Goal: Information Seeking & Learning: Compare options

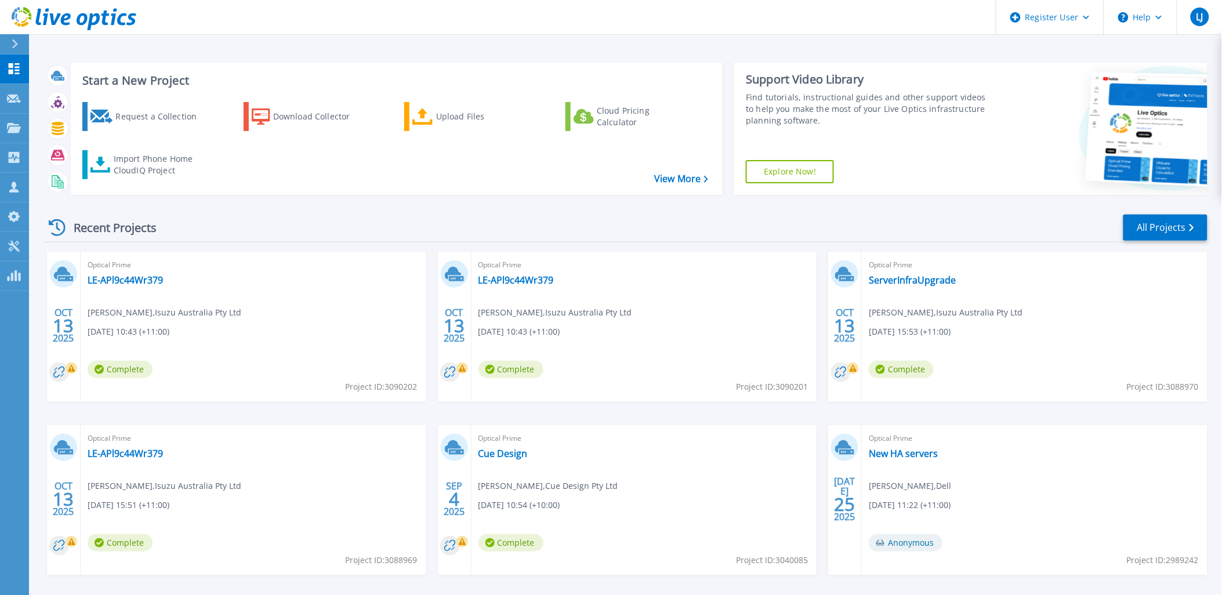
click at [19, 49] on div at bounding box center [19, 44] width 19 height 20
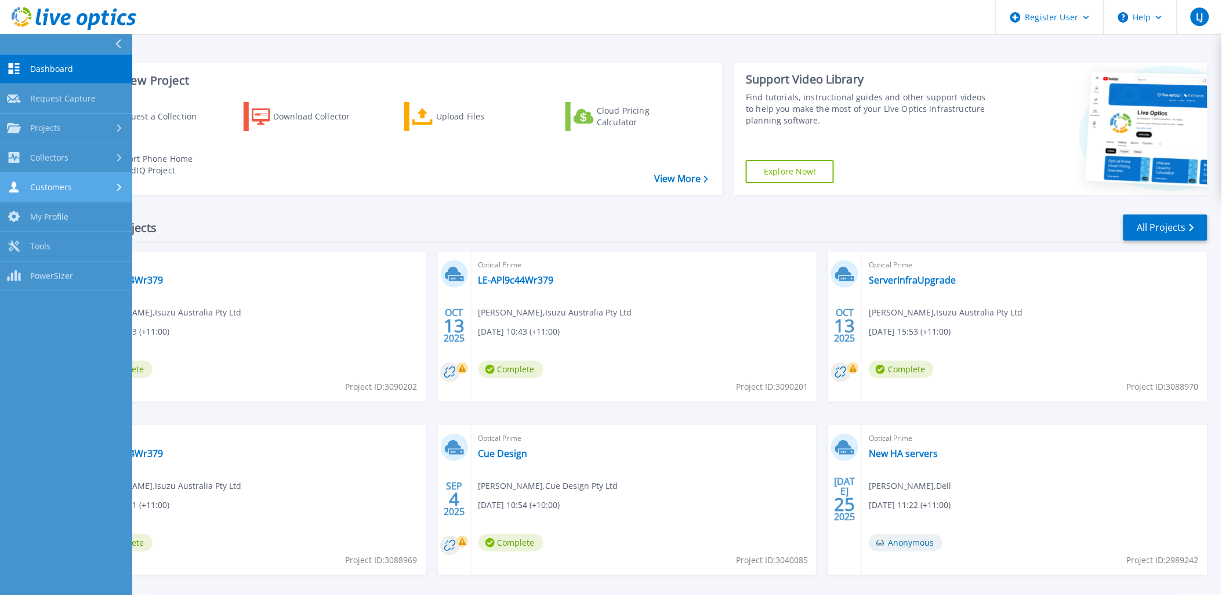
click at [37, 193] on link "Customers Customers" at bounding box center [66, 188] width 132 height 30
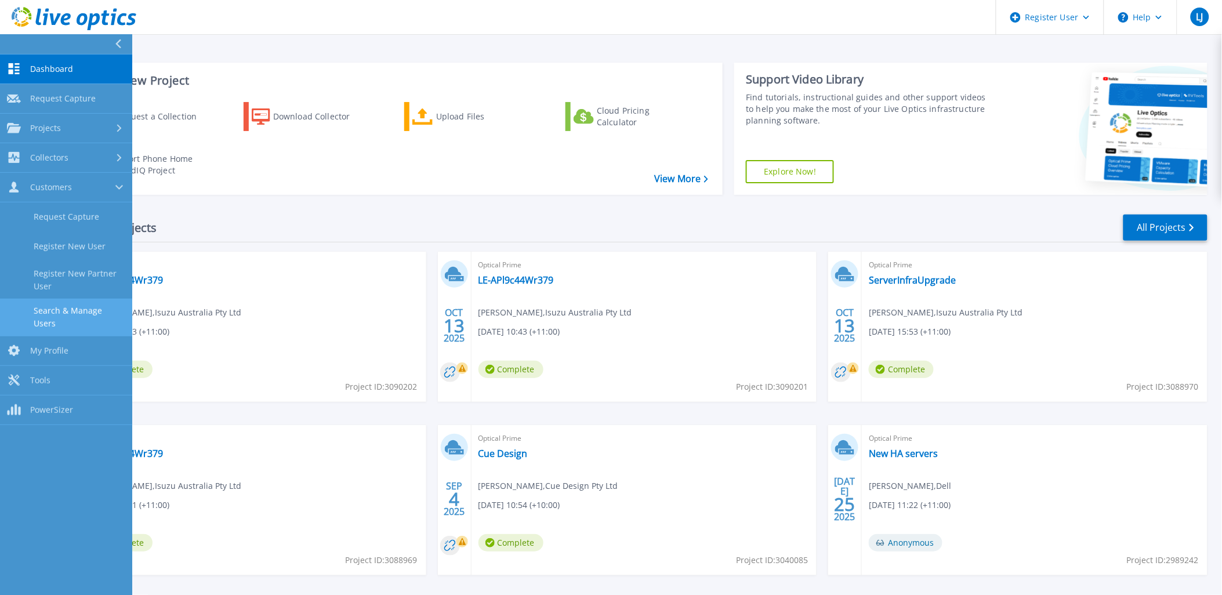
click at [54, 324] on link "Search & Manage Users" at bounding box center [66, 317] width 132 height 37
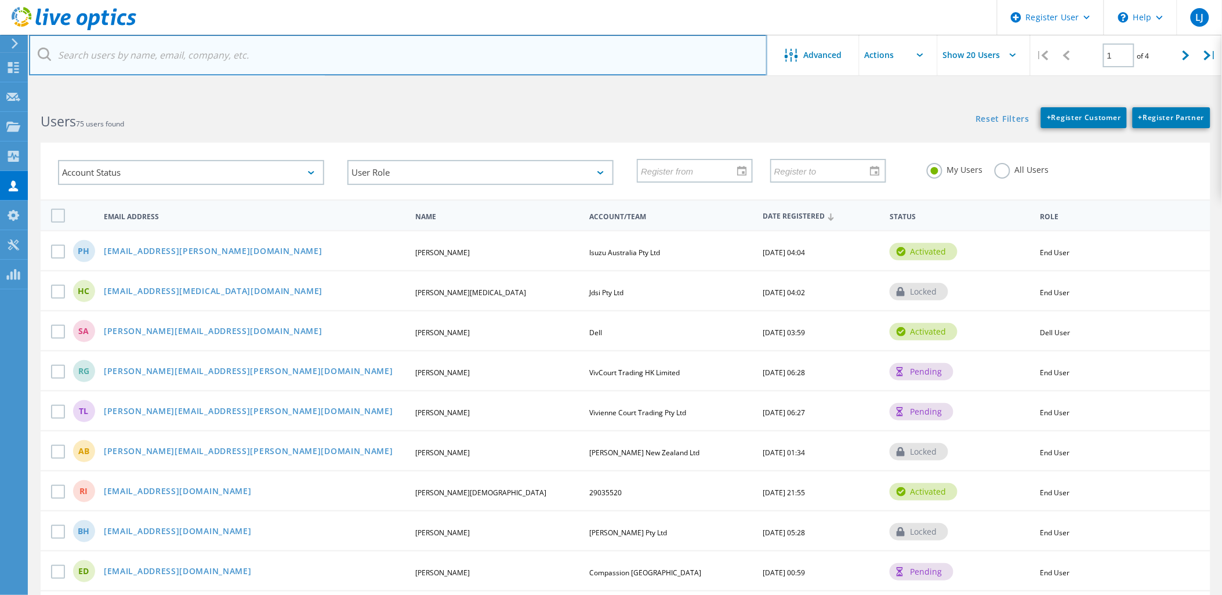
click at [264, 47] on input "text" at bounding box center [398, 55] width 738 height 41
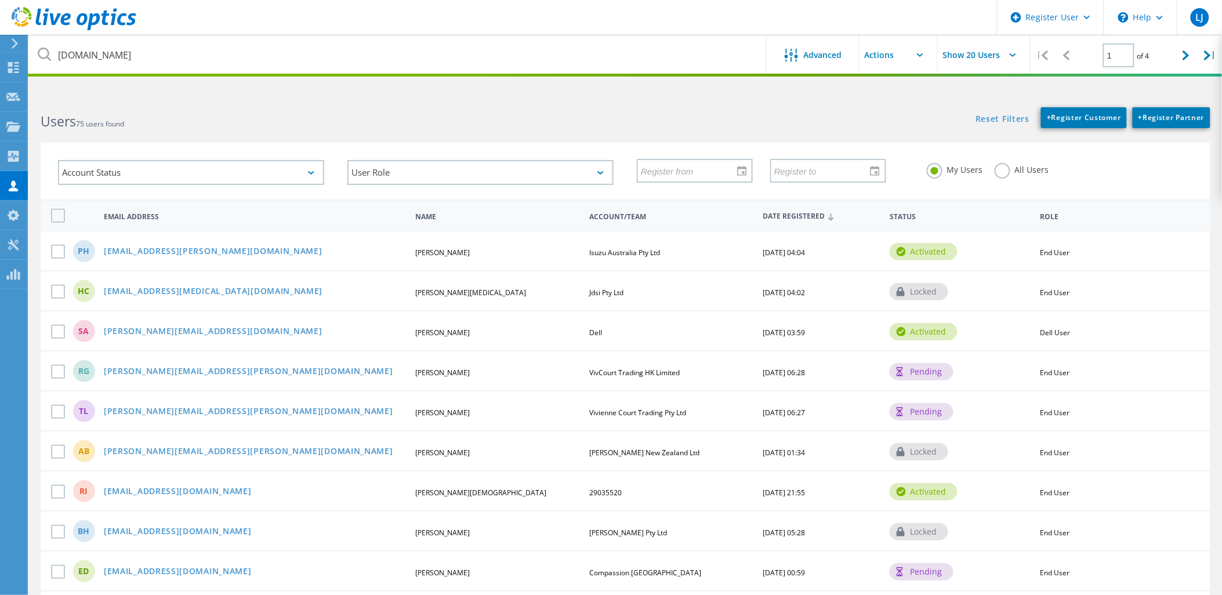
click at [1004, 173] on label "All Users" at bounding box center [1022, 168] width 55 height 11
click at [0, 0] on input "All Users" at bounding box center [0, 0] width 0 height 0
click at [582, 136] on div "Account Status Activated Pending Activation Pending Password Reset Activated No…" at bounding box center [625, 163] width 1193 height 71
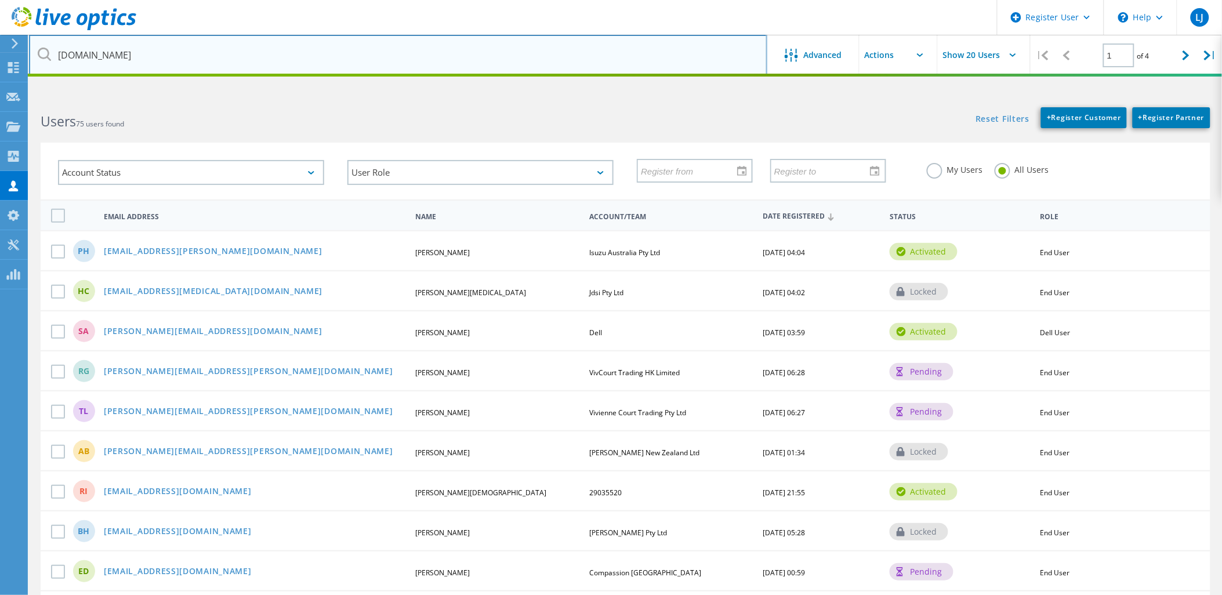
click at [553, 56] on input "Selection.com.au" at bounding box center [398, 55] width 738 height 41
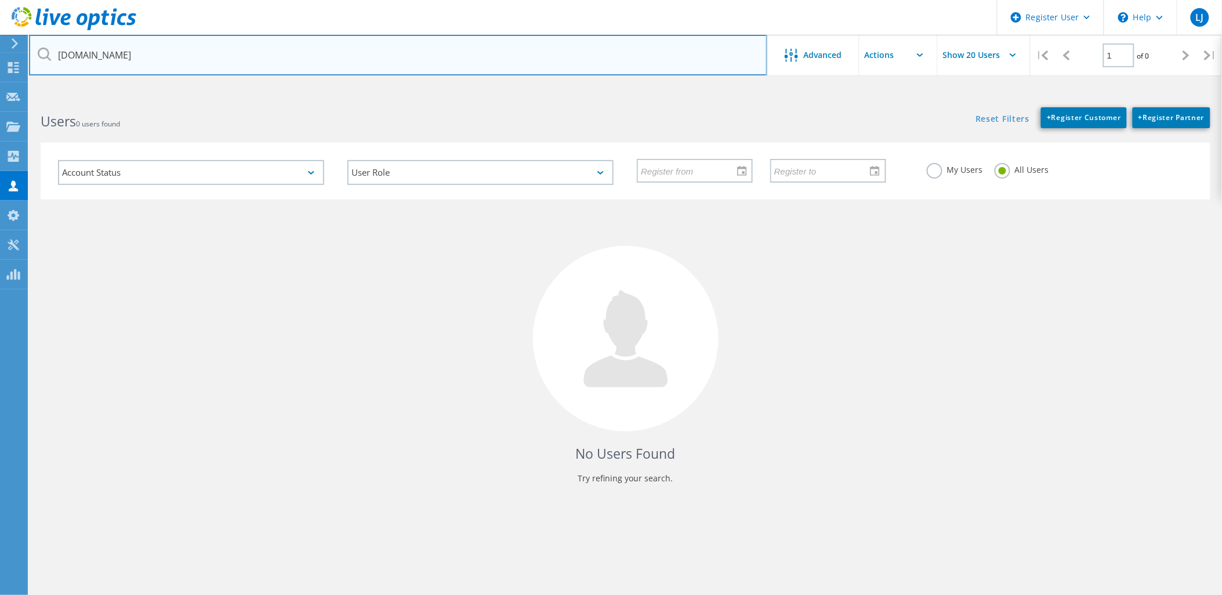
drag, startPoint x: 147, startPoint y: 58, endPoint x: 95, endPoint y: 64, distance: 52.5
click at [95, 64] on input "Selection.com.au" at bounding box center [398, 55] width 738 height 41
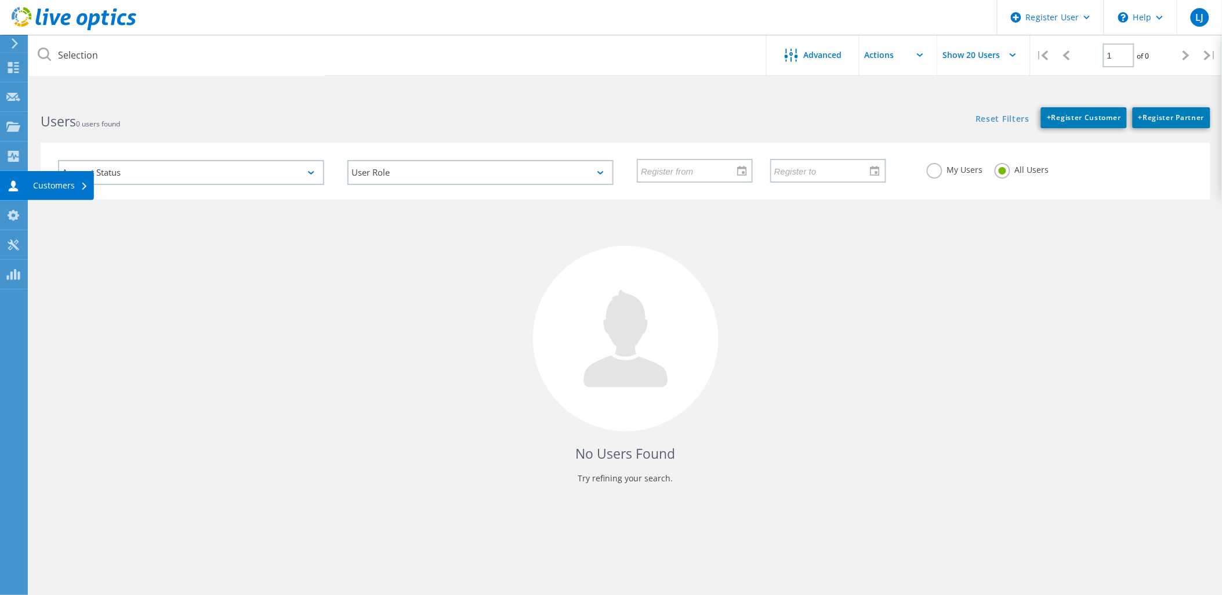
click at [9, 187] on icon at bounding box center [13, 185] width 14 height 11
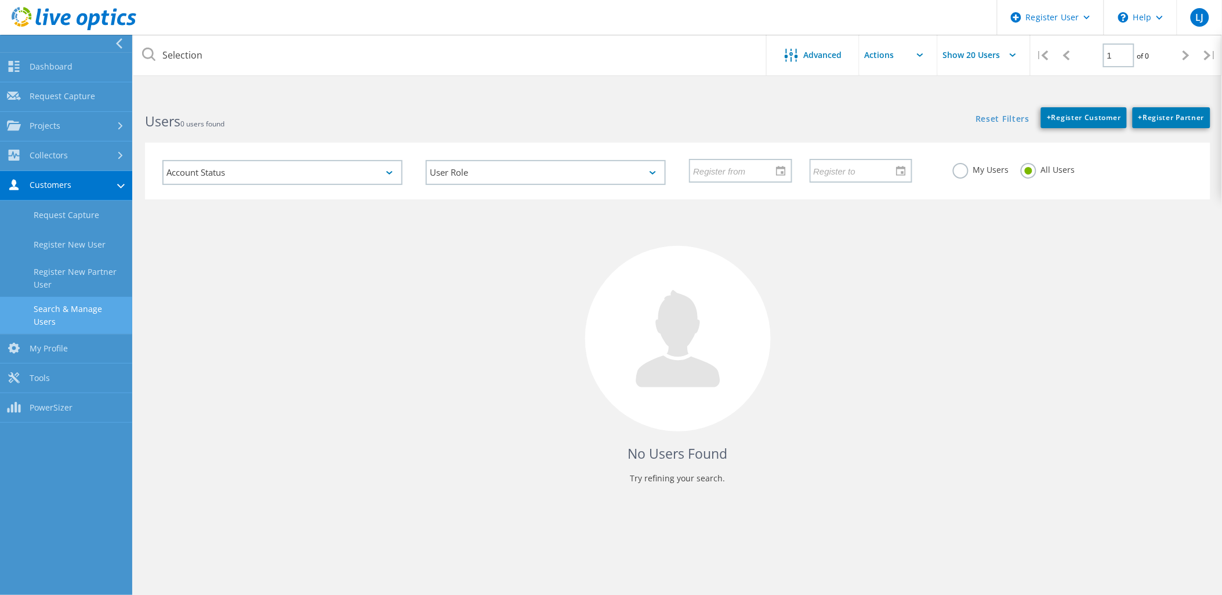
click at [76, 317] on link "Search & Manage Users" at bounding box center [66, 315] width 132 height 37
drag, startPoint x: 203, startPoint y: 339, endPoint x: 240, endPoint y: 70, distance: 271.6
click at [205, 327] on div "No Users Found Try refining your search." at bounding box center [678, 353] width 1066 height 306
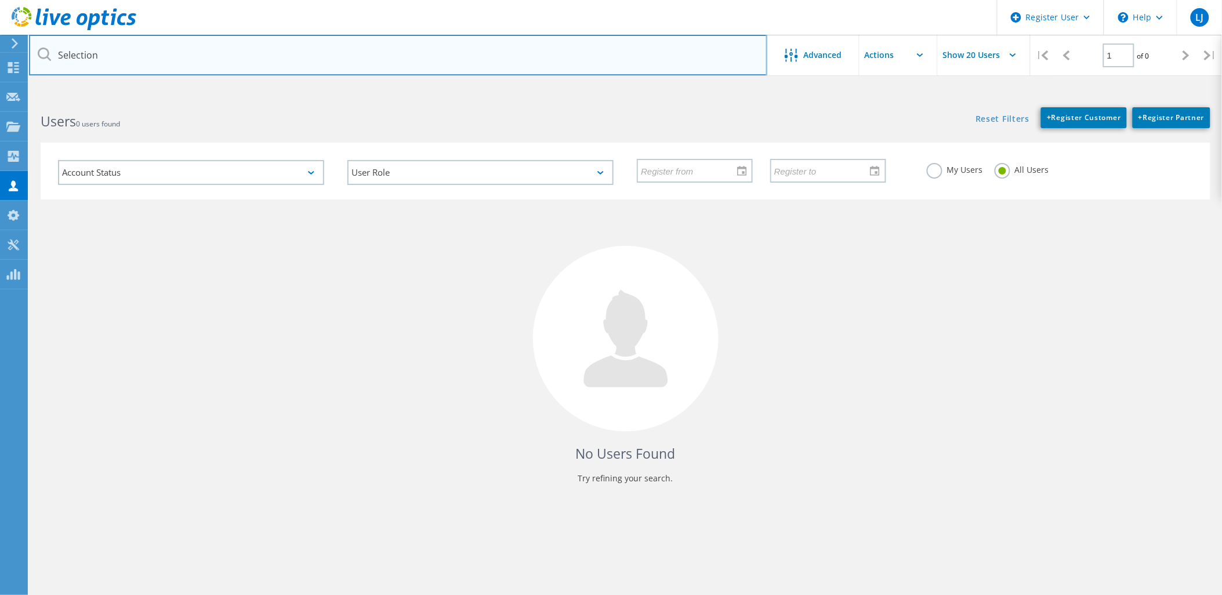
click at [244, 60] on input "Selection" at bounding box center [398, 55] width 738 height 41
paste input "Selection Steel"
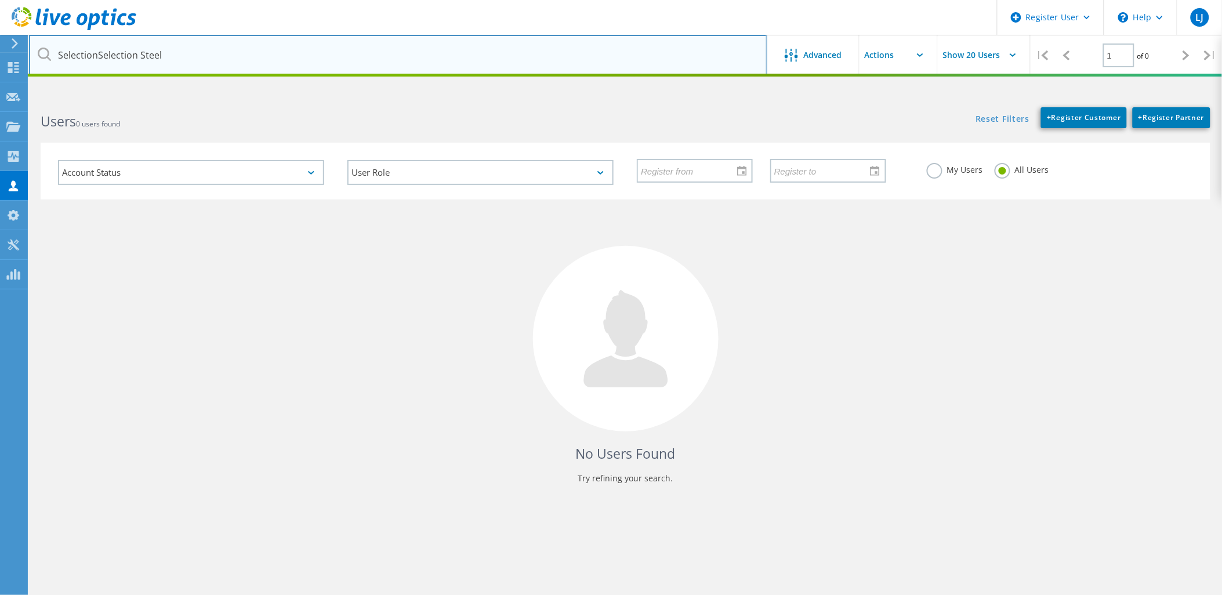
drag, startPoint x: 216, startPoint y: 55, endPoint x: -3, endPoint y: 64, distance: 218.9
click at [0, 64] on html "Register User \n Help Explore Helpful Articles Contact Support LJ Dell User Luk…" at bounding box center [611, 319] width 1222 height 639
paste input "text"
type input "Selection Steel"
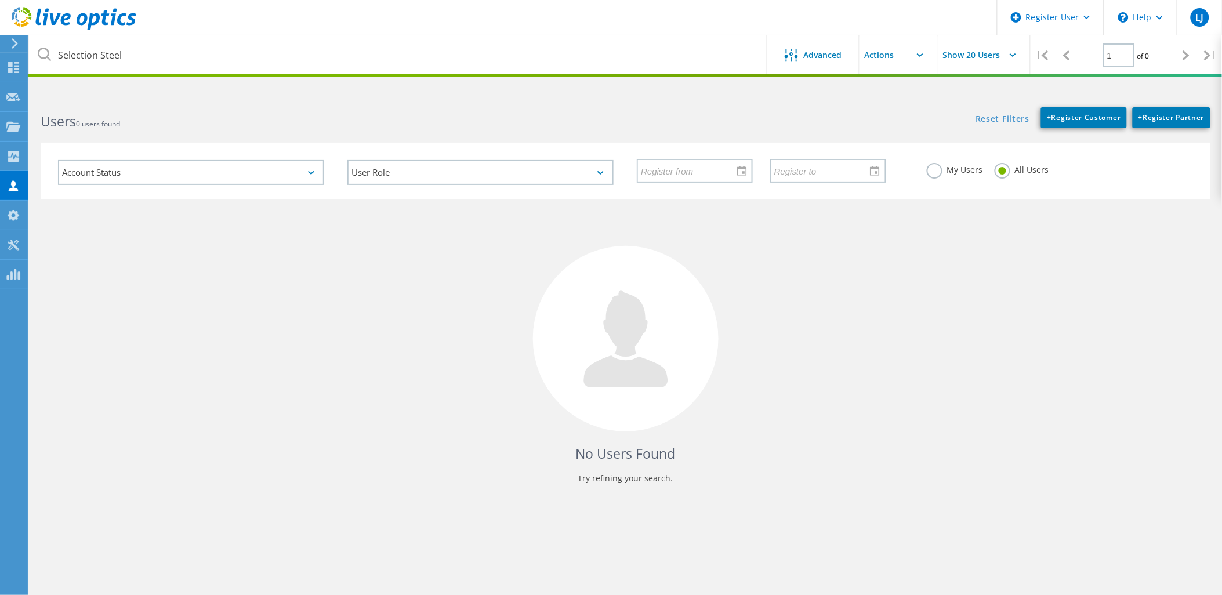
click at [1102, 346] on div "No Users Found Try refining your search." at bounding box center [626, 353] width 1170 height 306
click at [935, 164] on label "My Users" at bounding box center [955, 168] width 56 height 11
click at [0, 0] on input "My Users" at bounding box center [0, 0] width 0 height 0
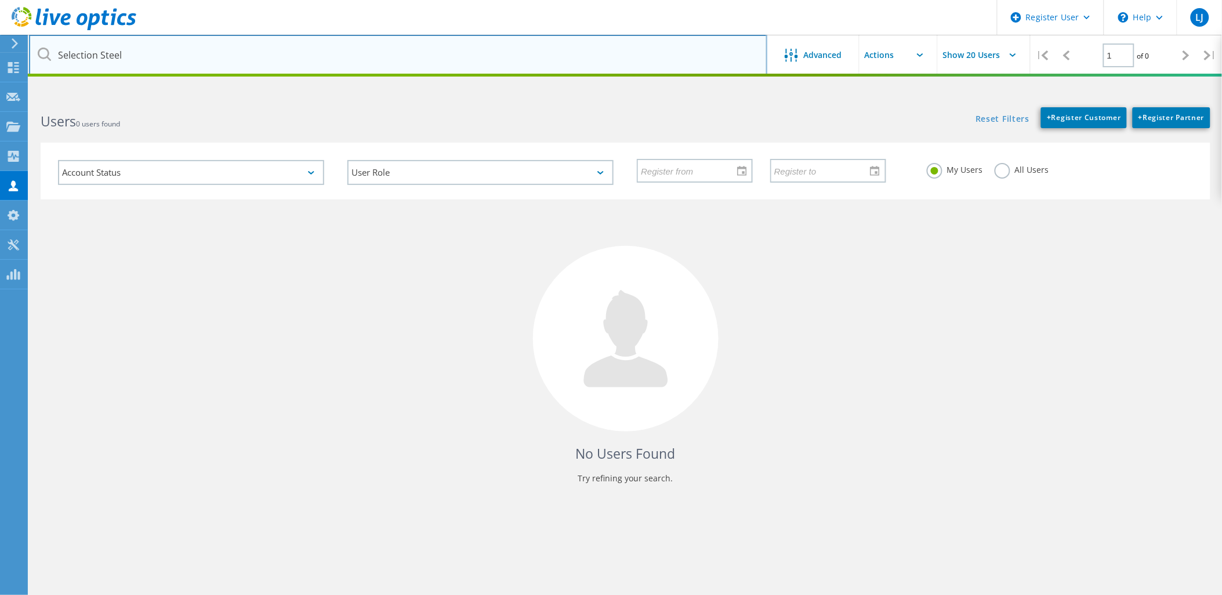
click at [436, 73] on input "Selection Steel" at bounding box center [398, 55] width 738 height 41
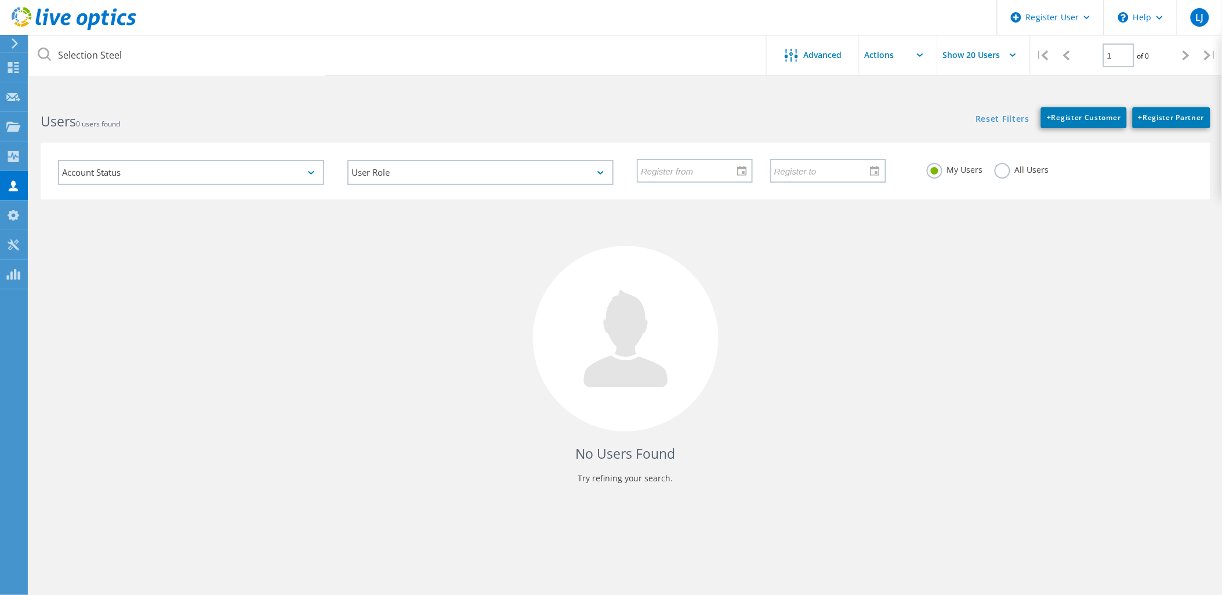
click at [1010, 176] on div "All Users" at bounding box center [1022, 171] width 55 height 17
click at [1007, 175] on div "All Users" at bounding box center [1022, 171] width 55 height 17
click at [1004, 172] on label "All Users" at bounding box center [1022, 168] width 55 height 11
click at [0, 0] on input "All Users" at bounding box center [0, 0] width 0 height 0
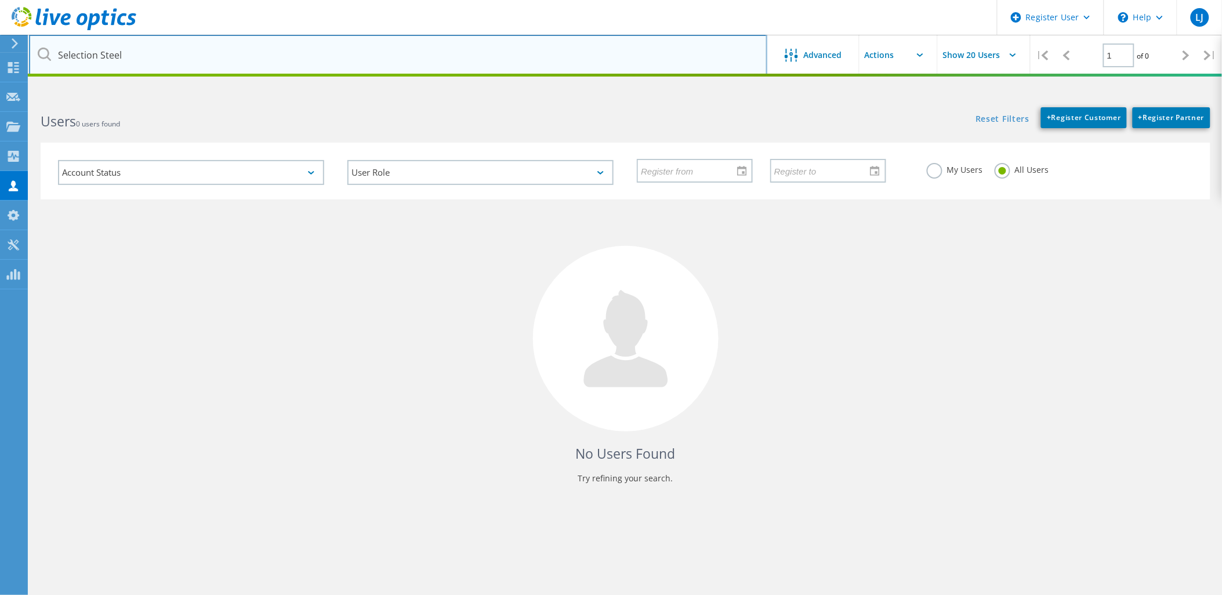
click at [570, 53] on input "Selection Steel" at bounding box center [398, 55] width 738 height 41
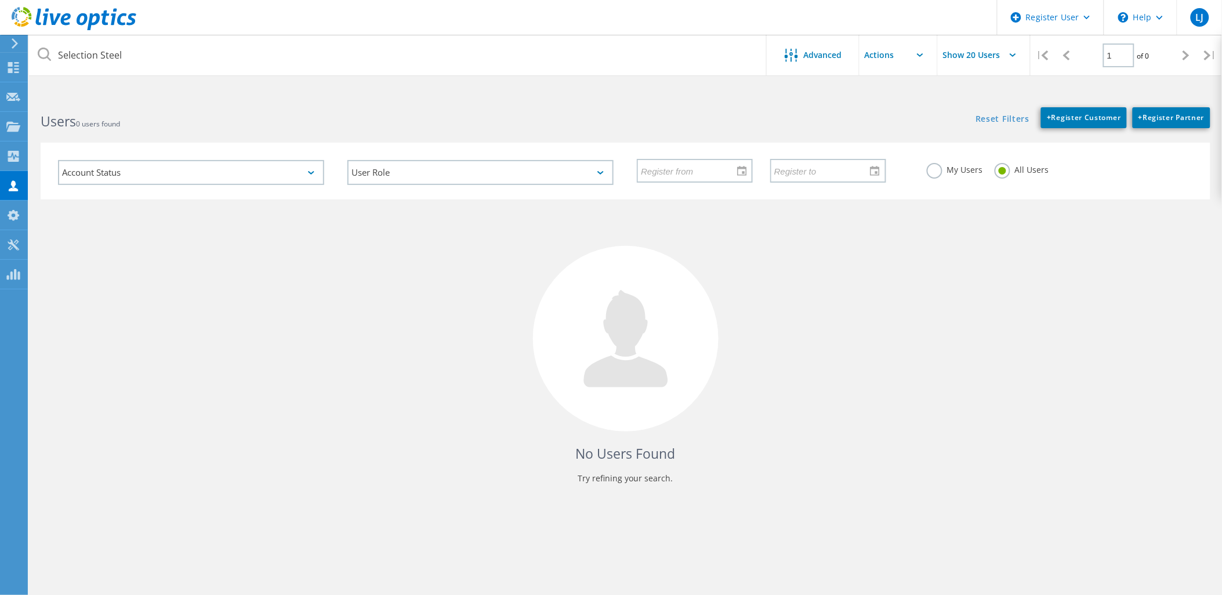
click at [10, 39] on div at bounding box center [12, 43] width 17 height 10
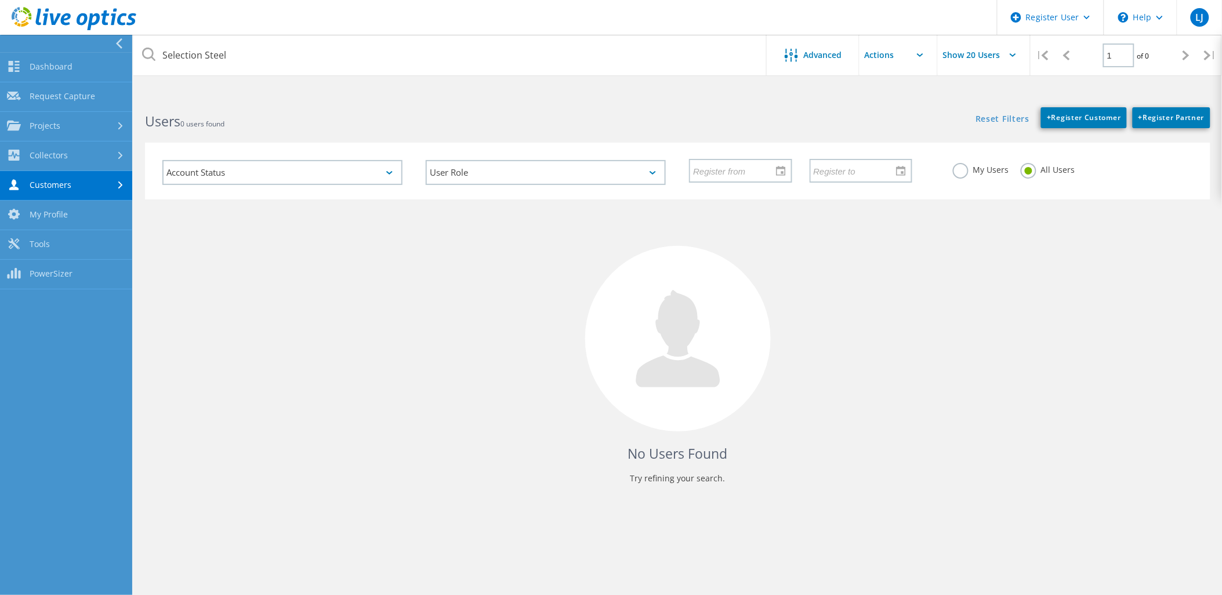
click at [56, 188] on link "Customers" at bounding box center [66, 186] width 132 height 30
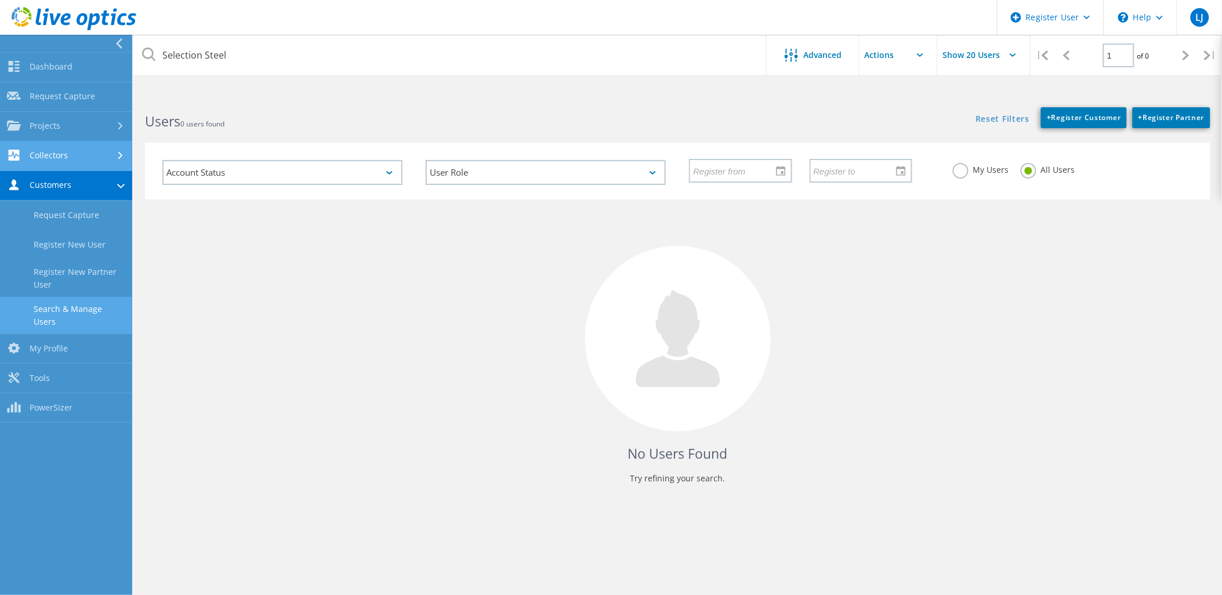
click at [79, 161] on link "Collectors" at bounding box center [66, 157] width 132 height 30
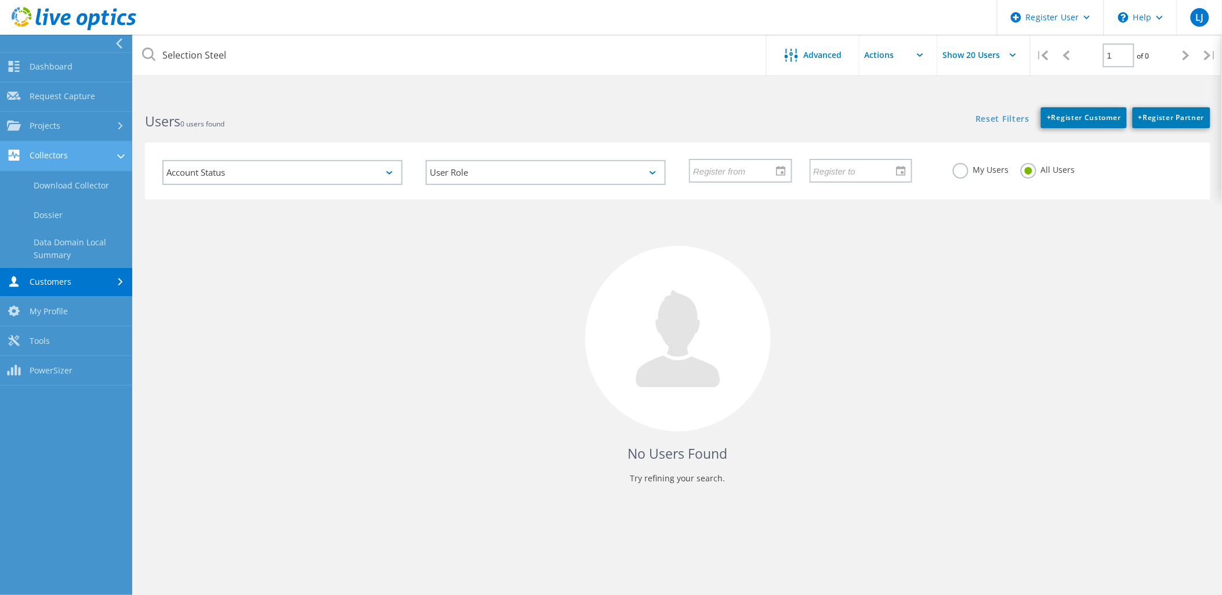
click at [78, 163] on link "Collectors" at bounding box center [66, 157] width 132 height 30
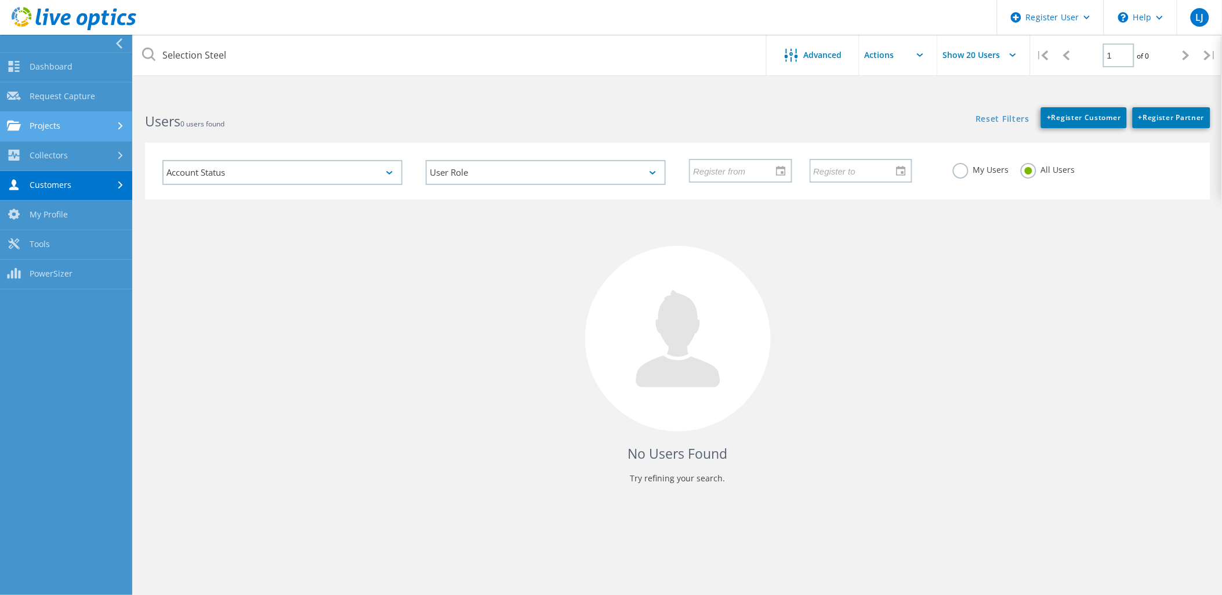
click at [80, 129] on link "Projects" at bounding box center [66, 127] width 132 height 30
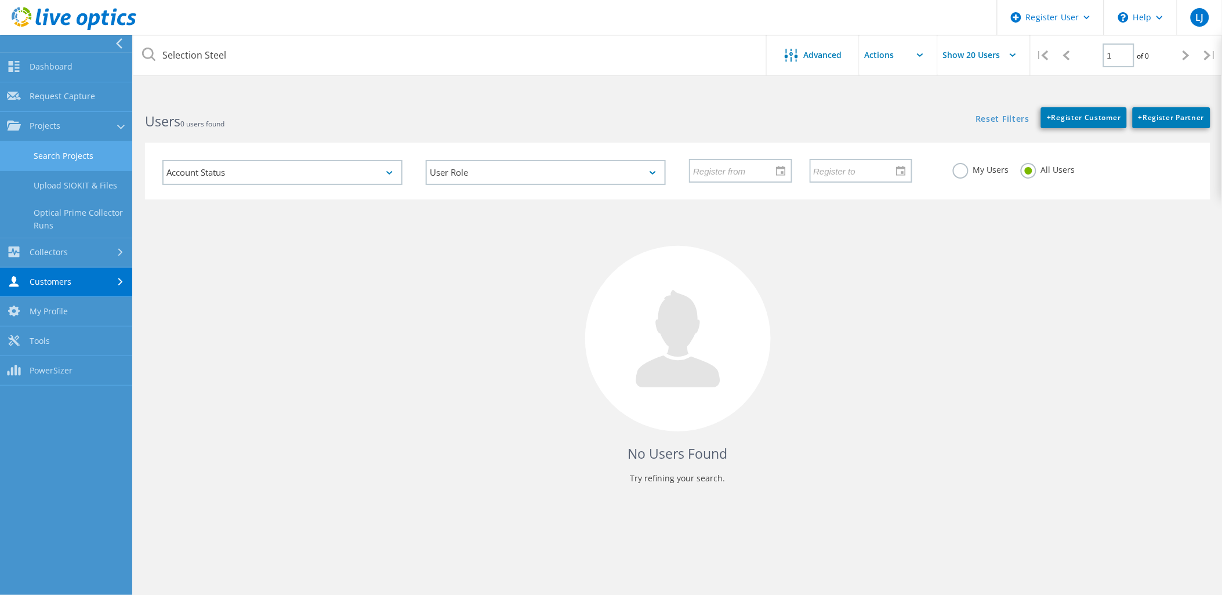
click at [85, 157] on link "Search Projects" at bounding box center [66, 157] width 132 height 30
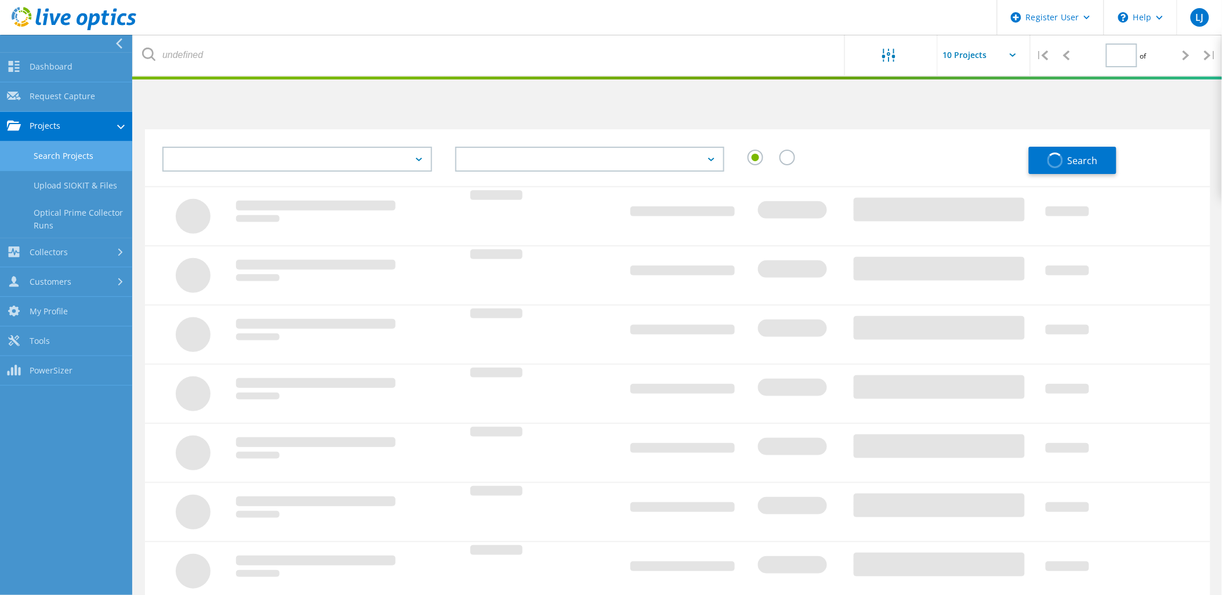
type input "1"
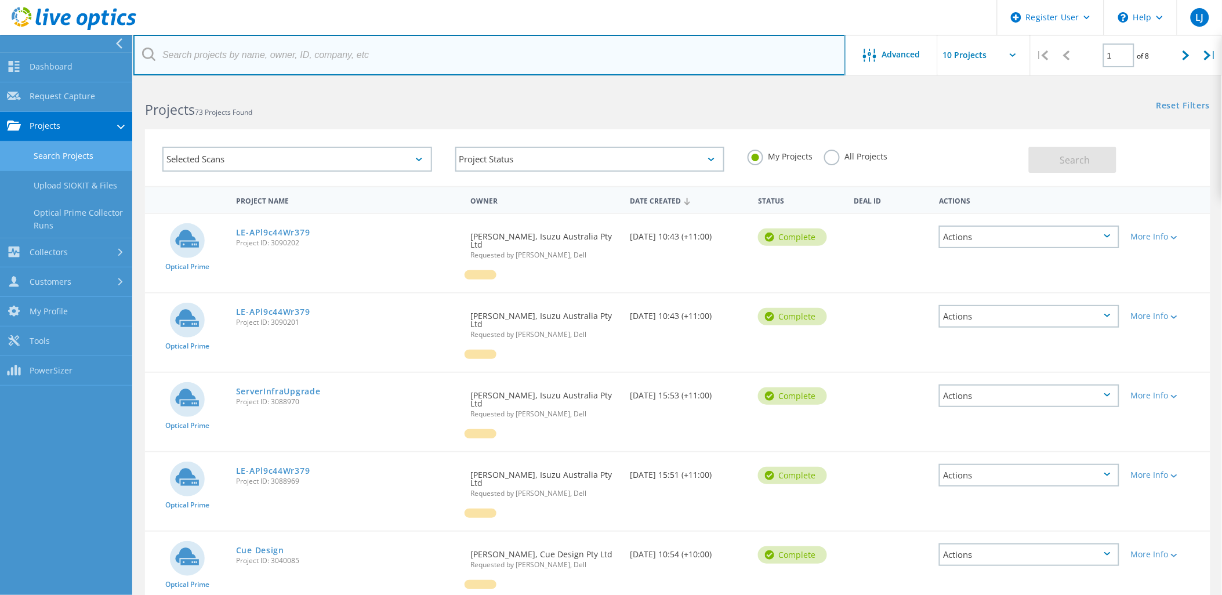
drag, startPoint x: 237, startPoint y: 55, endPoint x: 305, endPoint y: 55, distance: 68.5
click at [305, 55] on input "text" at bounding box center [489, 55] width 712 height 41
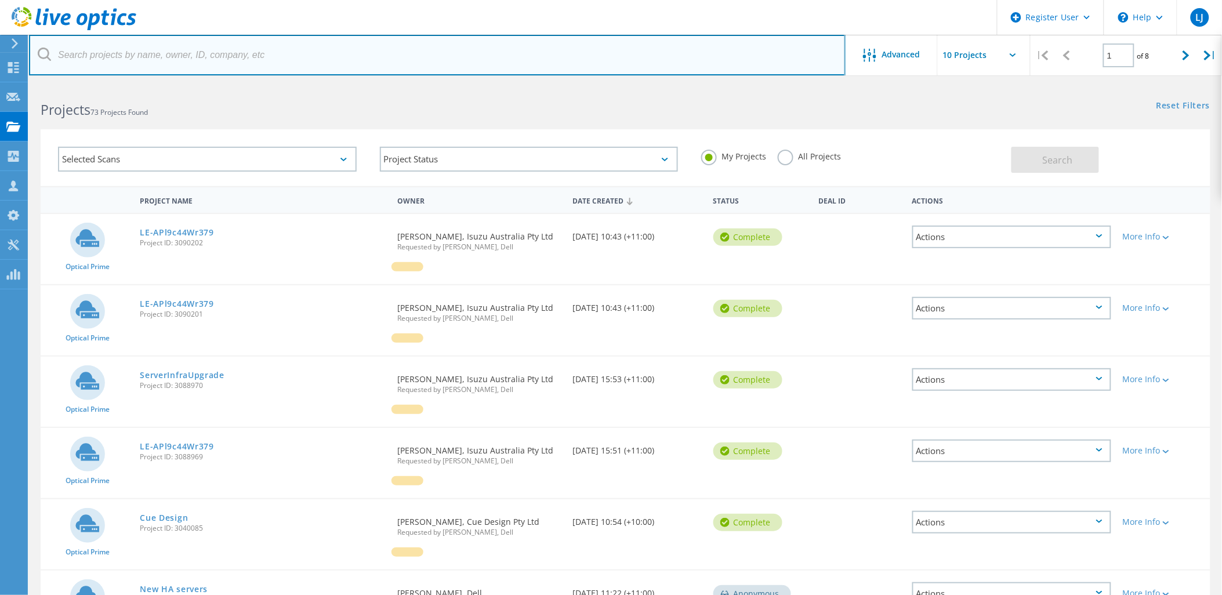
click at [306, 55] on input "text" at bounding box center [437, 55] width 817 height 41
paste input "Selection Steel"
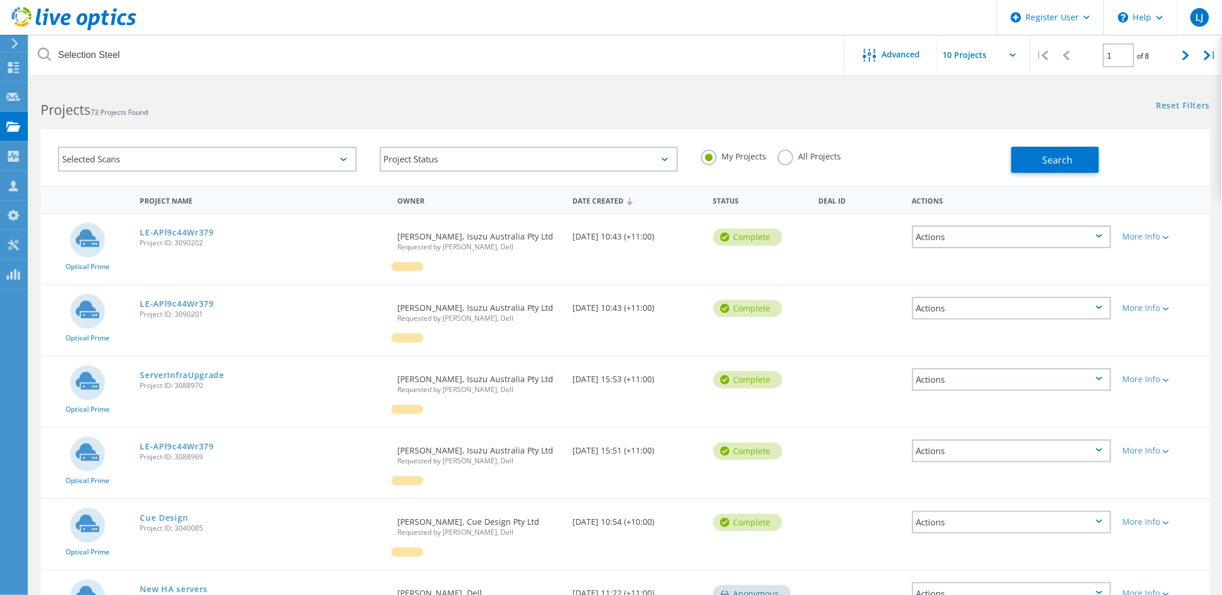
click at [783, 154] on label "All Projects" at bounding box center [809, 155] width 63 height 11
click at [0, 0] on input "All Projects" at bounding box center [0, 0] width 0 height 0
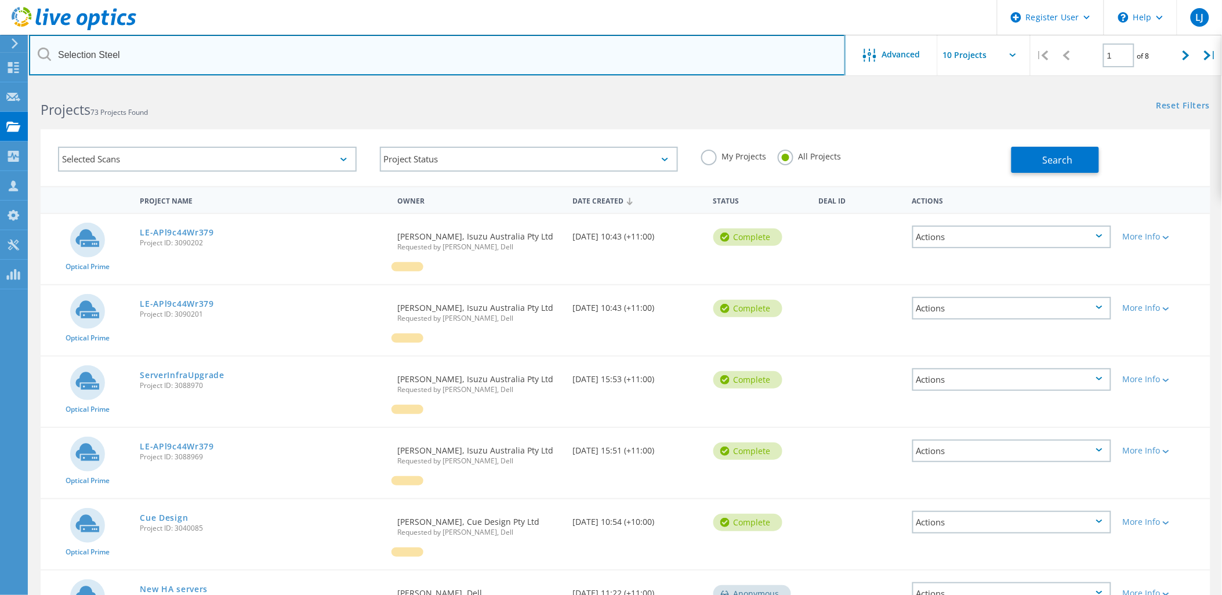
click at [694, 56] on input "Selection Steel" at bounding box center [437, 55] width 817 height 41
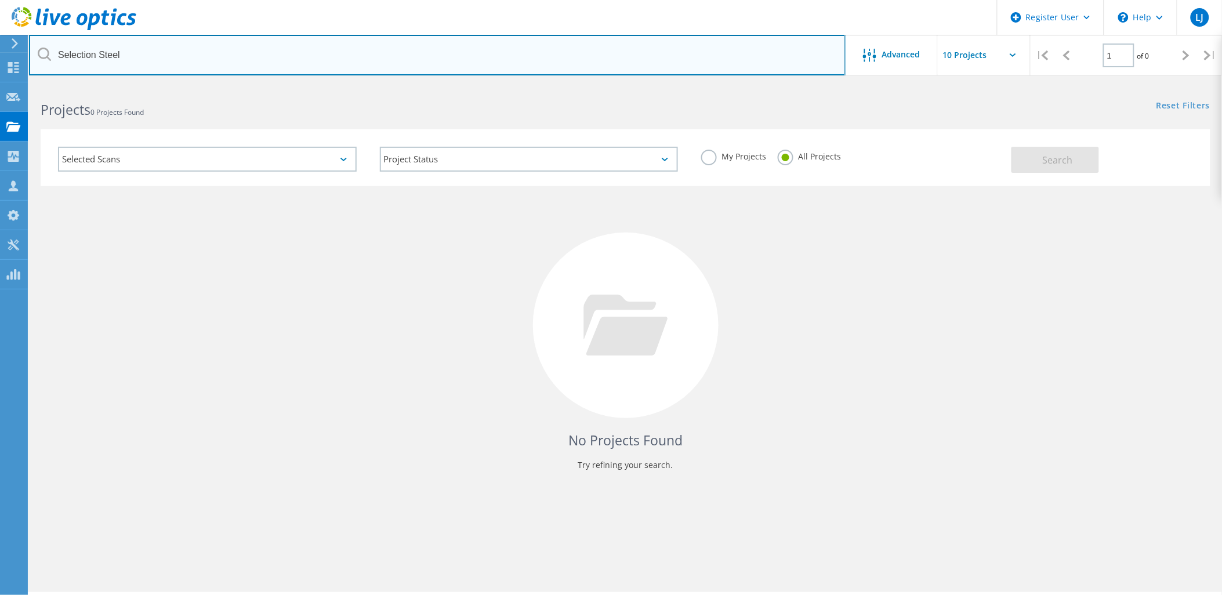
drag, startPoint x: 253, startPoint y: 68, endPoint x: -3, endPoint y: 43, distance: 257.1
click at [0, 43] on html "Register User \n Help Explore Helpful Articles Contact Support LJ Dell User Luk…" at bounding box center [611, 313] width 1222 height 627
type input "Tim Pethybridge"
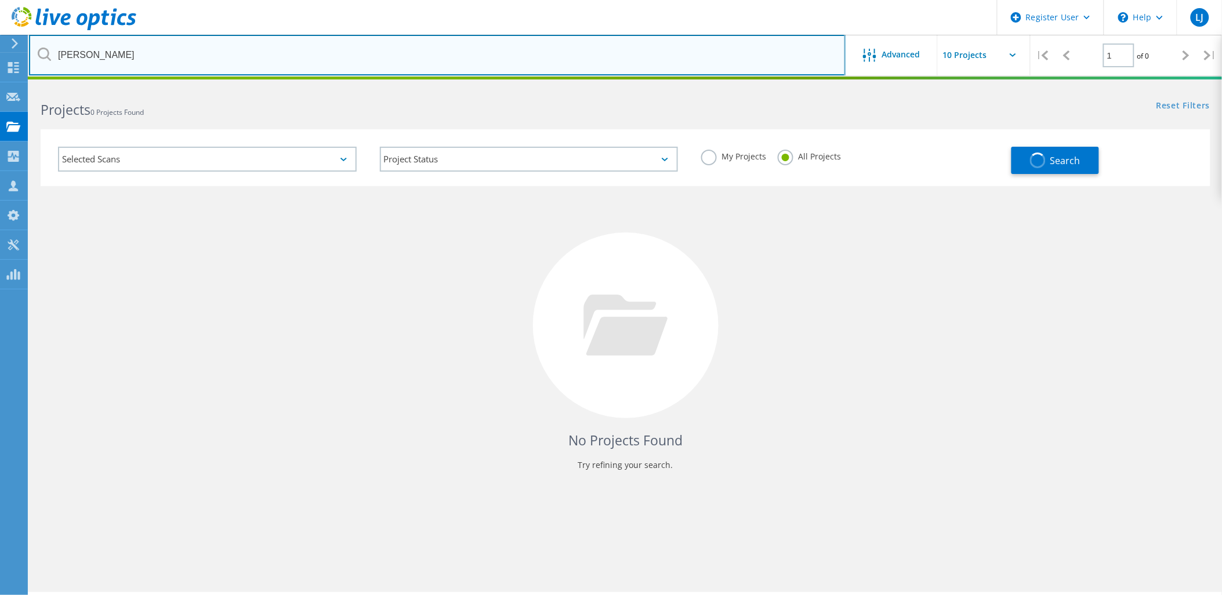
drag, startPoint x: 136, startPoint y: 54, endPoint x: 66, endPoint y: 65, distance: 71.1
click at [65, 60] on input "Tim Pethybridge" at bounding box center [437, 55] width 817 height 41
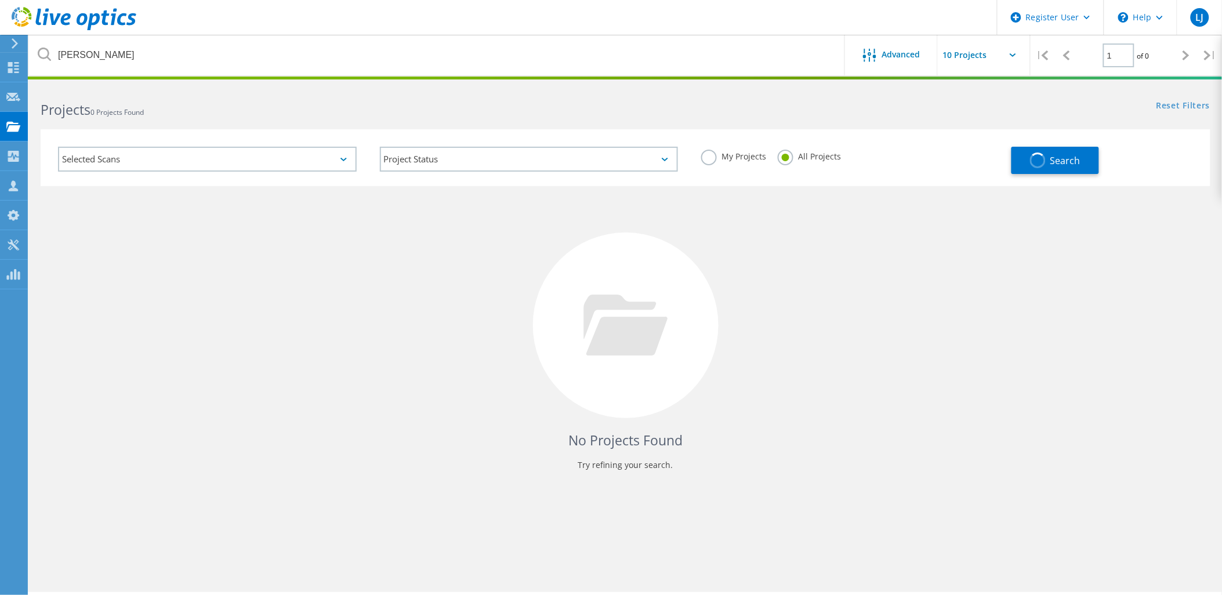
click at [217, 122] on div "Selected Scans Project Status In Progress Complete Published Anonymous Archived…" at bounding box center [625, 150] width 1193 height 71
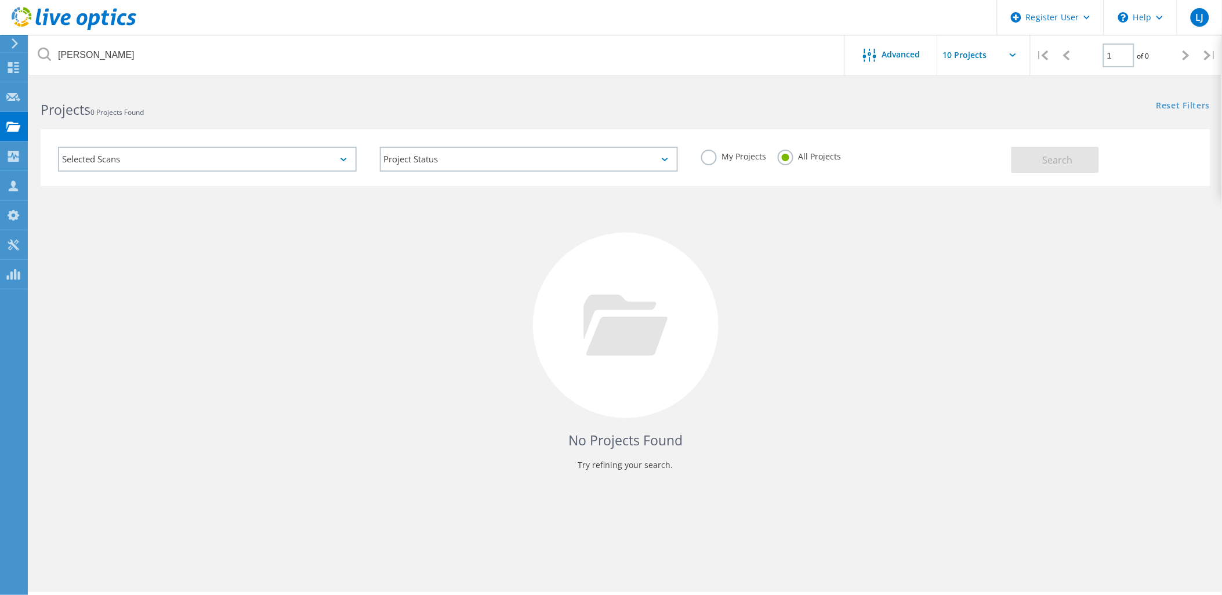
click at [10, 44] on div at bounding box center [12, 43] width 17 height 10
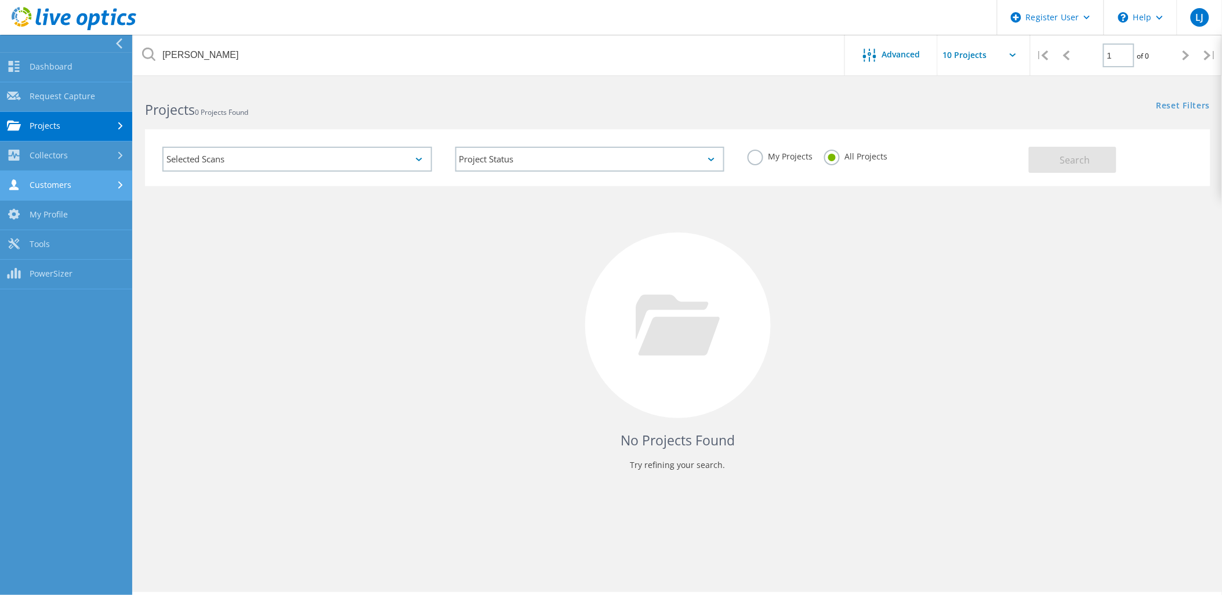
click at [48, 184] on link "Customers" at bounding box center [66, 186] width 132 height 30
click at [48, 186] on link "Customers" at bounding box center [66, 186] width 132 height 30
click at [50, 163] on link "Collectors" at bounding box center [66, 157] width 132 height 30
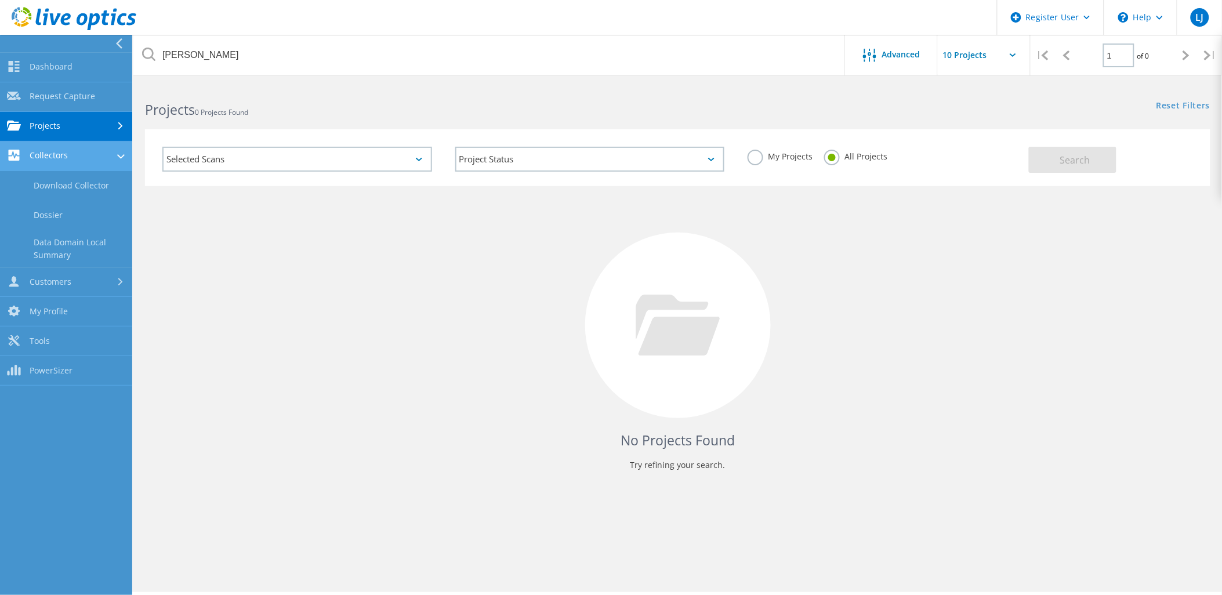
click at [49, 161] on link "Collectors" at bounding box center [66, 157] width 132 height 30
click at [66, 120] on link "Projects" at bounding box center [66, 127] width 132 height 30
click at [300, 106] on h2 "Projects 0 Projects Found" at bounding box center [405, 109] width 521 height 19
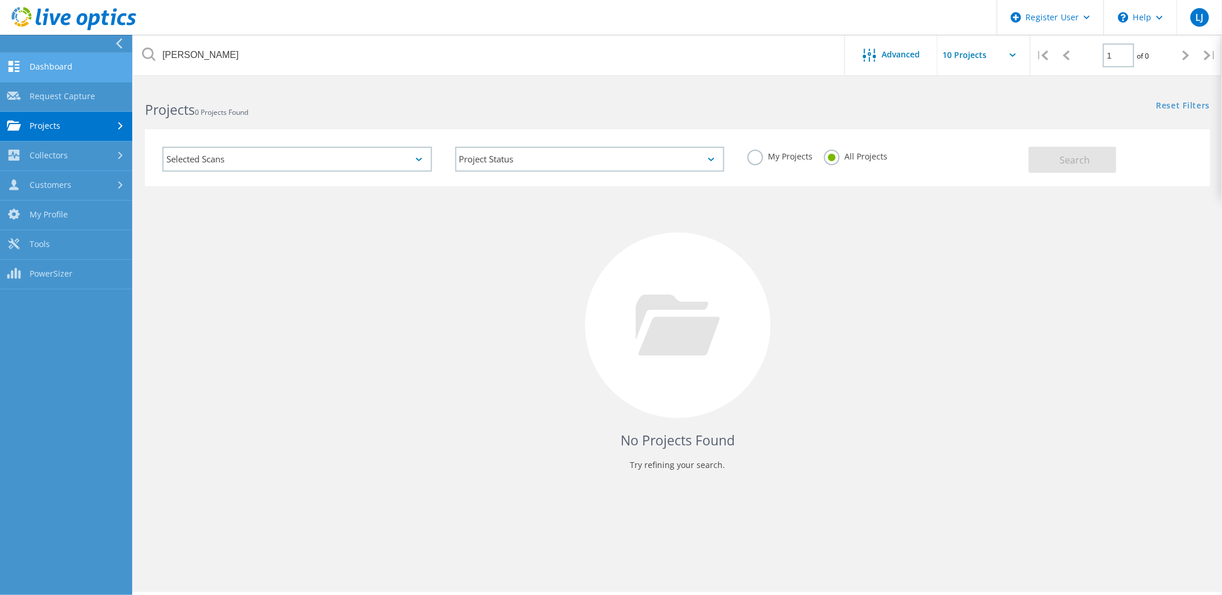
click at [30, 68] on link "Dashboard" at bounding box center [66, 68] width 132 height 30
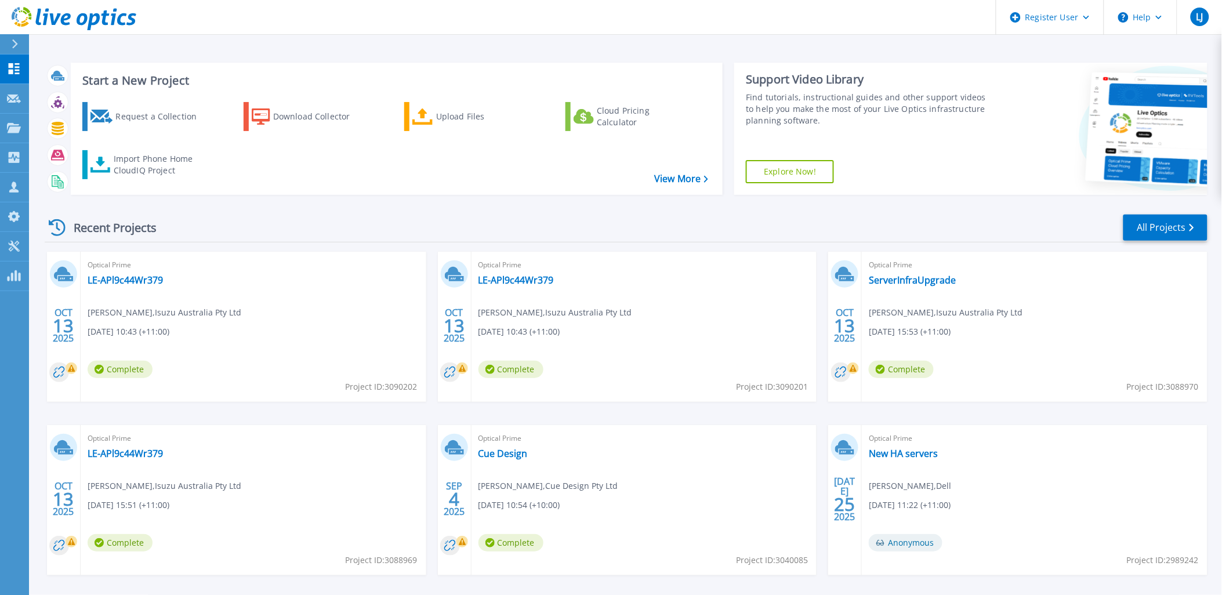
click at [10, 41] on div at bounding box center [19, 44] width 19 height 20
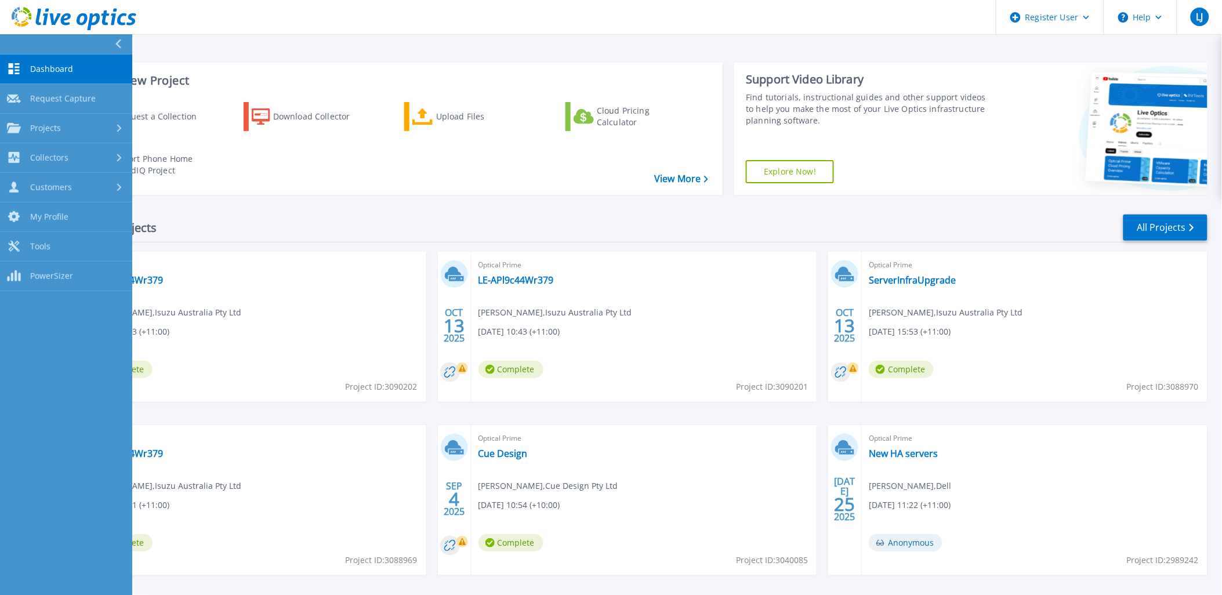
click at [27, 74] on link "Dashboard Dashboard" at bounding box center [66, 70] width 132 height 30
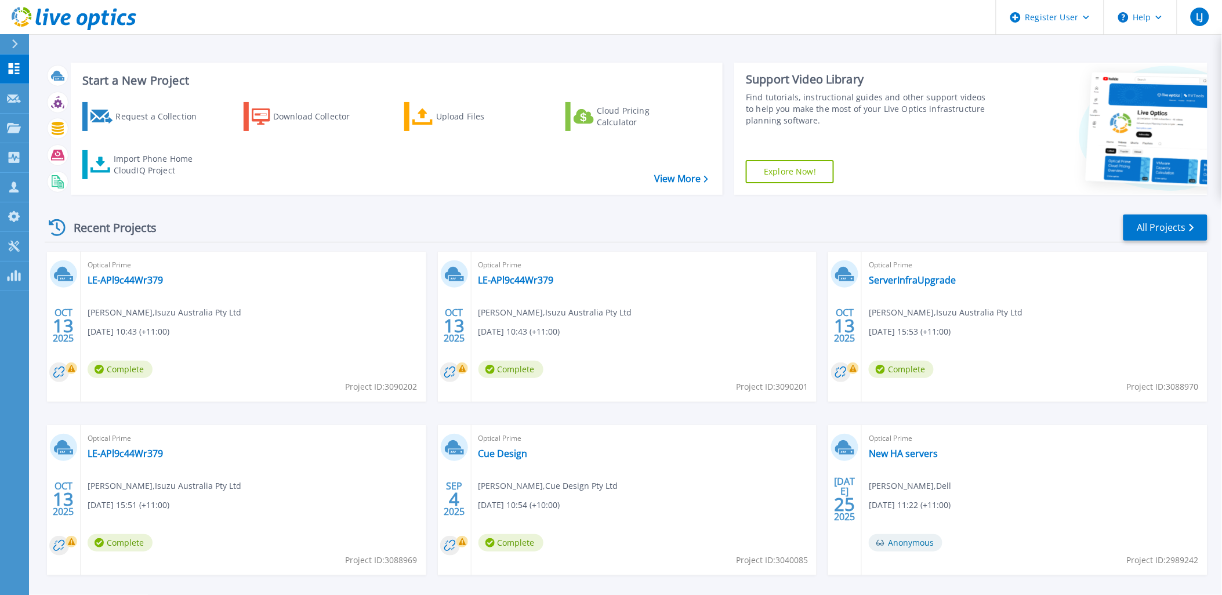
click at [726, 292] on div "Optical Prime LE-APl9c44Wr379 [PERSON_NAME] , Isuzu Australia Pty Ltd [DATE] 10…" at bounding box center [645, 327] width 346 height 150
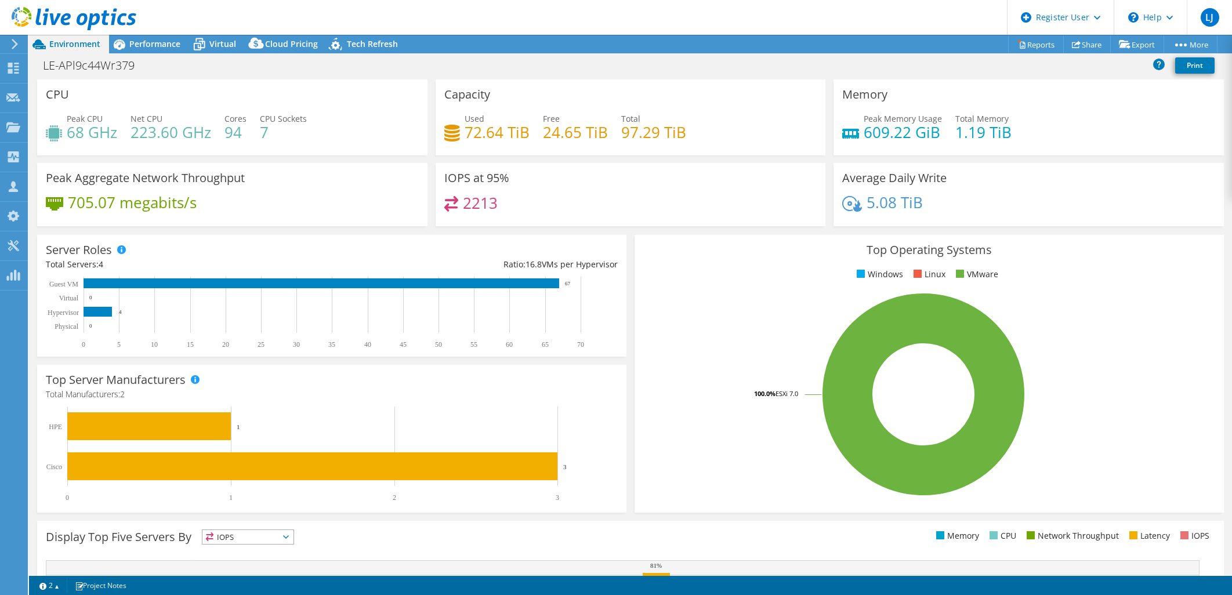
select select "USD"
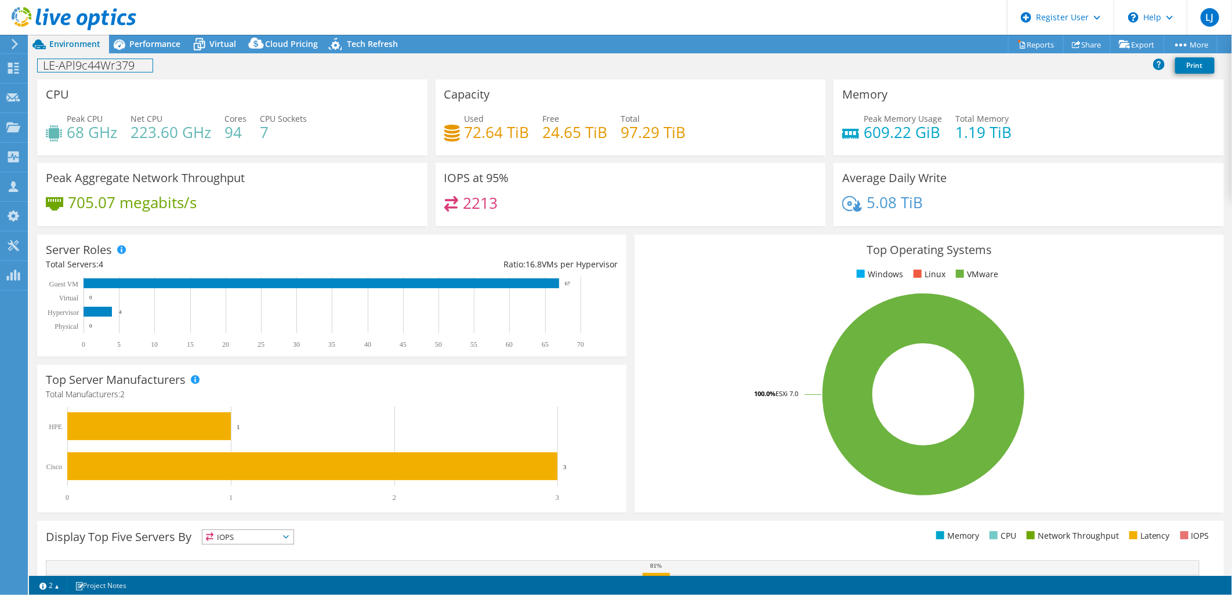
click at [151, 60] on h1 "LE-APl9c44Wr379" at bounding box center [95, 65] width 115 height 13
click at [165, 43] on span "Performance" at bounding box center [154, 43] width 51 height 11
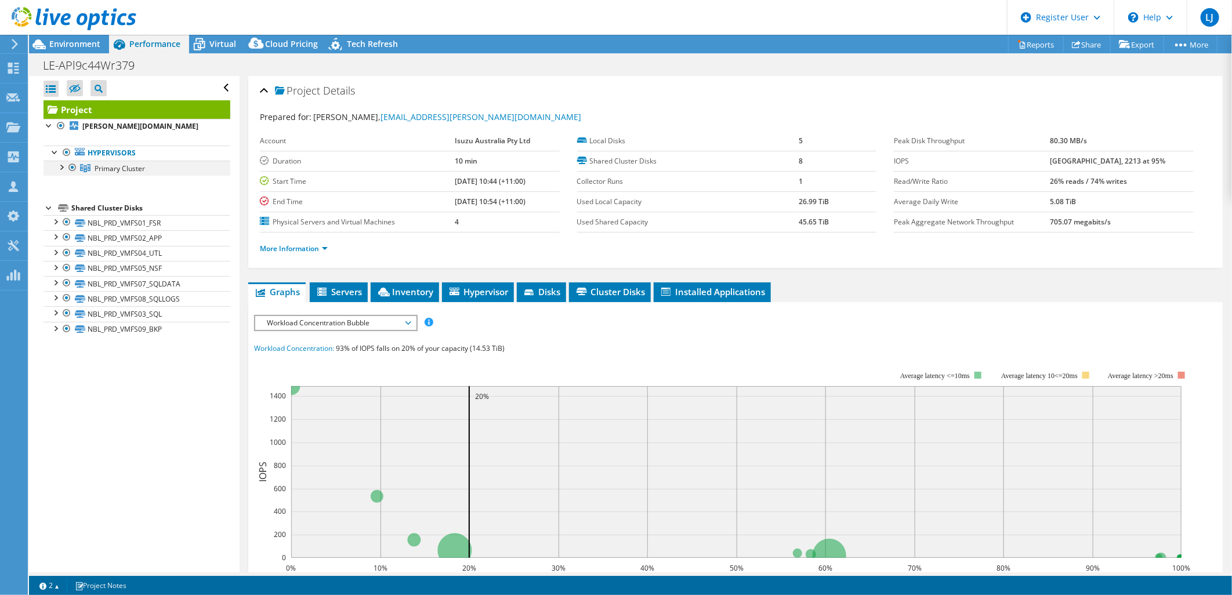
click at [61, 169] on div at bounding box center [61, 167] width 12 height 12
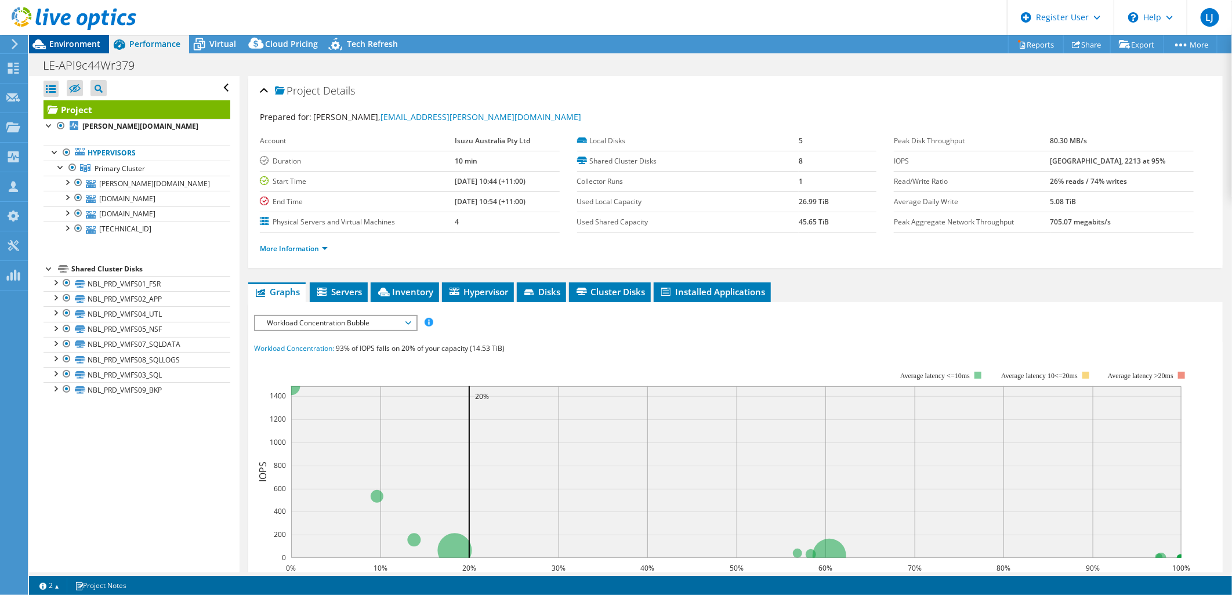
click at [82, 42] on span "Environment" at bounding box center [74, 43] width 51 height 11
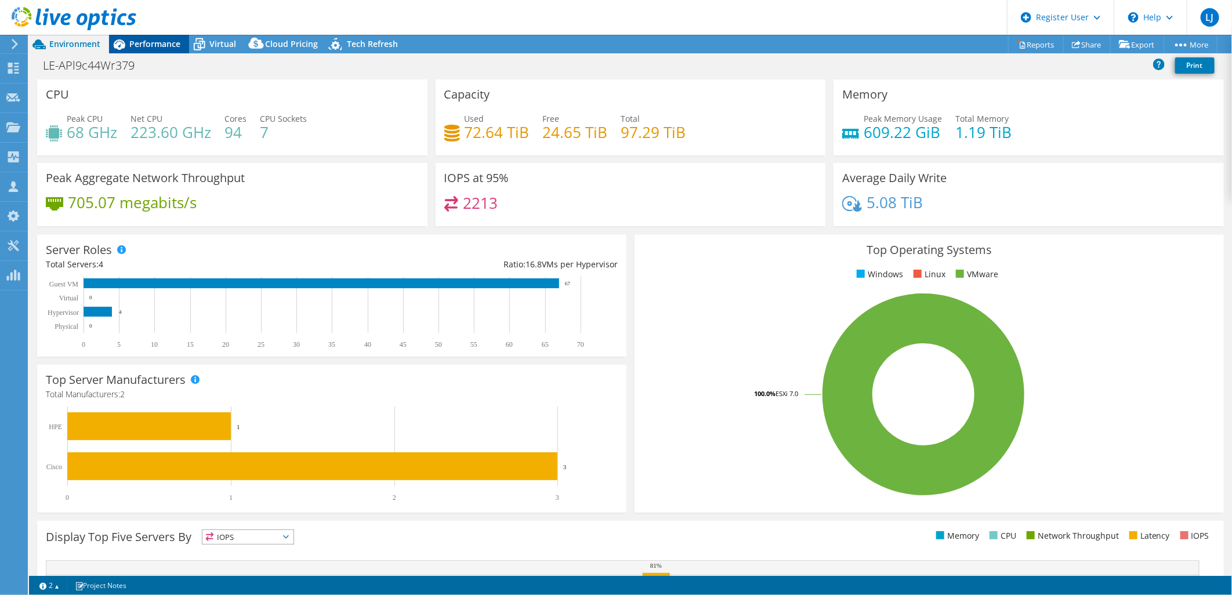
click at [149, 38] on span "Performance" at bounding box center [154, 43] width 51 height 11
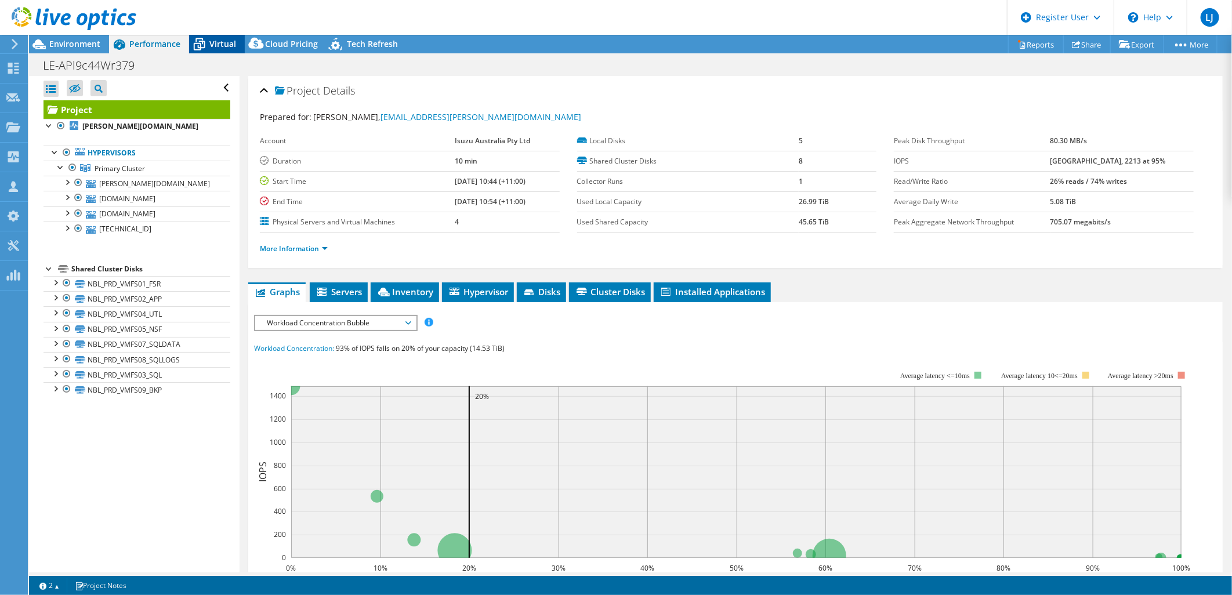
click at [212, 37] on div "Virtual" at bounding box center [217, 44] width 56 height 19
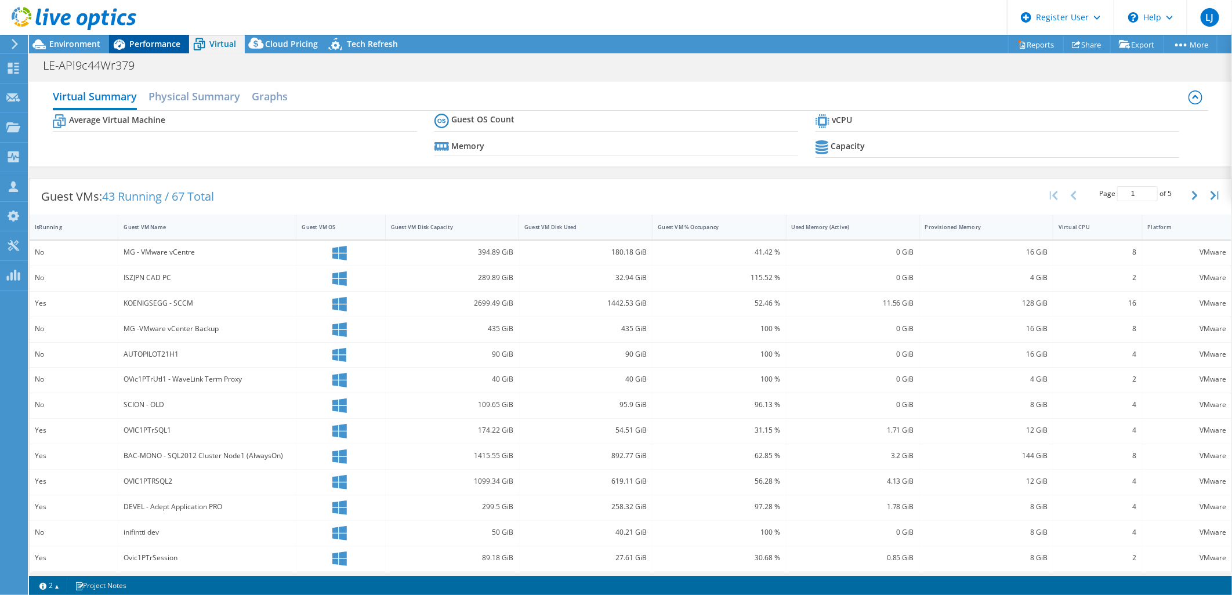
click at [171, 42] on span "Performance" at bounding box center [154, 43] width 51 height 11
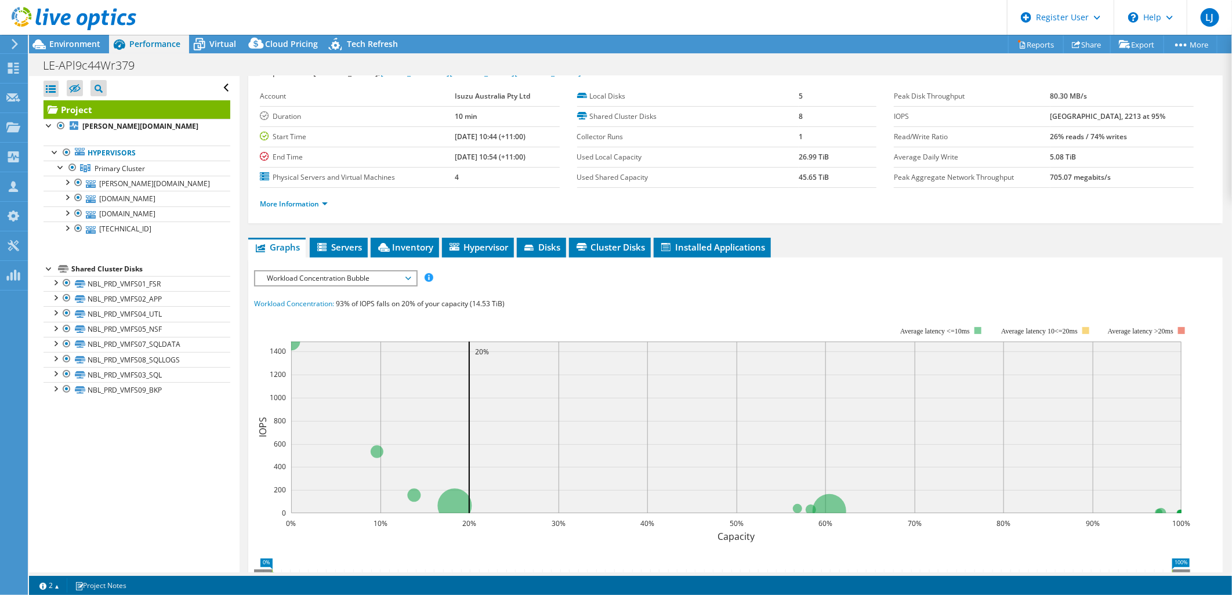
scroll to position [64, 0]
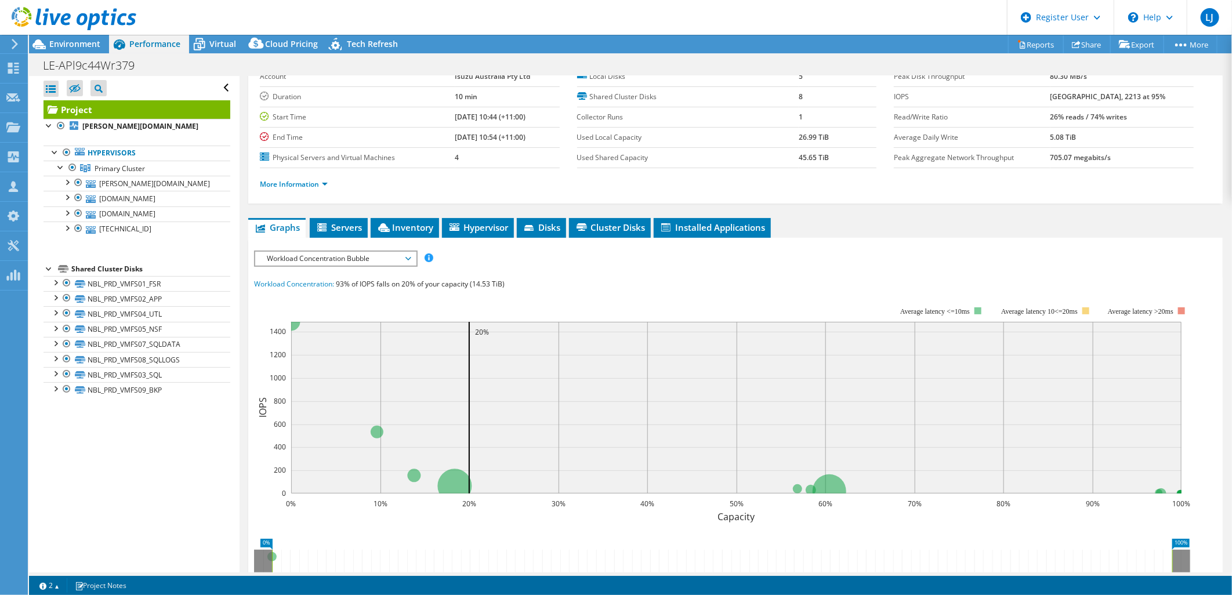
click at [345, 227] on span "Servers" at bounding box center [339, 228] width 46 height 12
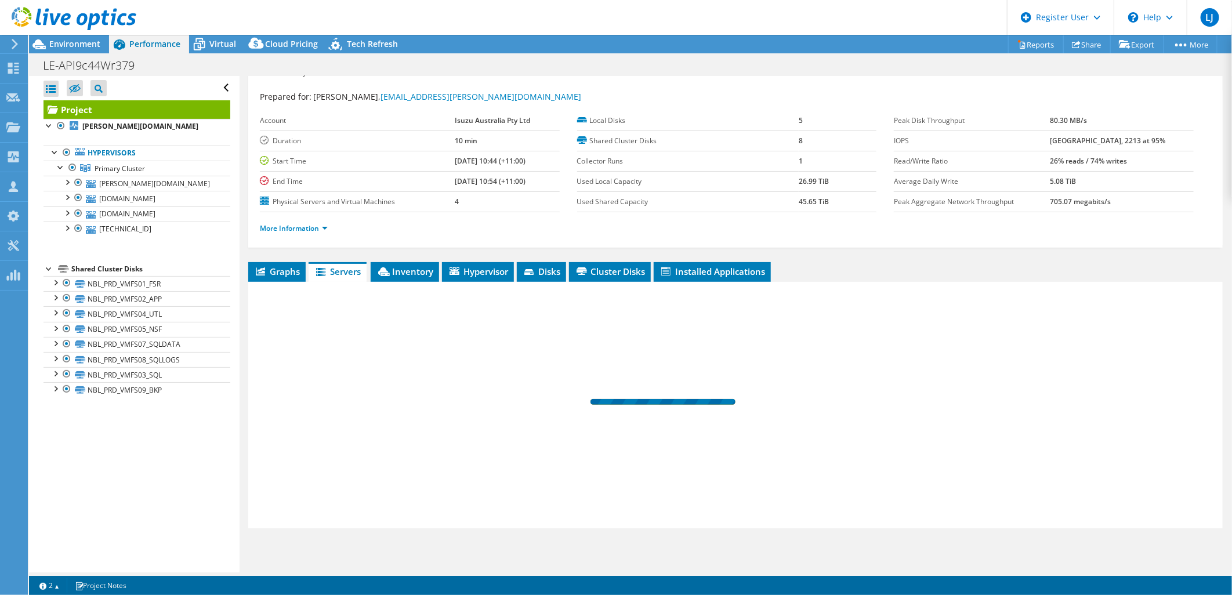
scroll to position [19, 0]
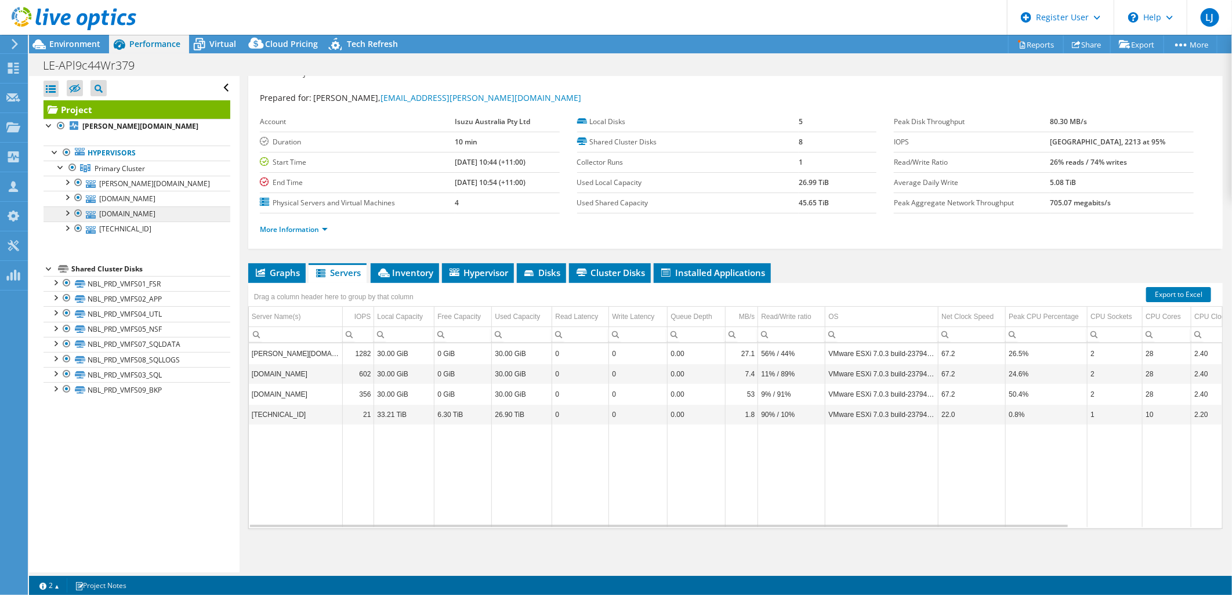
click at [284, 265] on li "Graphs" at bounding box center [276, 273] width 57 height 20
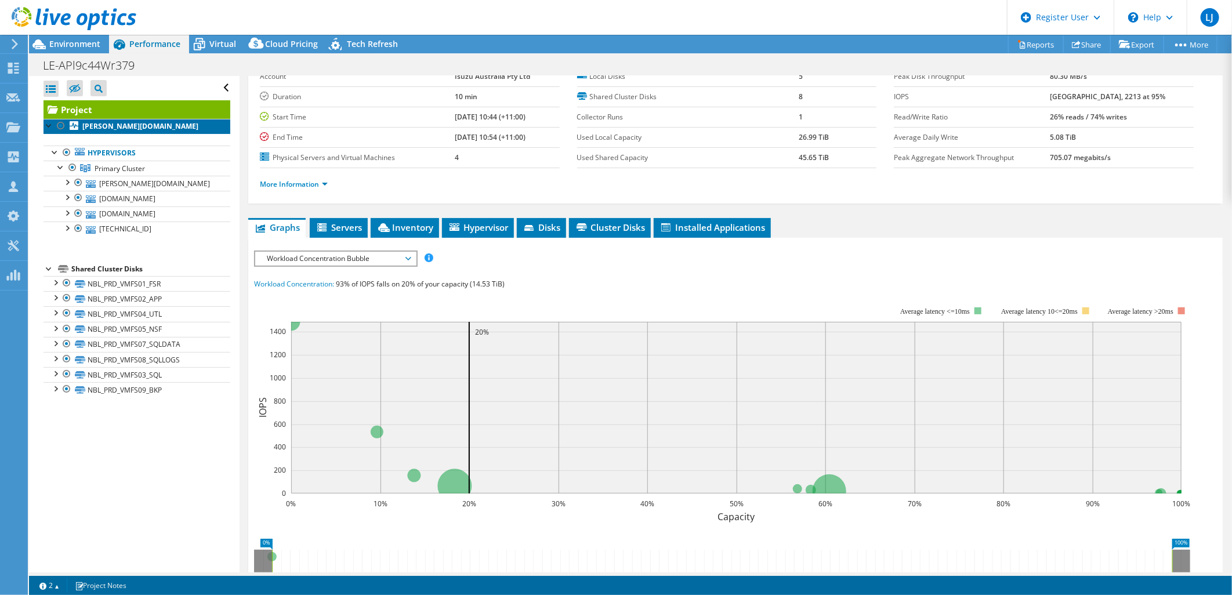
click at [146, 122] on b "[PERSON_NAME][DOMAIN_NAME]" at bounding box center [140, 126] width 116 height 10
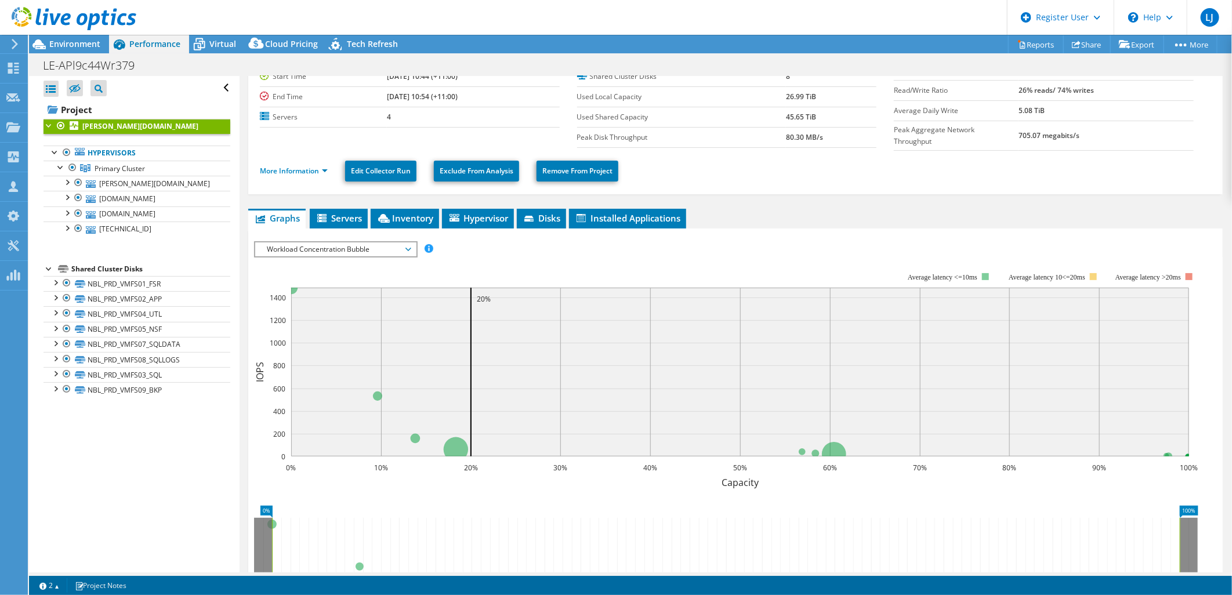
click at [296, 236] on div "IOPS Disk Throughput IO Size Latency Queue Depth CPU Percentage Memory Page Fau…" at bounding box center [735, 441] width 963 height 411
click at [296, 242] on span "Workload Concentration Bubble" at bounding box center [335, 249] width 149 height 14
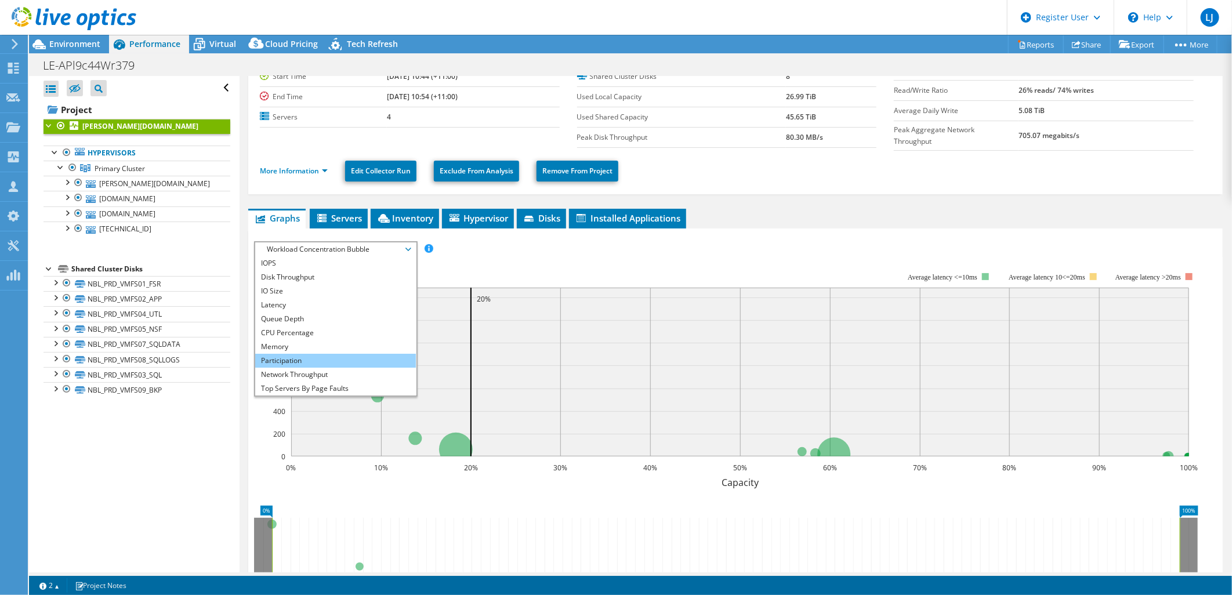
scroll to position [42, 0]
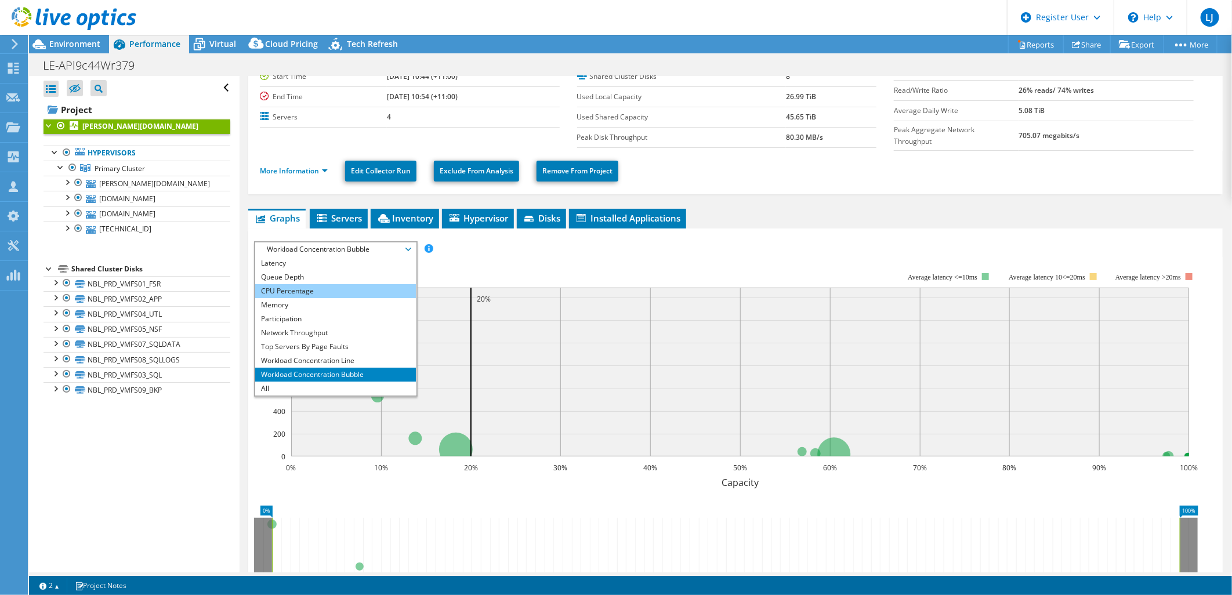
click at [294, 287] on li "CPU Percentage" at bounding box center [335, 291] width 161 height 14
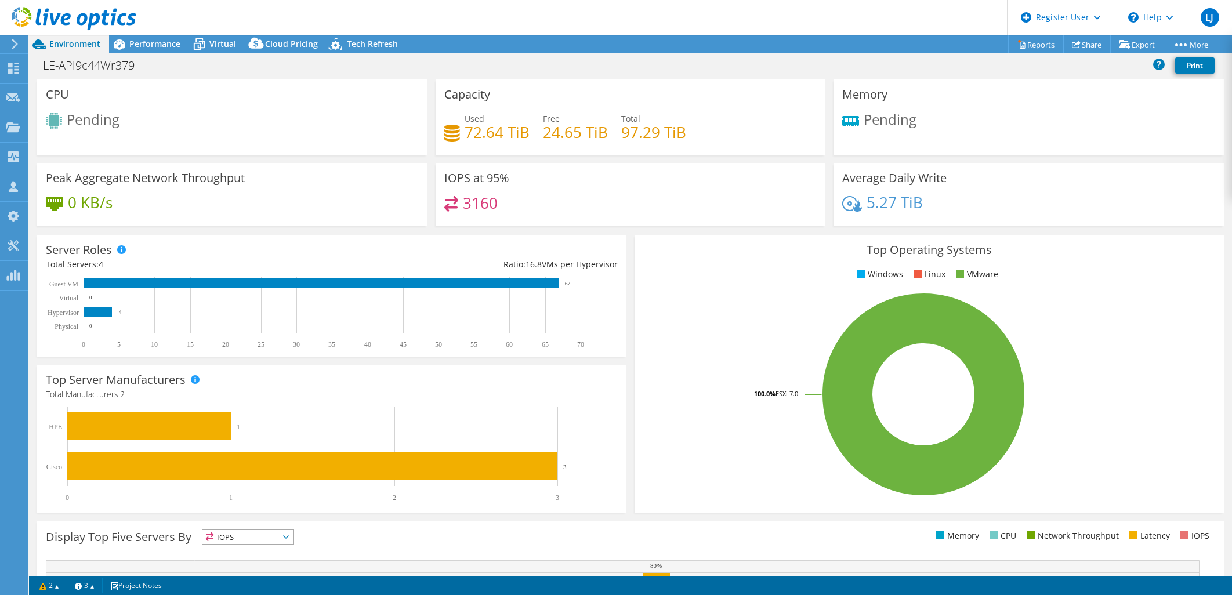
select select "USD"
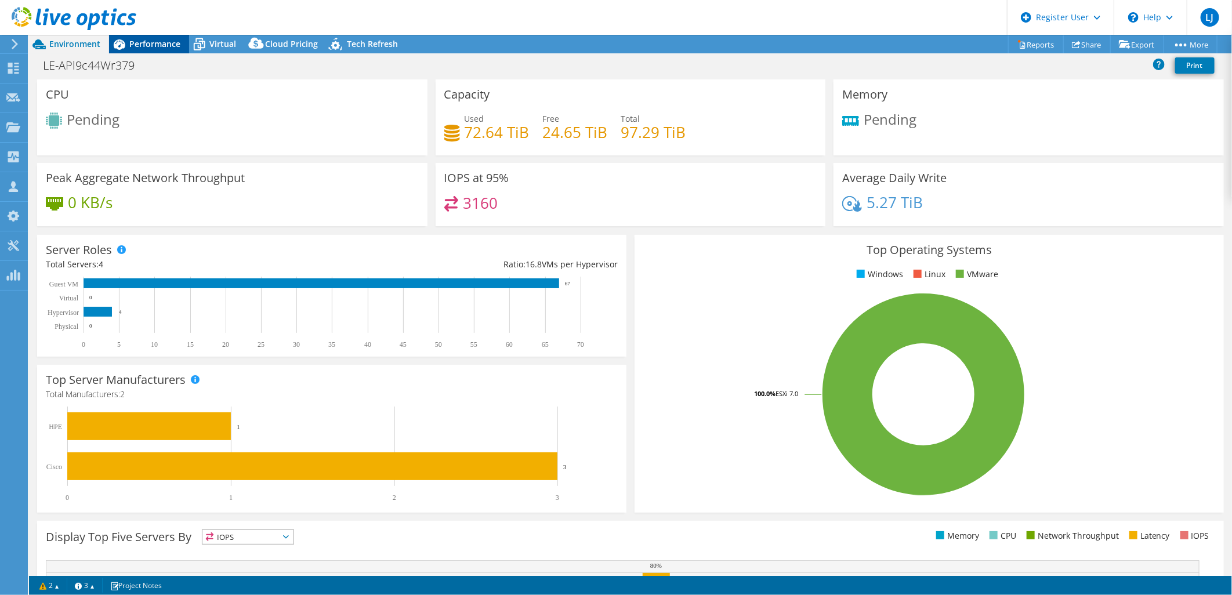
click at [167, 42] on span "Performance" at bounding box center [154, 43] width 51 height 11
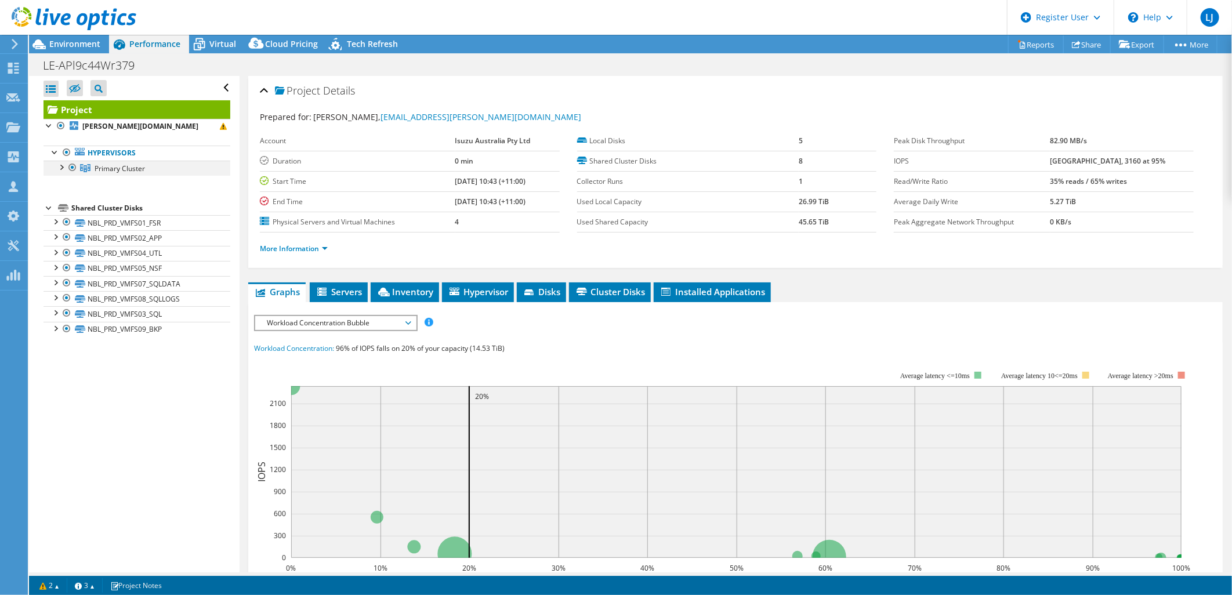
click at [61, 166] on div at bounding box center [61, 167] width 12 height 12
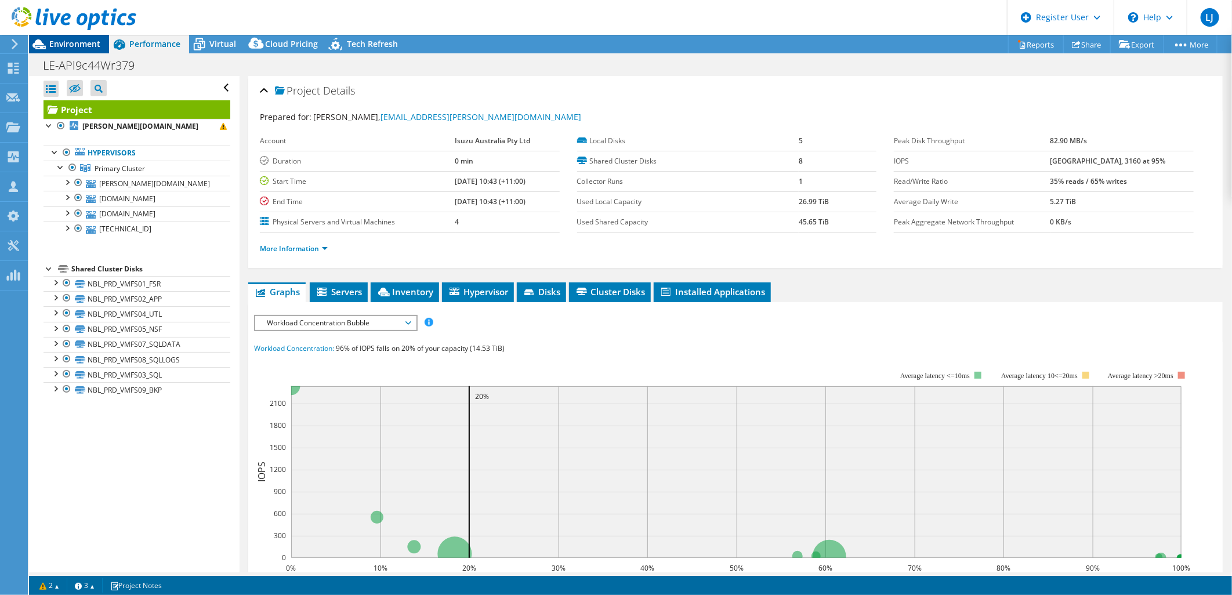
click at [44, 42] on icon at bounding box center [39, 44] width 20 height 20
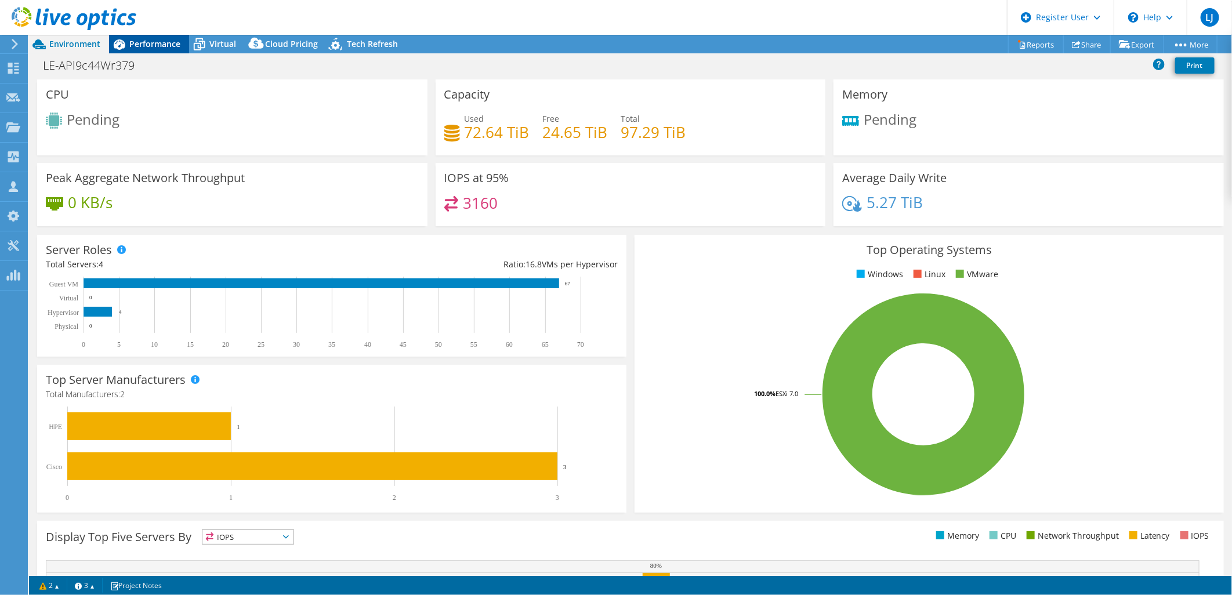
click at [149, 48] on span "Performance" at bounding box center [154, 43] width 51 height 11
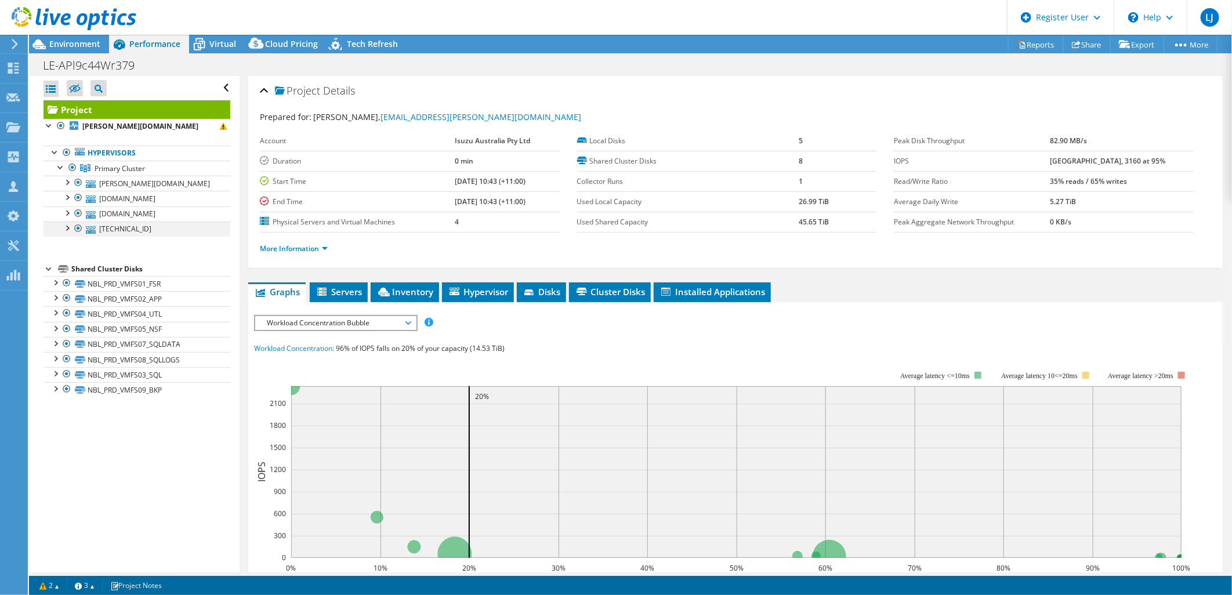
click at [66, 228] on div at bounding box center [67, 228] width 12 height 12
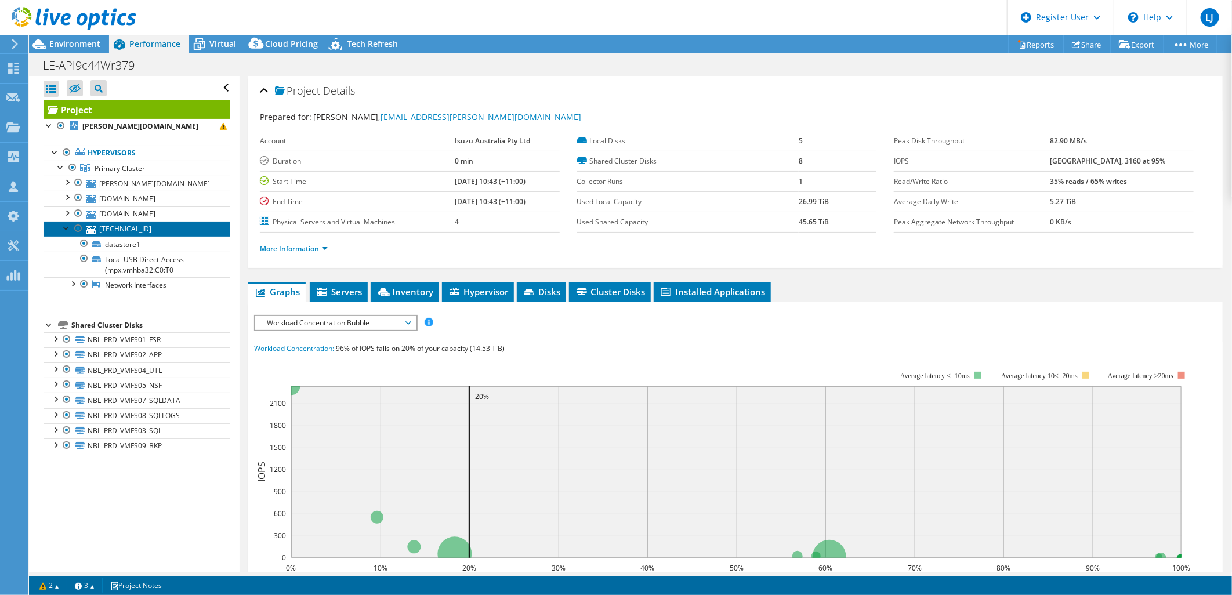
click at [139, 230] on link "[TECHNICAL_ID]" at bounding box center [137, 229] width 187 height 15
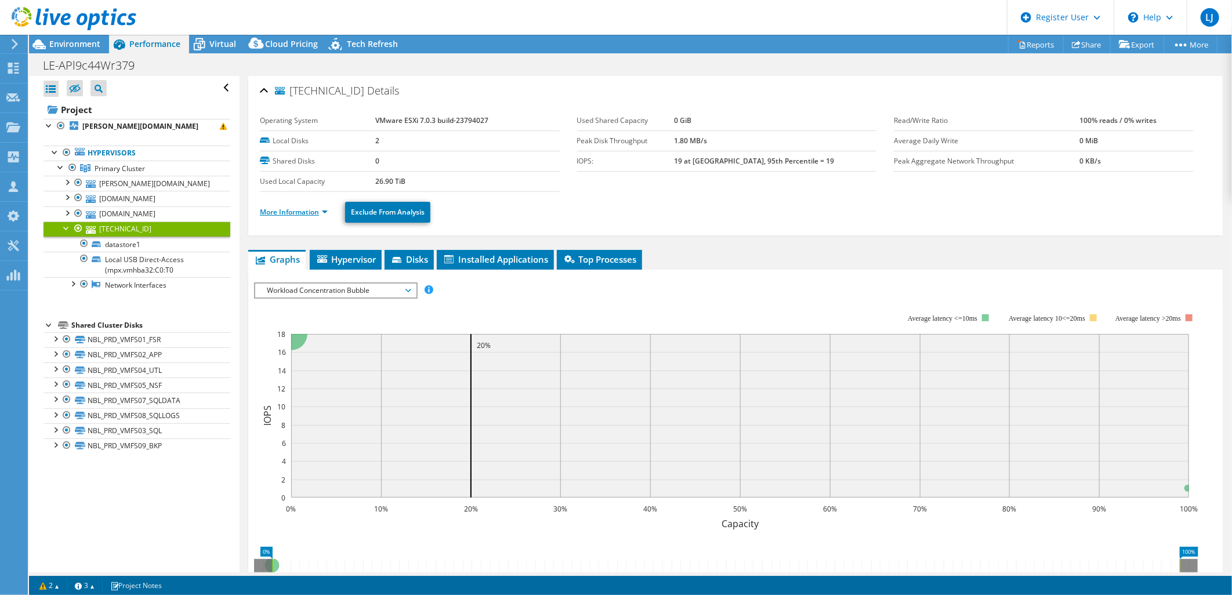
click at [306, 211] on link "More Information" at bounding box center [294, 212] width 68 height 10
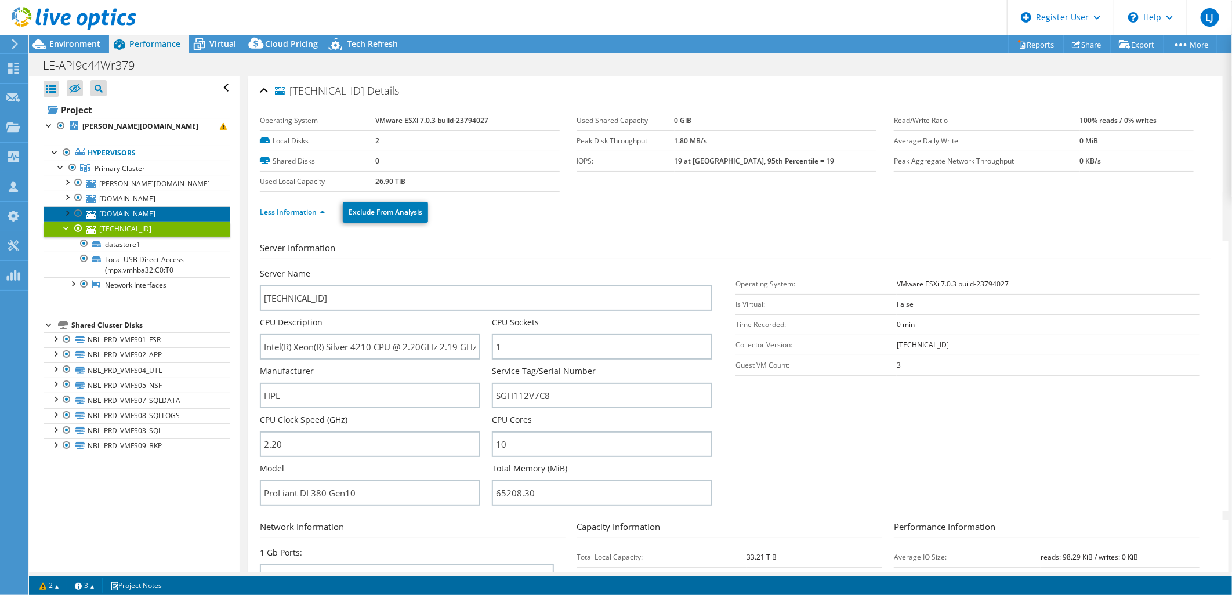
click at [138, 220] on link "[DOMAIN_NAME]" at bounding box center [137, 214] width 187 height 15
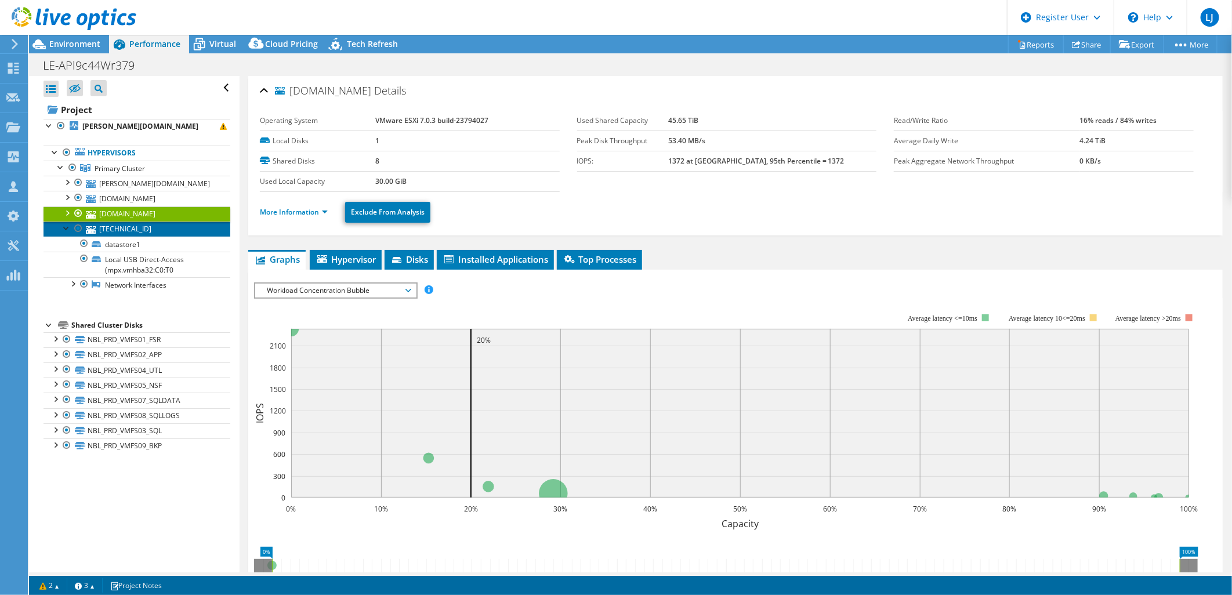
click at [146, 235] on link "[TECHNICAL_ID]" at bounding box center [137, 229] width 187 height 15
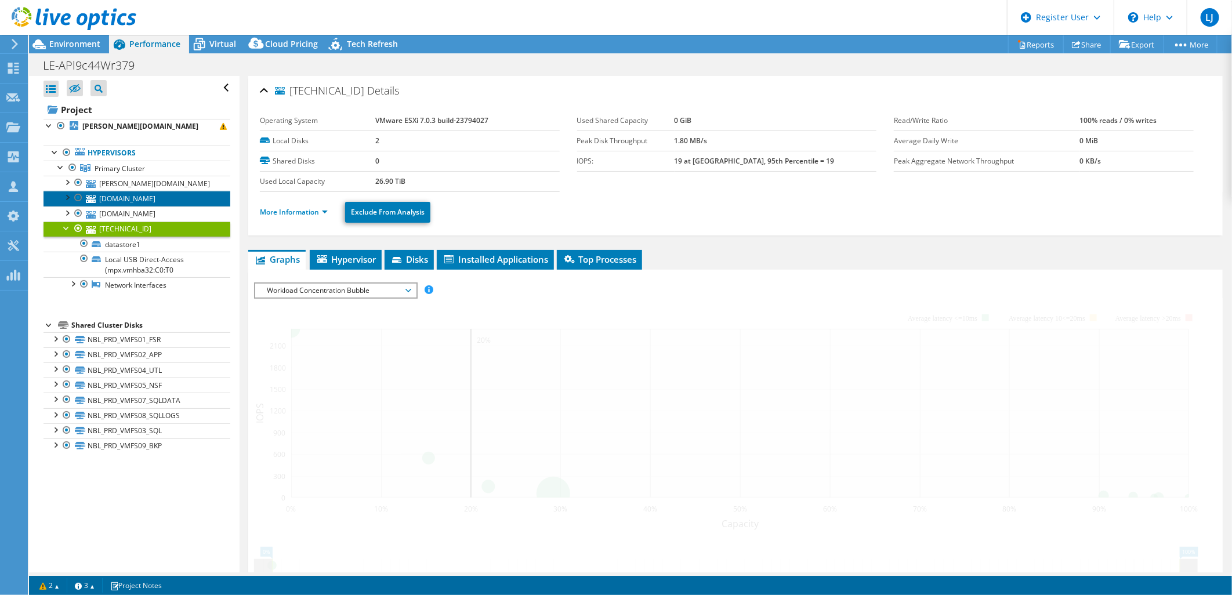
click at [158, 193] on link "[DOMAIN_NAME]" at bounding box center [137, 198] width 187 height 15
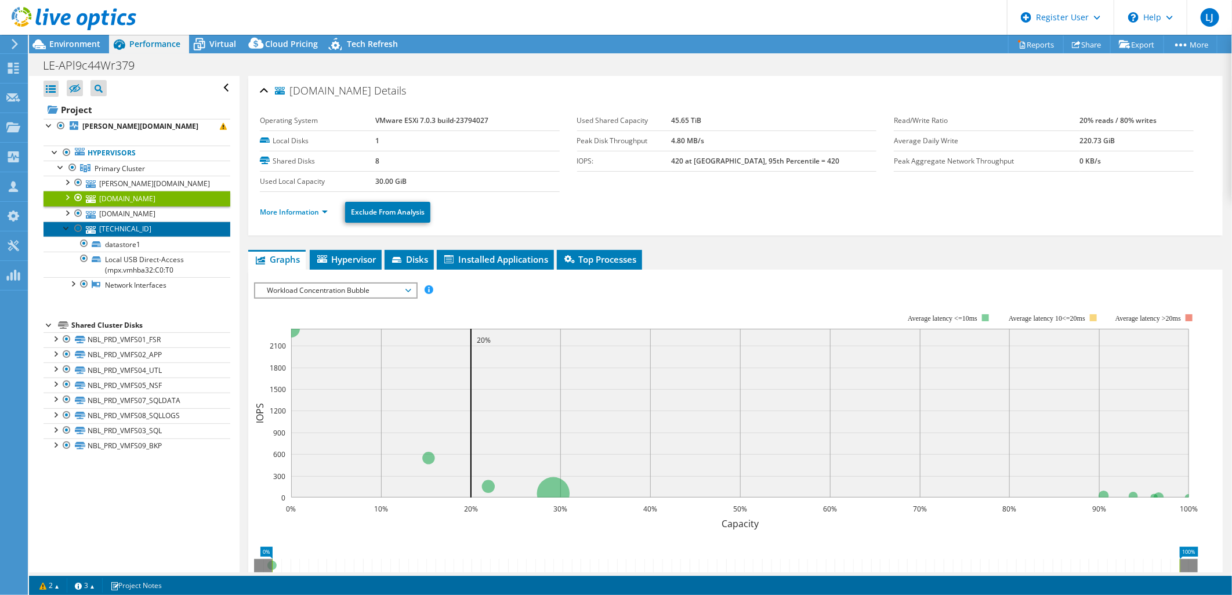
click at [151, 228] on link "[TECHNICAL_ID]" at bounding box center [137, 229] width 187 height 15
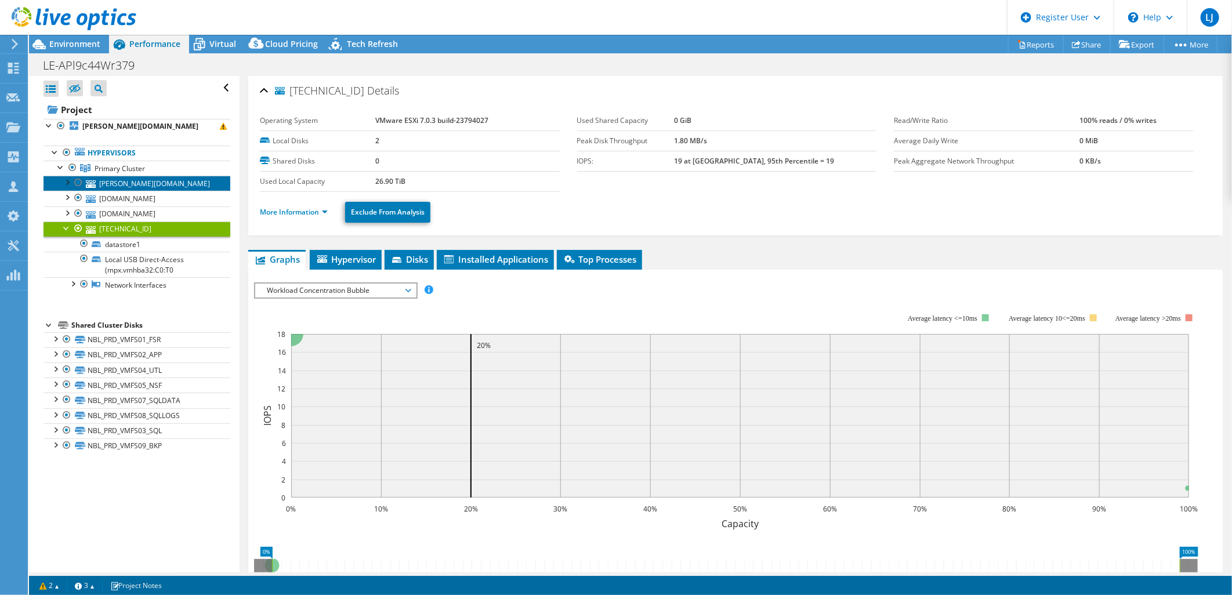
click at [167, 184] on link "[PERSON_NAME][DOMAIN_NAME]" at bounding box center [137, 183] width 187 height 15
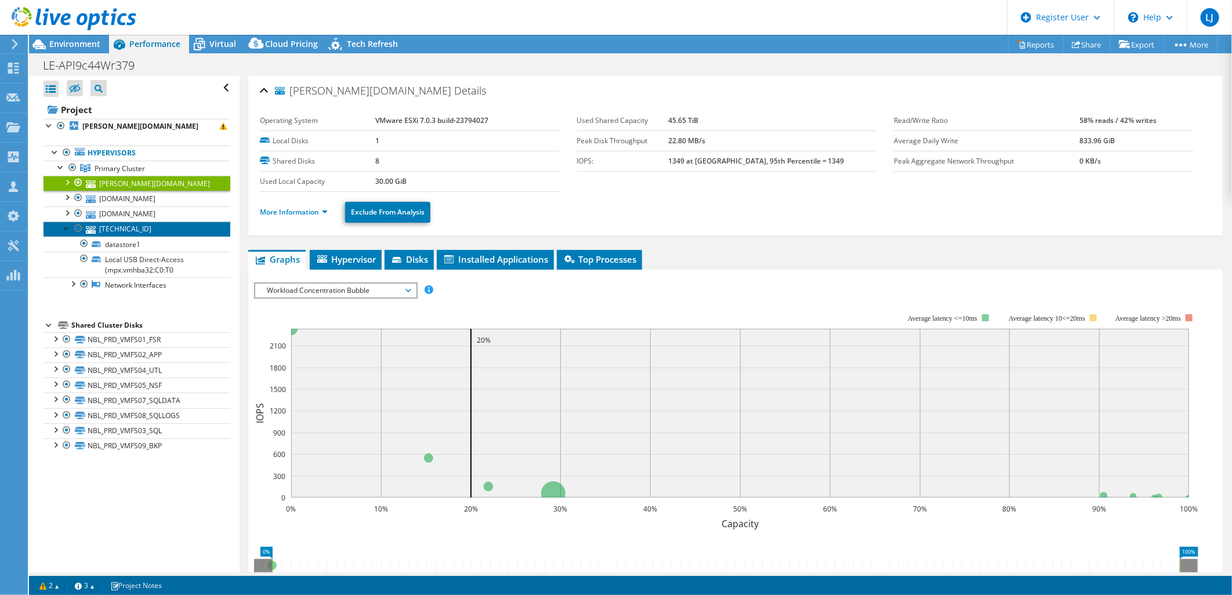
click at [153, 234] on link "[TECHNICAL_ID]" at bounding box center [137, 229] width 187 height 15
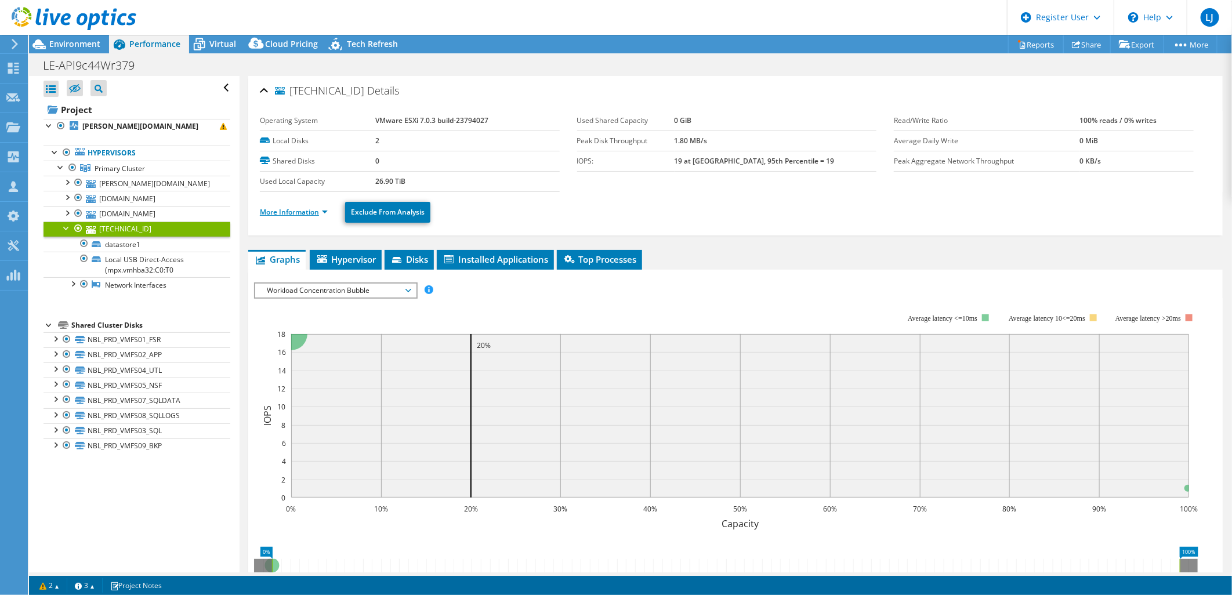
click at [276, 211] on link "More Information" at bounding box center [294, 212] width 68 height 10
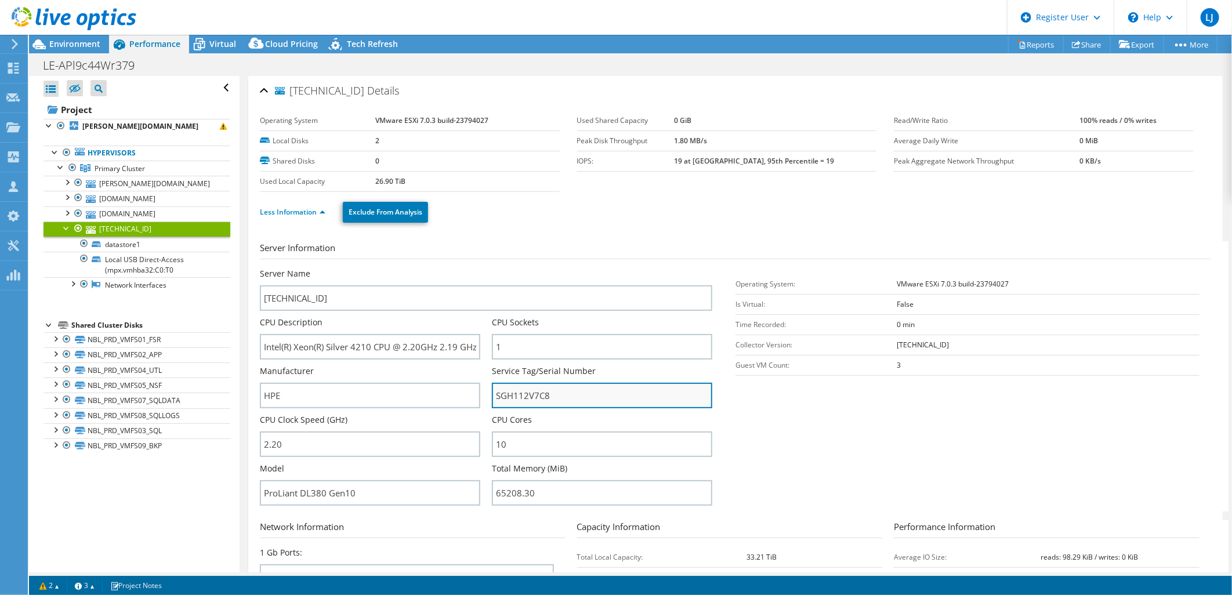
click at [553, 389] on input "SGH112V7C8" at bounding box center [602, 396] width 220 height 26
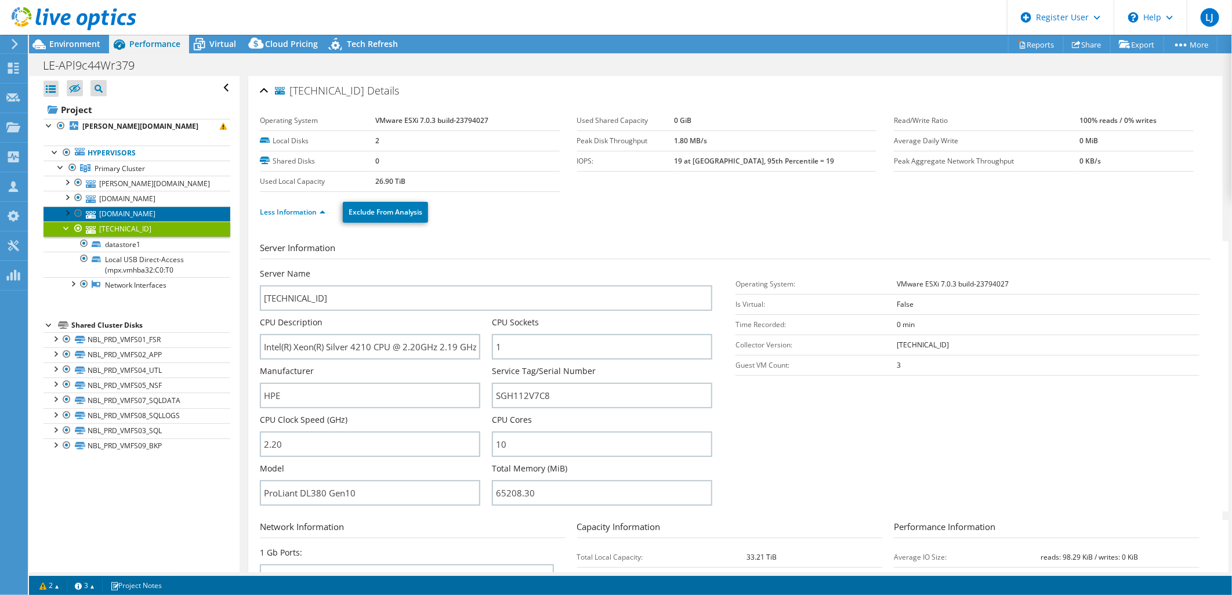
click at [175, 209] on link "[DOMAIN_NAME]" at bounding box center [137, 214] width 187 height 15
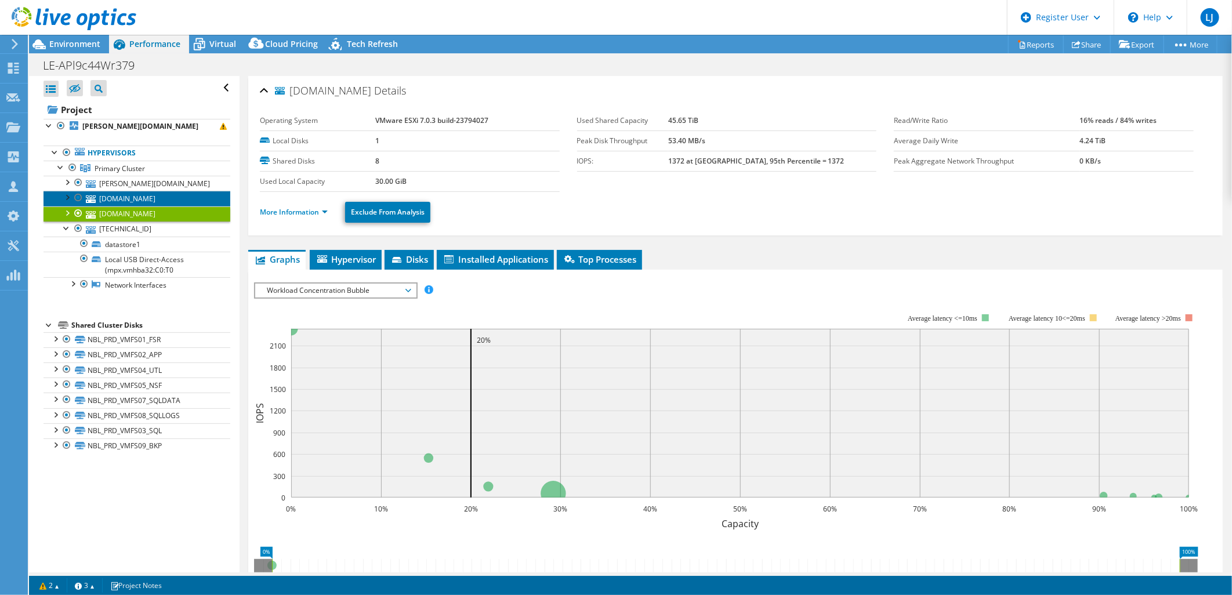
click at [177, 196] on link "[DOMAIN_NAME]" at bounding box center [137, 198] width 187 height 15
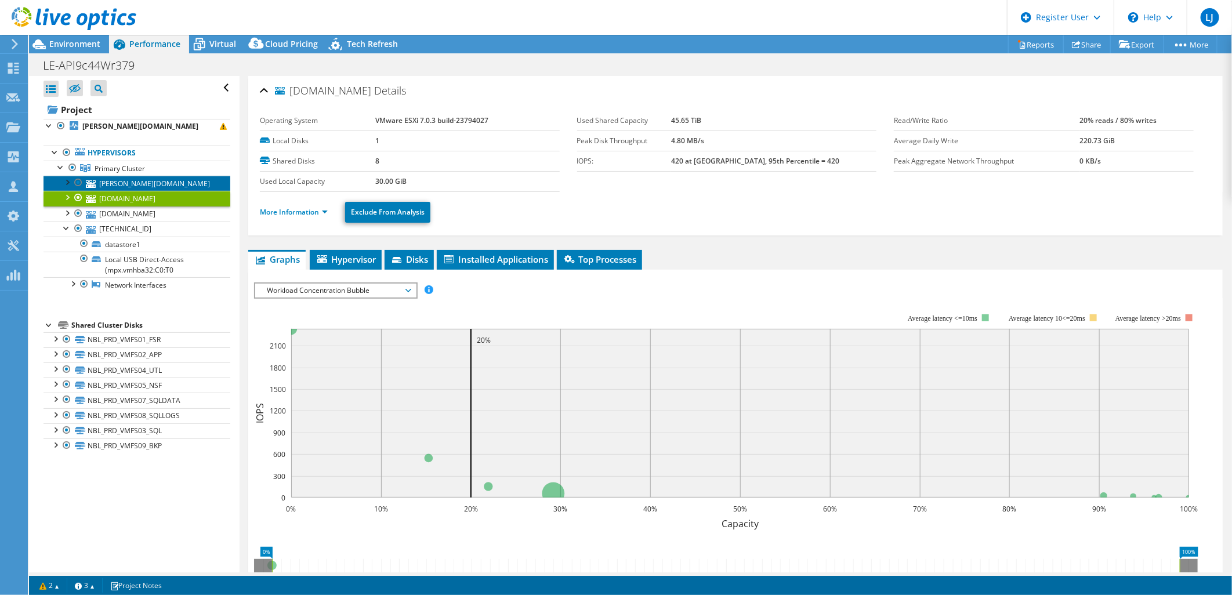
click at [180, 182] on link "[PERSON_NAME][DOMAIN_NAME]" at bounding box center [137, 183] width 187 height 15
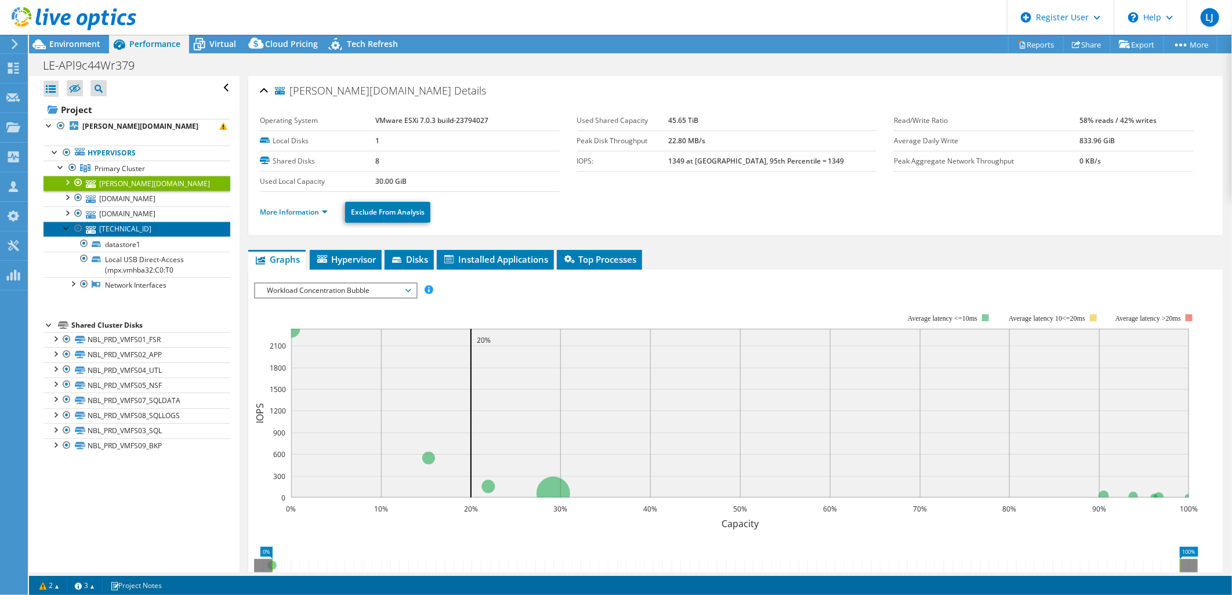
click at [176, 229] on link "[TECHNICAL_ID]" at bounding box center [137, 229] width 187 height 15
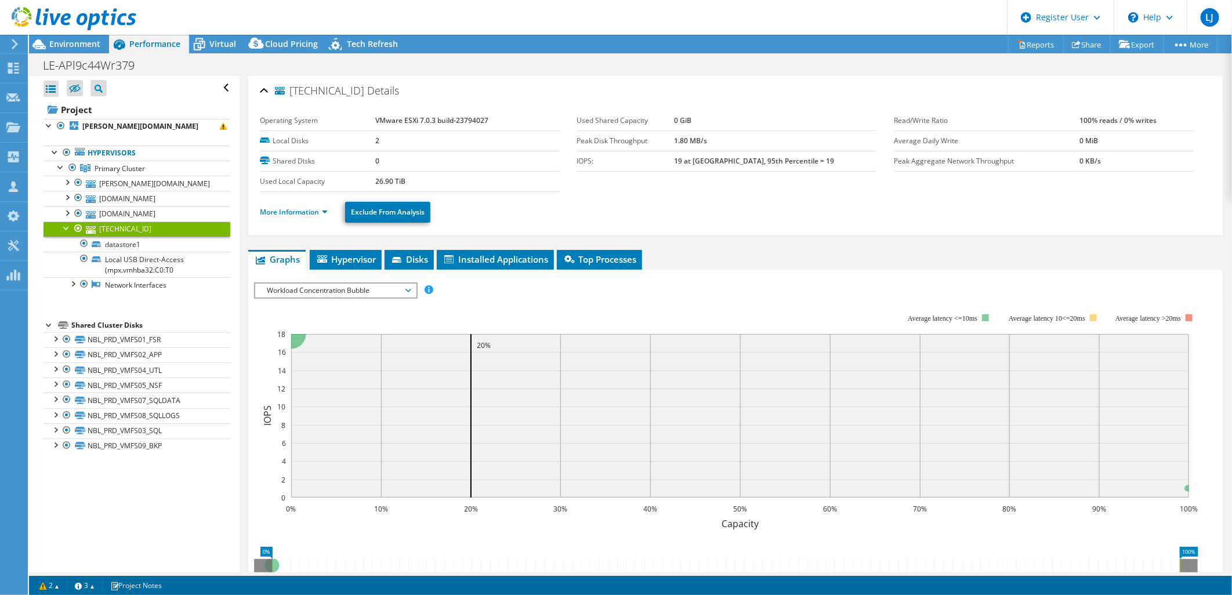
click at [281, 216] on li "More Information" at bounding box center [297, 212] width 75 height 13
click at [277, 212] on link "More Information" at bounding box center [294, 212] width 68 height 10
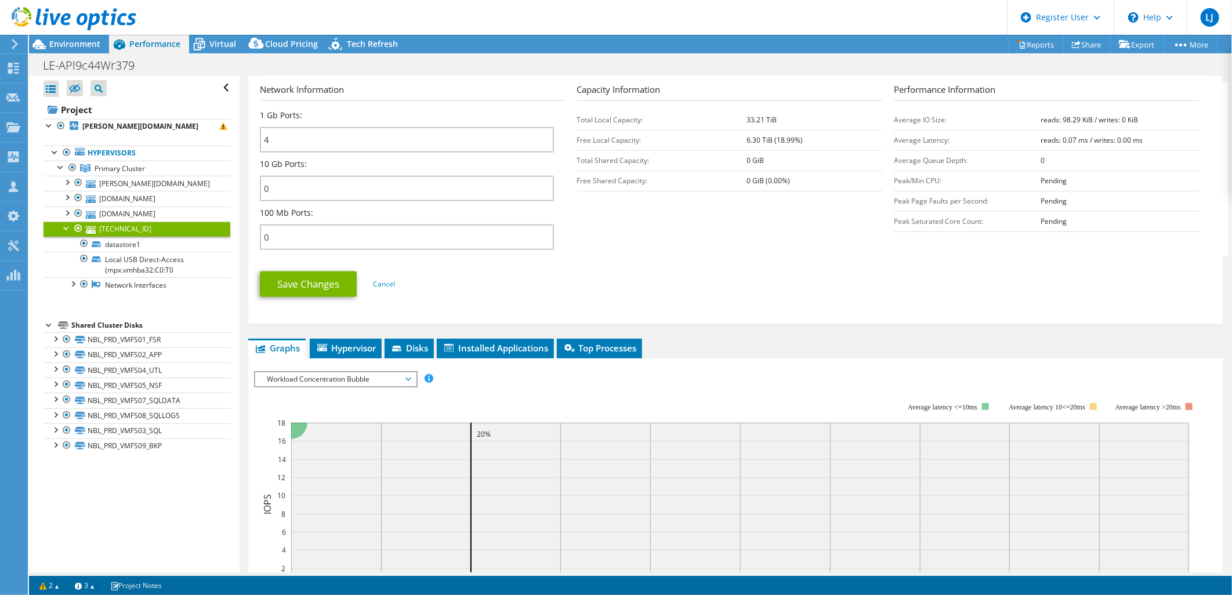
scroll to position [580, 0]
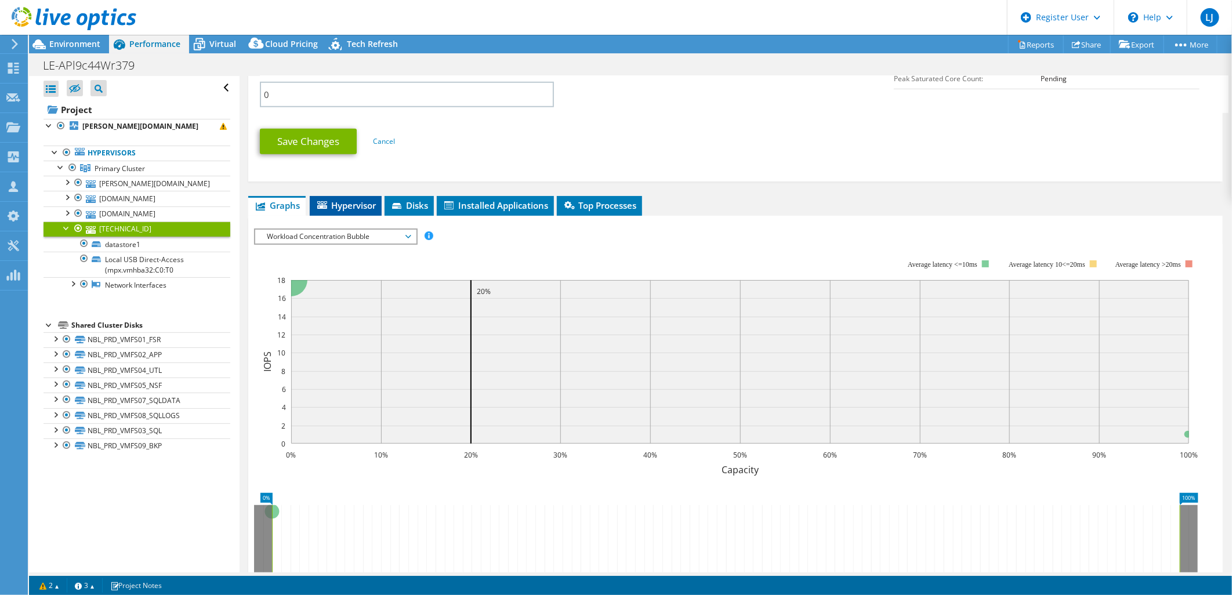
click at [363, 201] on span "Hypervisor" at bounding box center [346, 206] width 60 height 12
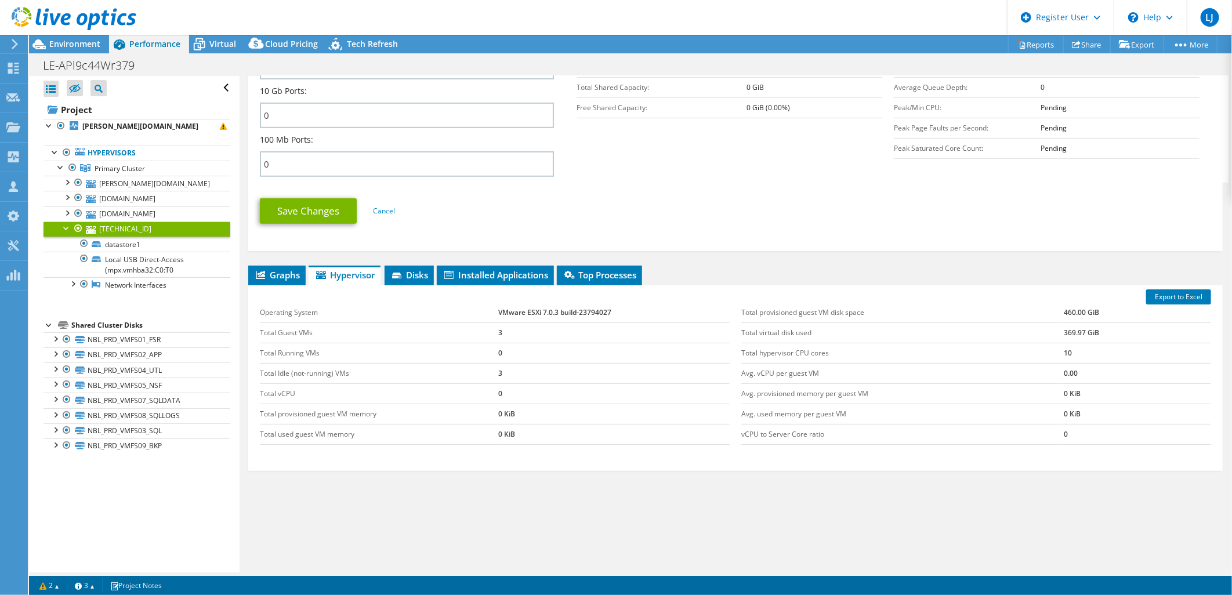
click at [452, 285] on div "Export to Excel Operating System VMware ESXi 7.0.3 build-23794027 Total Guest V…" at bounding box center [735, 378] width 975 height 186
click at [466, 274] on span "Installed Applications" at bounding box center [496, 275] width 106 height 12
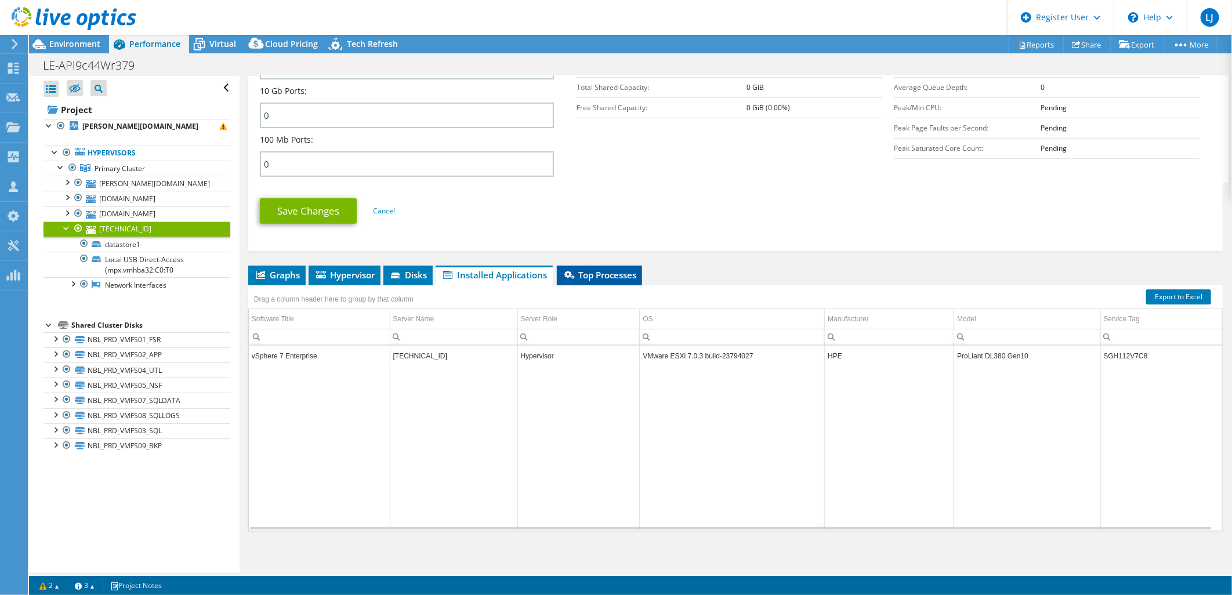
click at [593, 271] on span "Top Processes" at bounding box center [600, 275] width 74 height 12
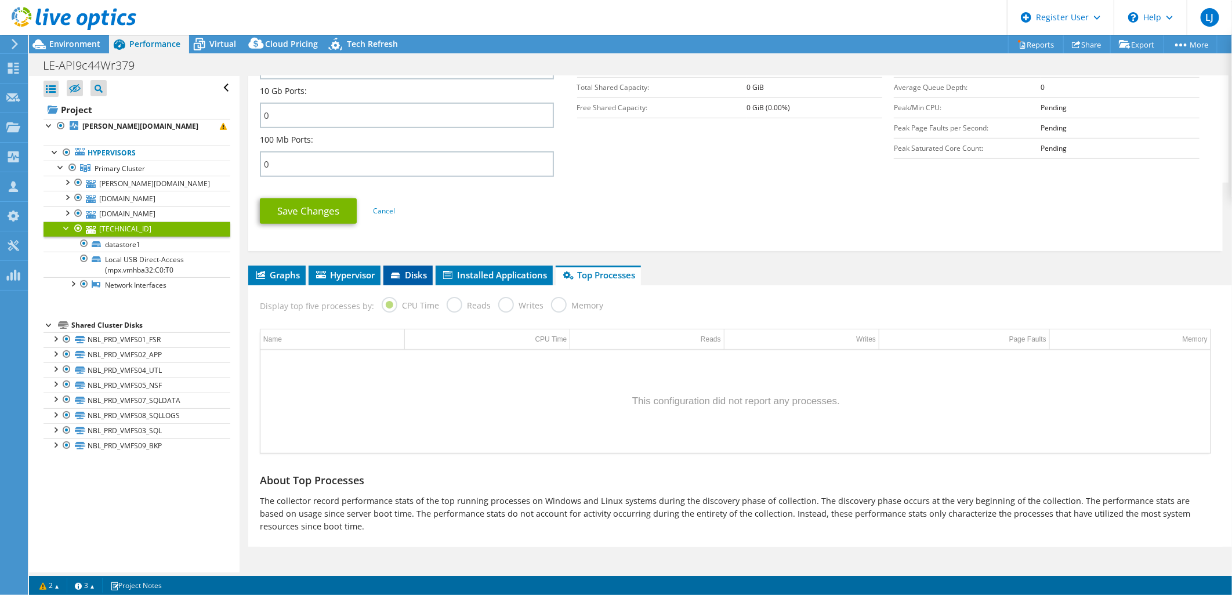
click at [404, 279] on li "Disks" at bounding box center [407, 276] width 49 height 20
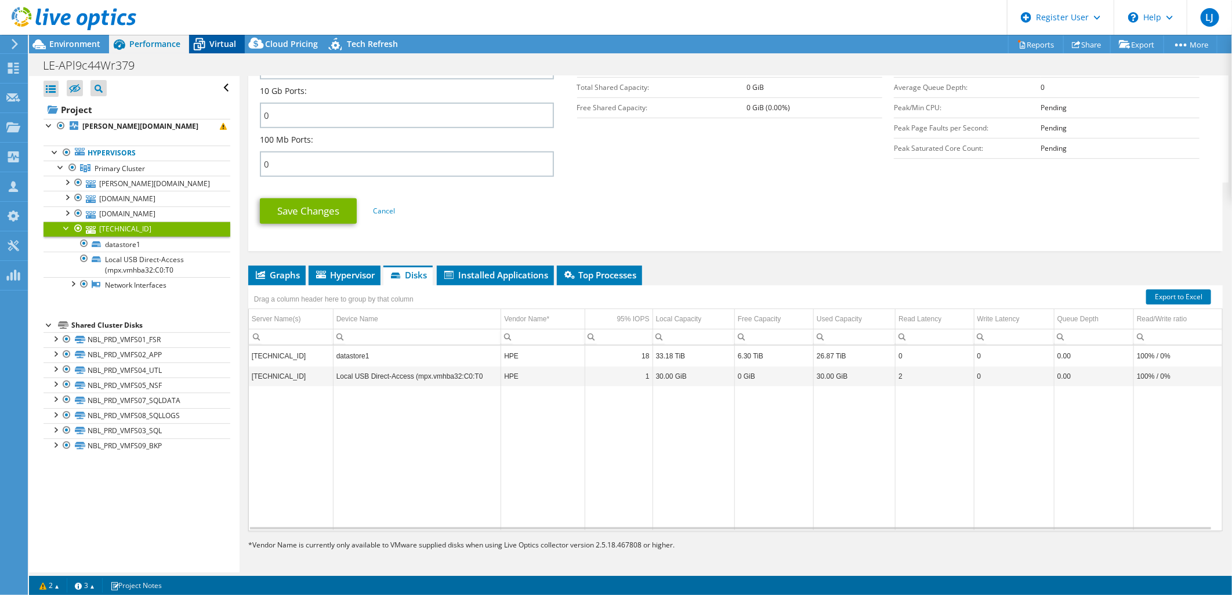
click at [230, 47] on span "Virtual" at bounding box center [222, 43] width 27 height 11
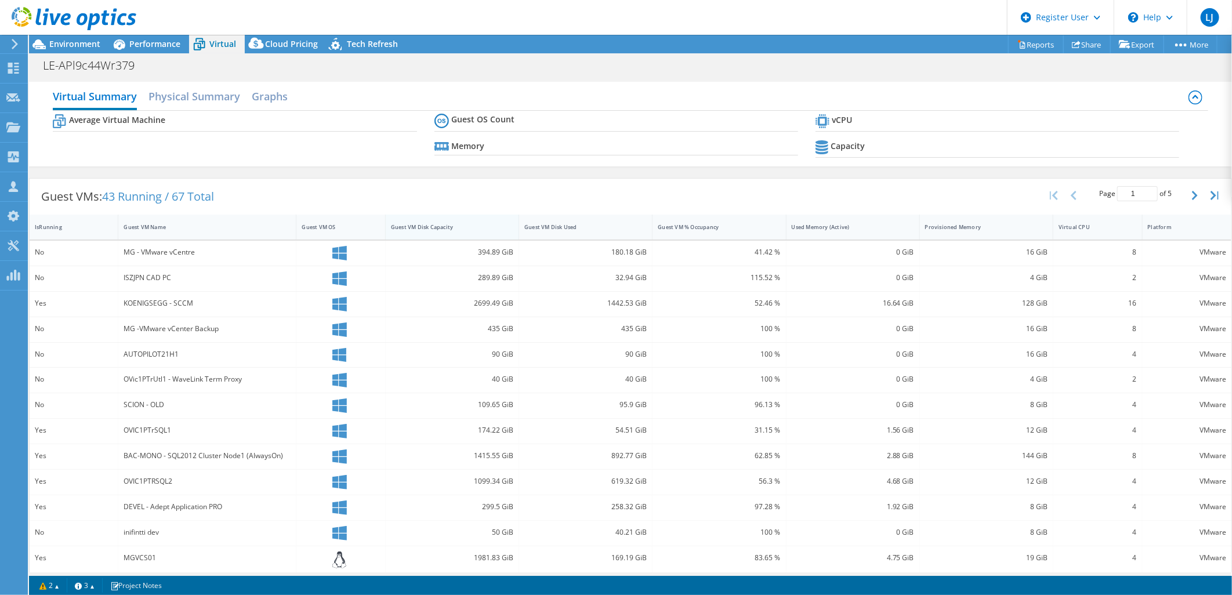
click at [458, 233] on div "Guest VM Disk Capacity" at bounding box center [445, 227] width 119 height 18
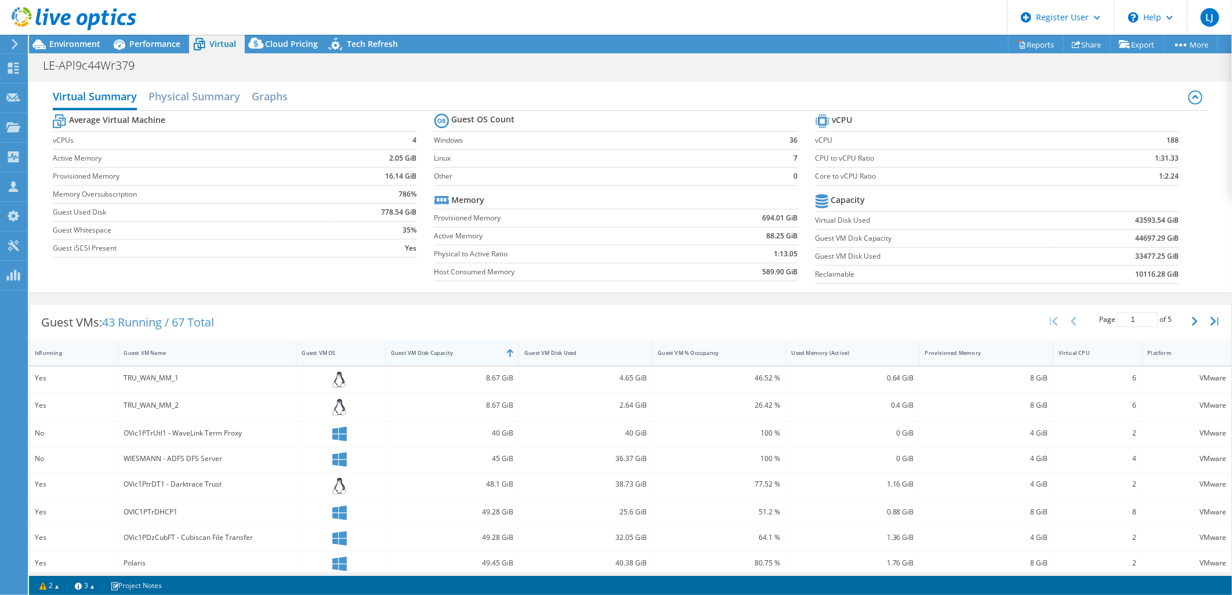
click at [447, 353] on div "Guest VM Disk Capacity" at bounding box center [445, 353] width 108 height 8
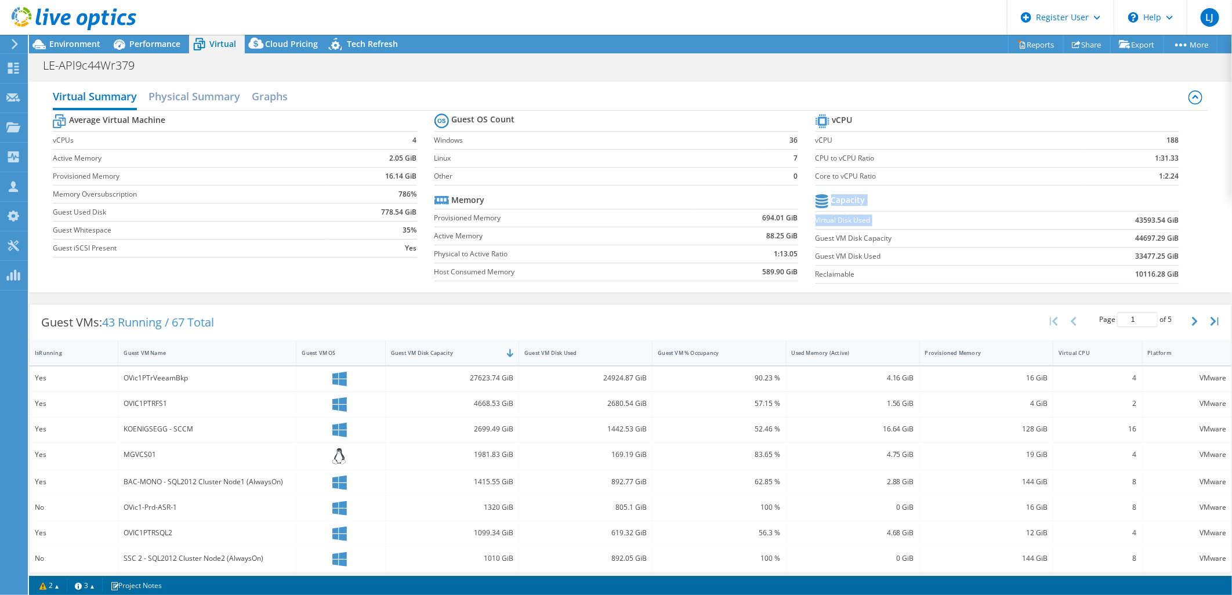
drag, startPoint x: 1156, startPoint y: 218, endPoint x: 1181, endPoint y: 219, distance: 25.6
click at [1181, 219] on section "vCPU vCPU 188 CPU to vCPU Ratio 1:31.33 Core to vCPU Ratio 1:2.24 Capacity Virt…" at bounding box center [1006, 200] width 381 height 178
drag, startPoint x: 1181, startPoint y: 219, endPoint x: 1115, endPoint y: 244, distance: 70.5
click at [1115, 244] on td "44697.29 GiB" at bounding box center [1117, 238] width 126 height 18
drag, startPoint x: 212, startPoint y: 376, endPoint x: 125, endPoint y: 380, distance: 87.7
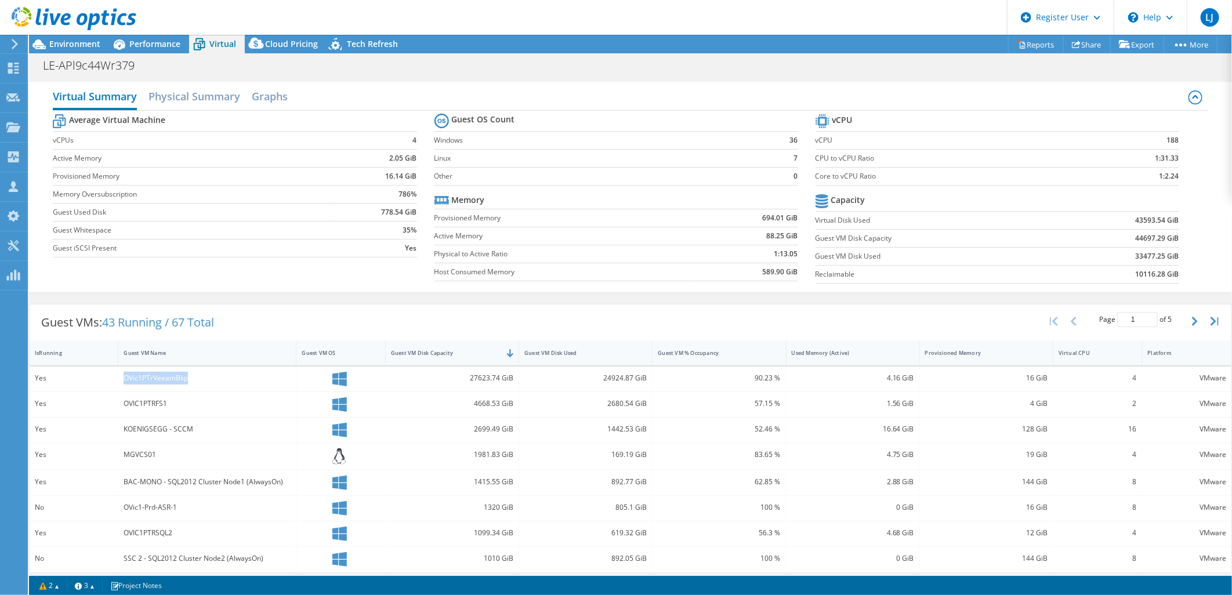
click at [125, 380] on div "OVic1PTrVeeamBkp" at bounding box center [207, 378] width 167 height 13
copy div "OVic1PTrVeeamBkp"
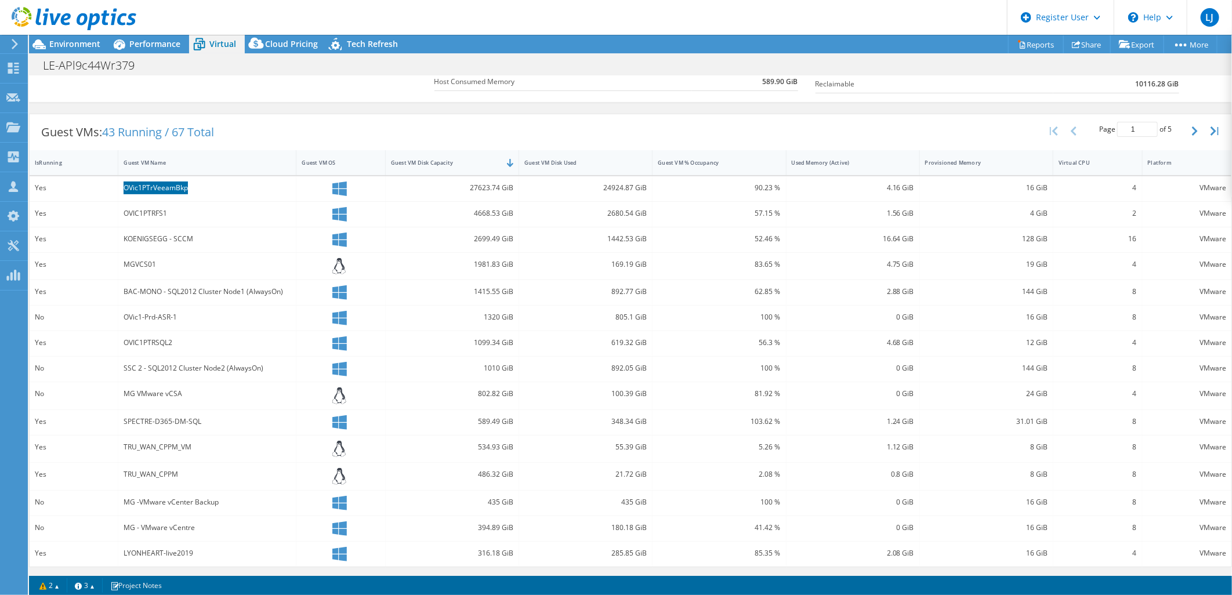
scroll to position [0, 0]
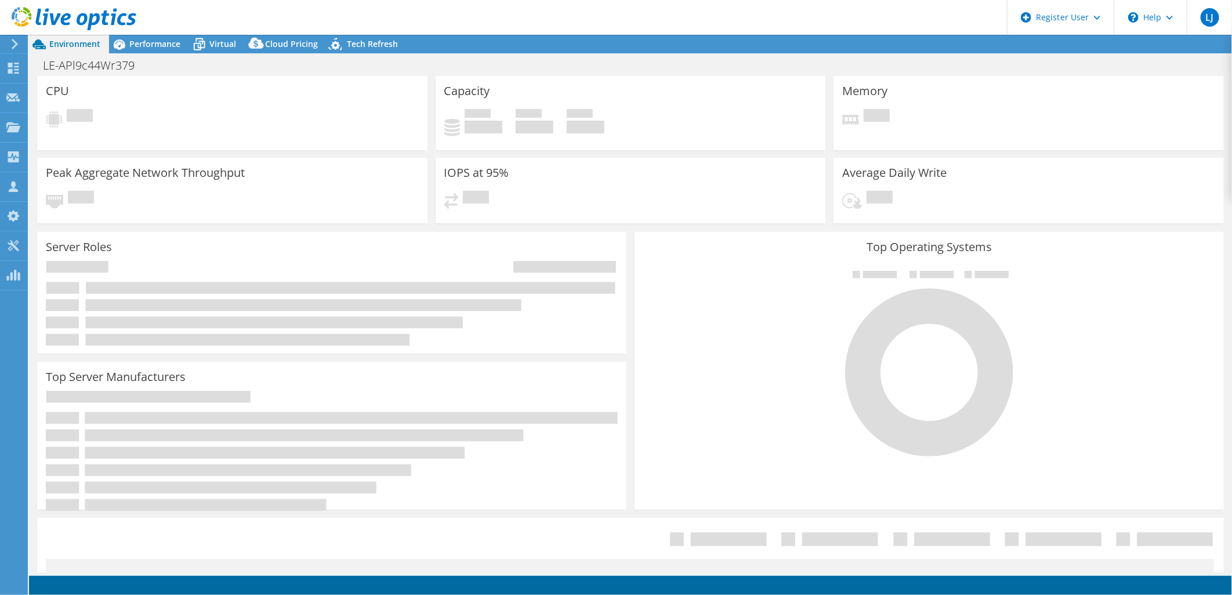
select select "USD"
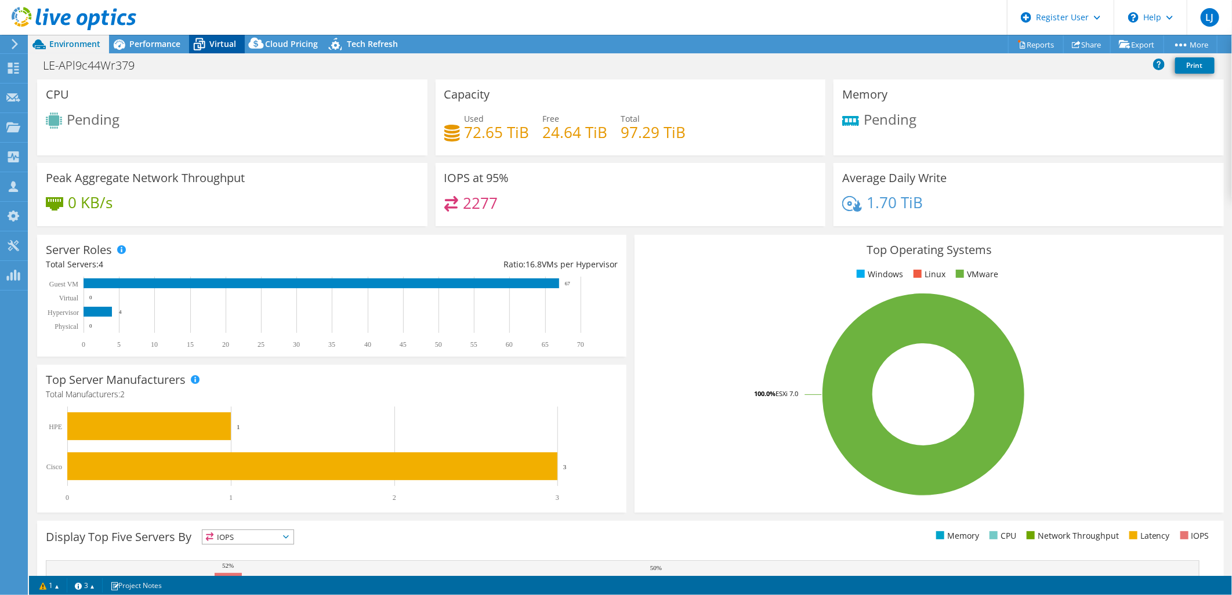
click at [213, 43] on span "Virtual" at bounding box center [222, 43] width 27 height 11
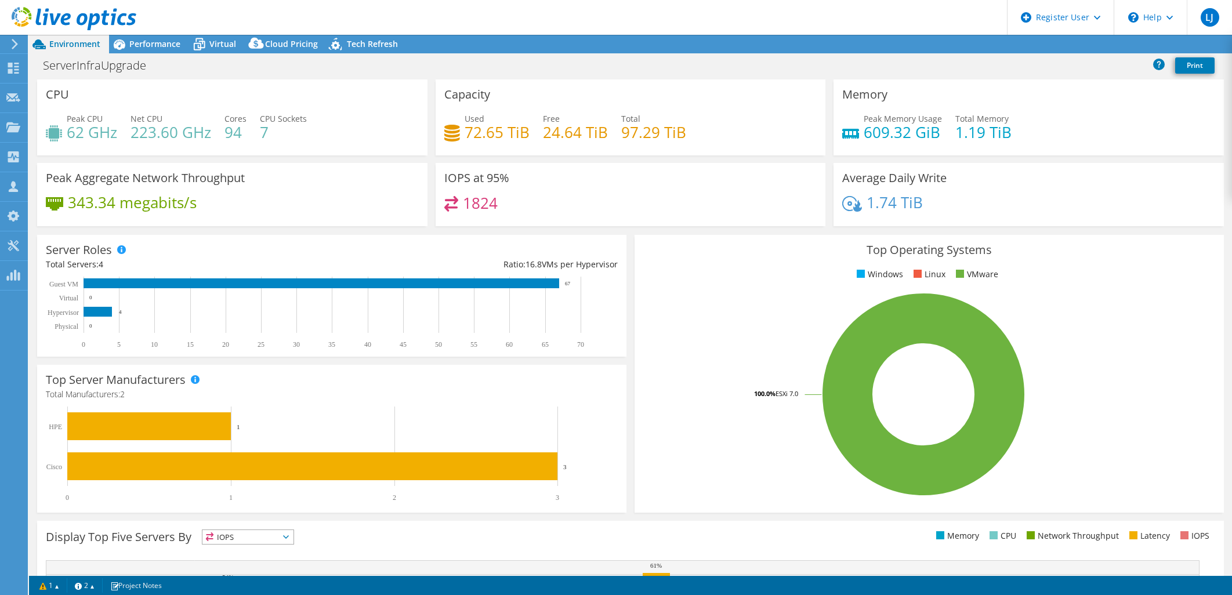
select select "USD"
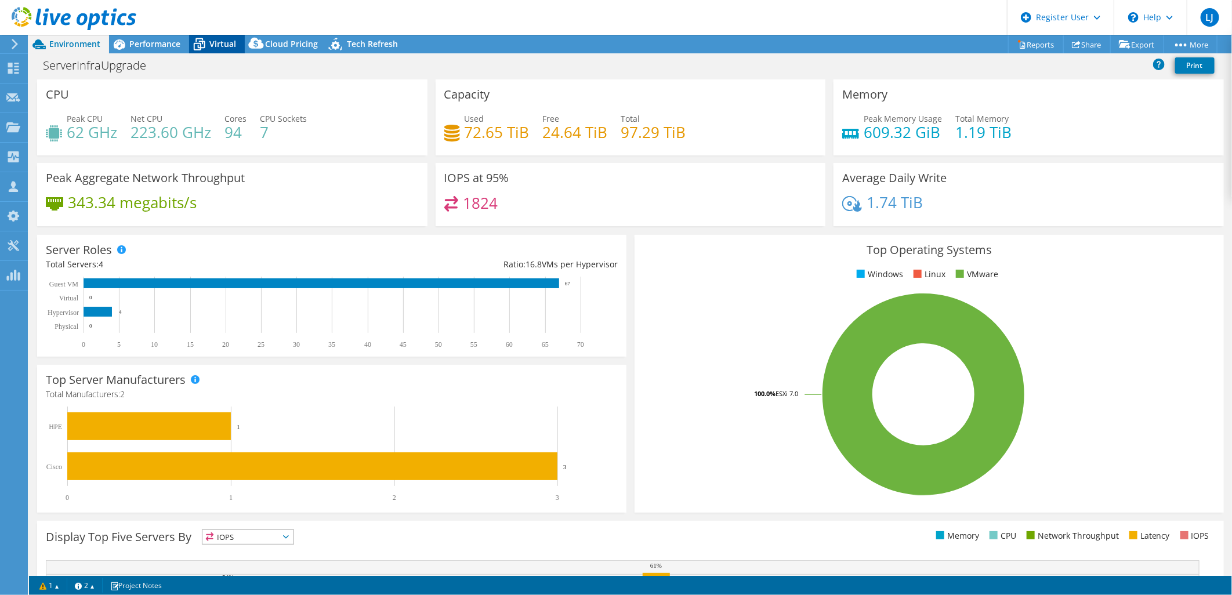
click at [207, 43] on icon at bounding box center [199, 44] width 20 height 20
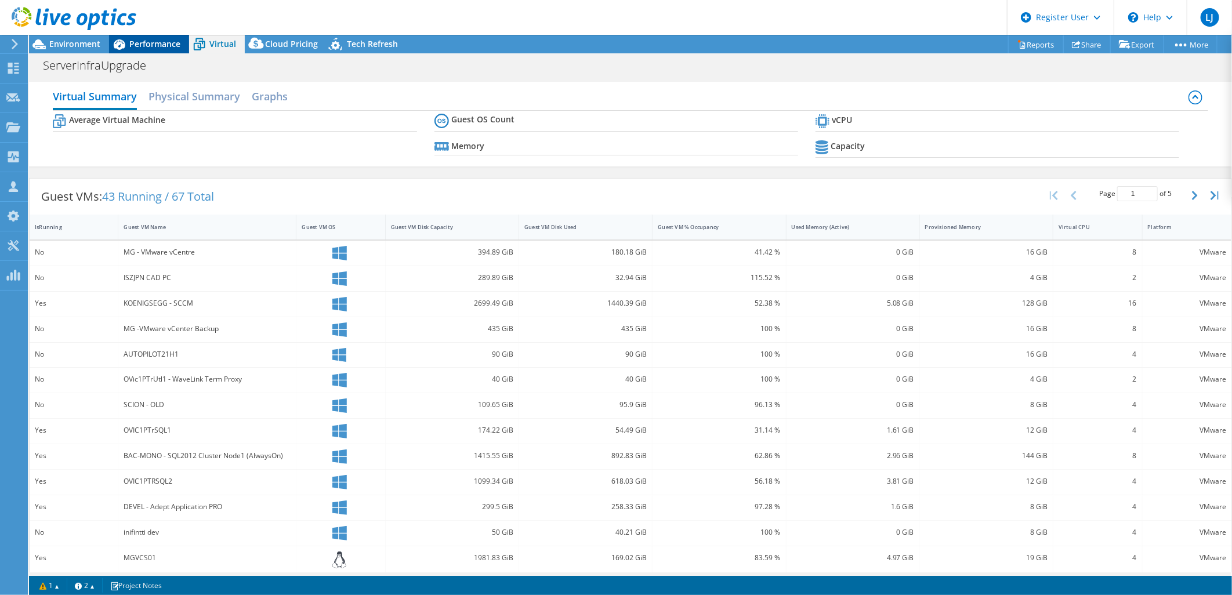
click at [155, 50] on div "Performance" at bounding box center [149, 44] width 80 height 19
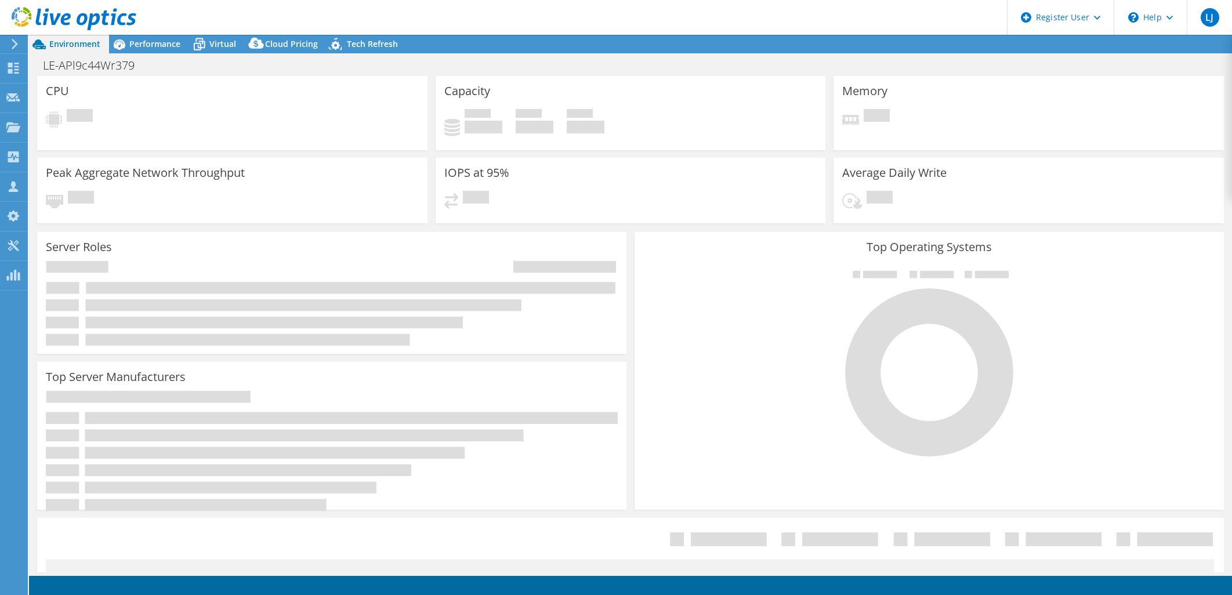
select select "USD"
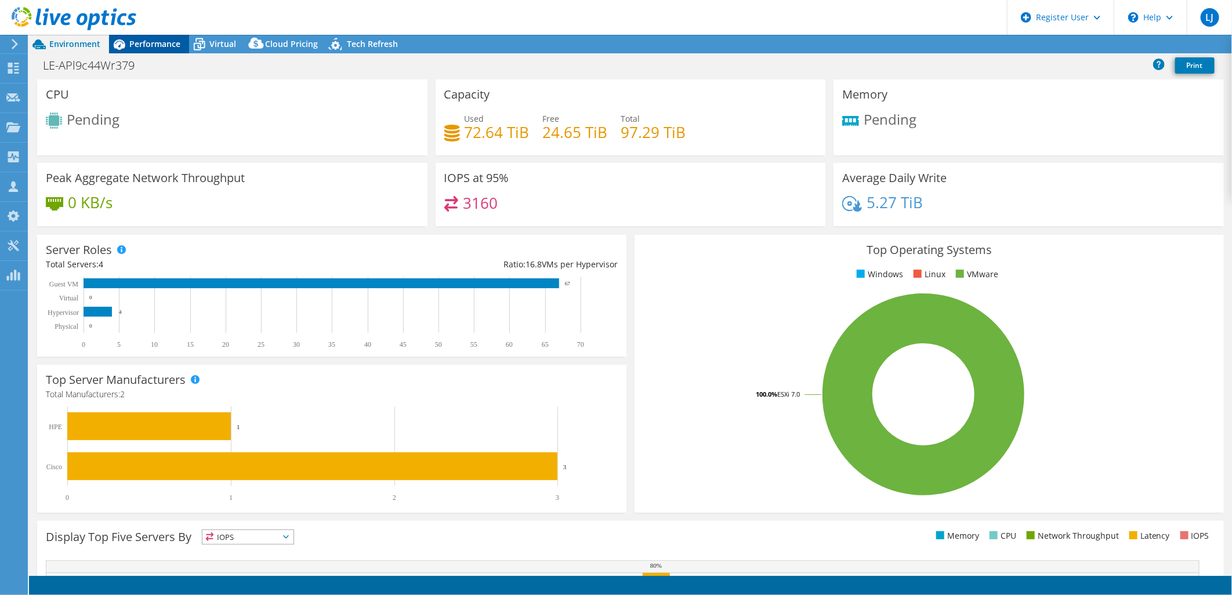
click at [169, 38] on span "Performance" at bounding box center [154, 43] width 51 height 11
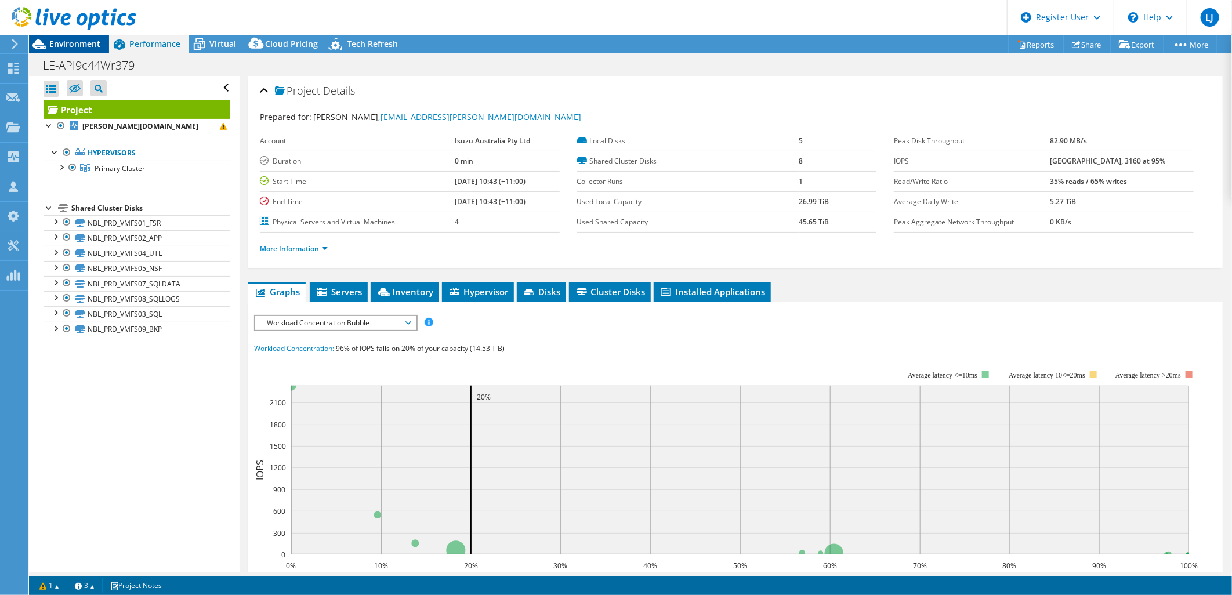
click at [92, 38] on span "Environment" at bounding box center [74, 43] width 51 height 11
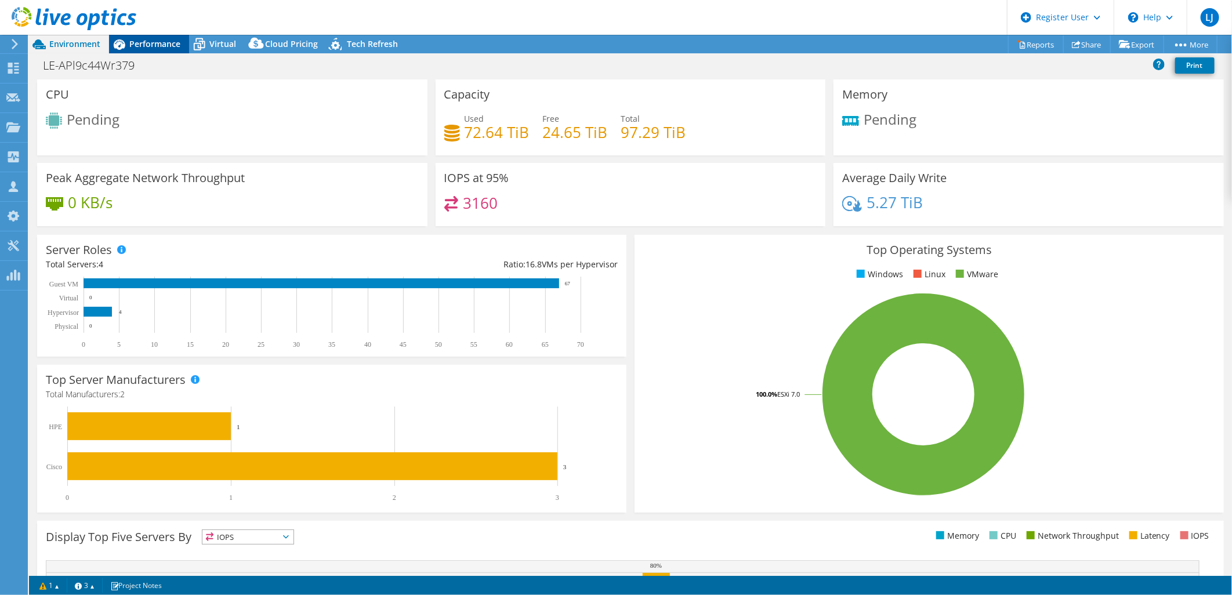
click at [158, 49] on span "Performance" at bounding box center [154, 43] width 51 height 11
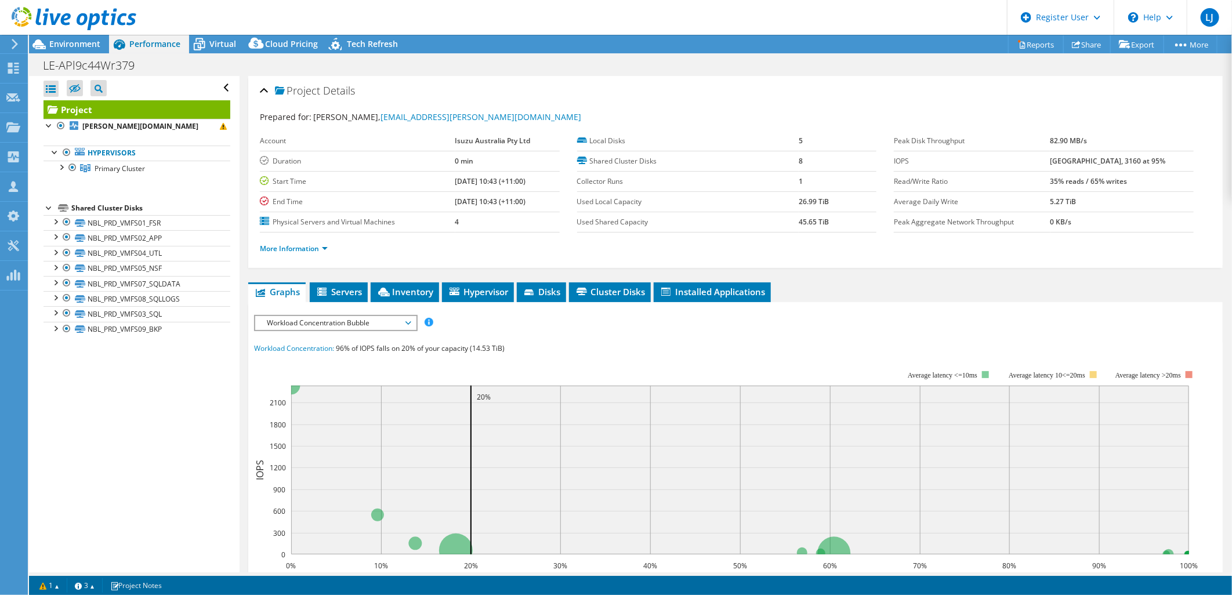
click at [287, 311] on div "IOPS Disk Throughput IO Size Latency Queue Depth CPU Percentage Memory Page Fau…" at bounding box center [735, 526] width 963 height 435
click at [287, 317] on span "Workload Concentration Bubble" at bounding box center [335, 323] width 149 height 14
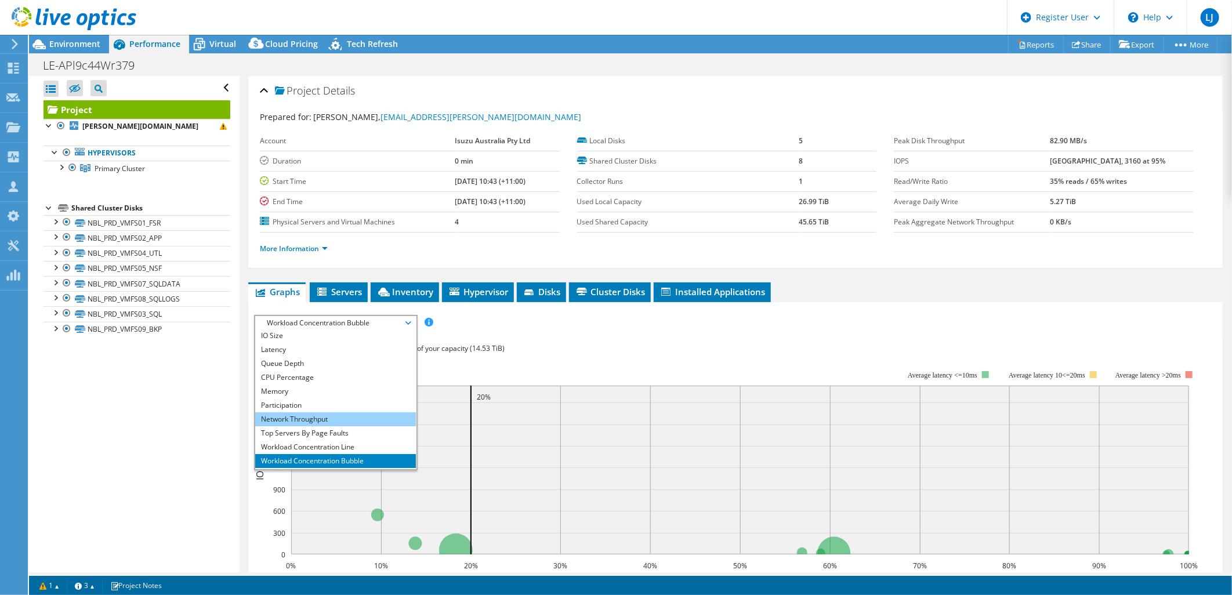
scroll to position [42, 0]
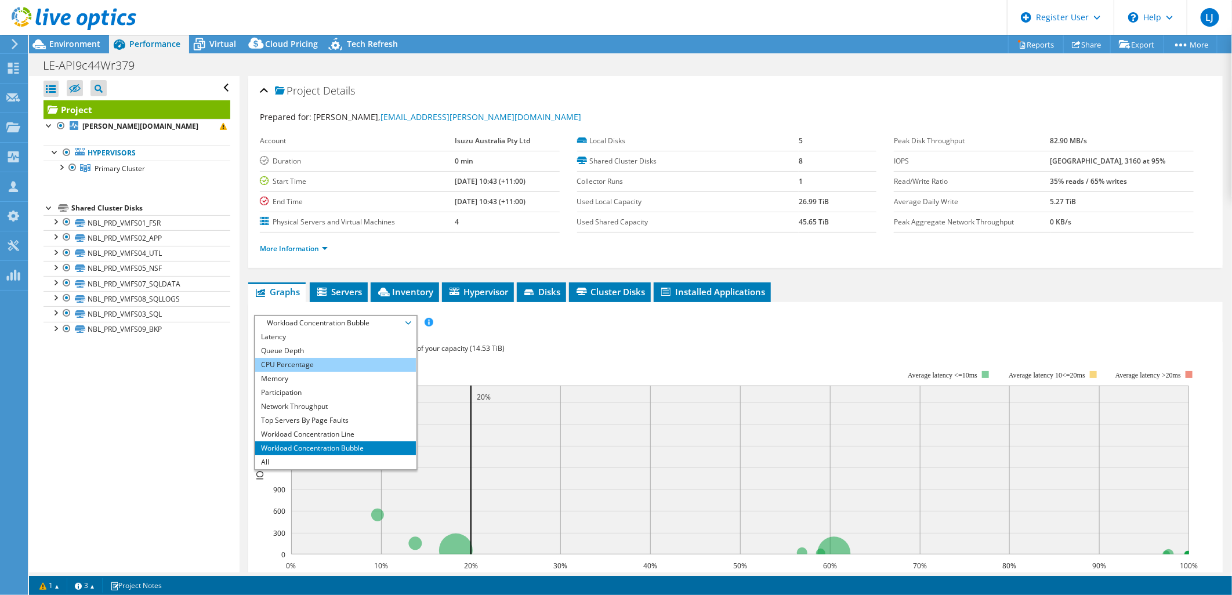
click at [308, 361] on li "CPU Percentage" at bounding box center [335, 365] width 161 height 14
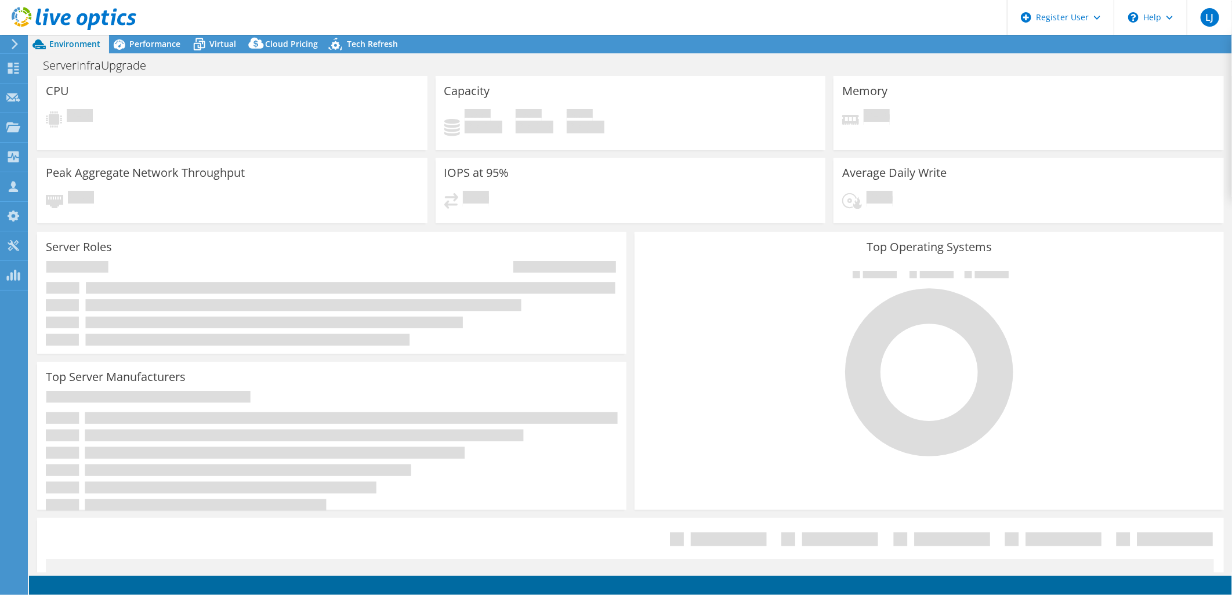
select select "USD"
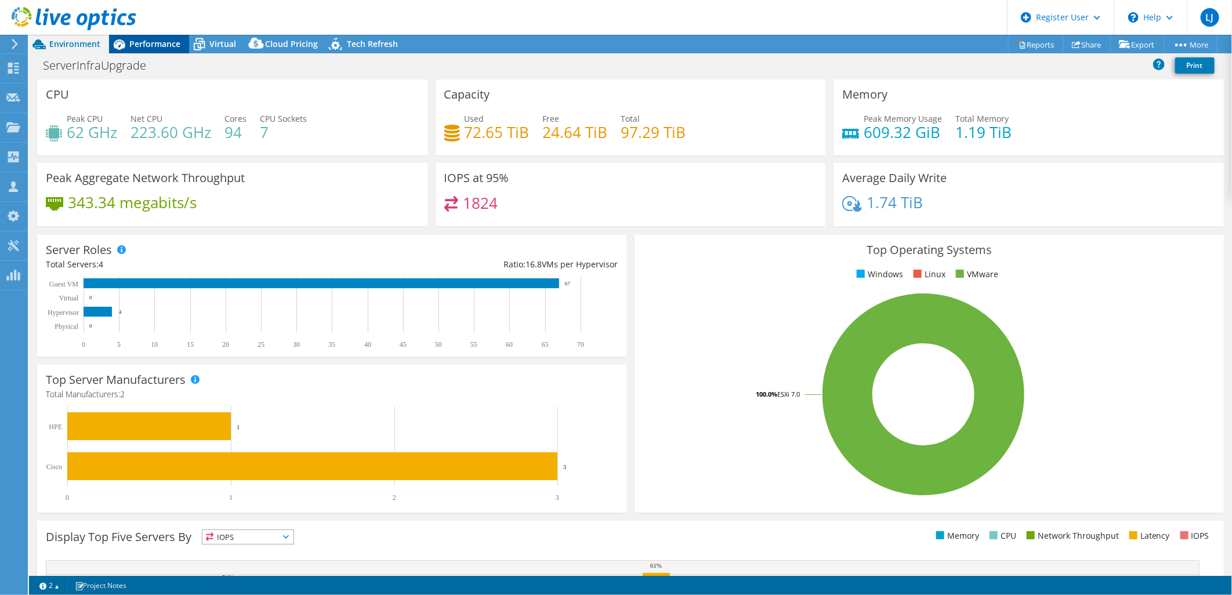
click at [166, 43] on span "Performance" at bounding box center [154, 43] width 51 height 11
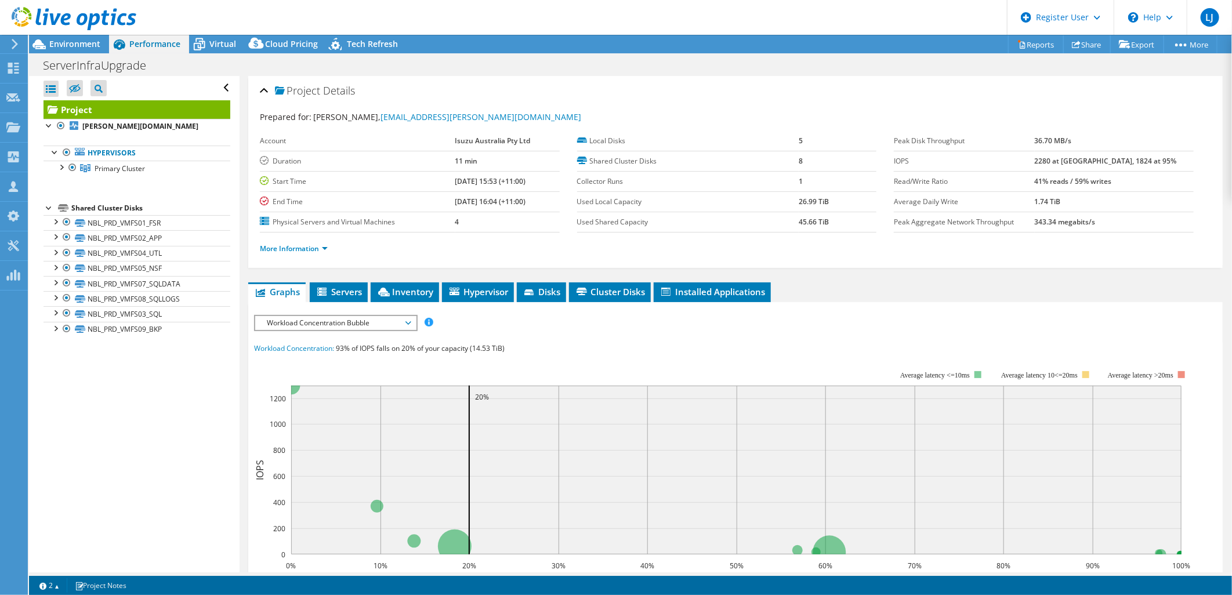
click at [290, 317] on span "Workload Concentration Bubble" at bounding box center [335, 323] width 149 height 14
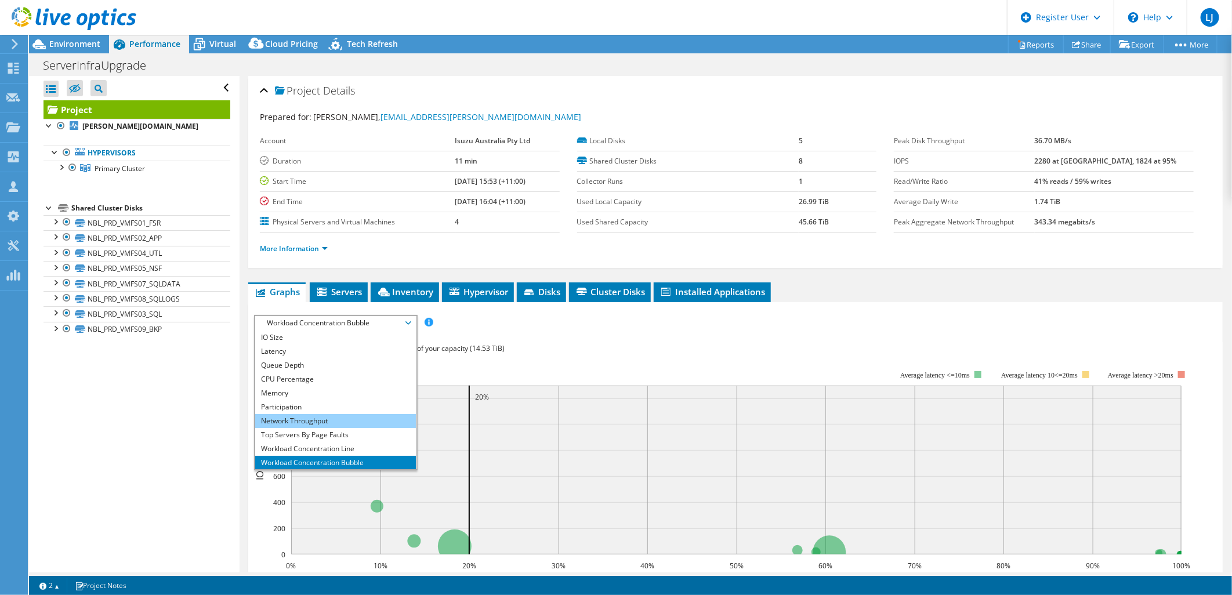
scroll to position [42, 0]
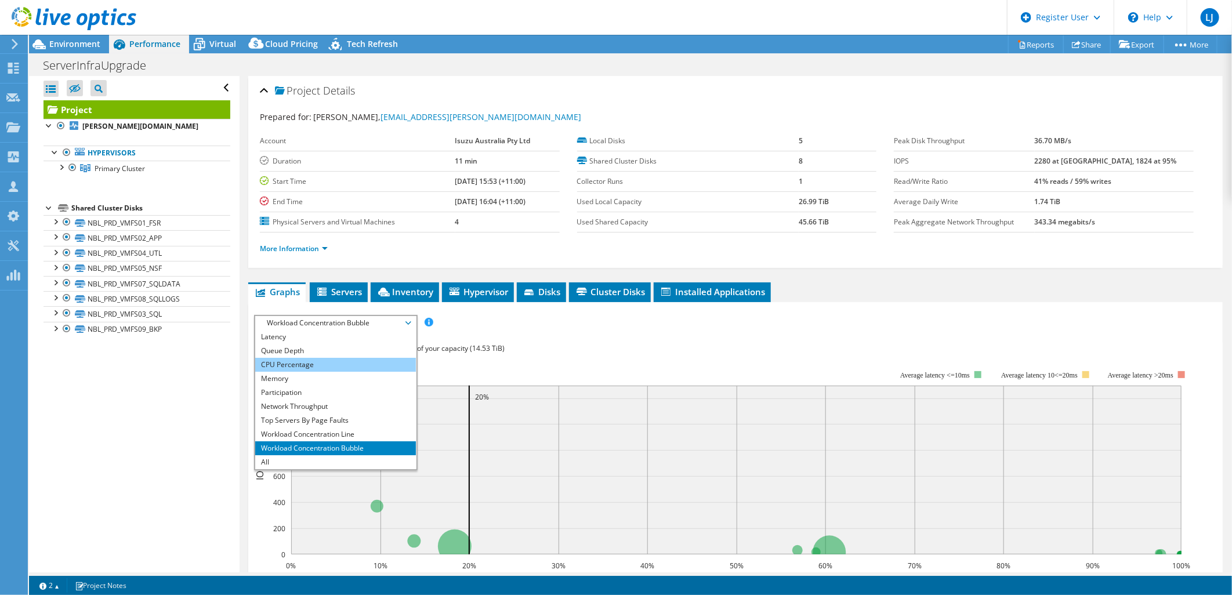
click at [315, 365] on li "CPU Percentage" at bounding box center [335, 365] width 161 height 14
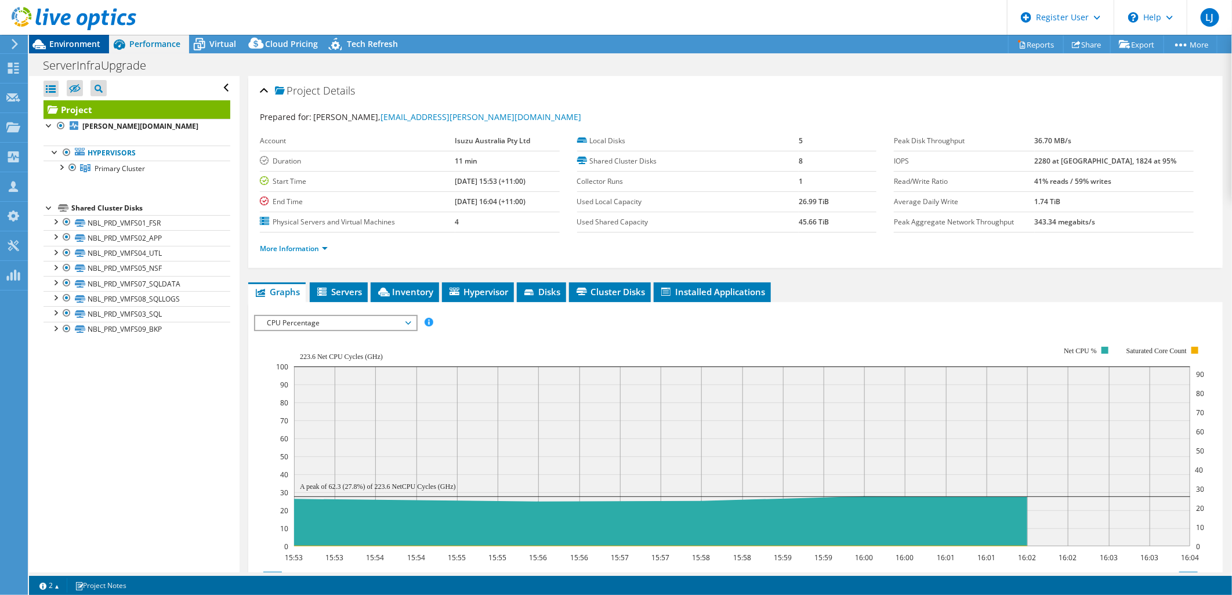
click at [74, 38] on span "Environment" at bounding box center [74, 43] width 51 height 11
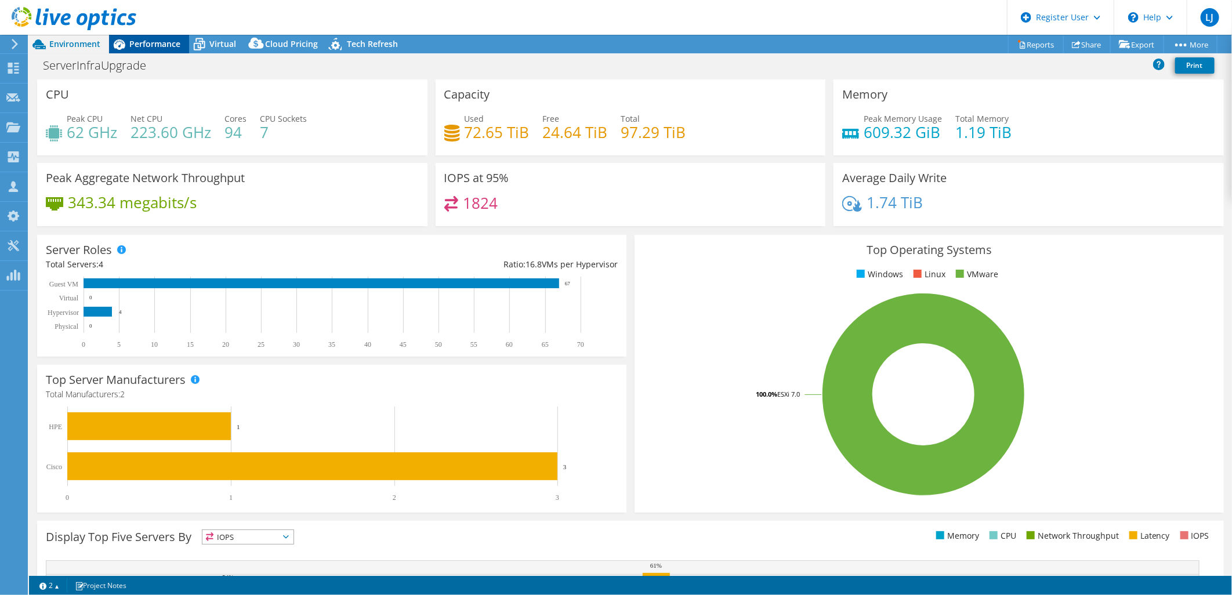
drag, startPoint x: 155, startPoint y: 42, endPoint x: 150, endPoint y: 49, distance: 8.7
click at [154, 42] on span "Performance" at bounding box center [154, 43] width 51 height 11
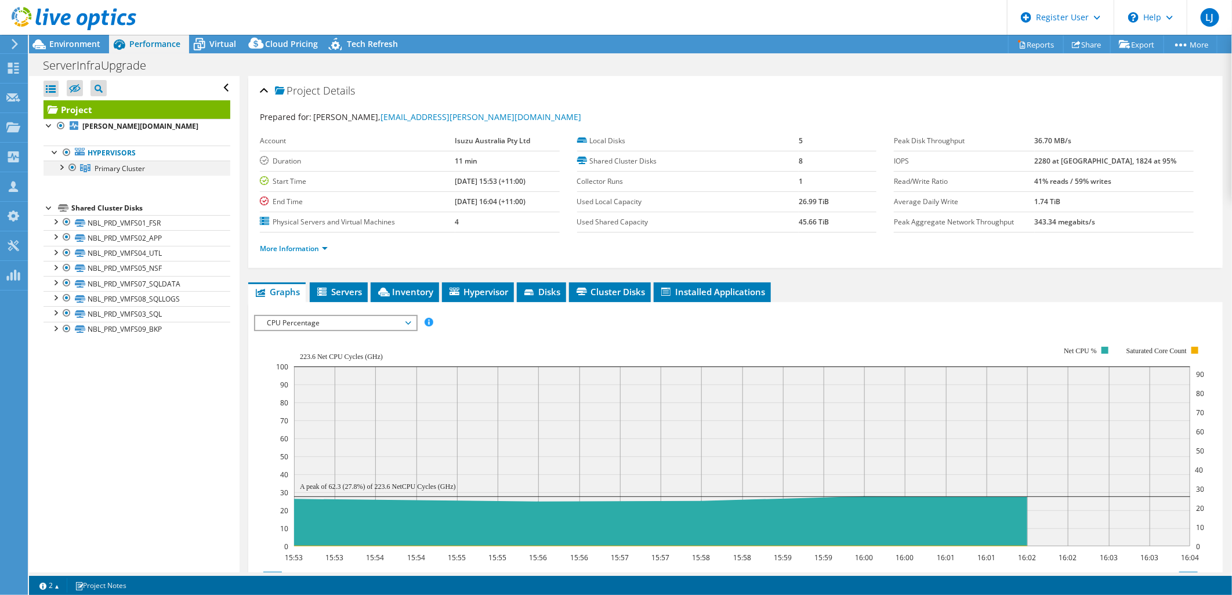
click at [63, 164] on div at bounding box center [61, 167] width 12 height 12
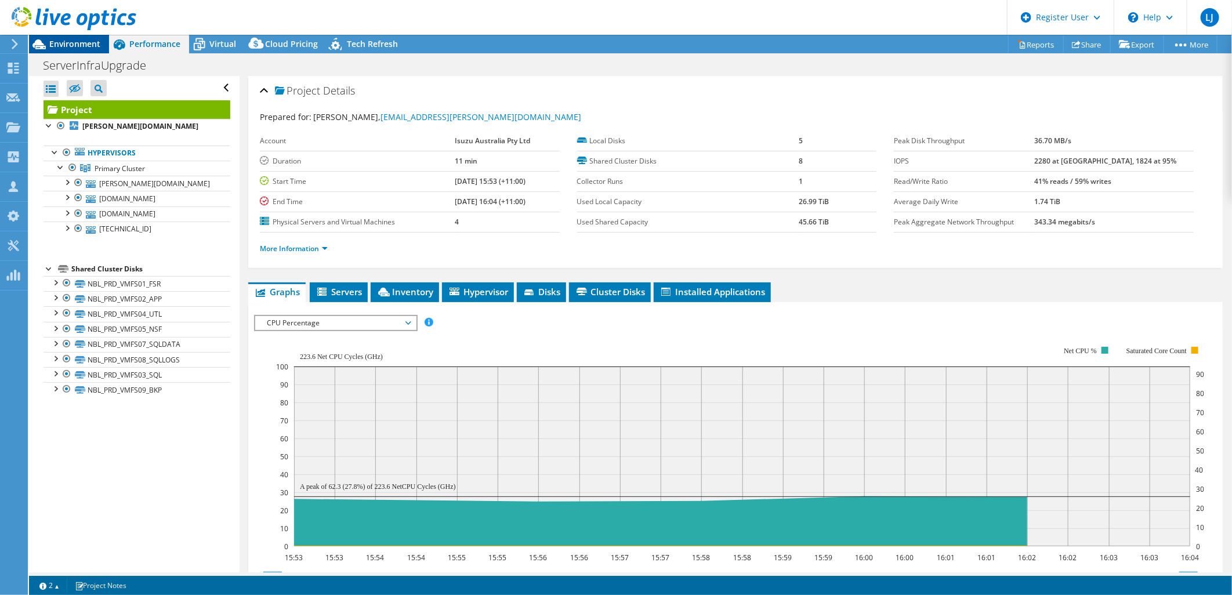
click at [78, 38] on span "Environment" at bounding box center [74, 43] width 51 height 11
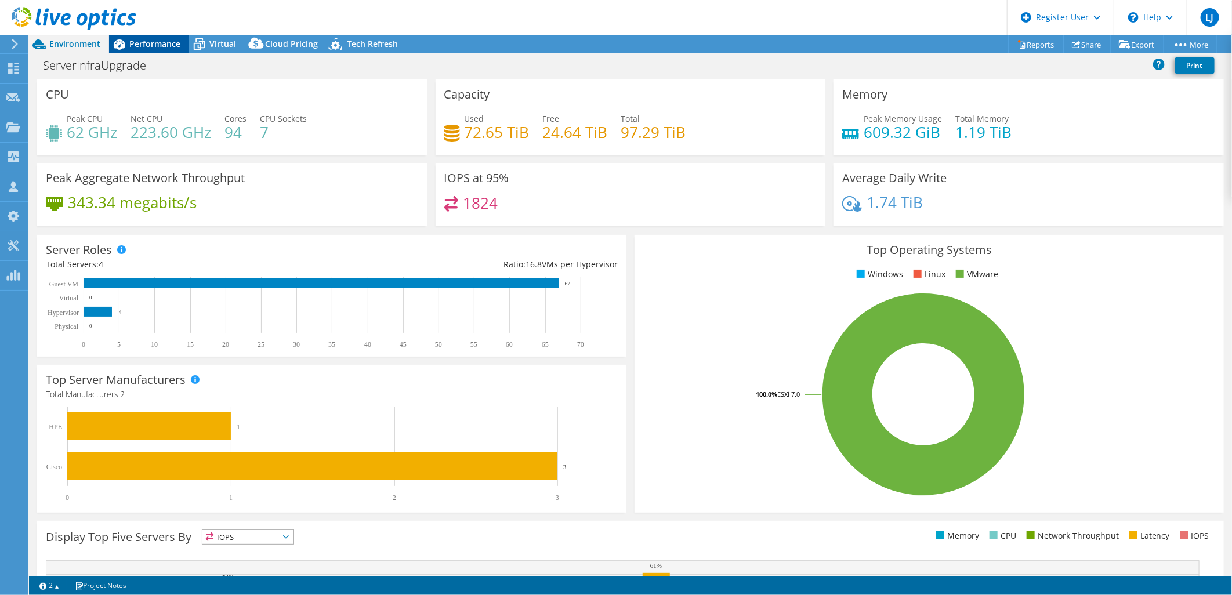
click at [145, 44] on span "Performance" at bounding box center [154, 43] width 51 height 11
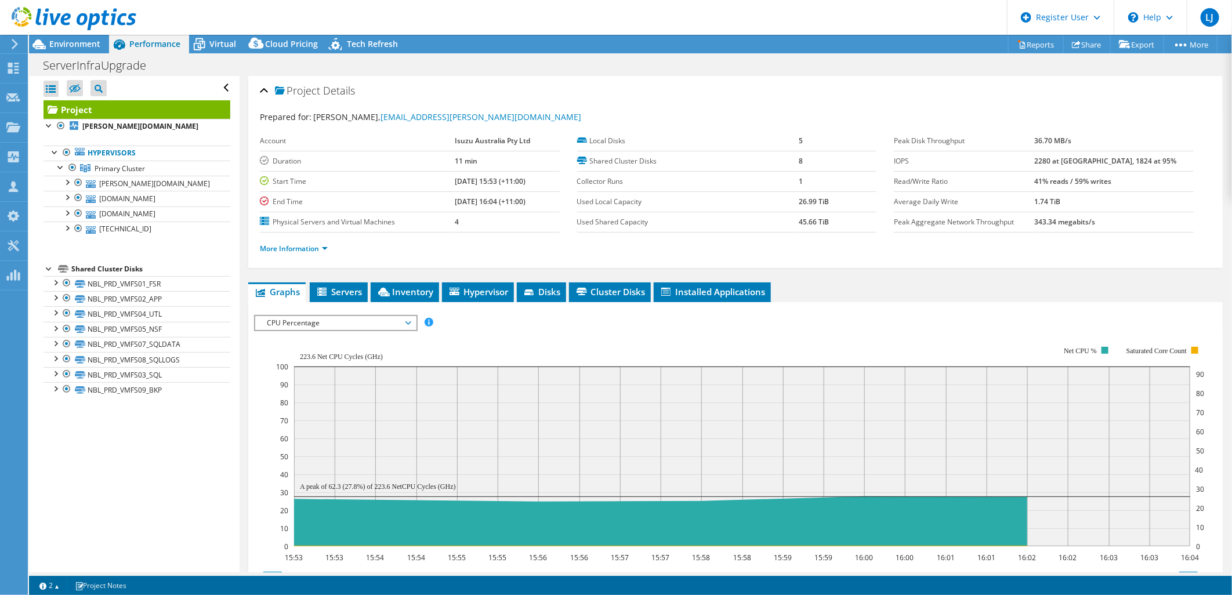
click at [316, 312] on div "IOPS Disk Throughput IO Size Latency Queue Depth CPU Percentage Memory Page Fau…" at bounding box center [735, 514] width 963 height 411
click at [316, 316] on span "CPU Percentage" at bounding box center [335, 323] width 149 height 14
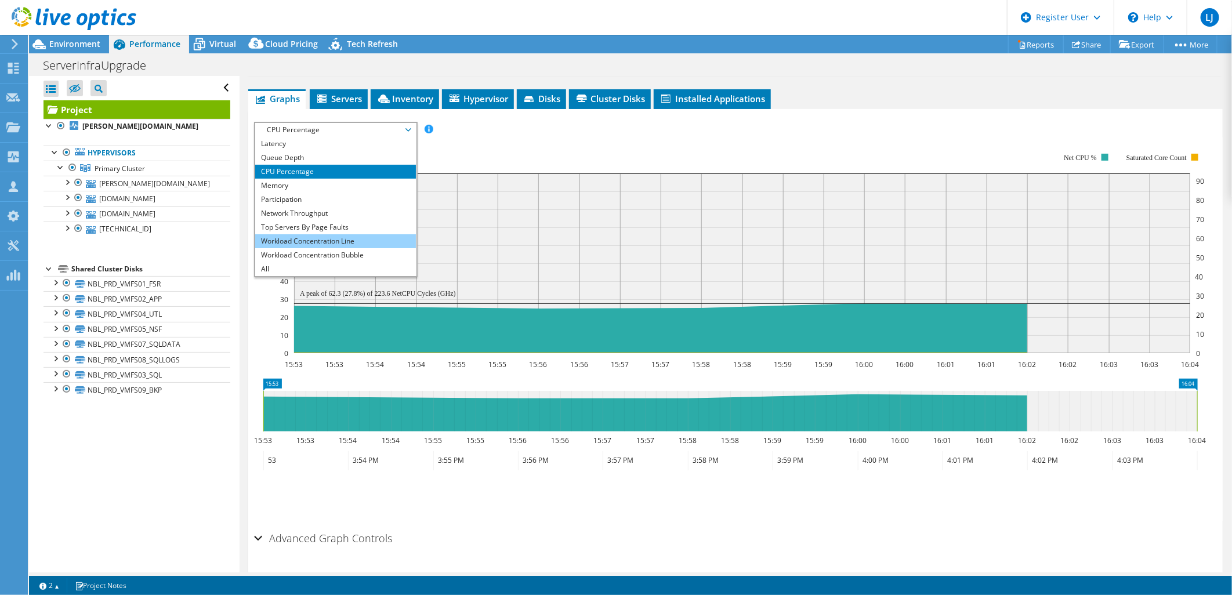
scroll to position [129, 0]
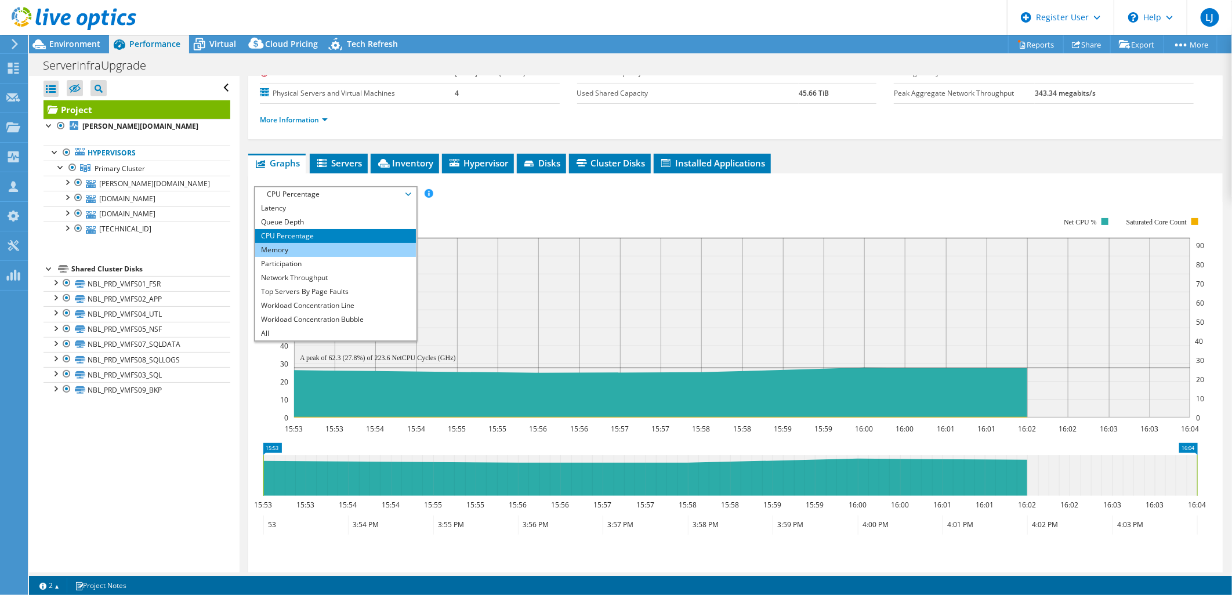
click at [294, 249] on li "Memory" at bounding box center [335, 250] width 161 height 14
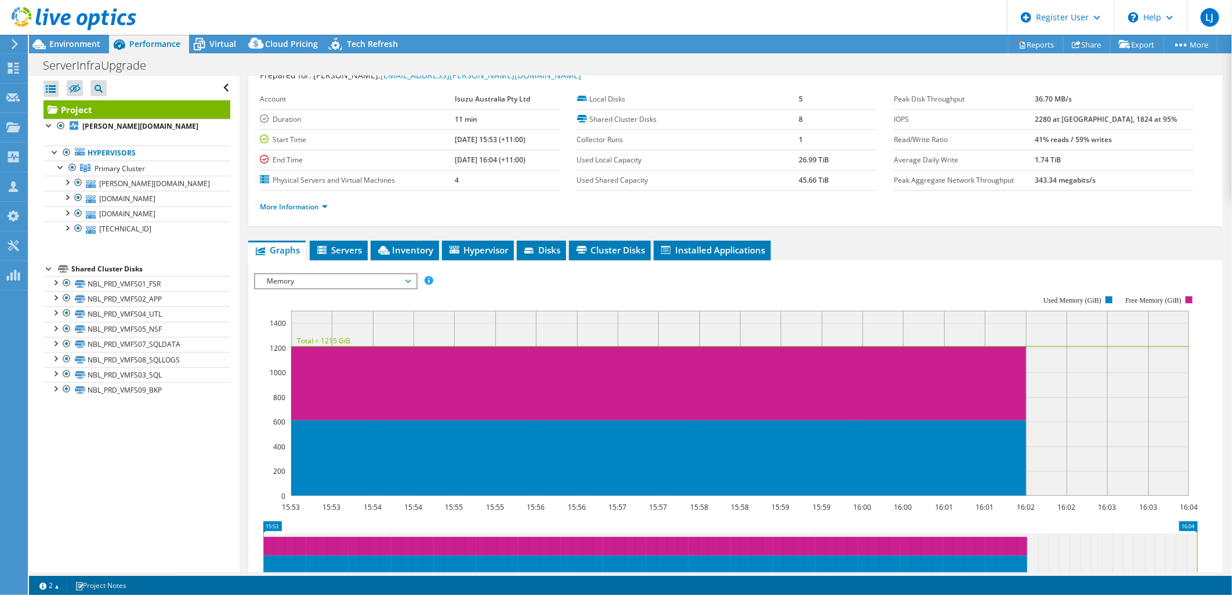
scroll to position [0, 0]
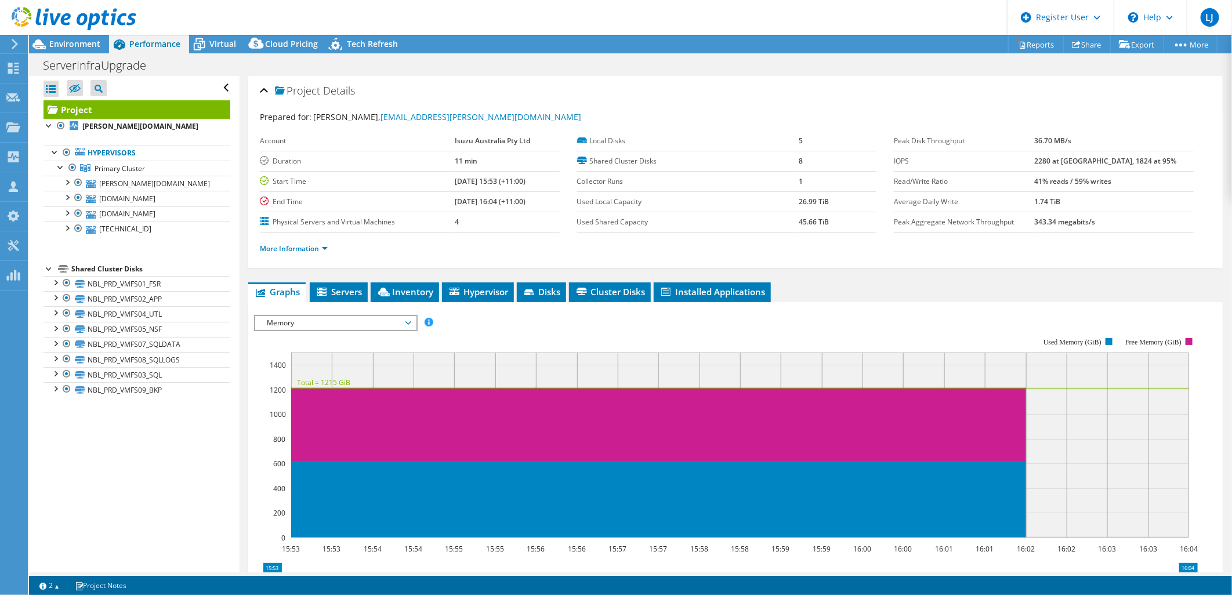
click at [83, 38] on div at bounding box center [68, 19] width 136 height 39
click at [55, 45] on span "Environment" at bounding box center [74, 43] width 51 height 11
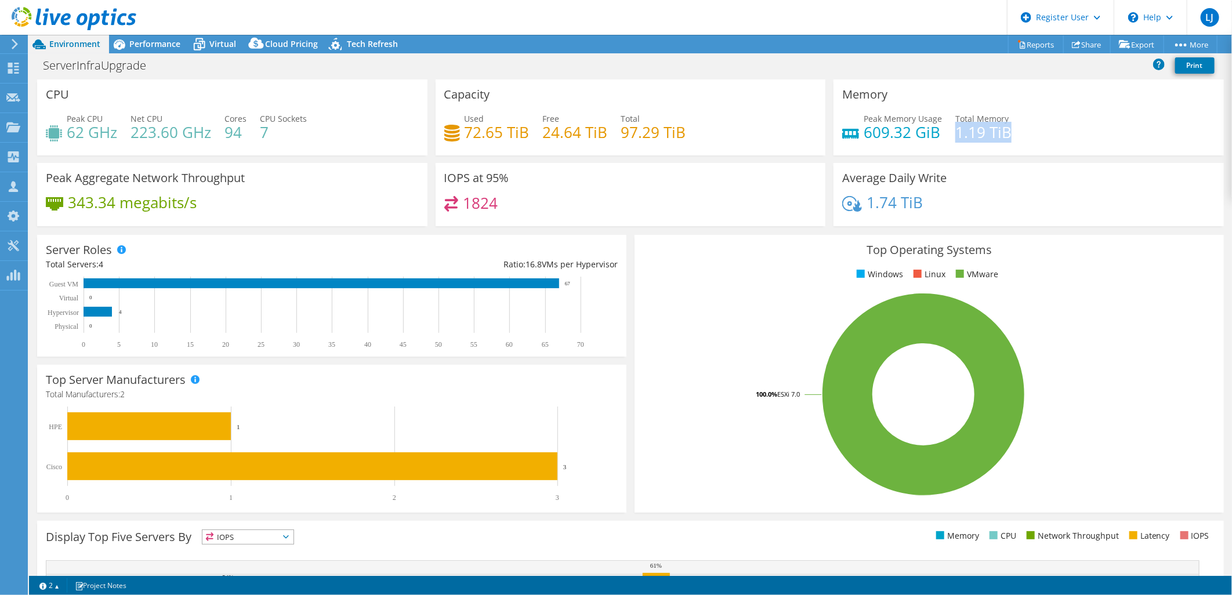
drag, startPoint x: 1008, startPoint y: 131, endPoint x: 950, endPoint y: 133, distance: 57.5
click at [950, 133] on div "Peak Memory Usage 609.32 GiB Total Memory 1.19 TiB" at bounding box center [1028, 132] width 373 height 38
click at [163, 46] on span "Performance" at bounding box center [154, 43] width 51 height 11
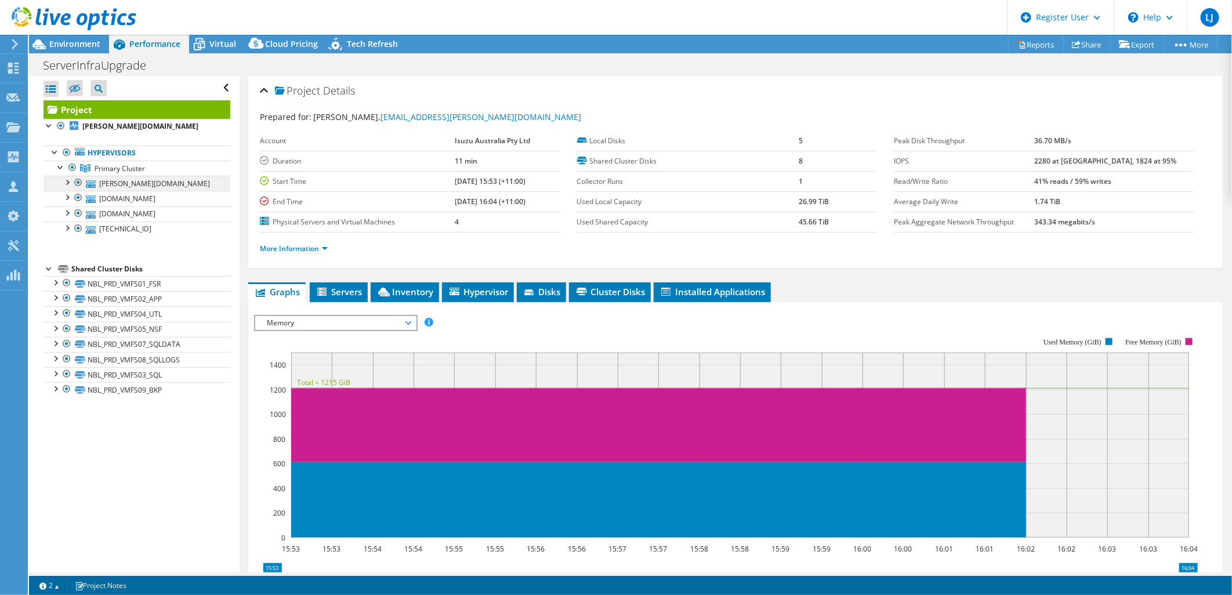
click at [120, 175] on link "Primary Cluster" at bounding box center [137, 168] width 187 height 15
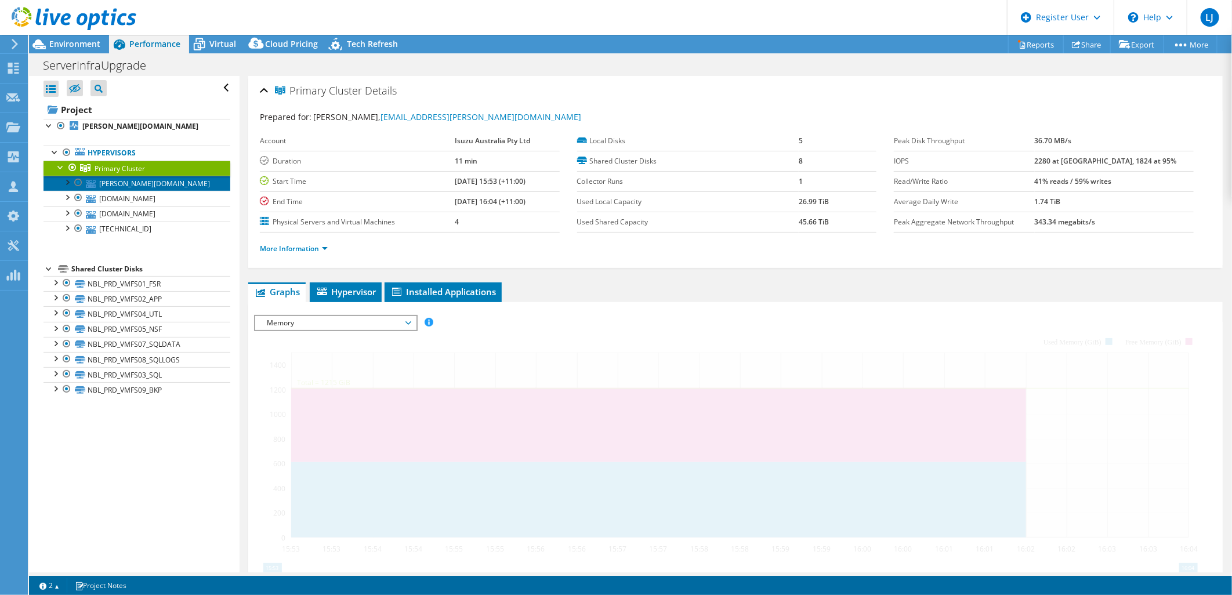
click at [124, 187] on link "mazzanti.addom.igm.com.au" at bounding box center [137, 183] width 187 height 15
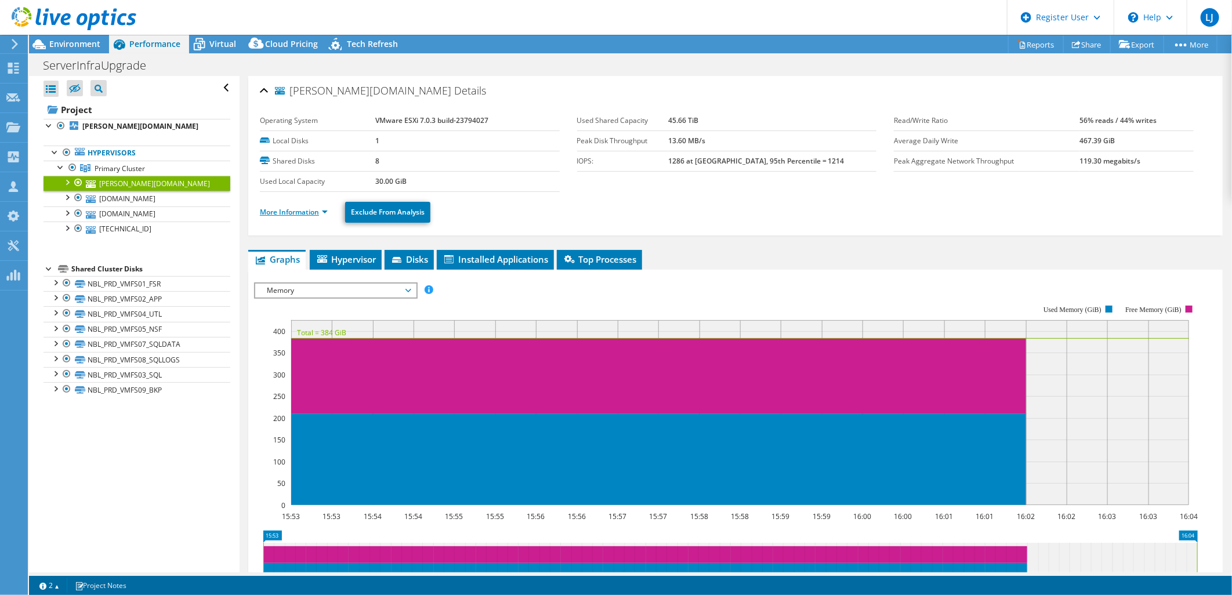
drag, startPoint x: 293, startPoint y: 211, endPoint x: 280, endPoint y: 217, distance: 14.3
click at [292, 211] on link "More Information" at bounding box center [294, 212] width 68 height 10
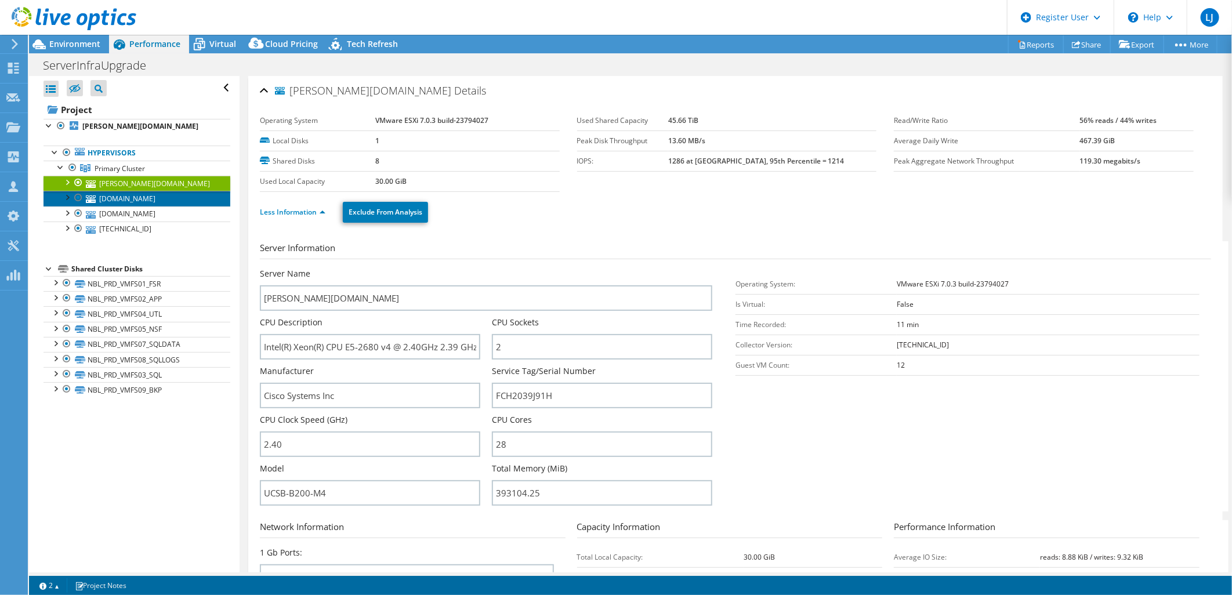
click at [137, 198] on link "vaydor.addom.igm.com.au" at bounding box center [137, 198] width 187 height 15
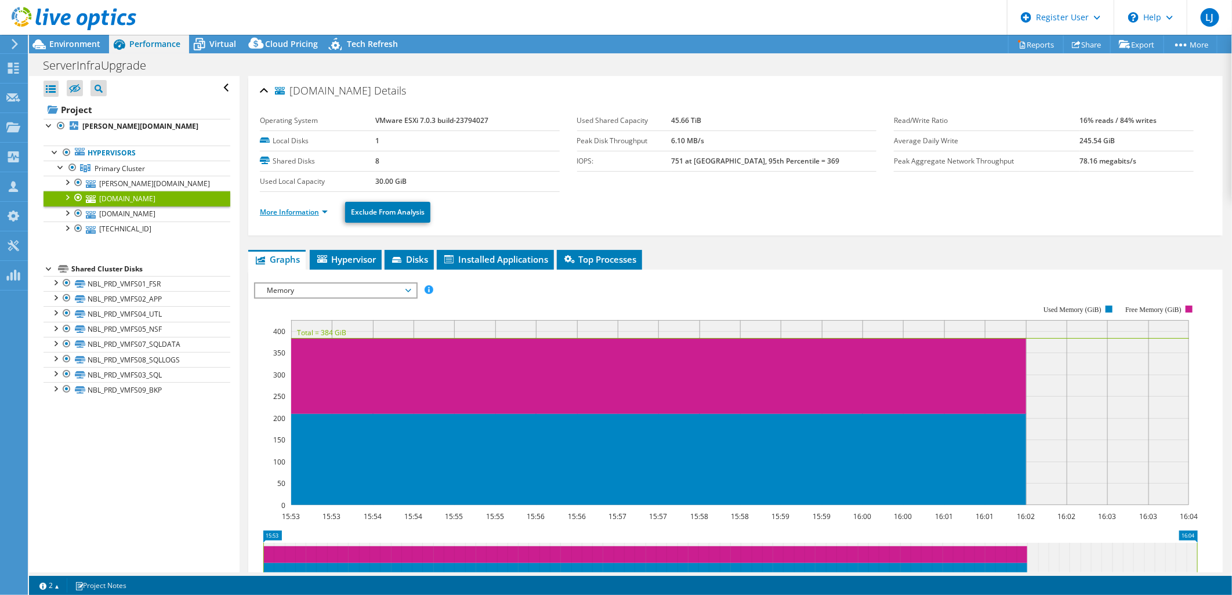
click at [302, 210] on link "More Information" at bounding box center [294, 212] width 68 height 10
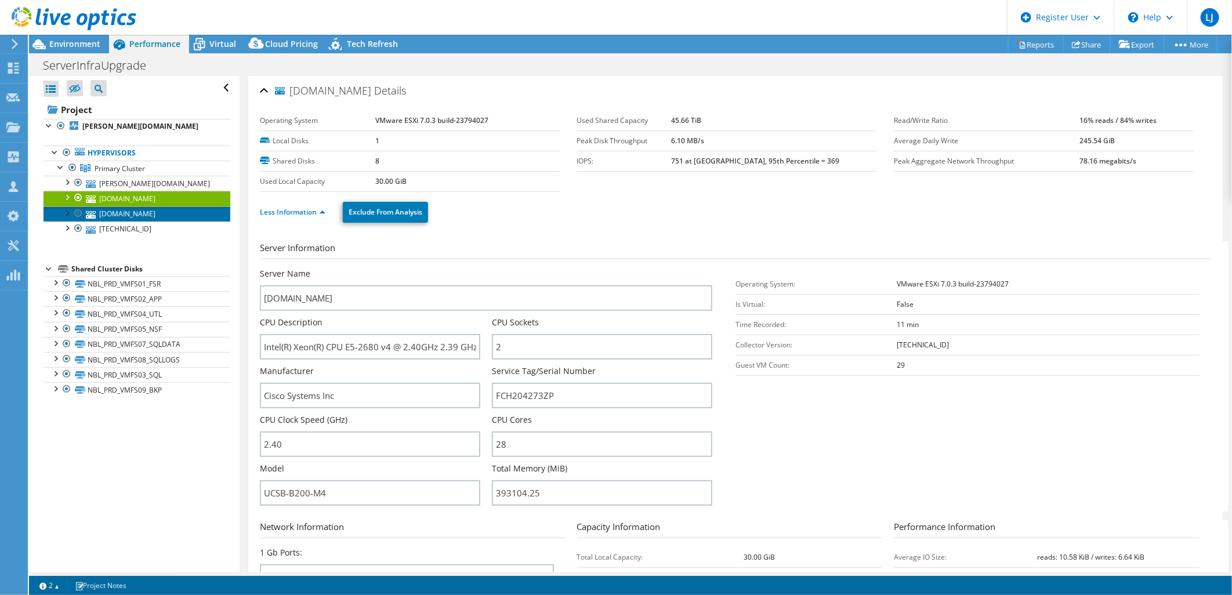
click at [180, 219] on link "falcon.addom.igm.com.au" at bounding box center [137, 214] width 187 height 15
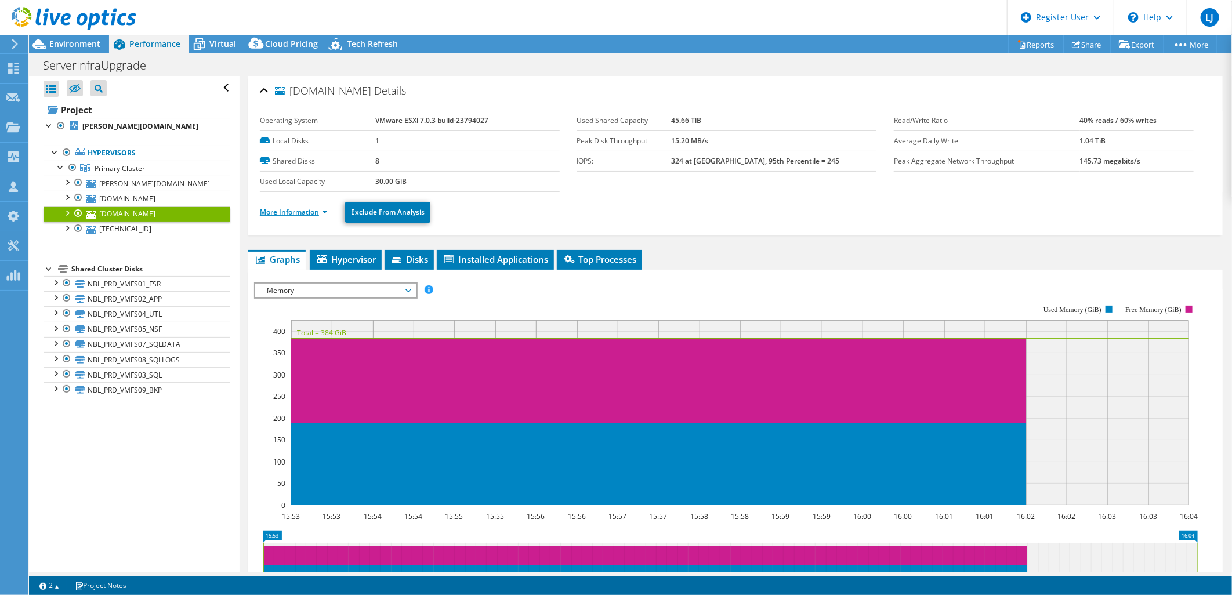
click at [281, 209] on link "More Information" at bounding box center [294, 212] width 68 height 10
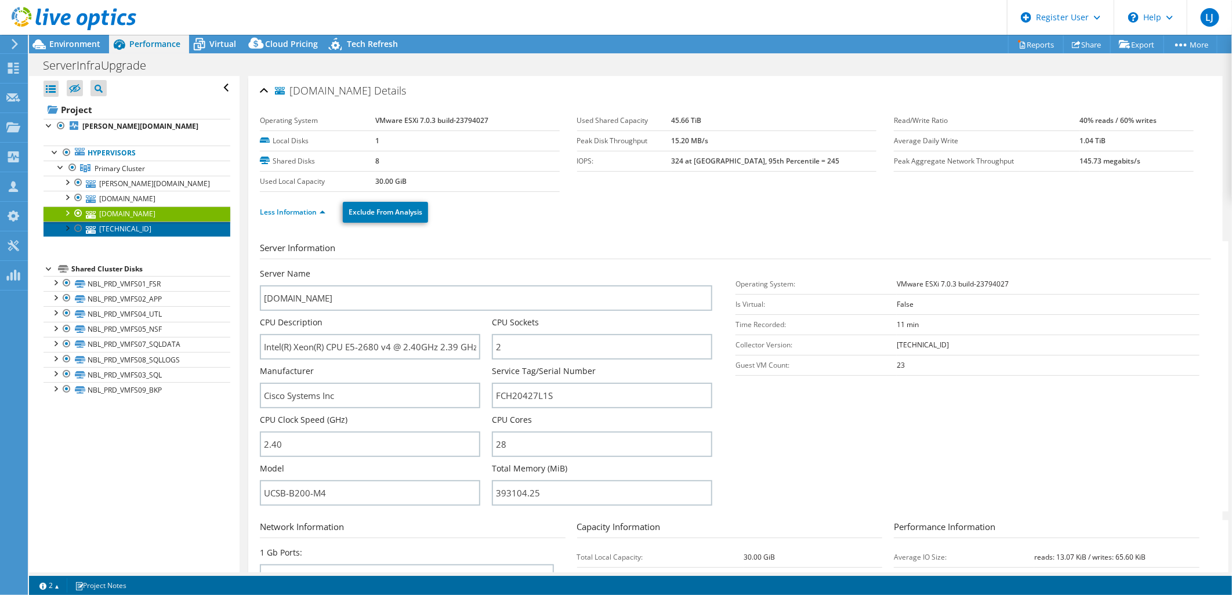
click at [151, 229] on link "148.95.94.74" at bounding box center [137, 229] width 187 height 15
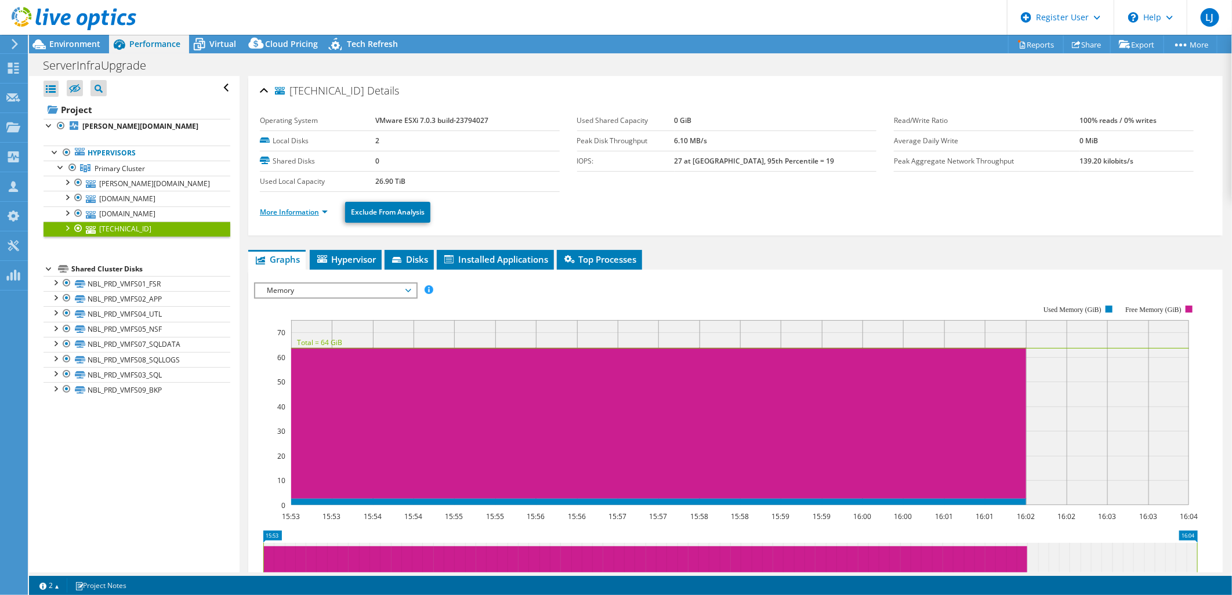
click at [283, 215] on link "More Information" at bounding box center [294, 212] width 68 height 10
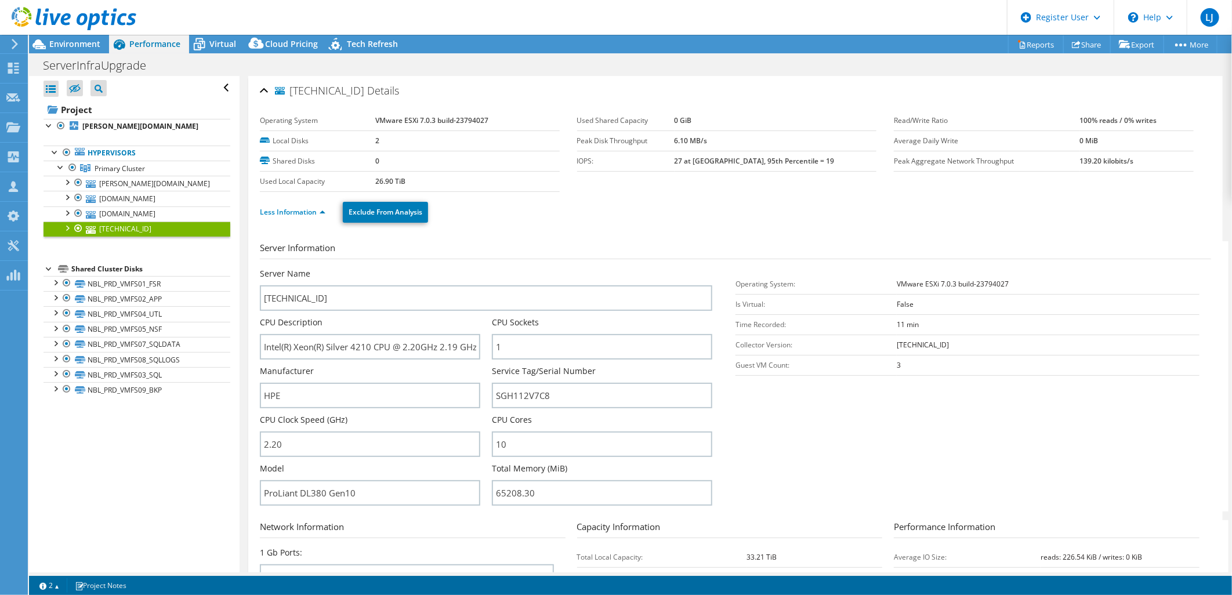
click at [66, 226] on div at bounding box center [67, 228] width 12 height 12
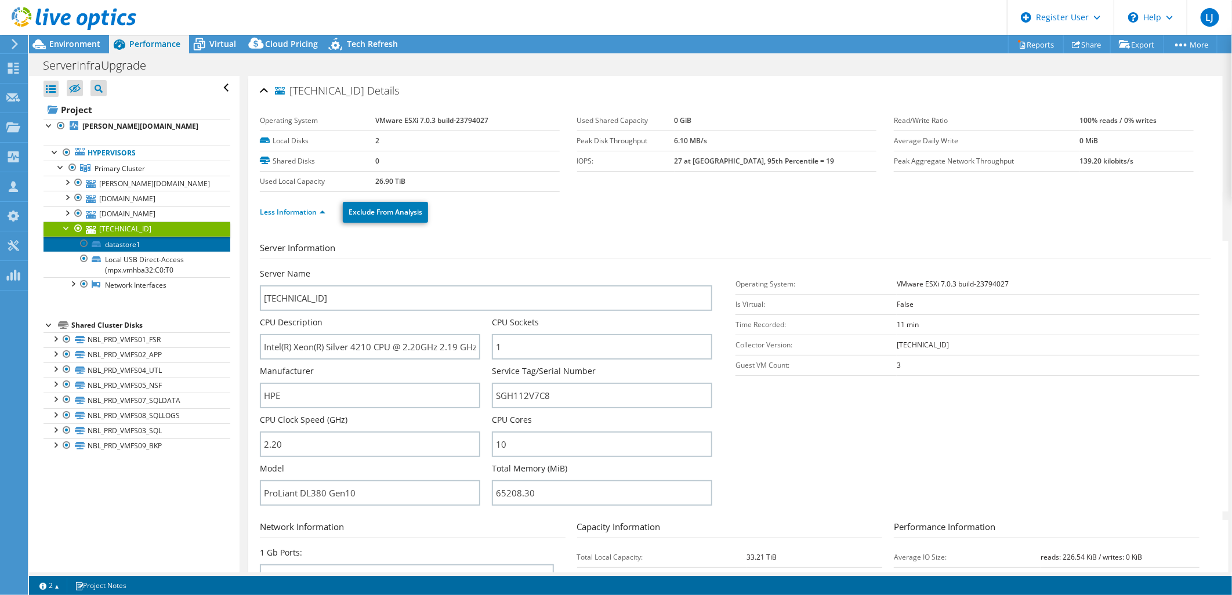
click at [142, 247] on link "datastore1" at bounding box center [137, 244] width 187 height 15
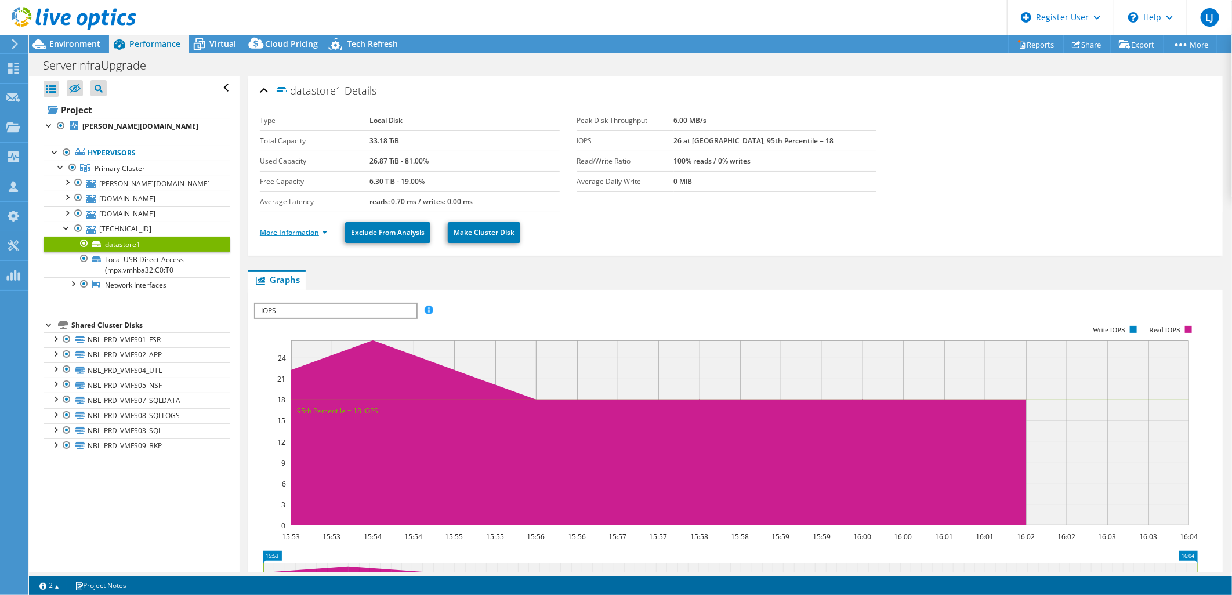
click at [306, 231] on link "More Information" at bounding box center [294, 232] width 68 height 10
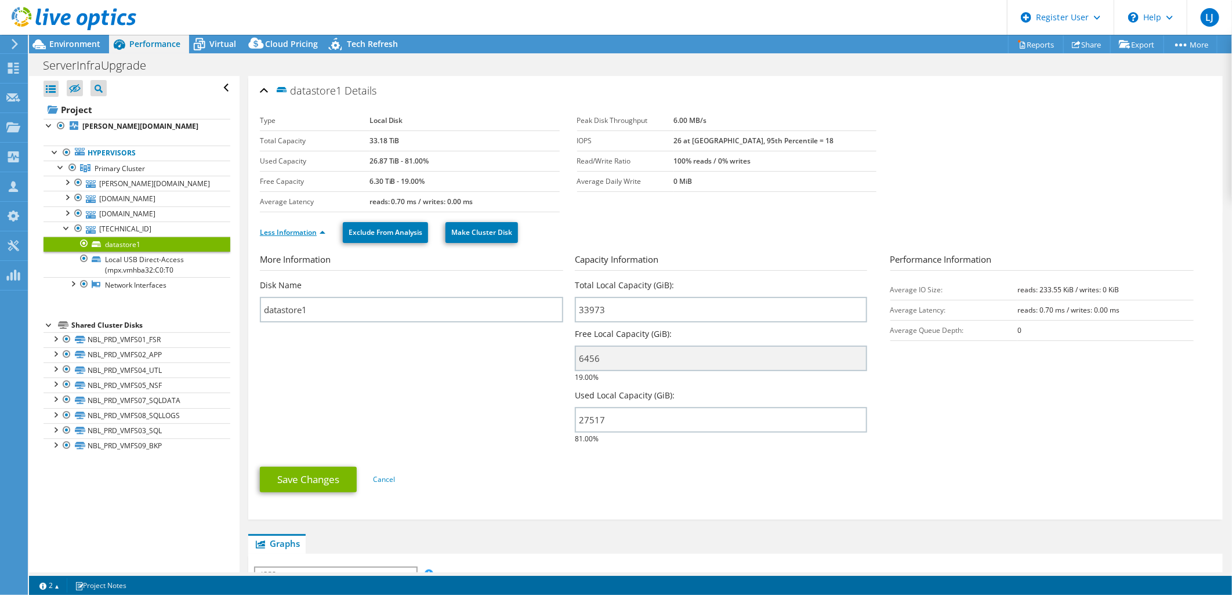
click at [287, 233] on link "Less Information" at bounding box center [293, 232] width 66 height 10
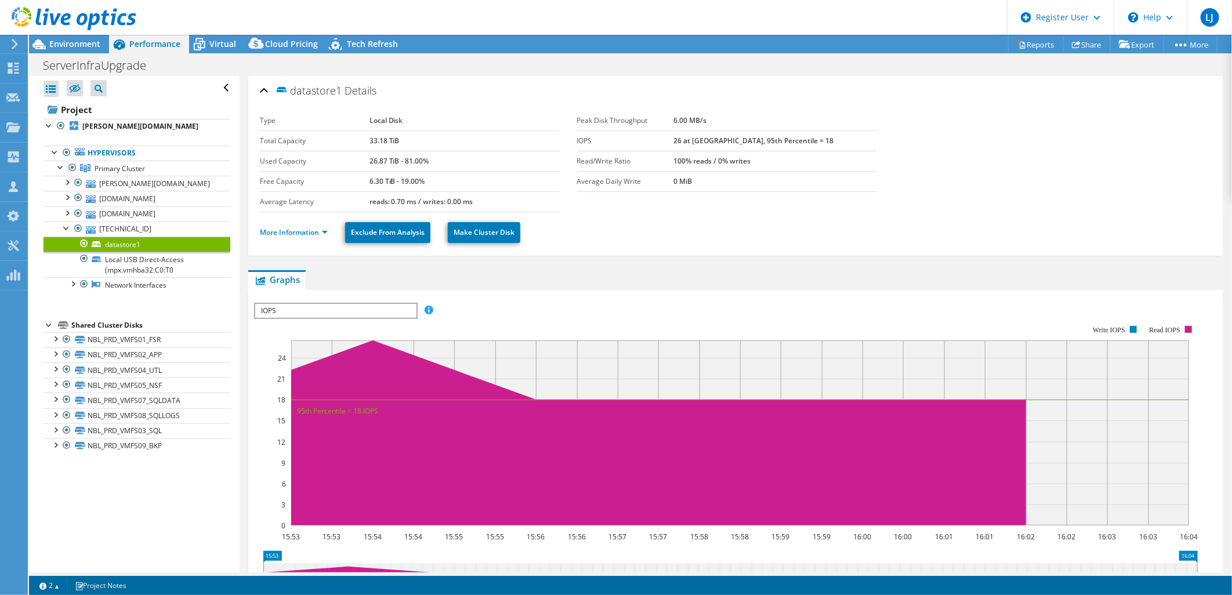
click at [291, 313] on span "IOPS" at bounding box center [335, 311] width 161 height 14
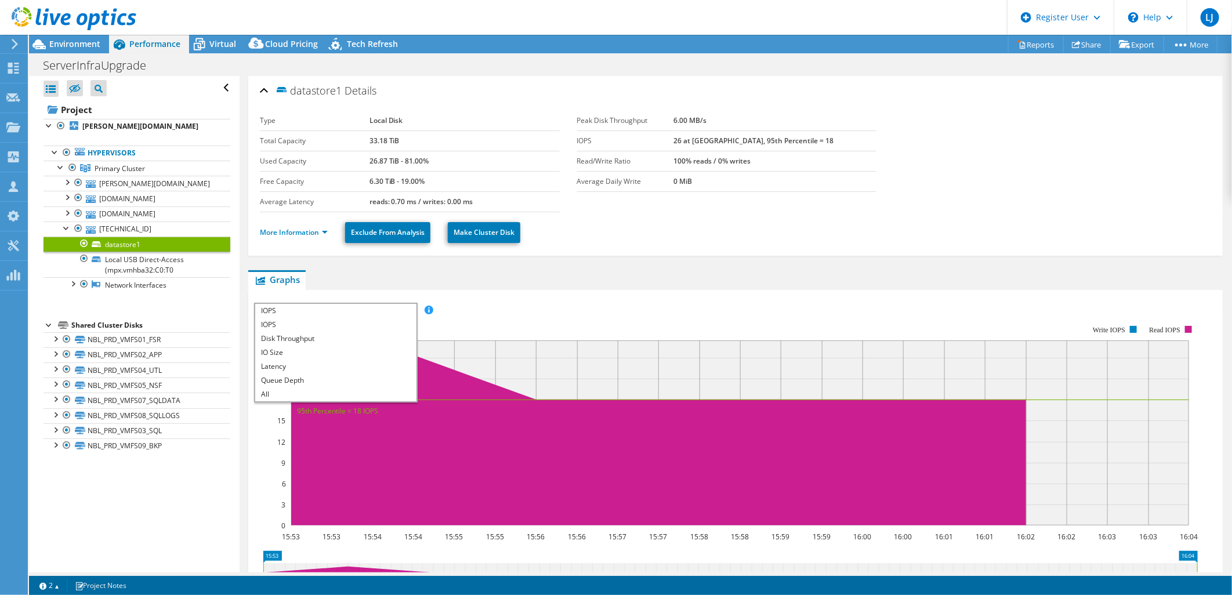
click at [652, 287] on ul "Graphs Servers Inventory Hypervisor Disks Cluster Disks Installed Applications" at bounding box center [735, 280] width 975 height 20
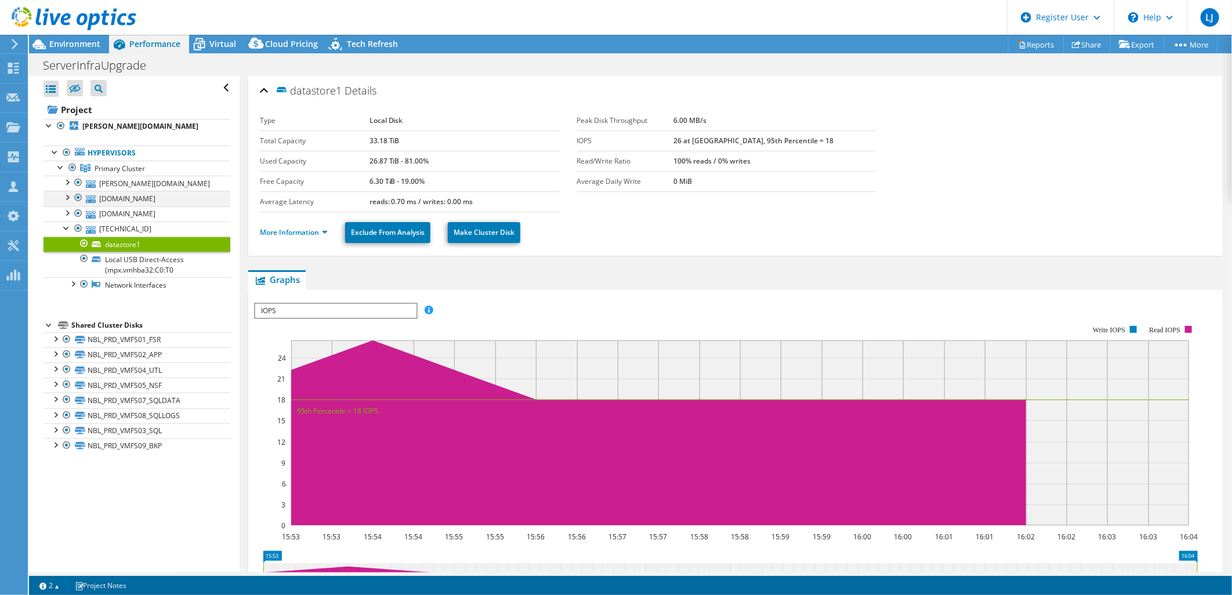
click at [62, 194] on div at bounding box center [67, 197] width 12 height 12
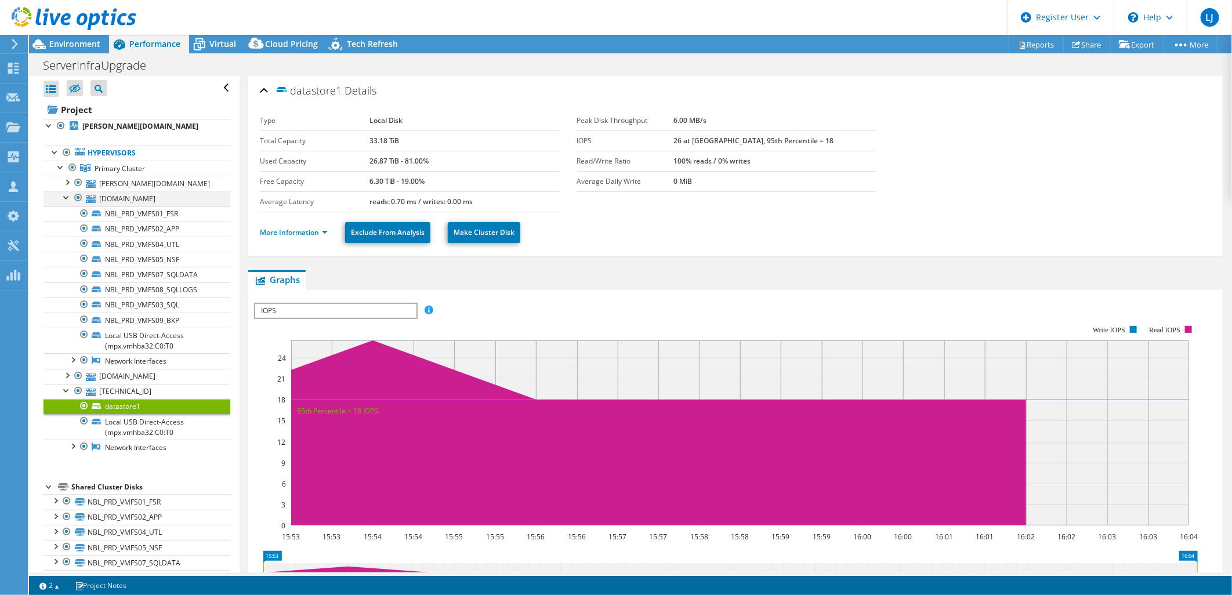
click at [67, 194] on div at bounding box center [67, 197] width 12 height 12
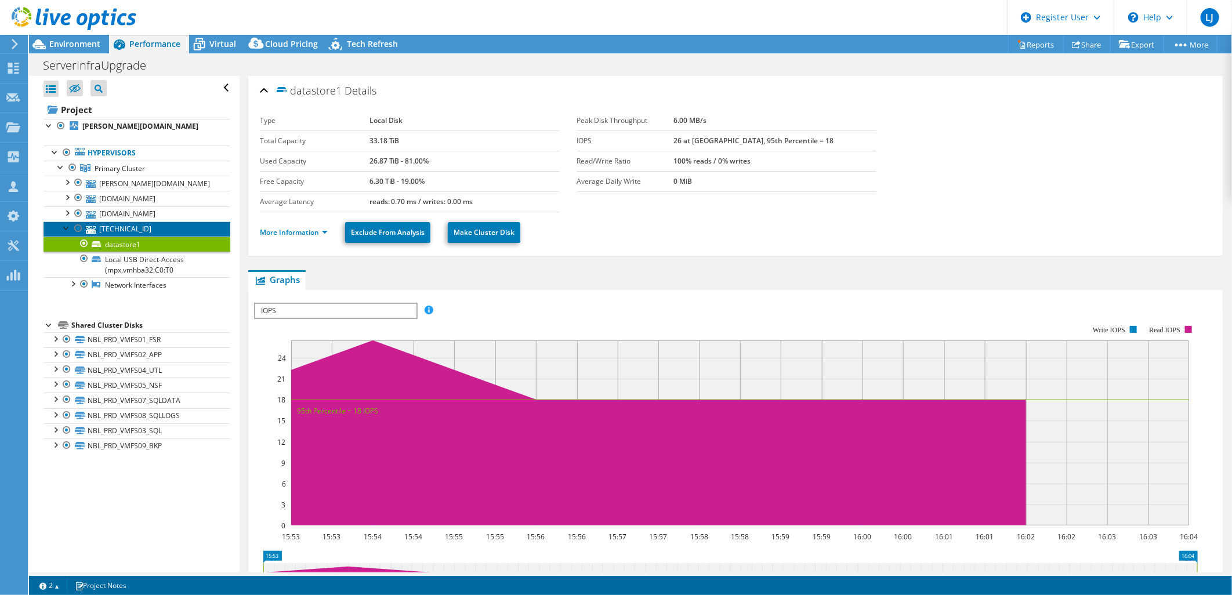
click at [109, 225] on link "148.95.94.74" at bounding box center [137, 229] width 187 height 15
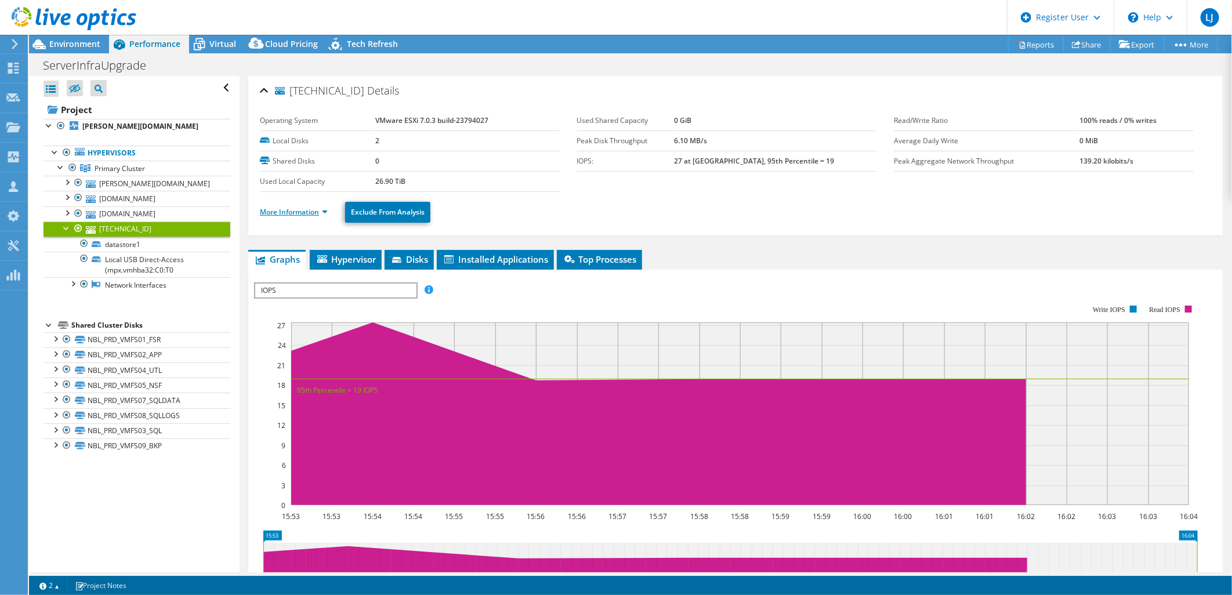
click at [289, 213] on link "More Information" at bounding box center [294, 212] width 68 height 10
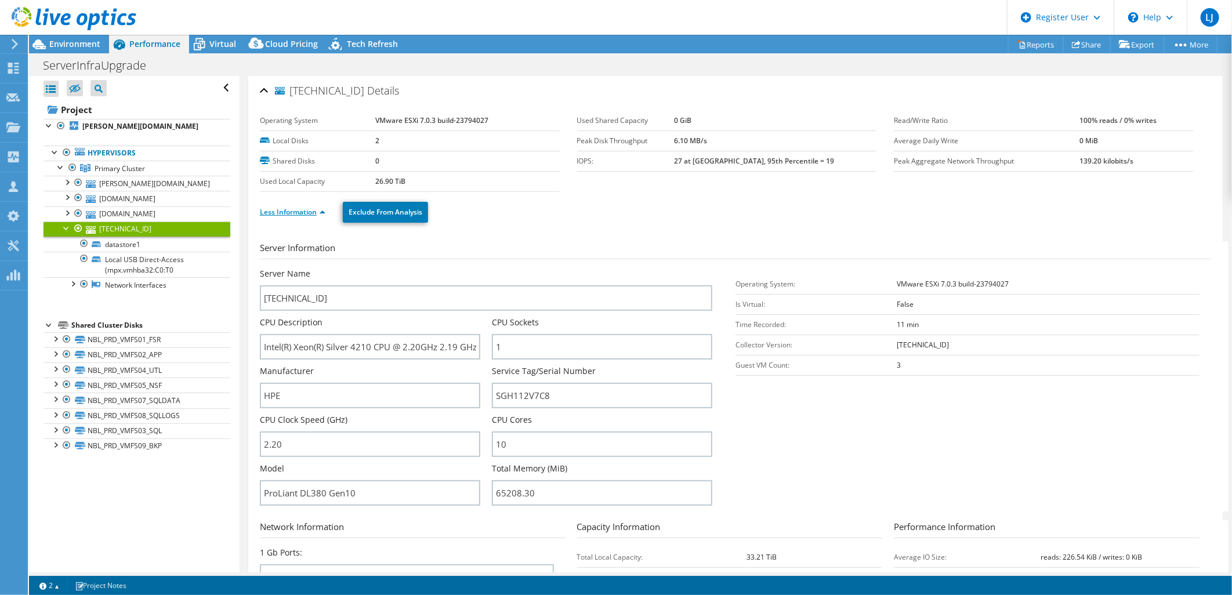
click at [288, 212] on link "Less Information" at bounding box center [293, 212] width 66 height 10
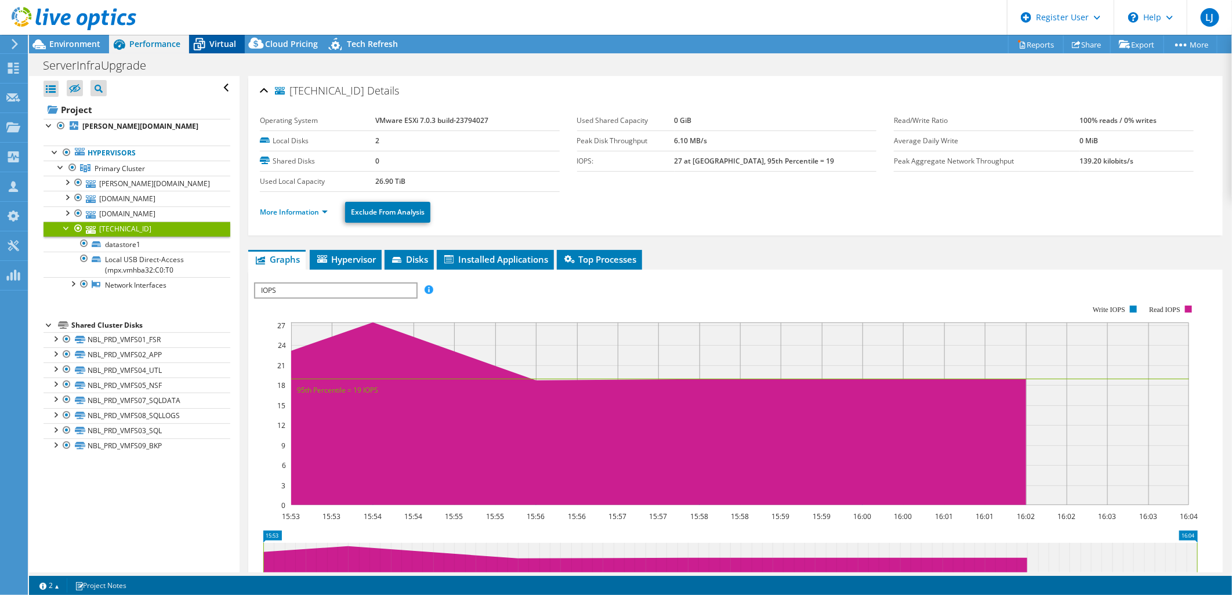
click at [217, 42] on span "Virtual" at bounding box center [222, 43] width 27 height 11
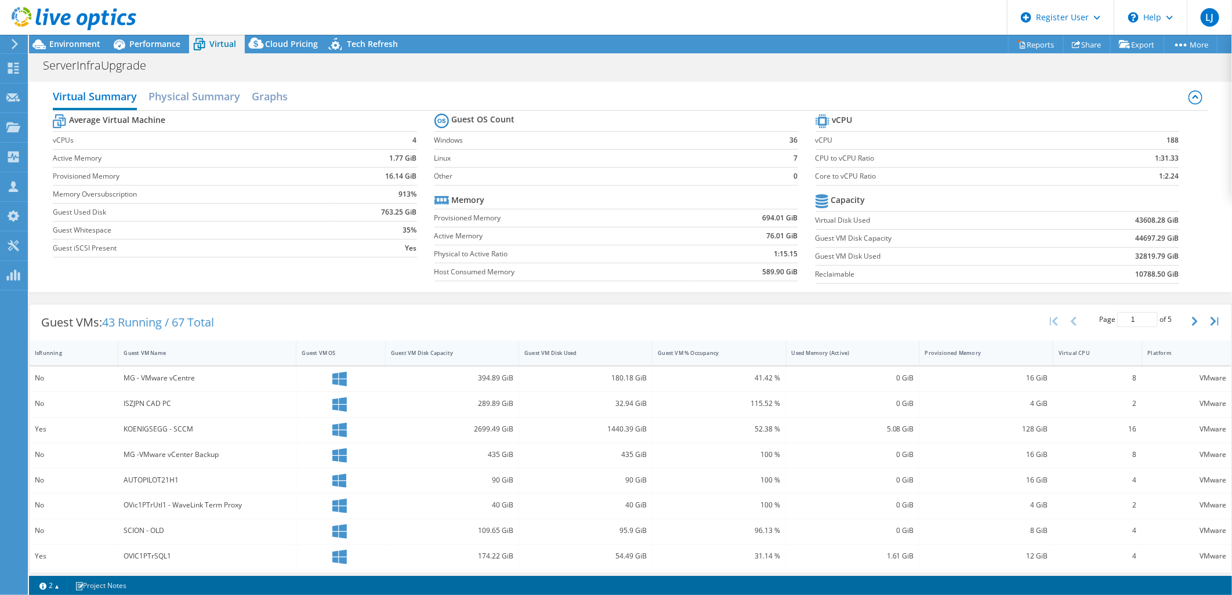
click at [448, 356] on div "Guest VM Disk Capacity" at bounding box center [445, 353] width 108 height 8
drag, startPoint x: 387, startPoint y: 379, endPoint x: 514, endPoint y: 379, distance: 127.0
click at [514, 379] on div "27623.74 GiB" at bounding box center [452, 379] width 133 height 25
drag, startPoint x: 514, startPoint y: 379, endPoint x: 446, endPoint y: 309, distance: 98.0
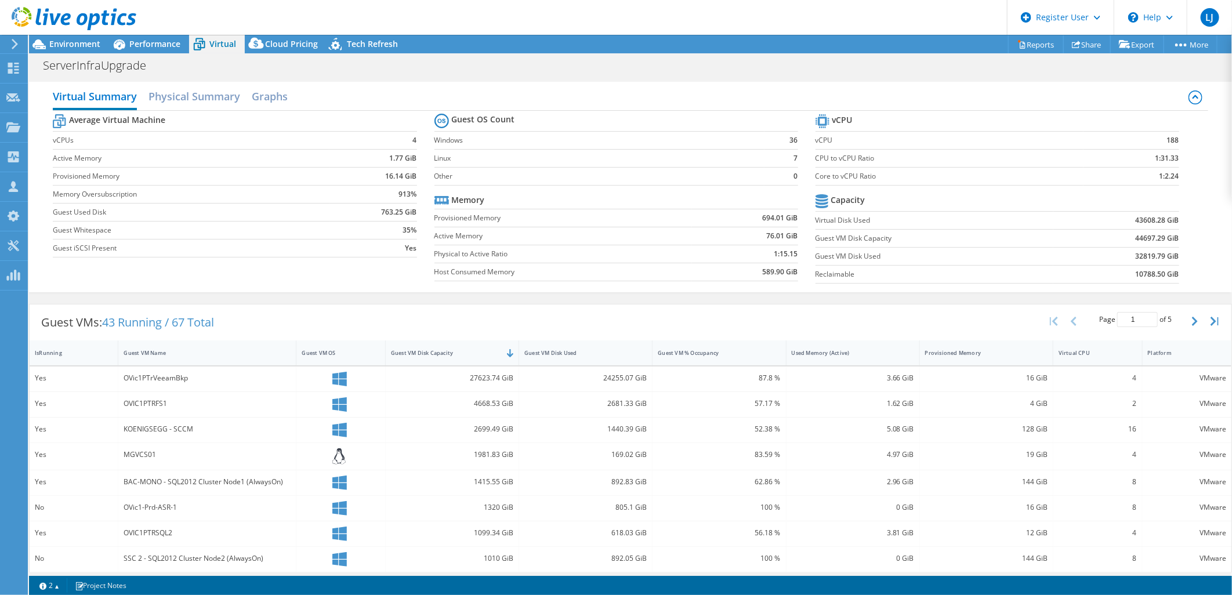
click at [446, 309] on div "Guest VMs: 43 Running / 67 Total Page 1 of 5 5 rows 10 rows 20 rows 25 rows 50 …" at bounding box center [631, 323] width 1202 height 36
drag, startPoint x: 1144, startPoint y: 179, endPoint x: 1178, endPoint y: 175, distance: 33.9
click at [1176, 175] on section "vCPU vCPU 188 CPU to vCPU Ratio 1:31.33 Core to vCPU Ratio 1:2.24 Capacity Virt…" at bounding box center [1006, 200] width 381 height 178
drag, startPoint x: 1178, startPoint y: 175, endPoint x: 1181, endPoint y: 196, distance: 21.7
click at [1181, 196] on section "vCPU vCPU 188 CPU to vCPU Ratio 1:31.33 Core to vCPU Ratio 1:2.24 Capacity Virt…" at bounding box center [1006, 200] width 381 height 178
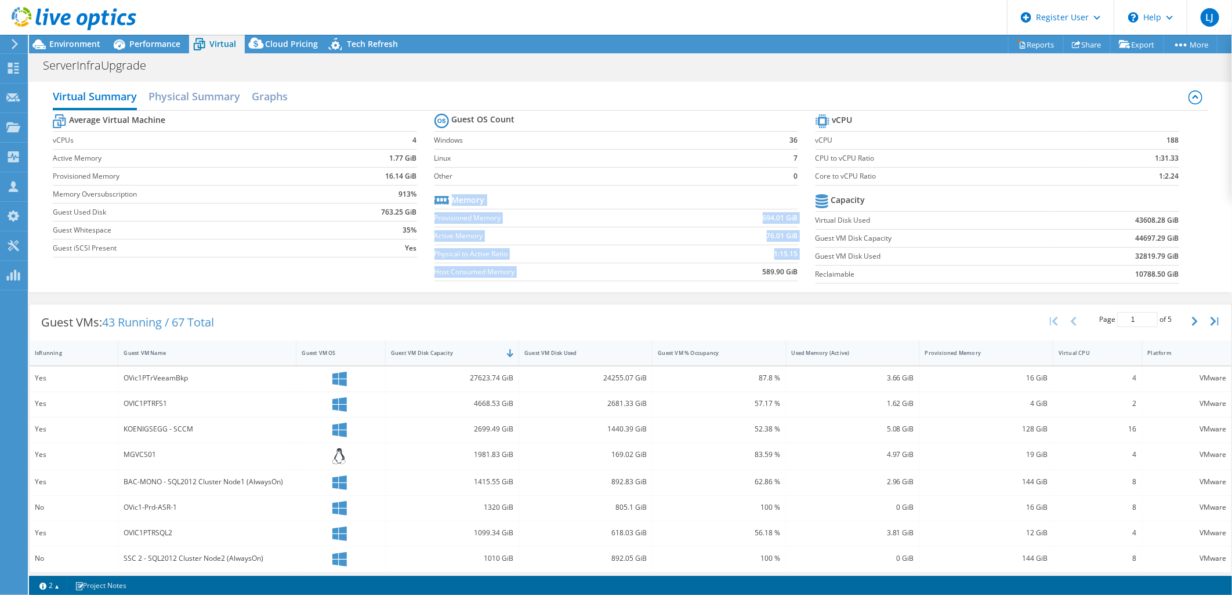
drag, startPoint x: 750, startPoint y: 267, endPoint x: 798, endPoint y: 270, distance: 48.2
click at [798, 270] on section "Guest OS Count Windows 36 Linux 7 Other 0 Memory Provisioned Memory 694.01 GiB …" at bounding box center [625, 199] width 381 height 176
drag, startPoint x: 798, startPoint y: 270, endPoint x: 722, endPoint y: 266, distance: 76.1
click at [722, 266] on td "589.90 GiB" at bounding box center [745, 272] width 106 height 18
click at [206, 99] on h2 "Physical Summary" at bounding box center [195, 98] width 92 height 26
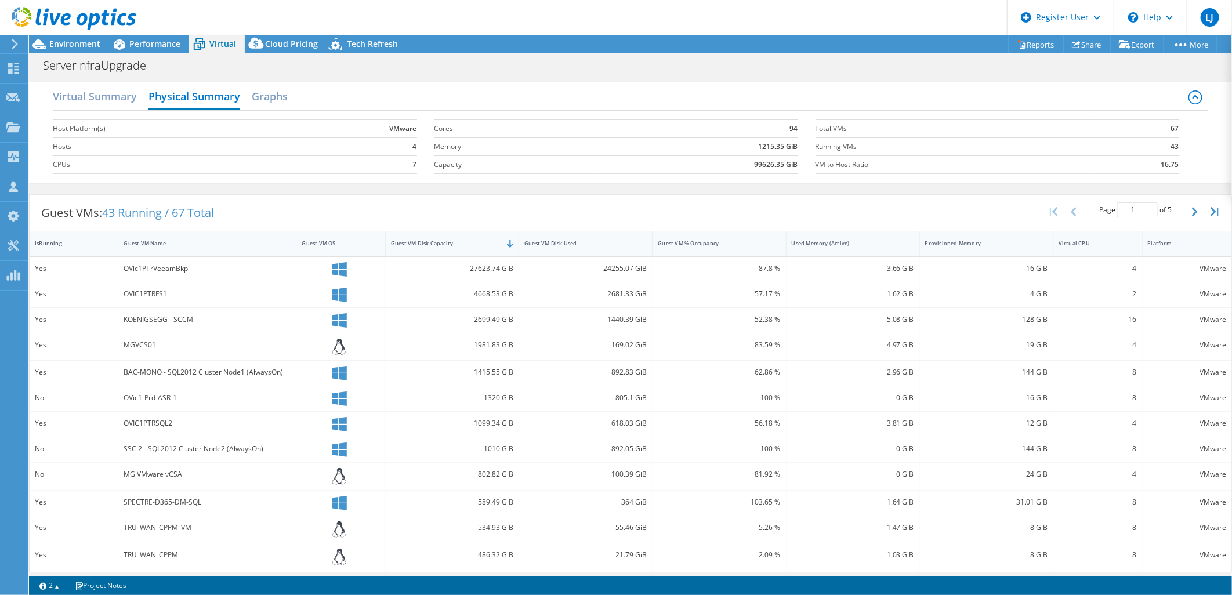
click at [290, 107] on div "Virtual Summary Physical Summary Graphs" at bounding box center [630, 98] width 1155 height 26
click at [269, 90] on h2 "Graphs" at bounding box center [270, 98] width 36 height 26
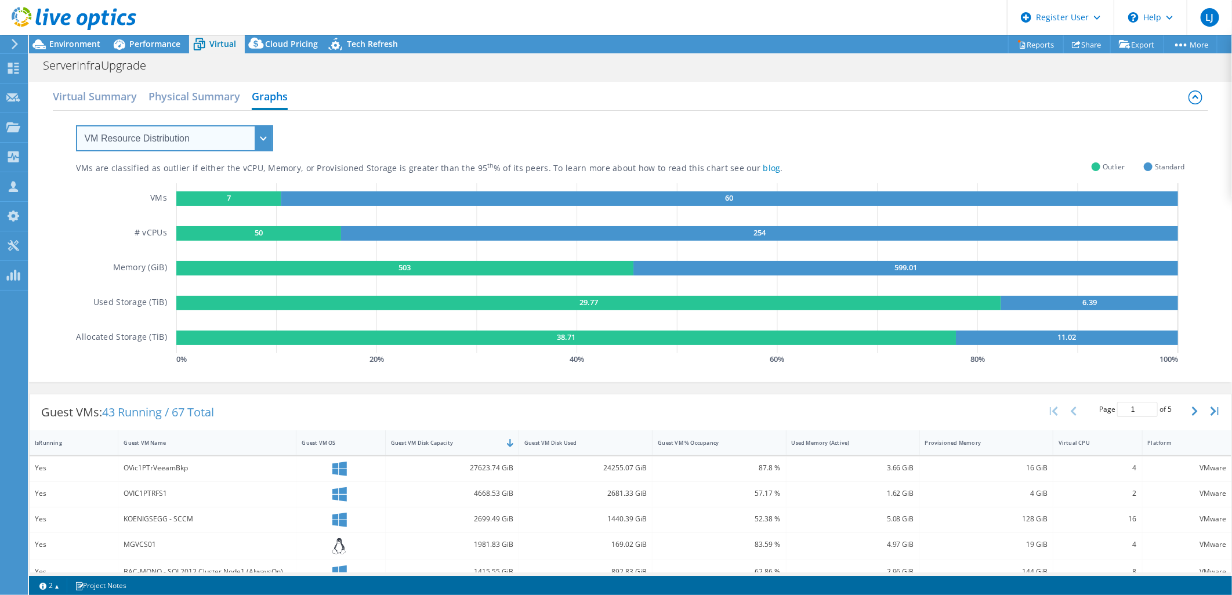
click at [204, 138] on select "VM Resource Distribution Provisioning Contrast Over Provisioning" at bounding box center [174, 138] width 197 height 26
select select "Over Provisioning"
click at [76, 125] on select "VM Resource Distribution Provisioning Contrast Over Provisioning" at bounding box center [174, 138] width 197 height 26
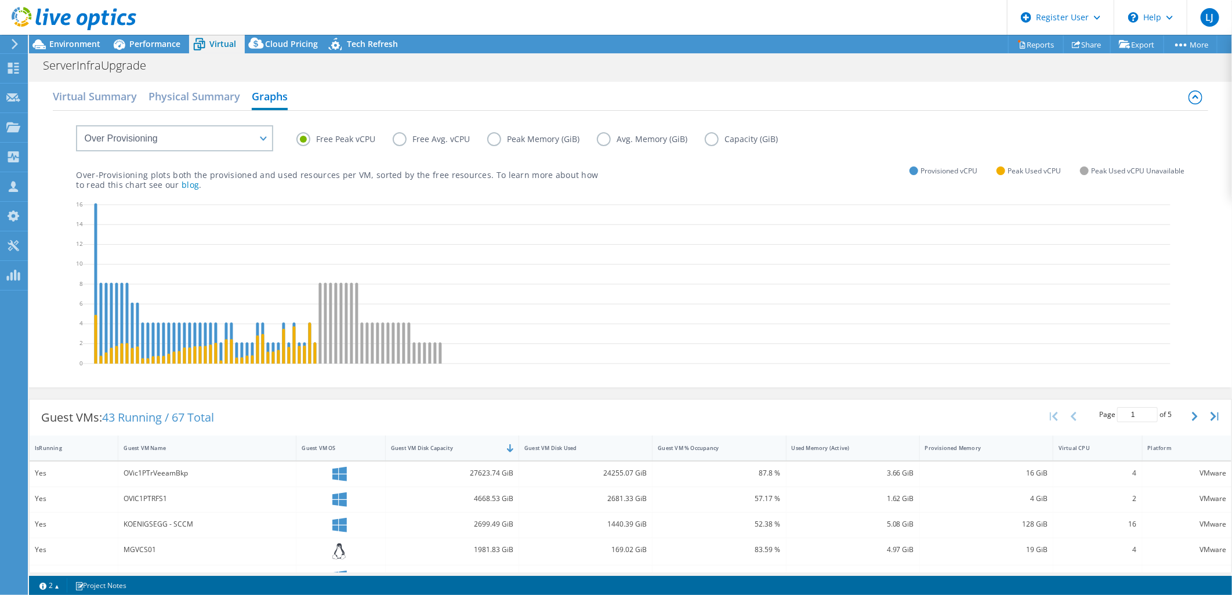
click at [403, 138] on label "Free Avg. vCPU" at bounding box center [440, 139] width 95 height 14
click at [0, 0] on input "Free Avg. vCPU" at bounding box center [0, 0] width 0 height 0
click at [507, 132] on label "Peak Memory (GiB)" at bounding box center [542, 139] width 110 height 14
click at [0, 0] on input "Peak Memory (GiB)" at bounding box center [0, 0] width 0 height 0
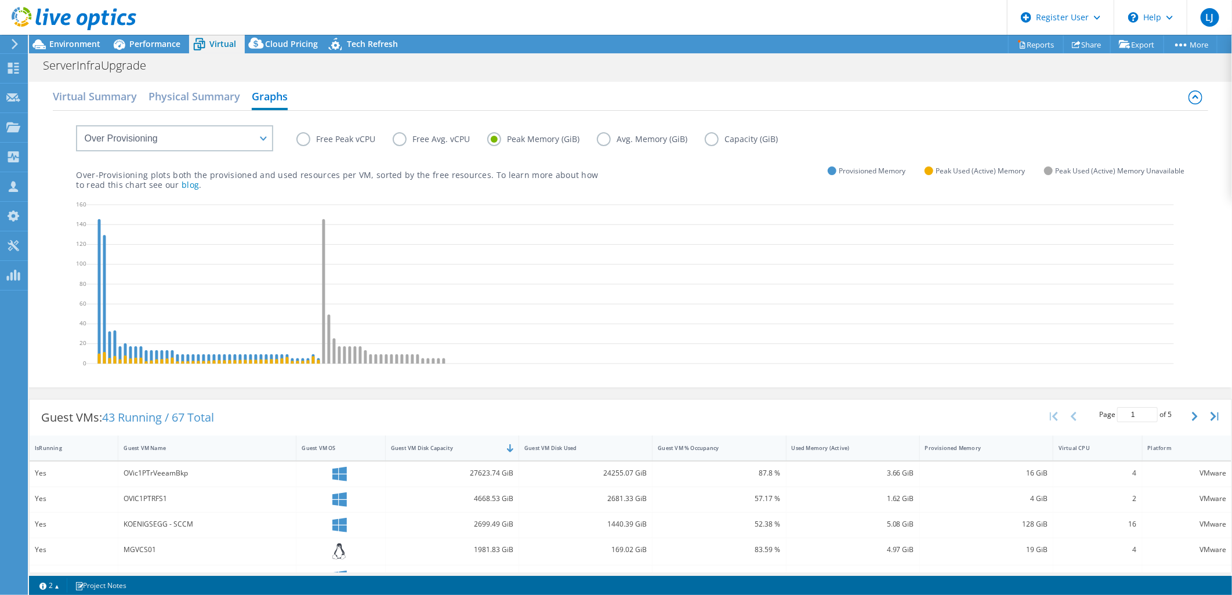
click at [595, 134] on label "Peak Memory (GiB)" at bounding box center [542, 139] width 110 height 14
click at [0, 0] on input "Peak Memory (GiB)" at bounding box center [0, 0] width 0 height 0
click at [602, 138] on label "Avg. Memory (GiB)" at bounding box center [651, 139] width 108 height 14
click at [0, 0] on input "Avg. Memory (GiB)" at bounding box center [0, 0] width 0 height 0
click at [729, 142] on label "Capacity (GiB)" at bounding box center [750, 139] width 90 height 14
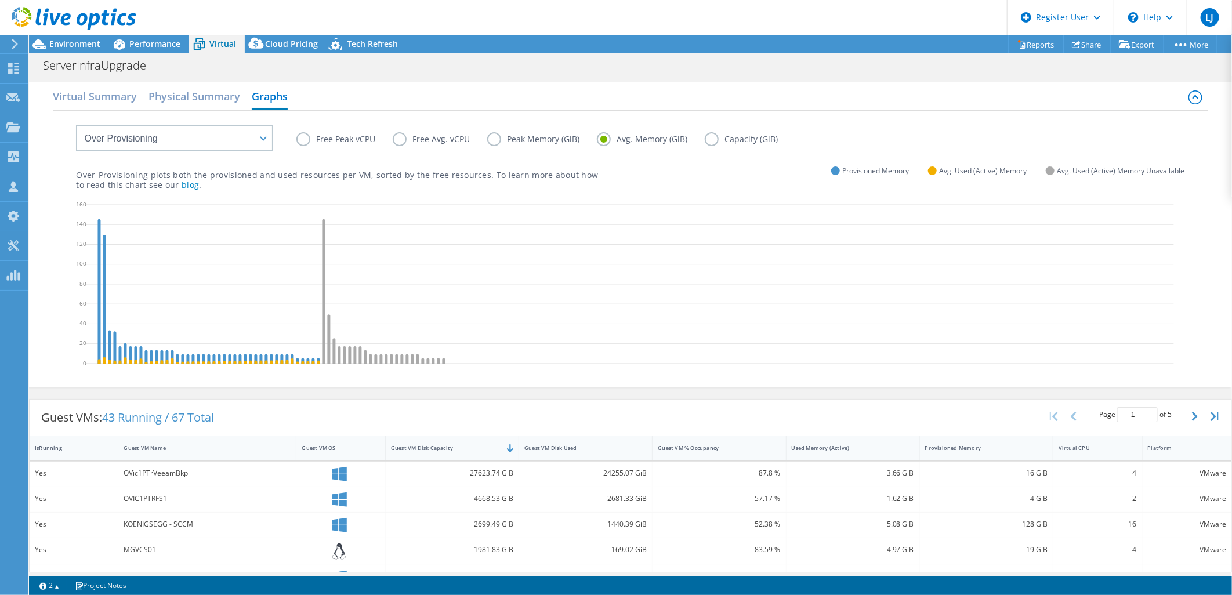
click at [0, 0] on input "Capacity (GiB)" at bounding box center [0, 0] width 0 height 0
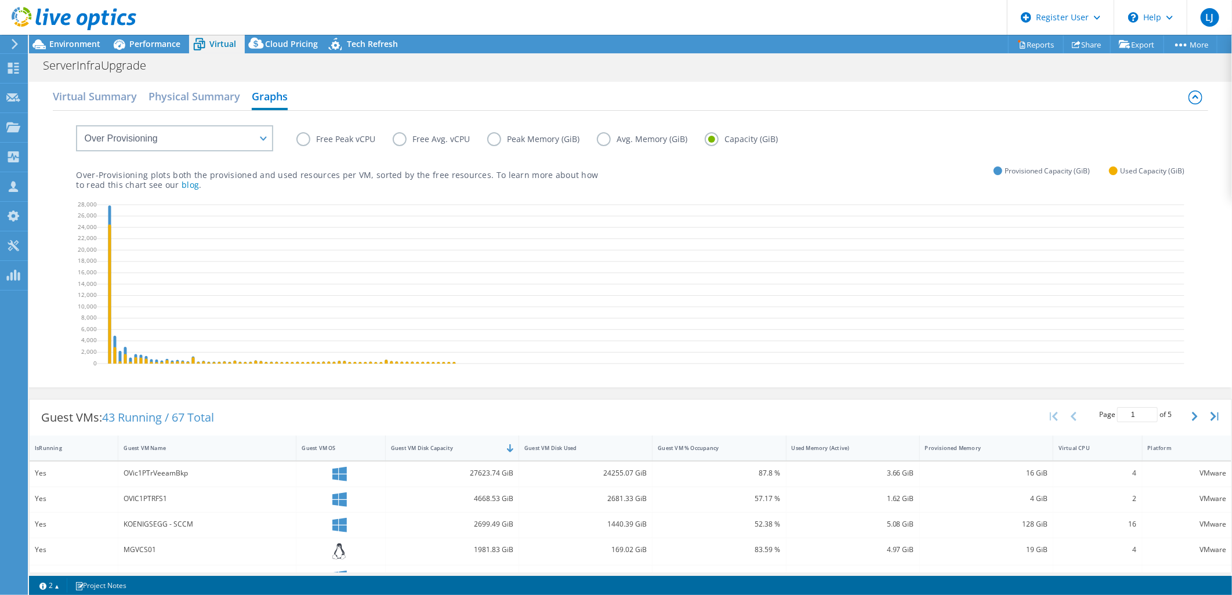
click at [297, 142] on label "Free Peak vCPU" at bounding box center [344, 139] width 96 height 14
click at [0, 0] on input "Free Peak vCPU" at bounding box center [0, 0] width 0 height 0
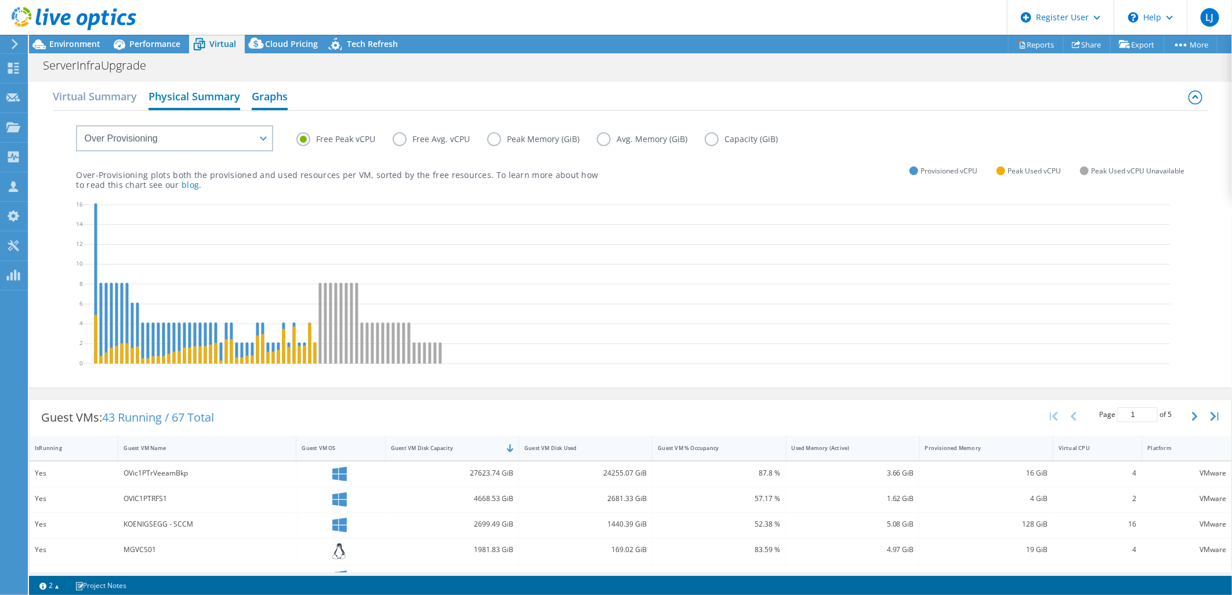
click at [218, 102] on h2 "Physical Summary" at bounding box center [195, 98] width 92 height 26
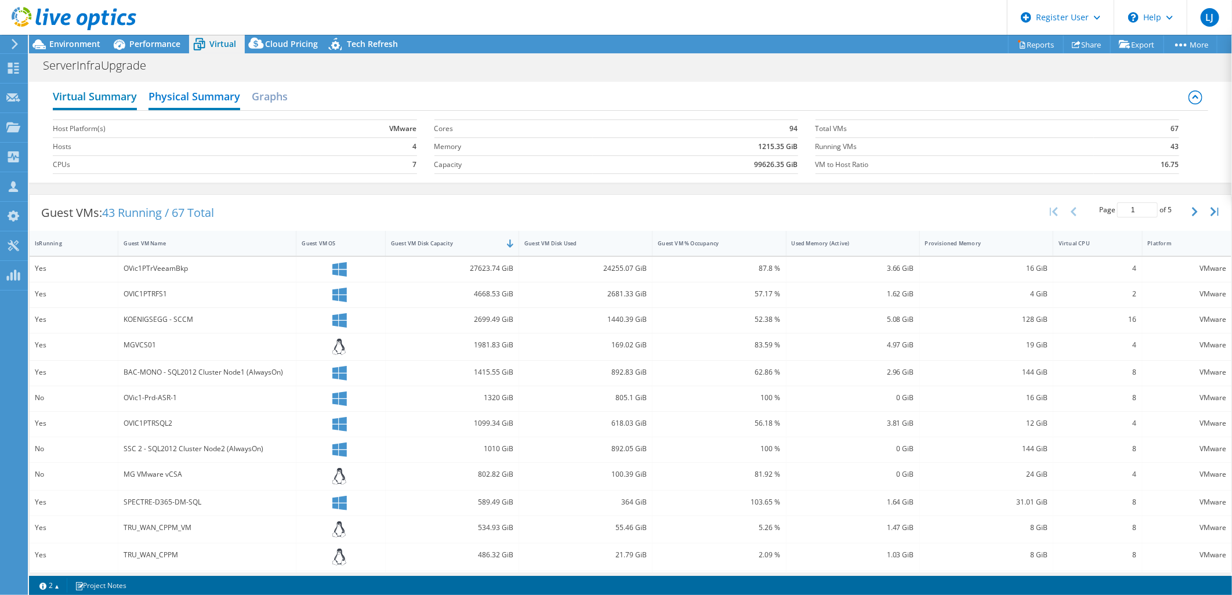
click at [93, 102] on h2 "Virtual Summary" at bounding box center [95, 98] width 84 height 26
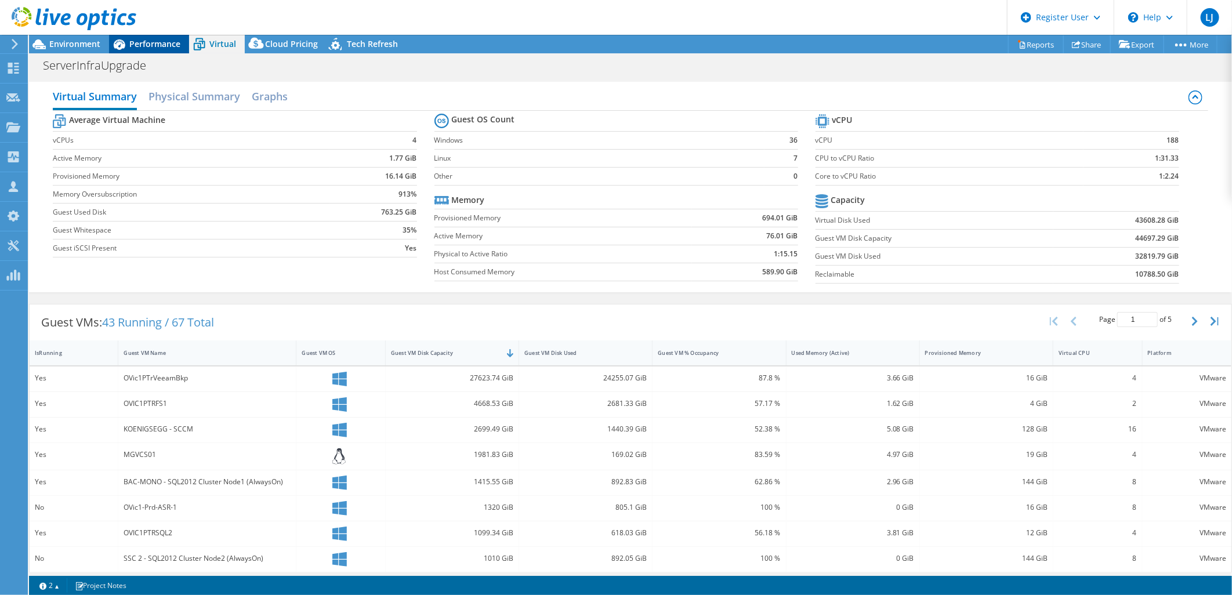
click at [149, 35] on div "Performance" at bounding box center [149, 44] width 80 height 19
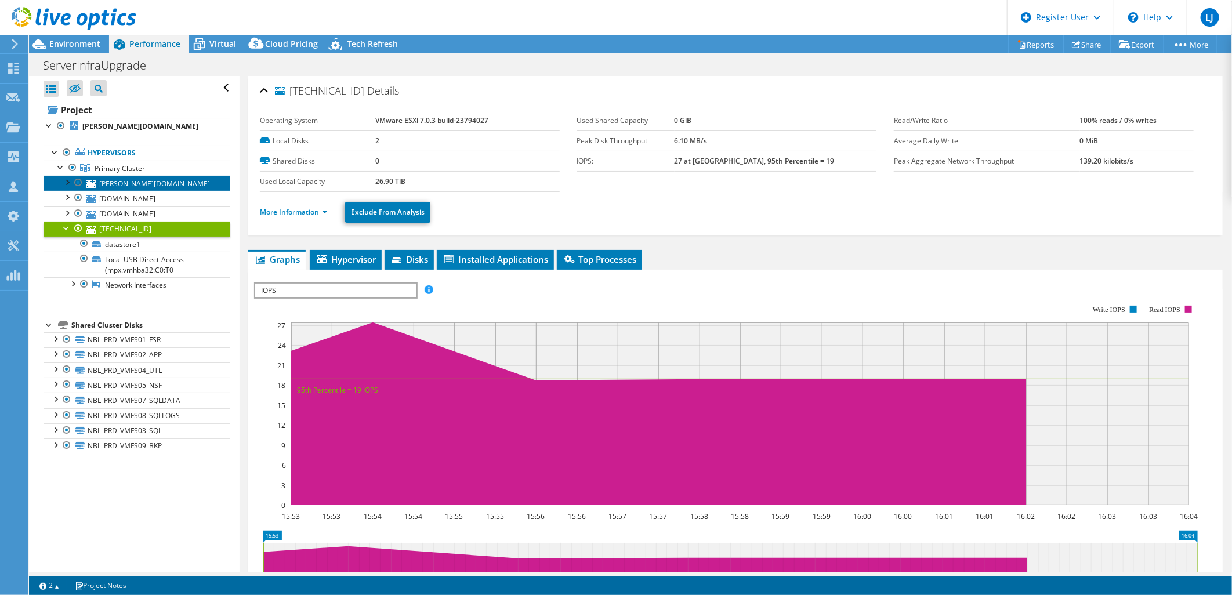
click at [138, 187] on link "mazzanti.addom.igm.com.au" at bounding box center [137, 183] width 187 height 15
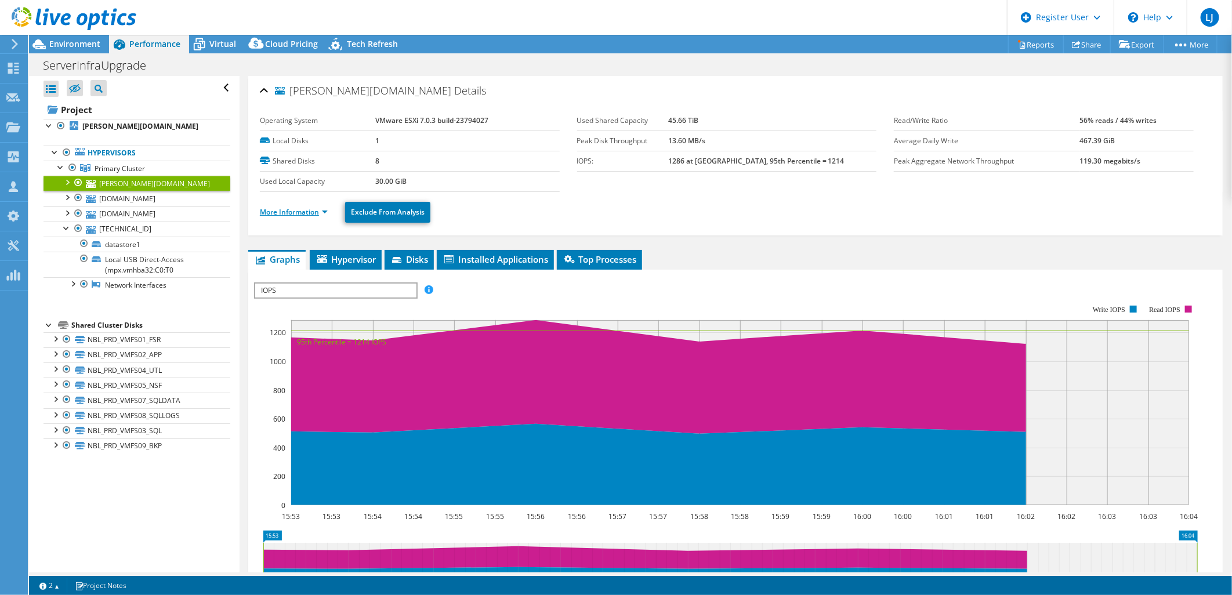
click at [273, 211] on link "More Information" at bounding box center [294, 212] width 68 height 10
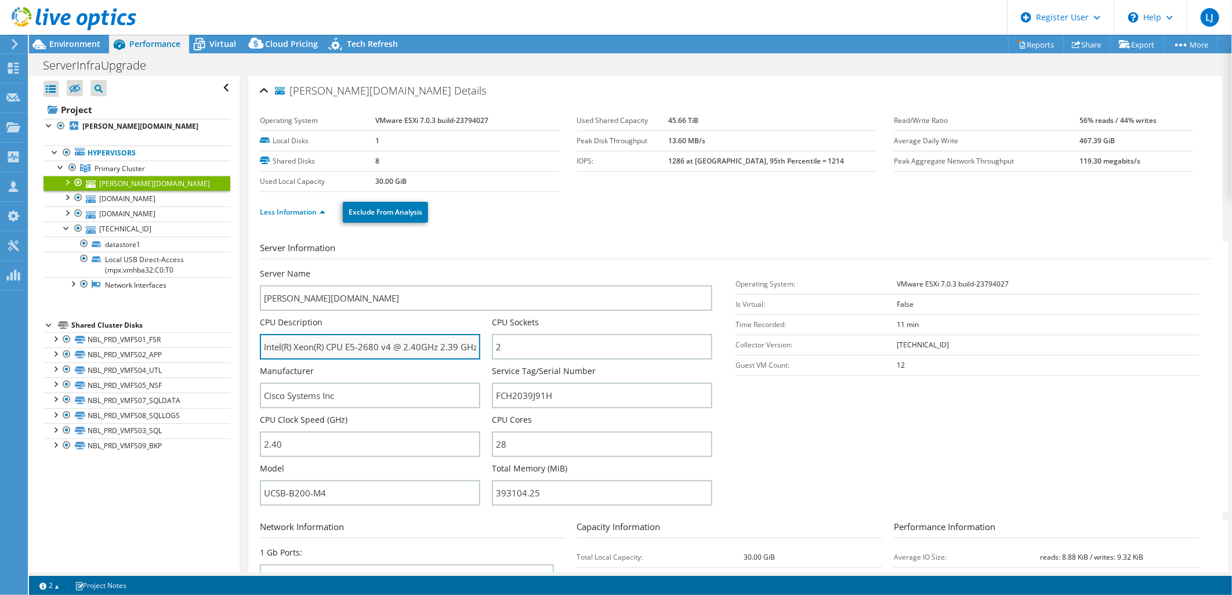
click at [350, 352] on input "Intel(R) Xeon(R) CPU E5-2680 v4 @ 2.40GHz 2.39 GHz" at bounding box center [370, 347] width 220 height 26
drag, startPoint x: 265, startPoint y: 347, endPoint x: 392, endPoint y: 351, distance: 127.1
click at [392, 351] on input "Intel(R) Xeon(R) CPU E5-2680 v4 @ 2.40GHz 2.39 GHz" at bounding box center [370, 347] width 220 height 26
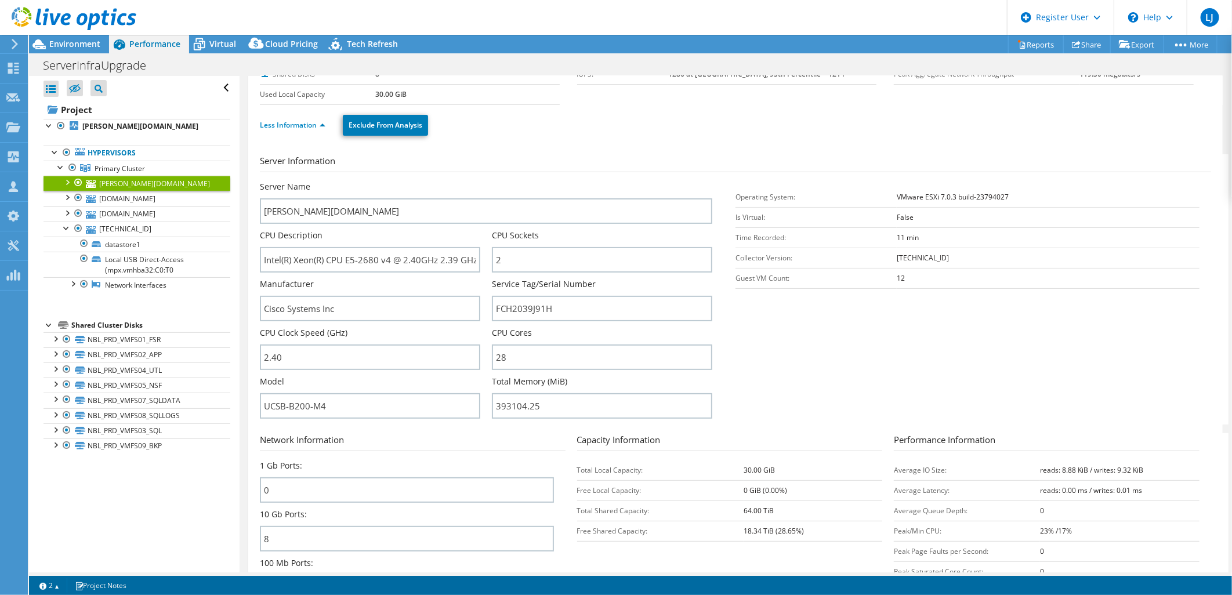
scroll to position [64, 0]
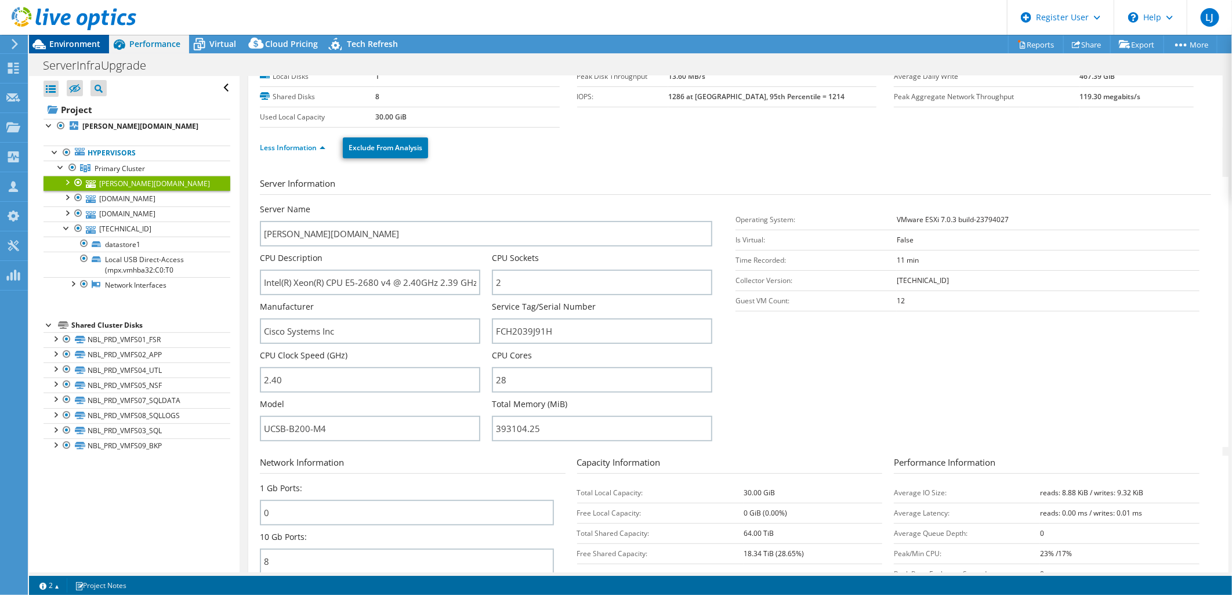
click at [66, 51] on div "Environment" at bounding box center [69, 44] width 80 height 19
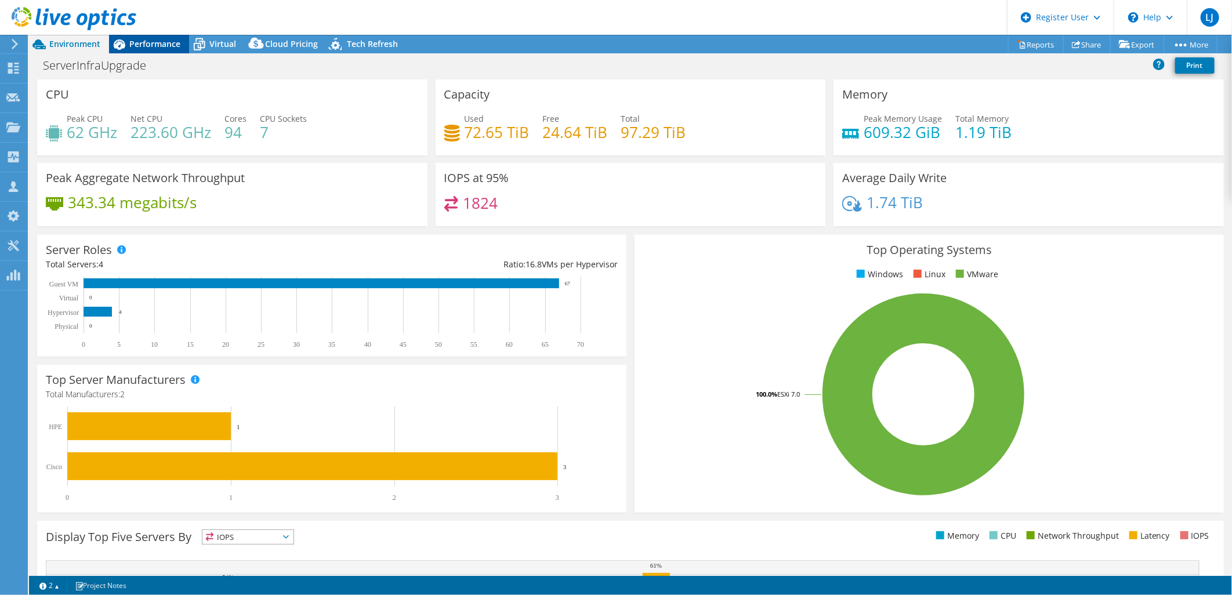
click at [165, 36] on div "Performance" at bounding box center [149, 44] width 80 height 19
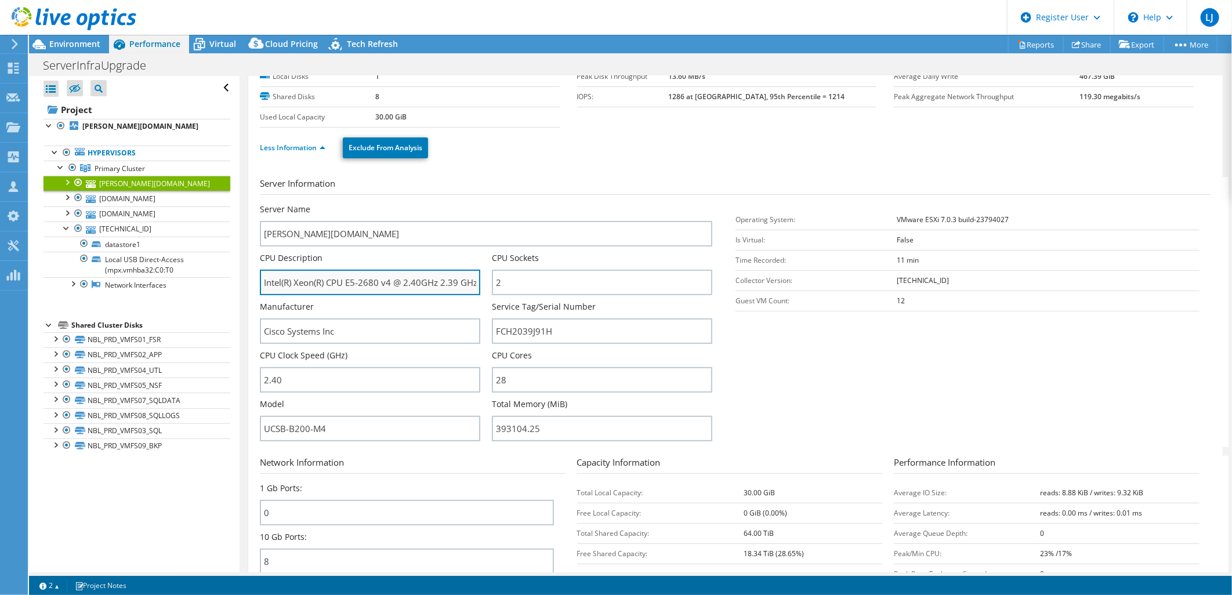
drag, startPoint x: 262, startPoint y: 280, endPoint x: 390, endPoint y: 282, distance: 128.2
click at [390, 282] on input "Intel(R) Xeon(R) CPU E5-2680 v4 @ 2.40GHz 2.39 GHz" at bounding box center [370, 283] width 220 height 26
click at [50, 341] on div at bounding box center [55, 338] width 12 height 12
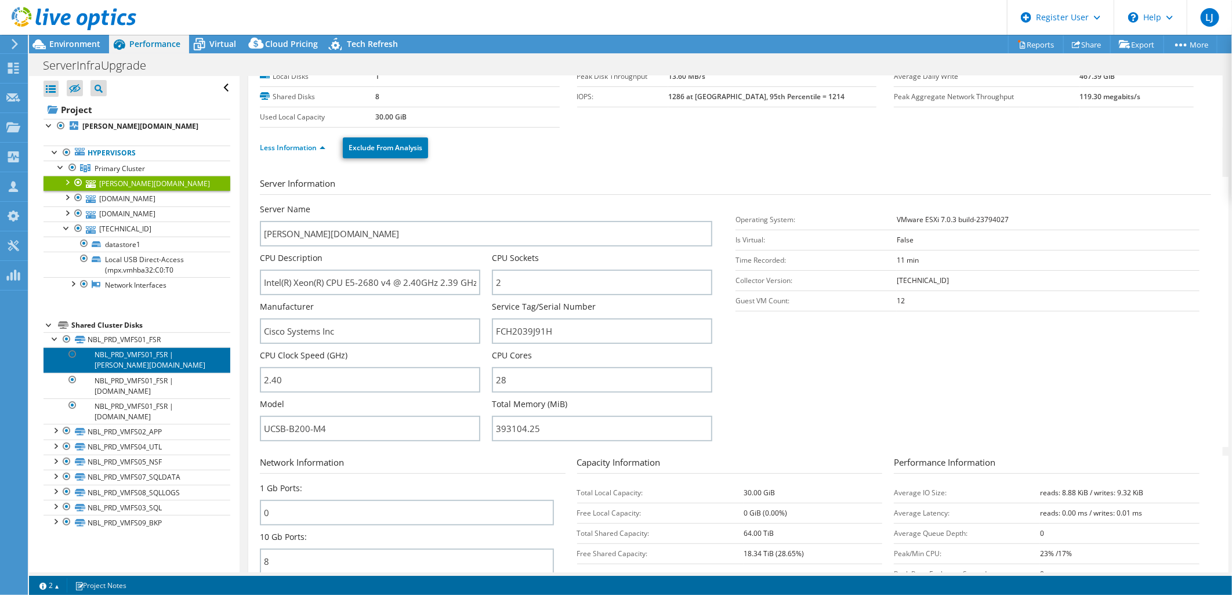
click at [135, 370] on link "NBL_PRD_VMFS01_FSR | mazzanti.addom.igm.com.au" at bounding box center [137, 360] width 187 height 26
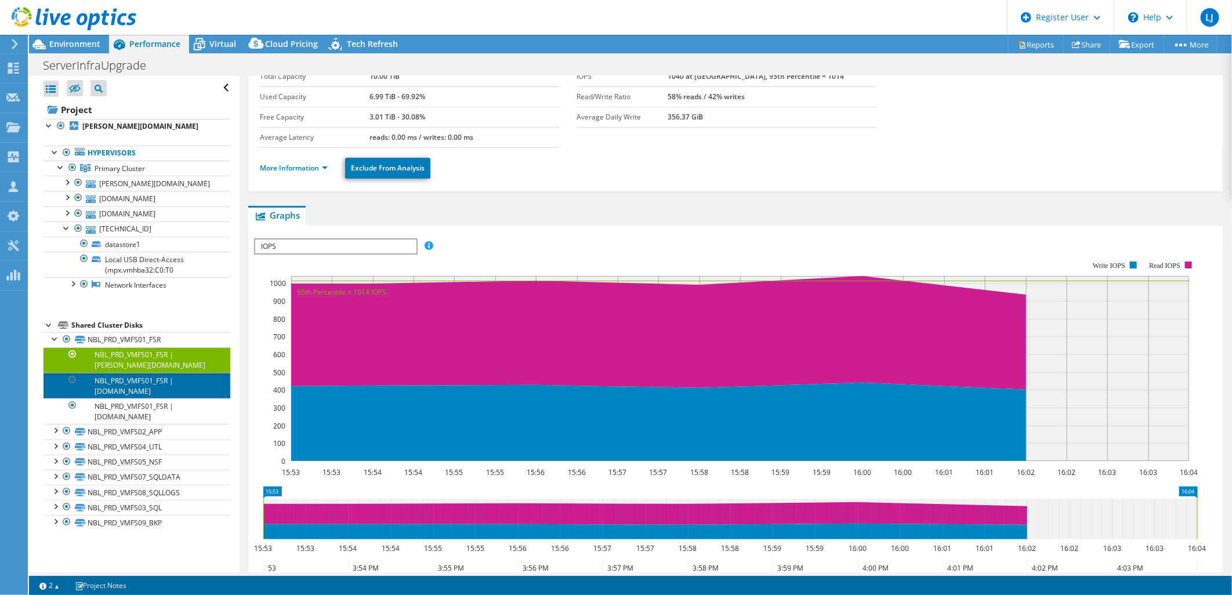
click at [134, 386] on link "NBL_PRD_VMFS01_FSR | vaydor.addom.igm.com.au" at bounding box center [137, 386] width 187 height 26
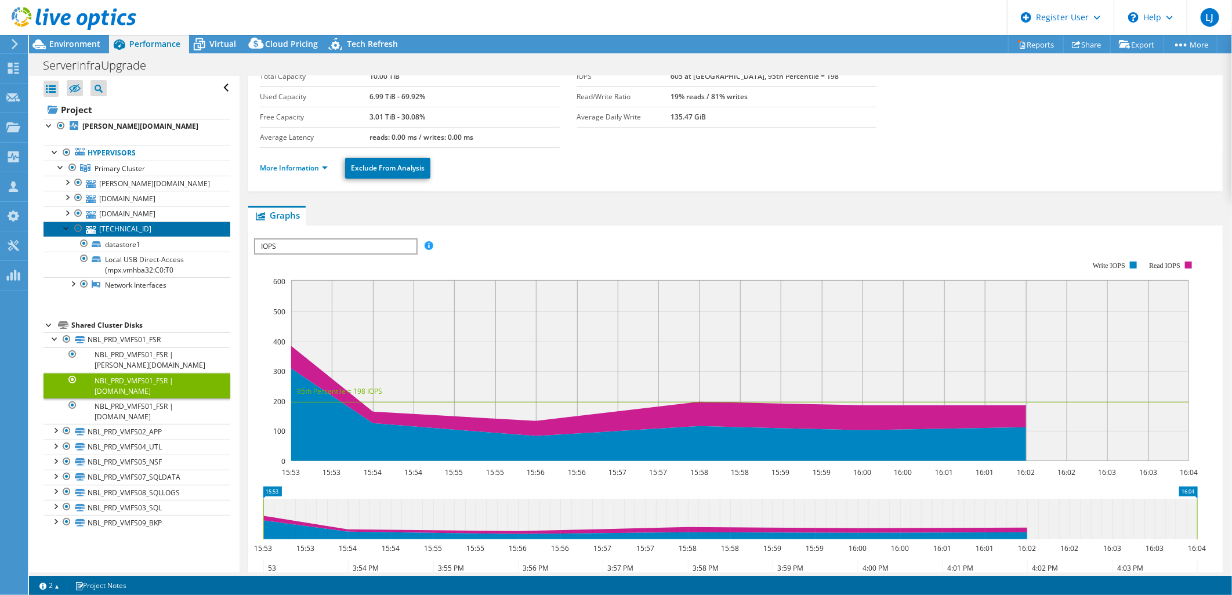
click at [117, 236] on link "148.95.94.74" at bounding box center [137, 229] width 187 height 15
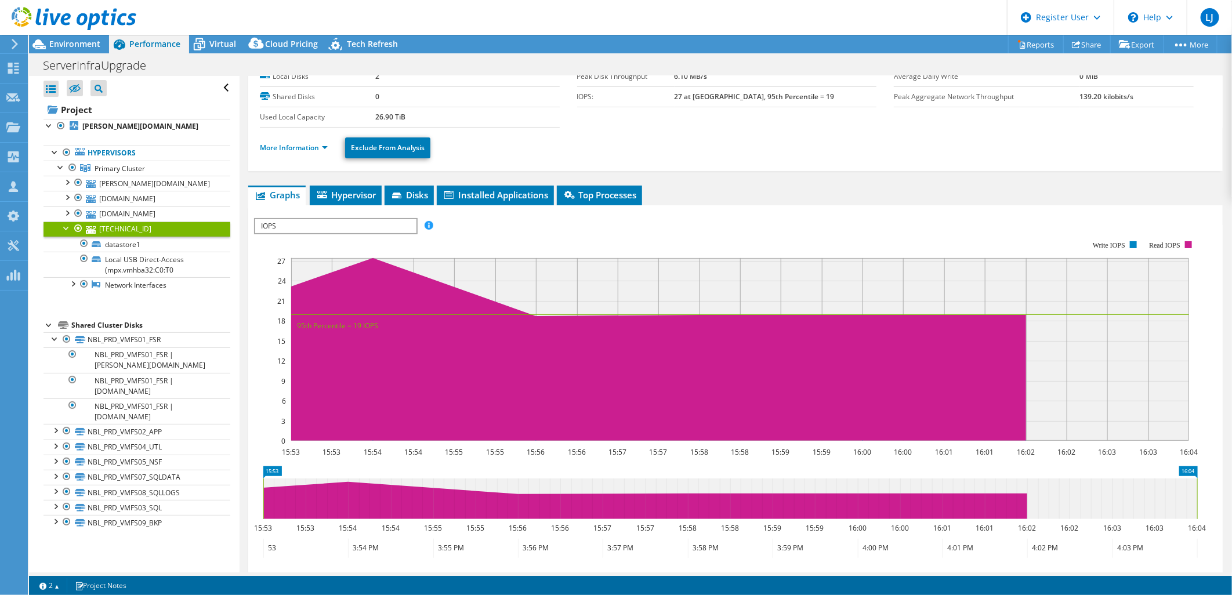
click at [349, 219] on span "IOPS" at bounding box center [335, 226] width 161 height 14
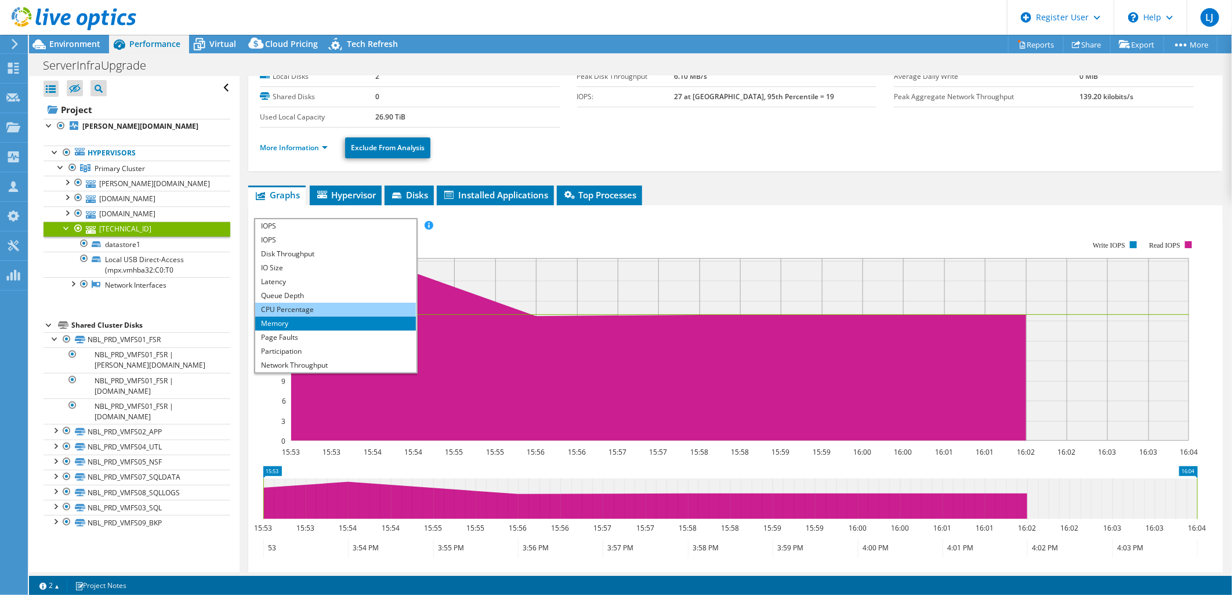
click at [320, 304] on li "CPU Percentage" at bounding box center [335, 310] width 161 height 14
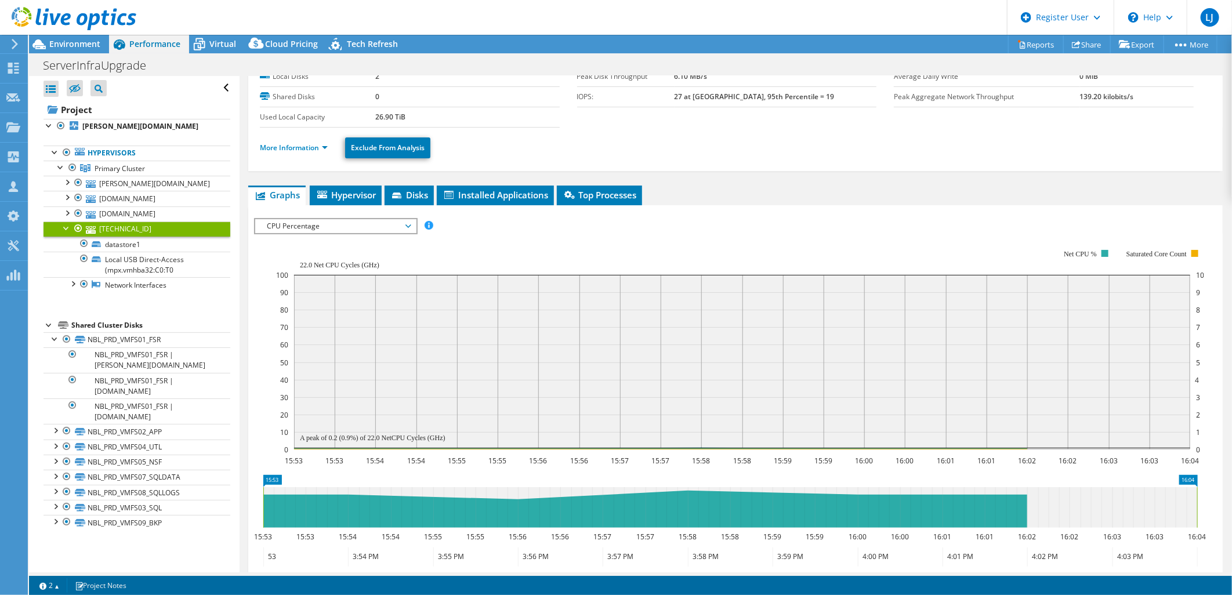
click at [354, 221] on span "CPU Percentage" at bounding box center [335, 226] width 149 height 14
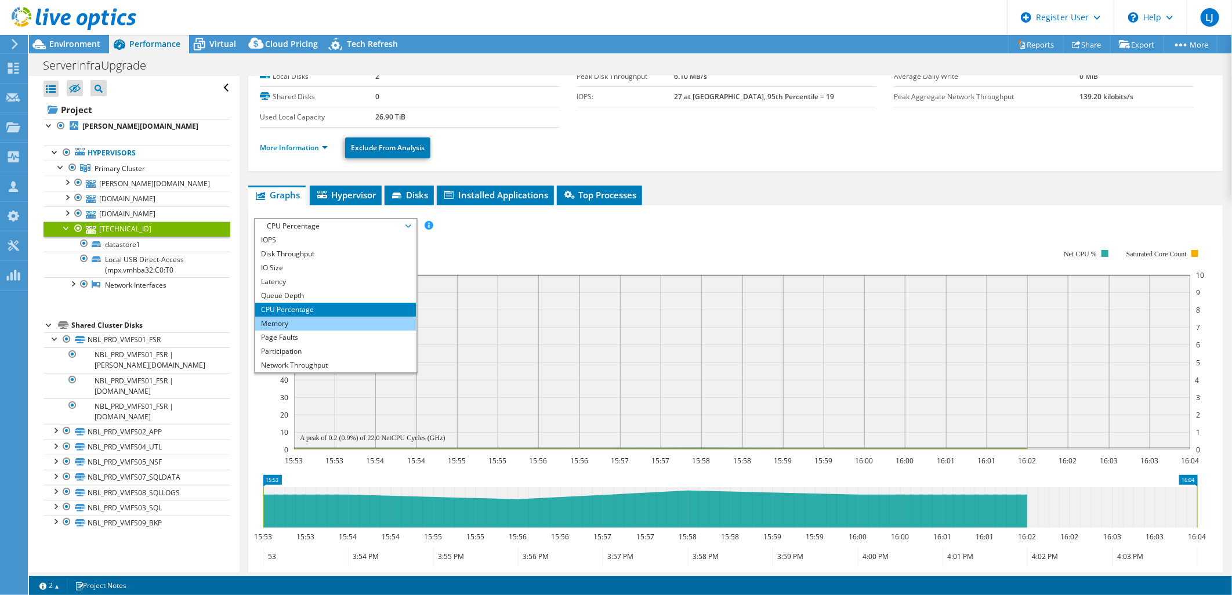
click at [317, 322] on li "Memory" at bounding box center [335, 324] width 161 height 14
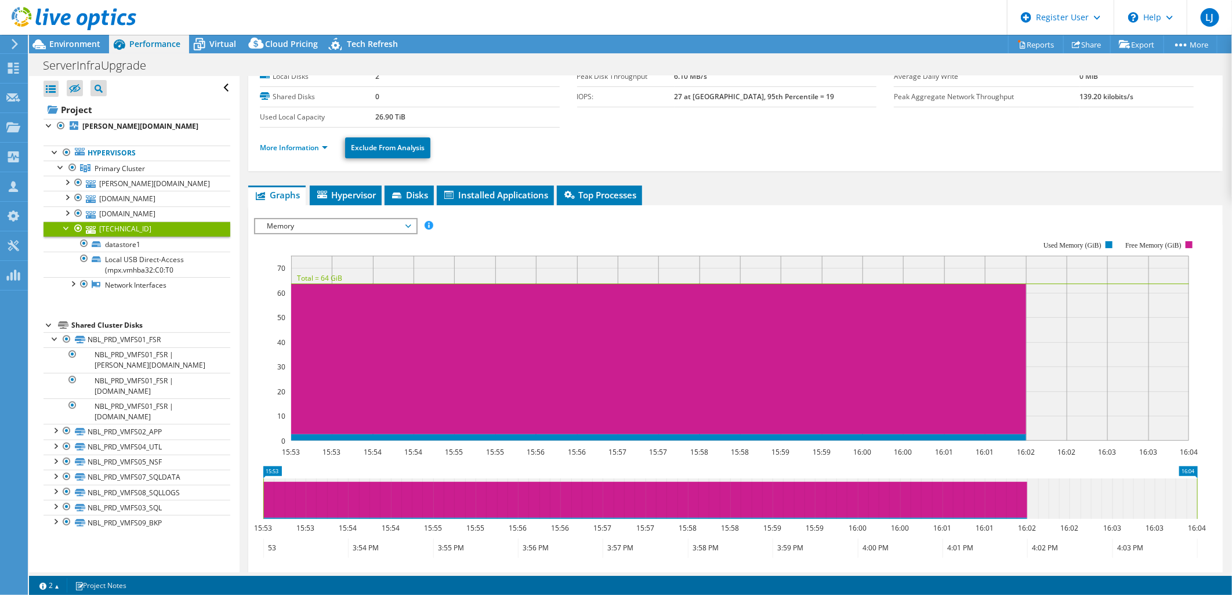
click at [345, 223] on span "Memory" at bounding box center [335, 226] width 149 height 14
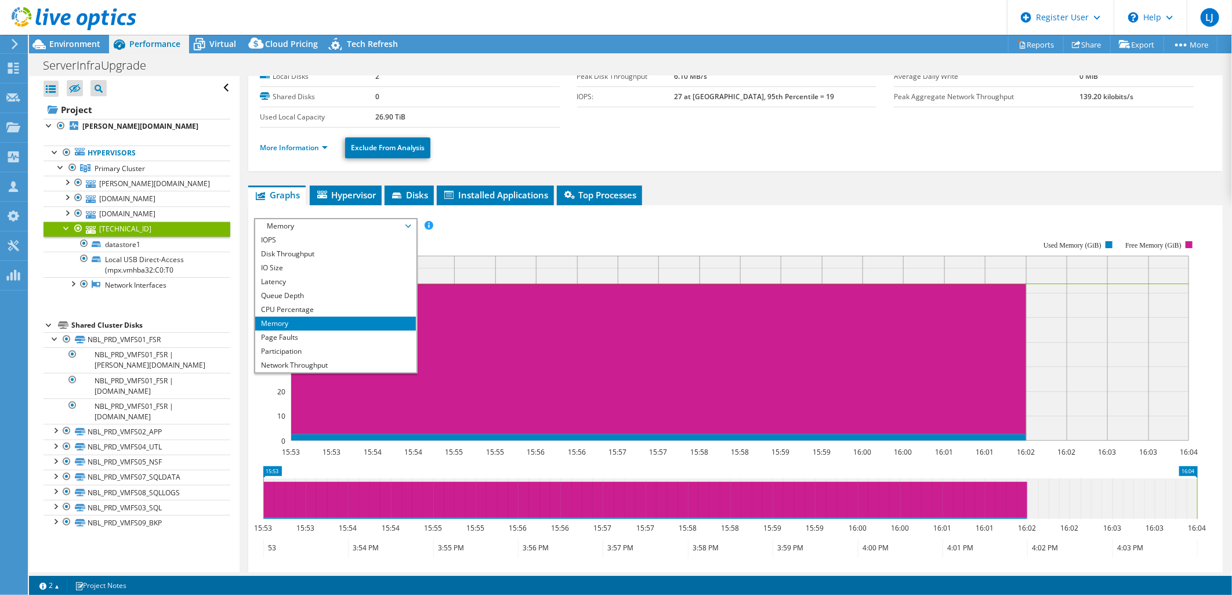
click at [522, 231] on rect at bounding box center [726, 341] width 944 height 232
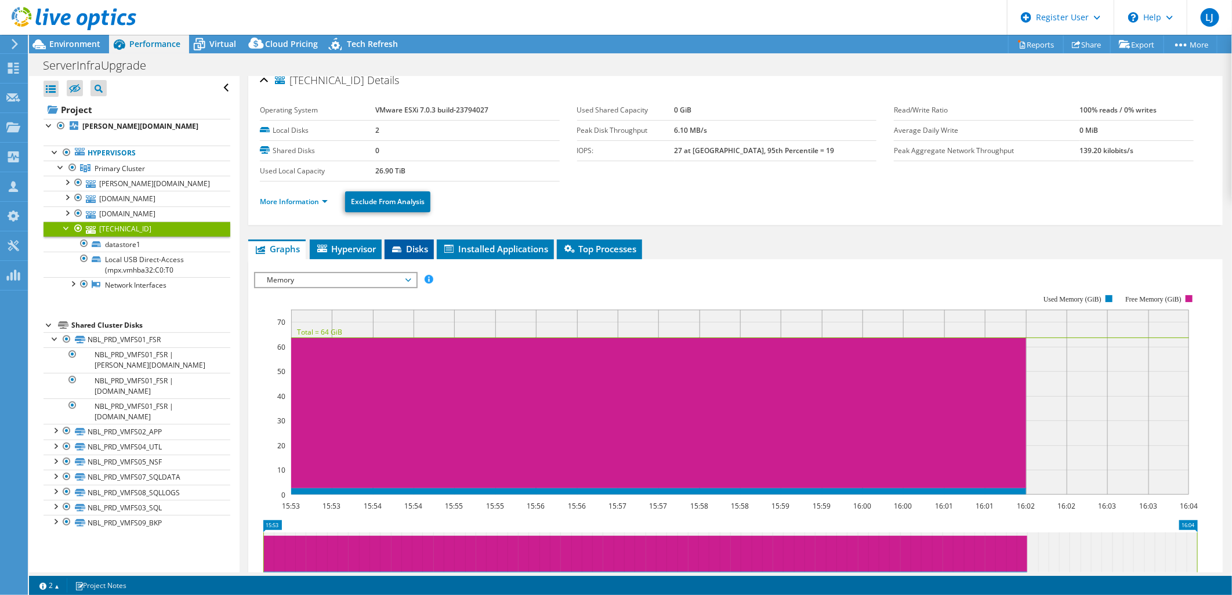
scroll to position [0, 0]
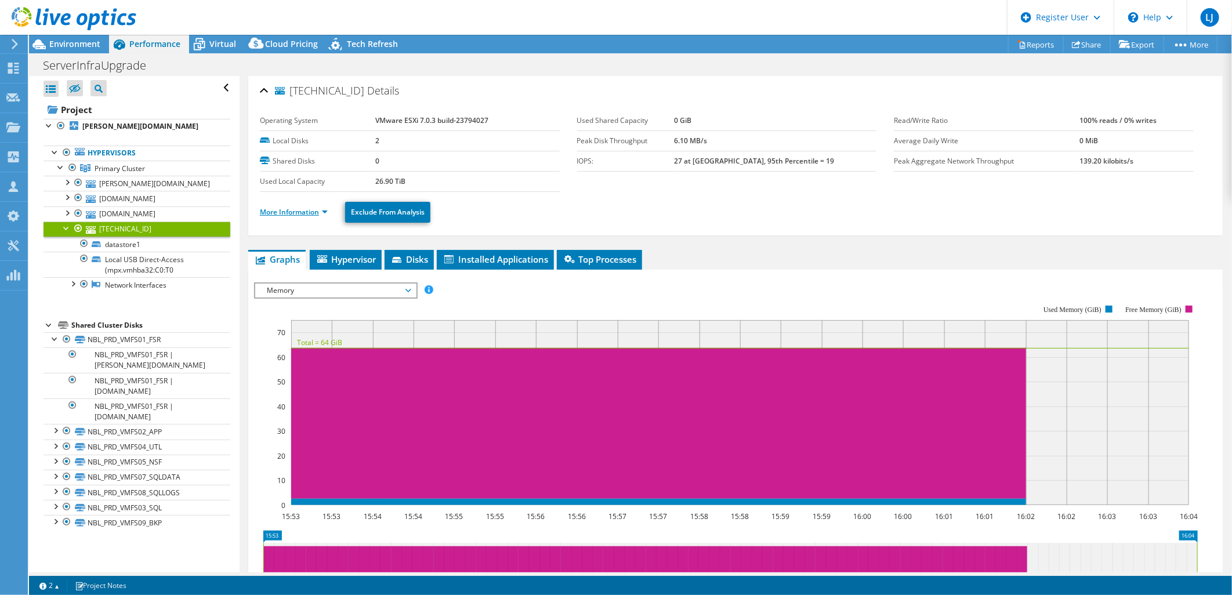
click at [309, 213] on link "More Information" at bounding box center [294, 212] width 68 height 10
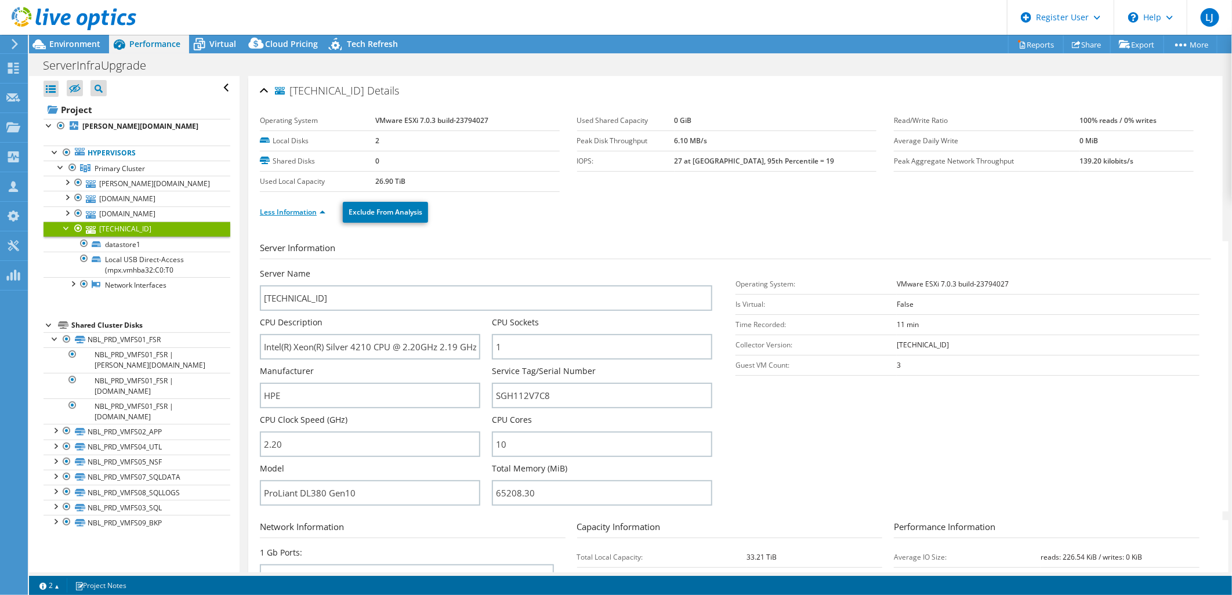
click at [303, 212] on link "Less Information" at bounding box center [293, 212] width 66 height 10
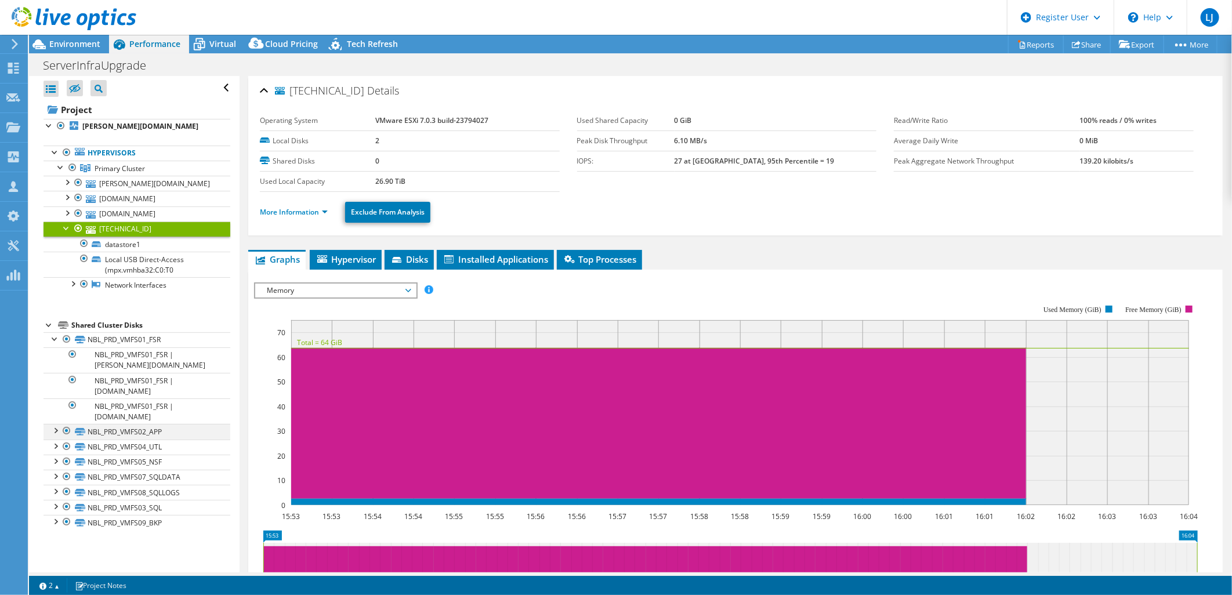
click at [59, 432] on div at bounding box center [55, 430] width 12 height 12
click at [129, 464] on link "NBL_PRD_VMFS05_NSF" at bounding box center [137, 462] width 187 height 15
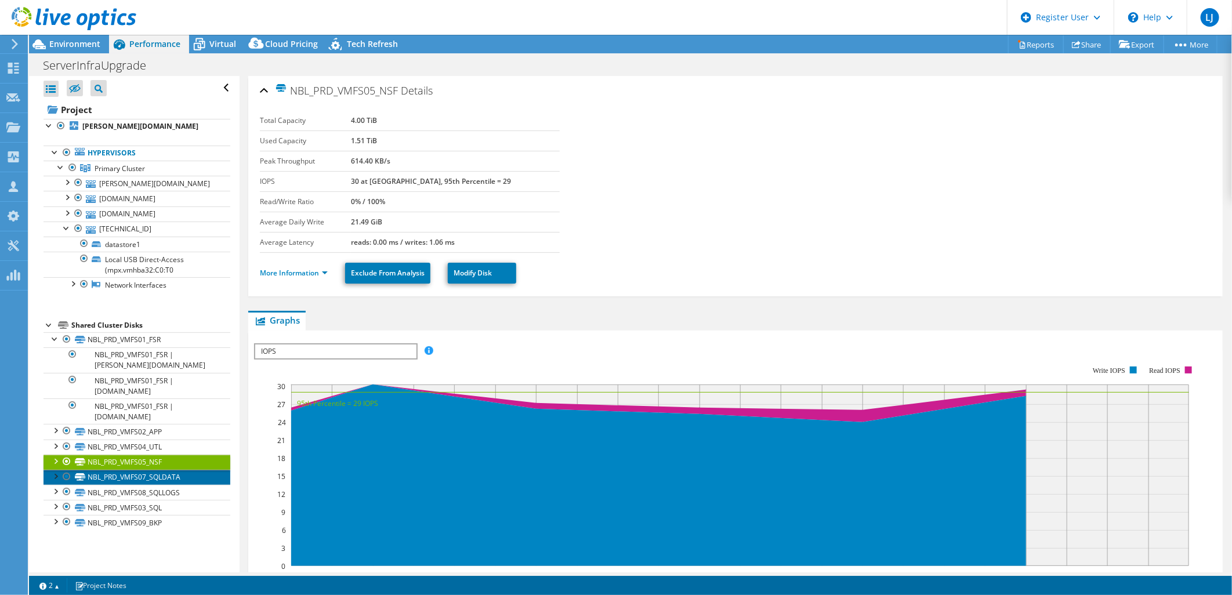
click at [113, 479] on link "NBL_PRD_VMFS07_SQLDATA" at bounding box center [137, 477] width 187 height 15
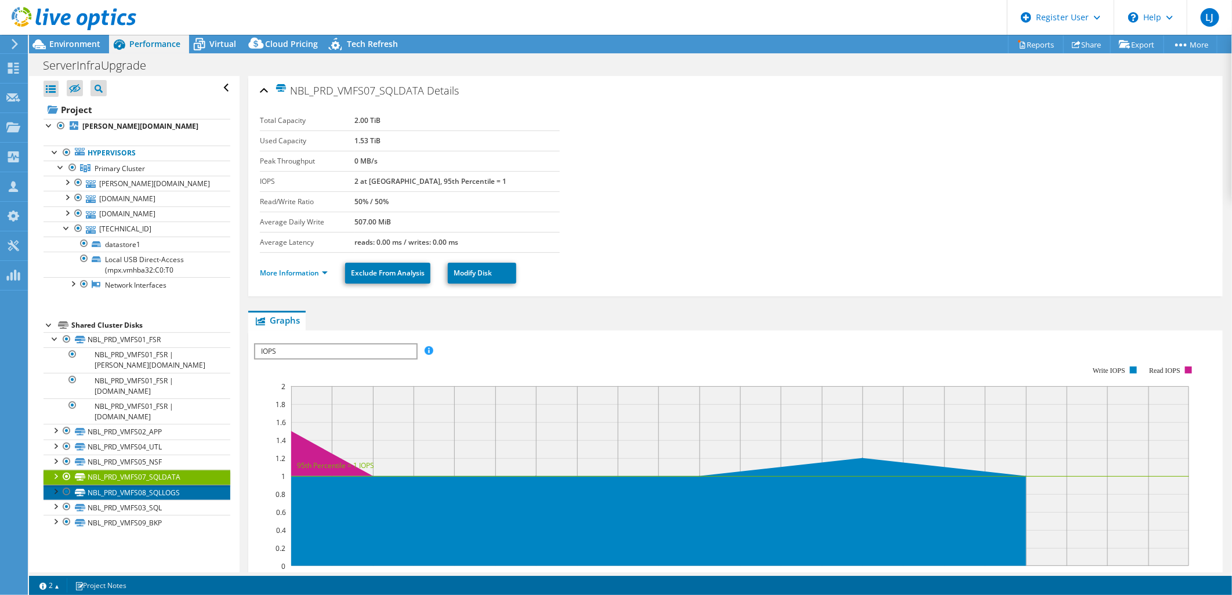
click at [158, 497] on link "NBL_PRD_VMFS08_SQLLOGS" at bounding box center [137, 492] width 187 height 15
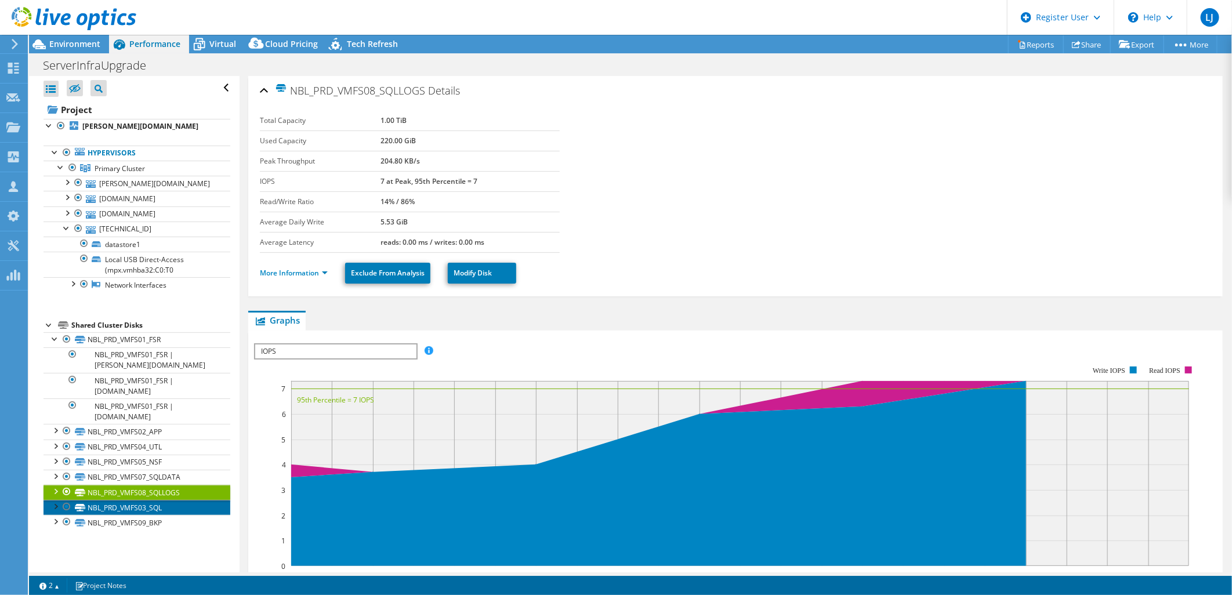
click at [154, 511] on link "NBL_PRD_VMFS03_SQL" at bounding box center [137, 507] width 187 height 15
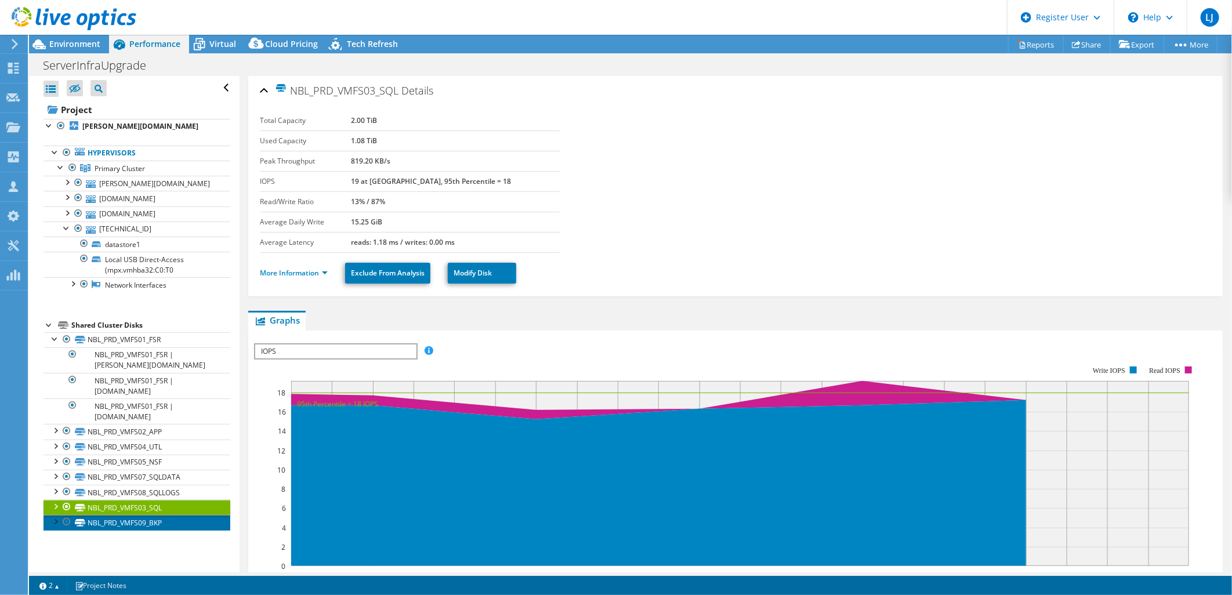
click at [155, 529] on link "NBL_PRD_VMFS09_BKP" at bounding box center [137, 522] width 187 height 15
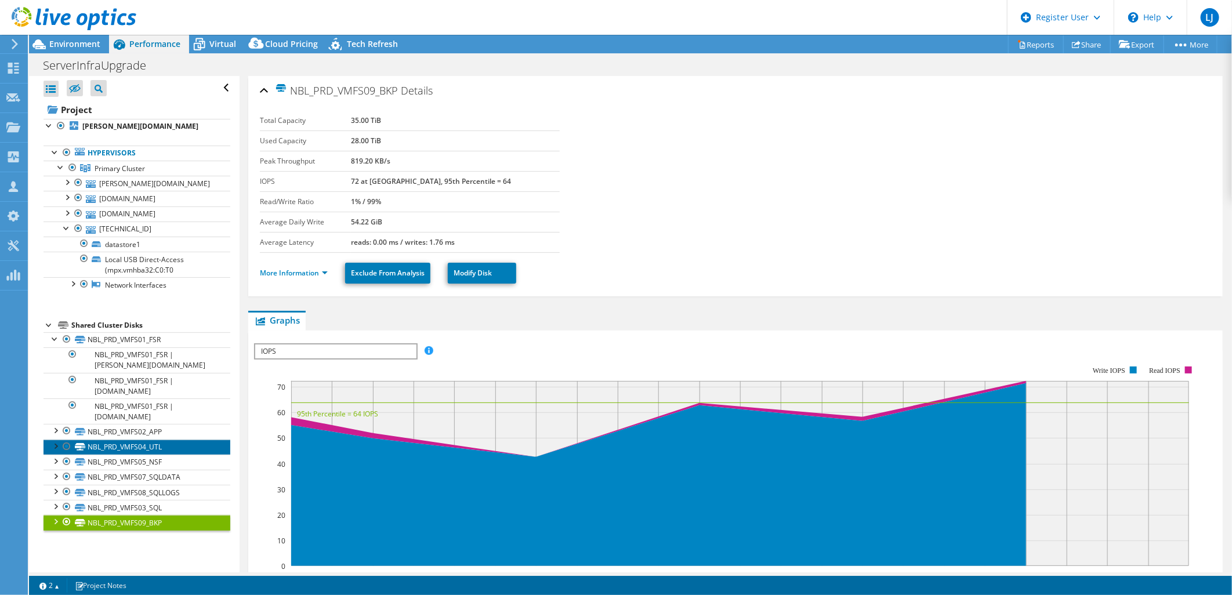
click at [135, 441] on link "NBL_PRD_VMFS04_UTL" at bounding box center [137, 447] width 187 height 15
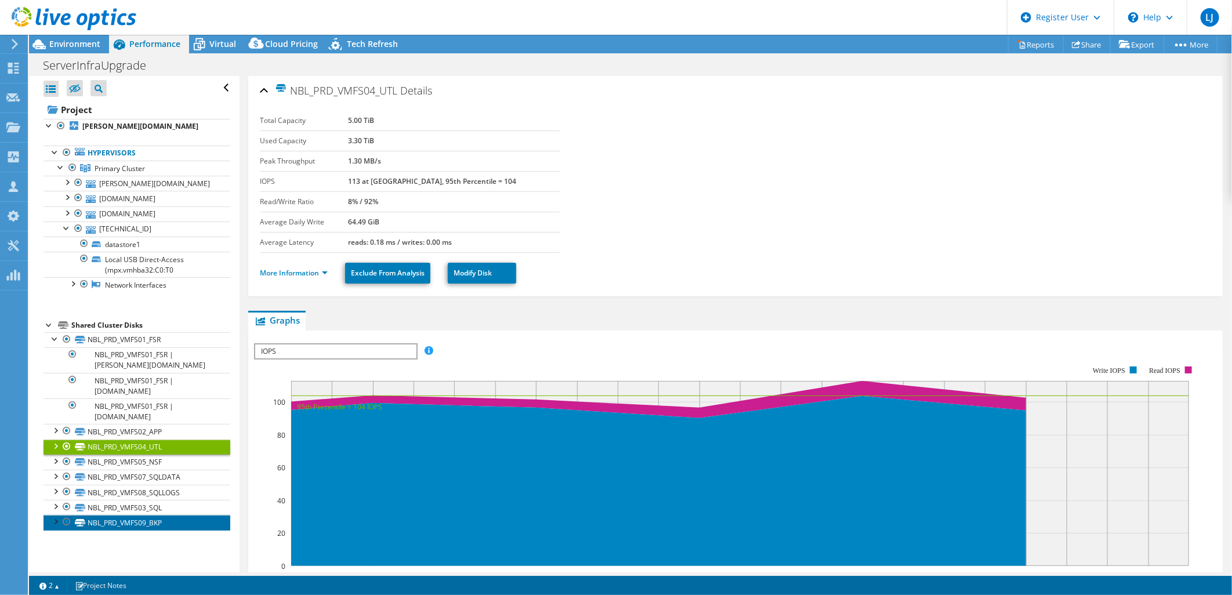
click at [135, 526] on link "NBL_PRD_VMFS09_BKP" at bounding box center [137, 522] width 187 height 15
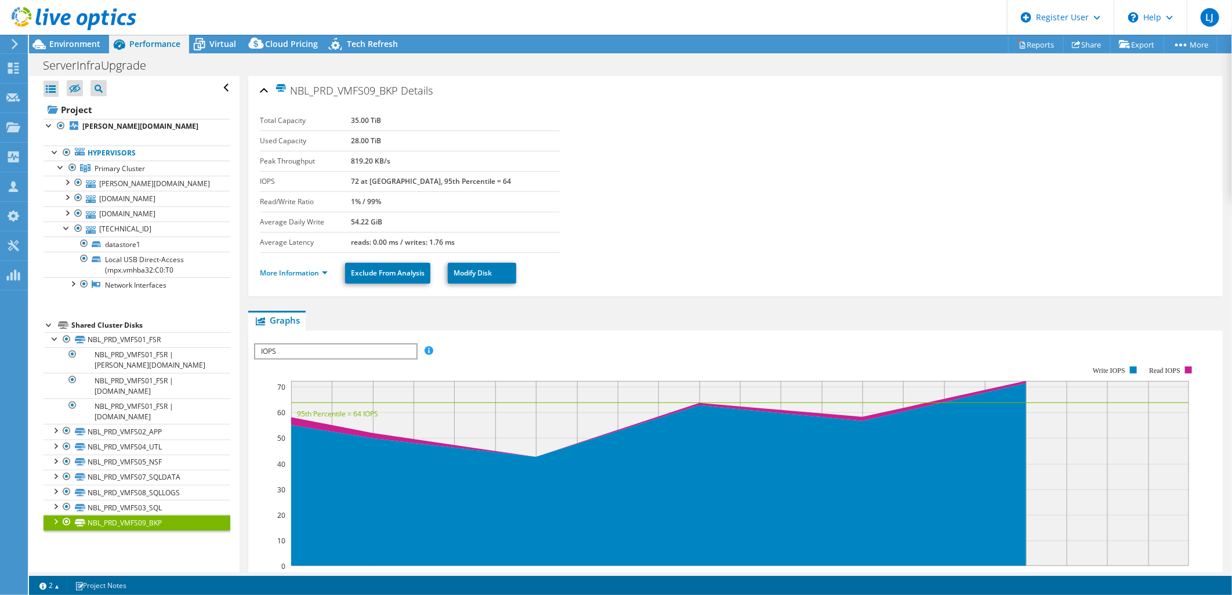
click at [51, 523] on div at bounding box center [55, 521] width 12 height 12
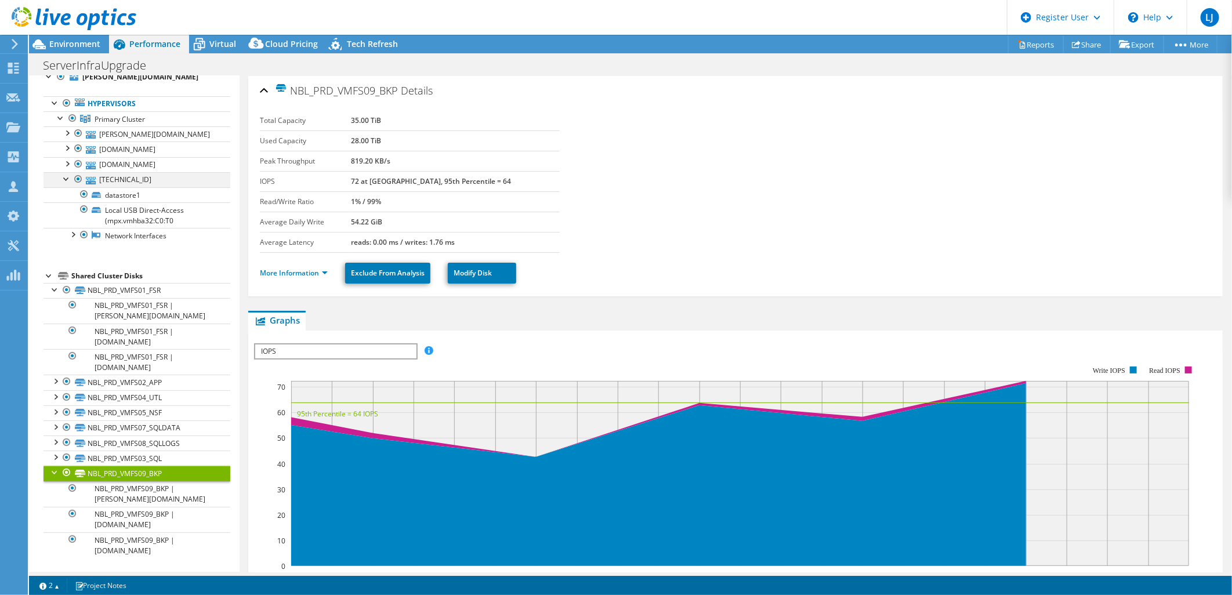
click at [67, 181] on div at bounding box center [67, 178] width 12 height 12
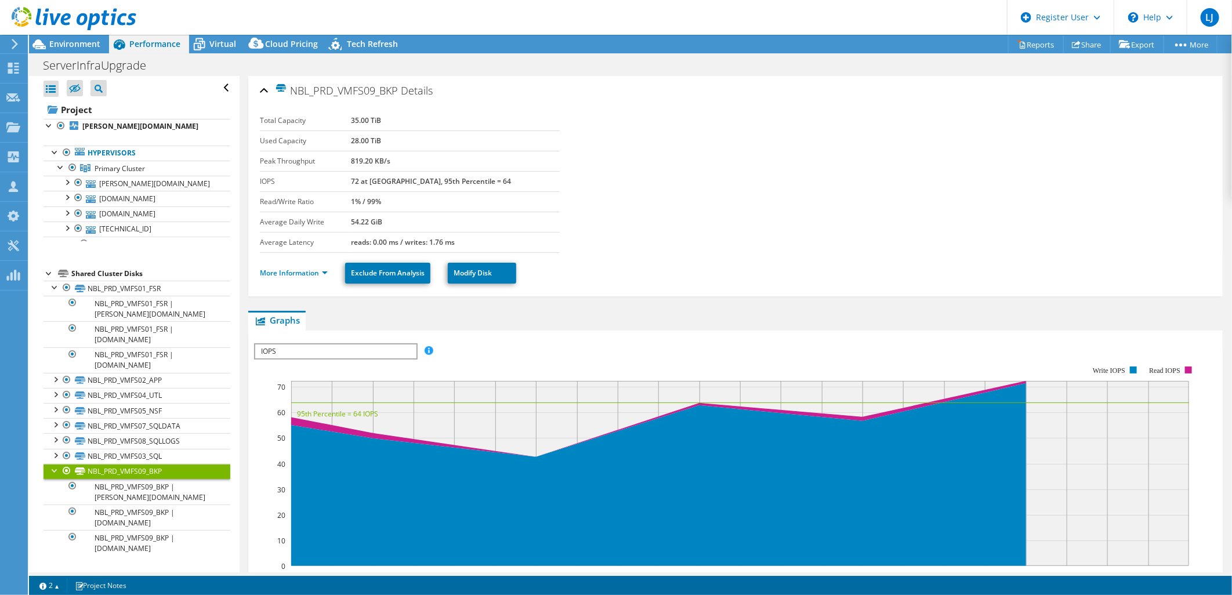
scroll to position [0, 0]
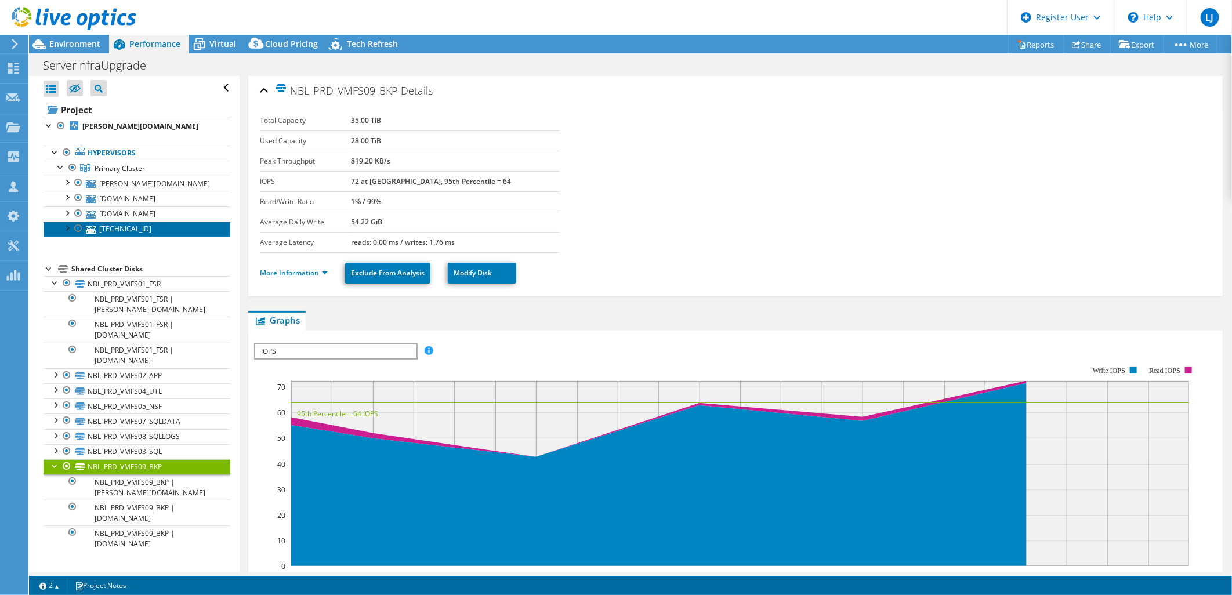
click at [120, 232] on link "148.95.94.74" at bounding box center [137, 229] width 187 height 15
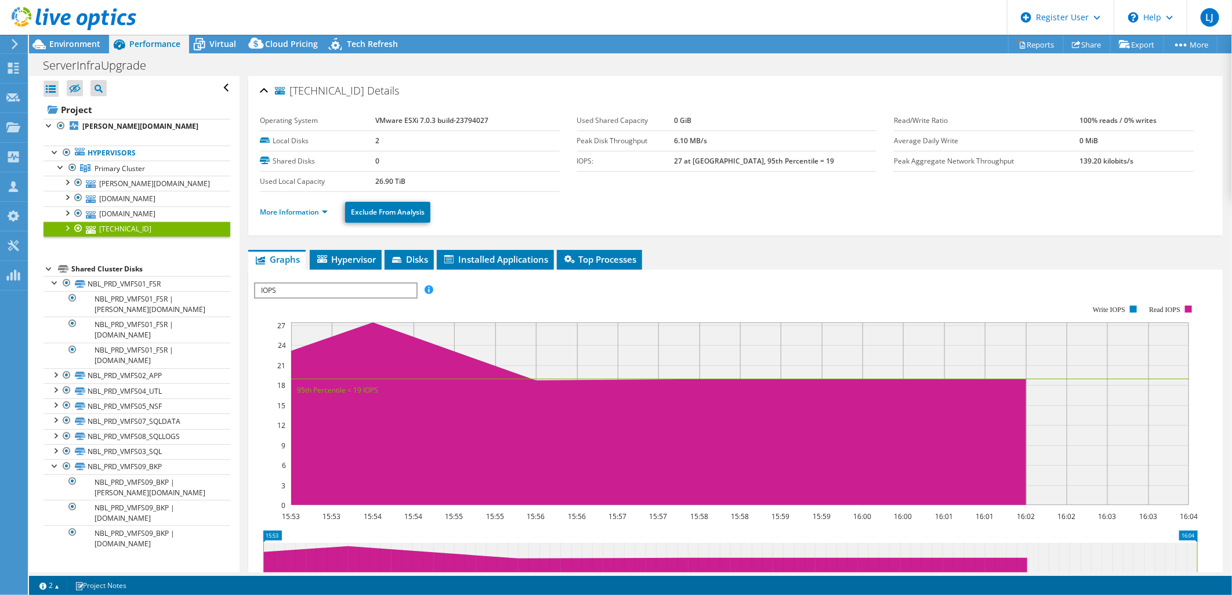
click at [352, 284] on span "IOPS" at bounding box center [335, 291] width 161 height 14
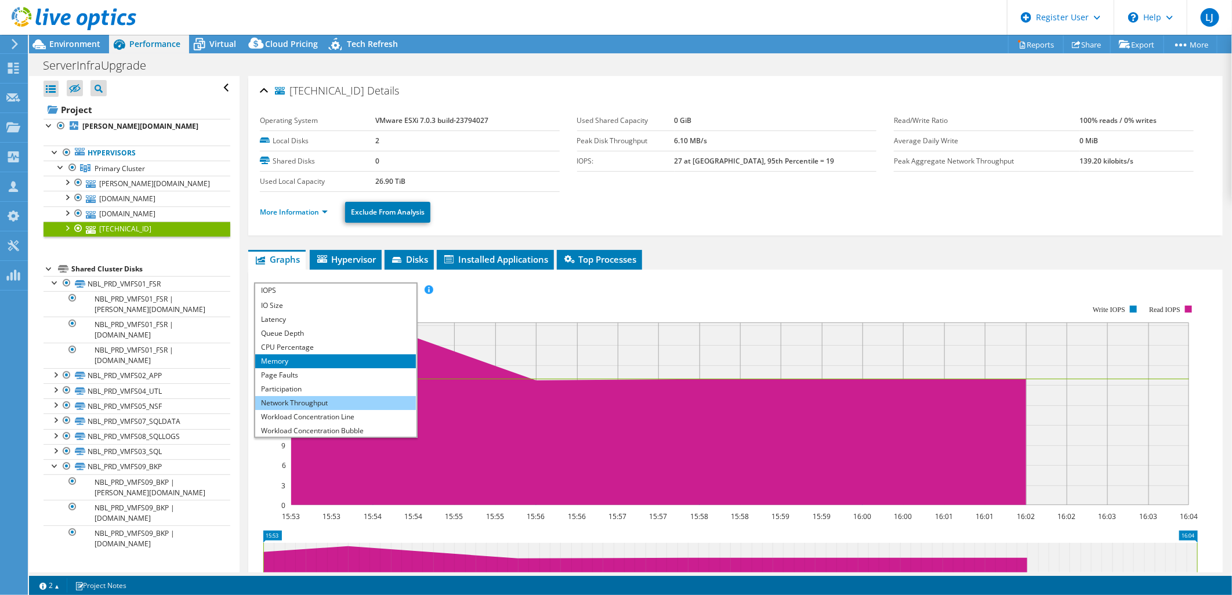
scroll to position [41, 0]
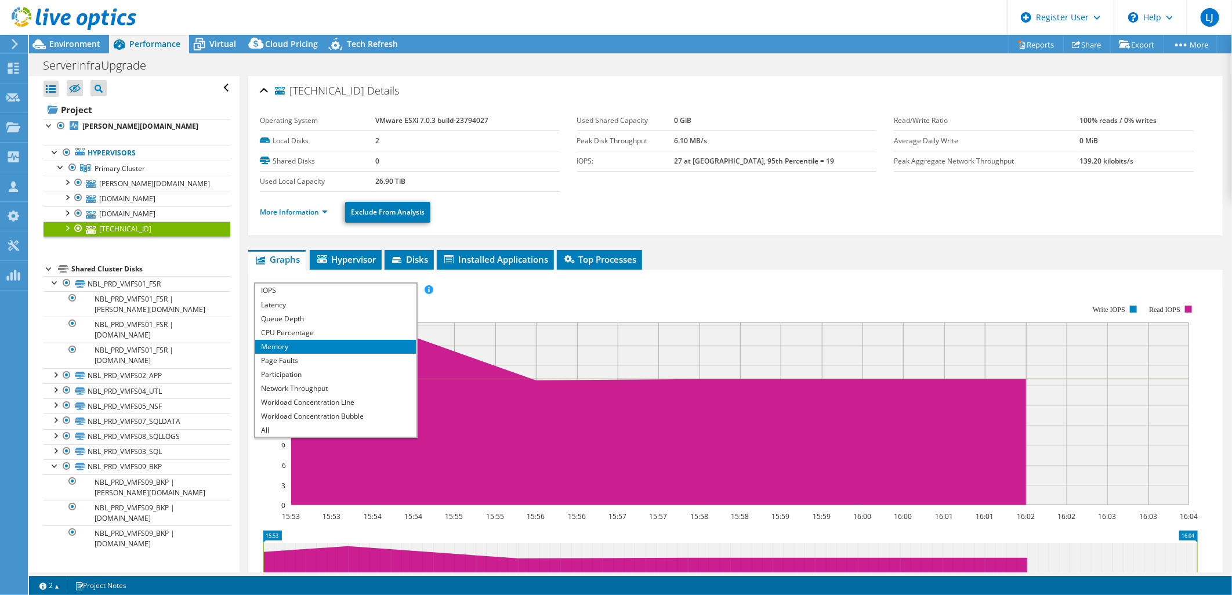
click at [65, 229] on div at bounding box center [67, 228] width 12 height 12
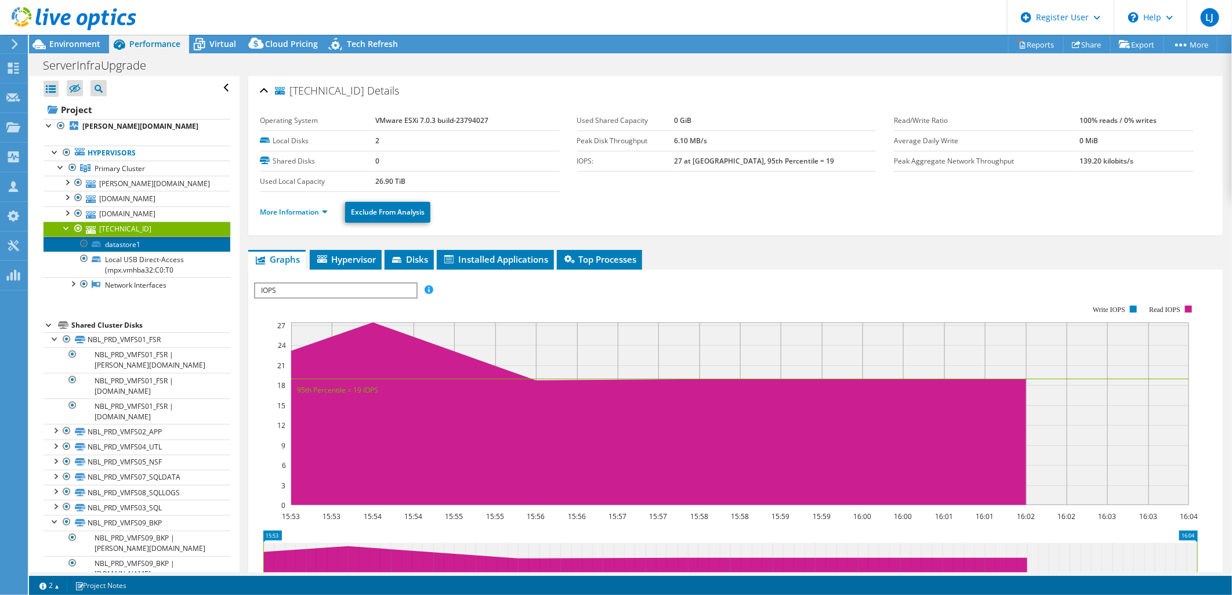
click at [130, 241] on link "datastore1" at bounding box center [137, 244] width 187 height 15
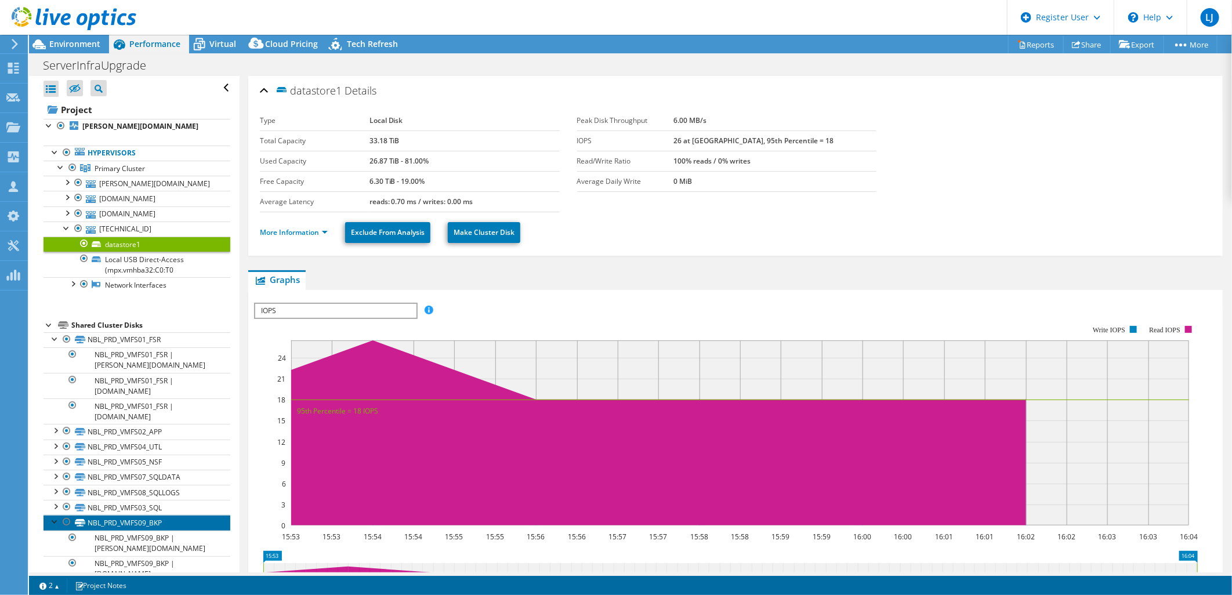
click at [135, 522] on link "NBL_PRD_VMFS09_BKP" at bounding box center [137, 522] width 187 height 15
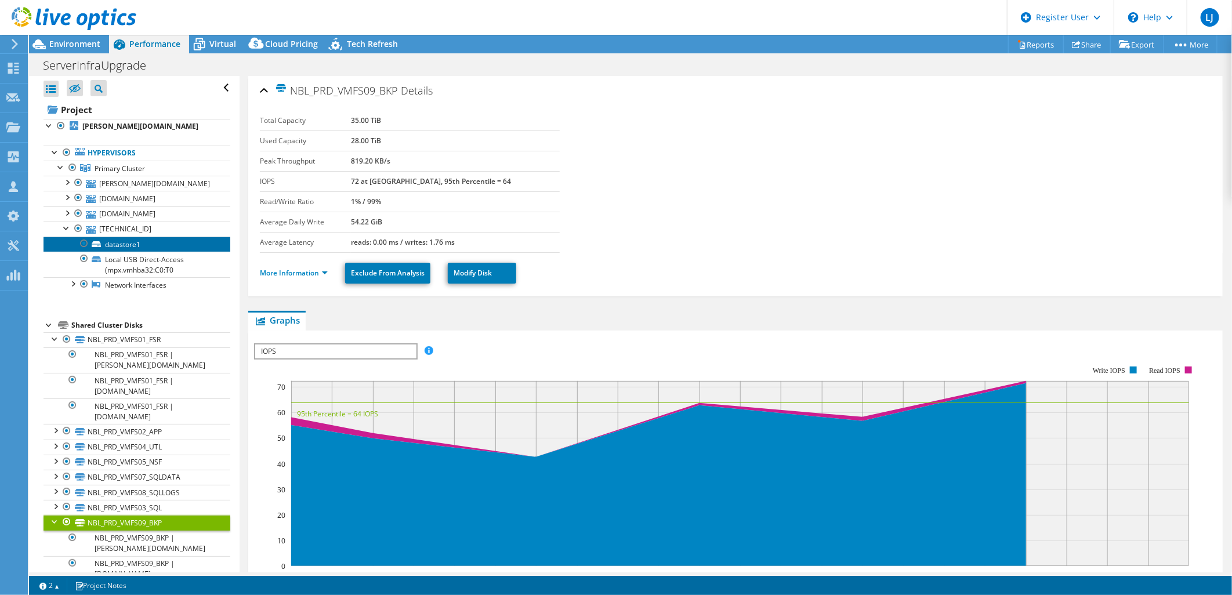
click at [106, 245] on link "datastore1" at bounding box center [137, 244] width 187 height 15
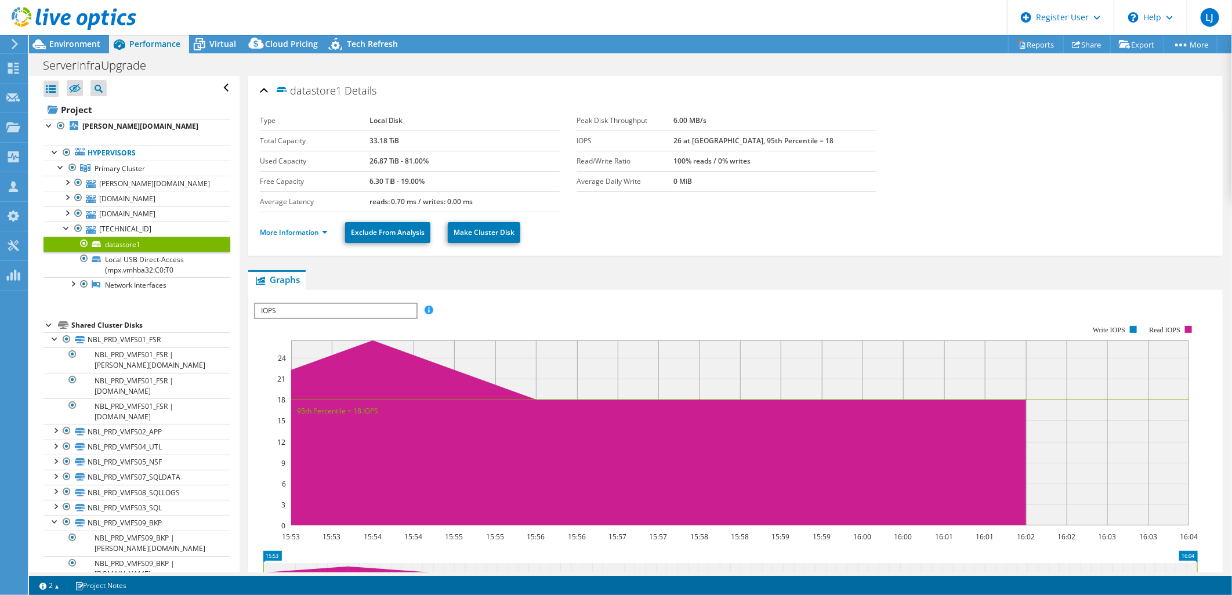
click at [286, 238] on li "More Information" at bounding box center [297, 232] width 75 height 13
click at [283, 233] on link "More Information" at bounding box center [294, 232] width 68 height 10
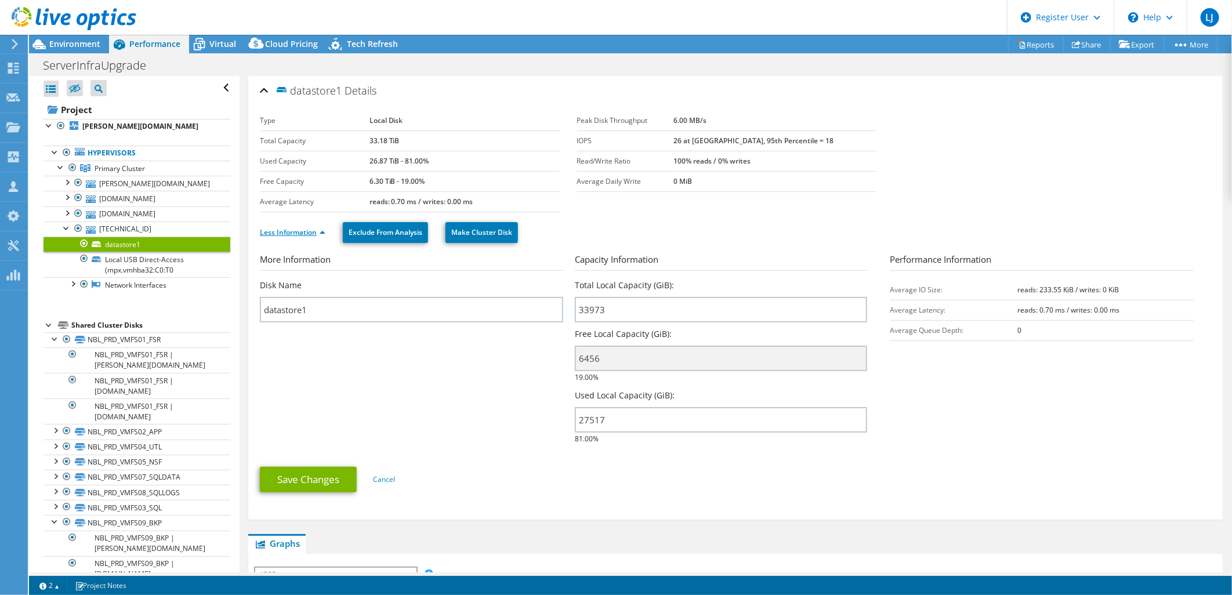
click at [284, 233] on link "Less Information" at bounding box center [293, 232] width 66 height 10
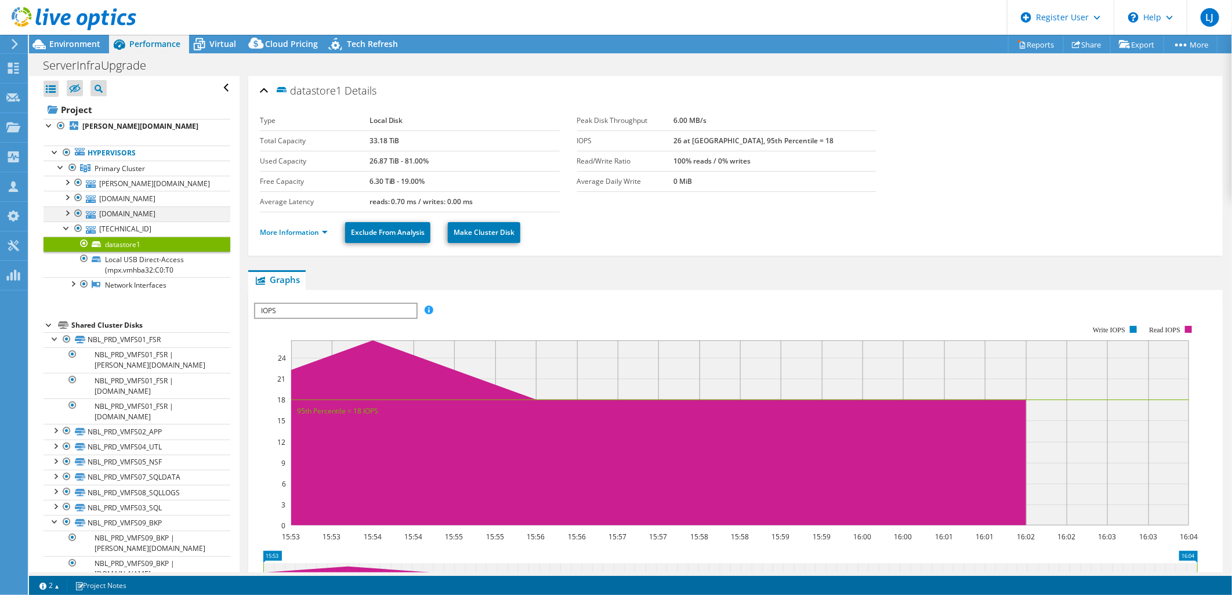
drag, startPoint x: 73, startPoint y: 226, endPoint x: 67, endPoint y: 211, distance: 16.2
click at [73, 226] on div at bounding box center [79, 229] width 12 height 14
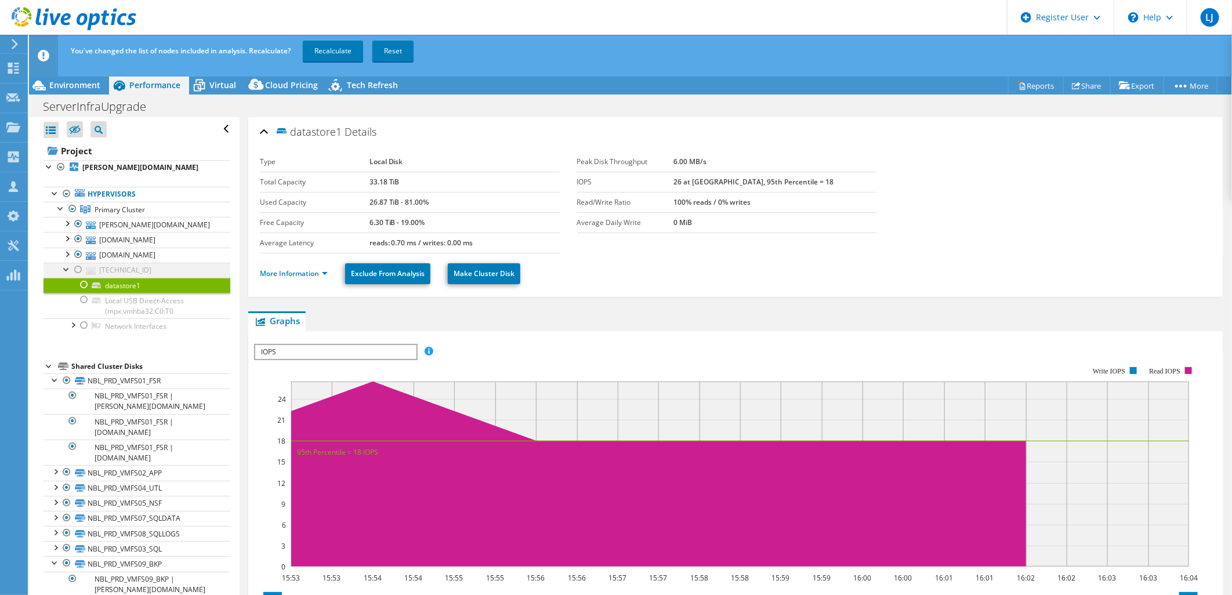
click at [77, 267] on div at bounding box center [79, 270] width 12 height 14
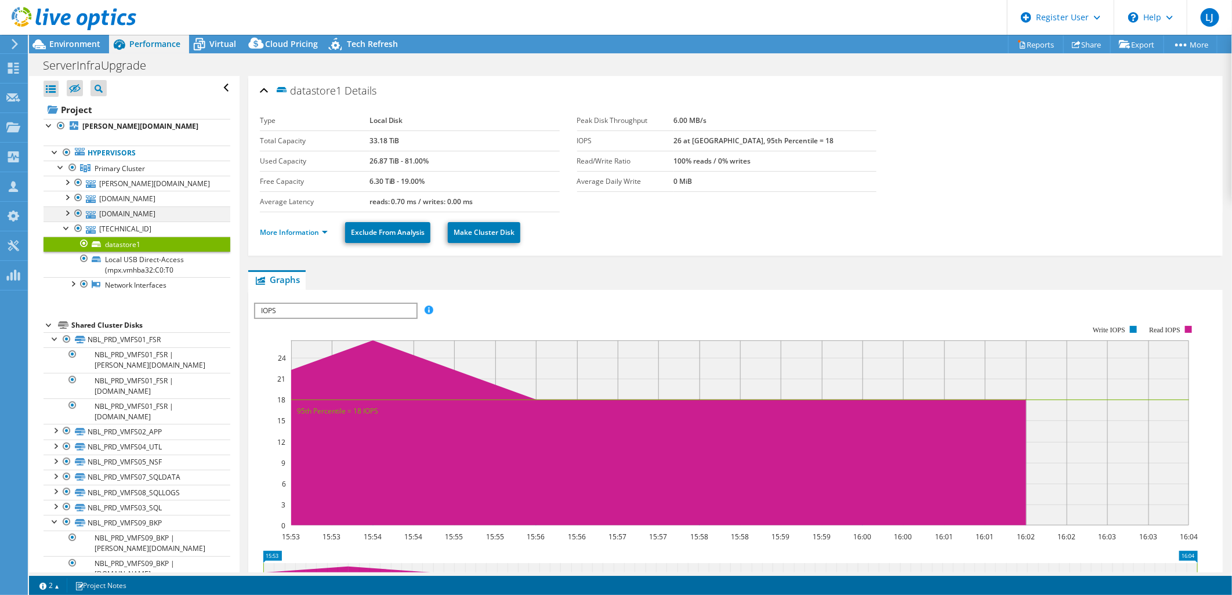
click at [66, 211] on div at bounding box center [67, 213] width 12 height 12
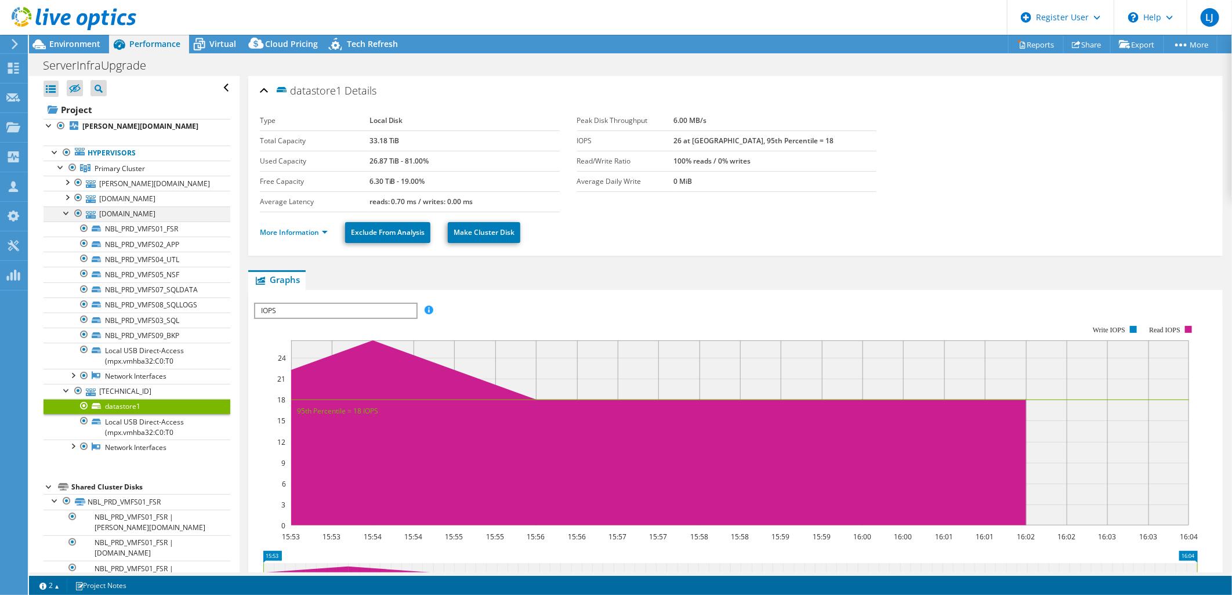
click at [66, 211] on div at bounding box center [67, 213] width 12 height 12
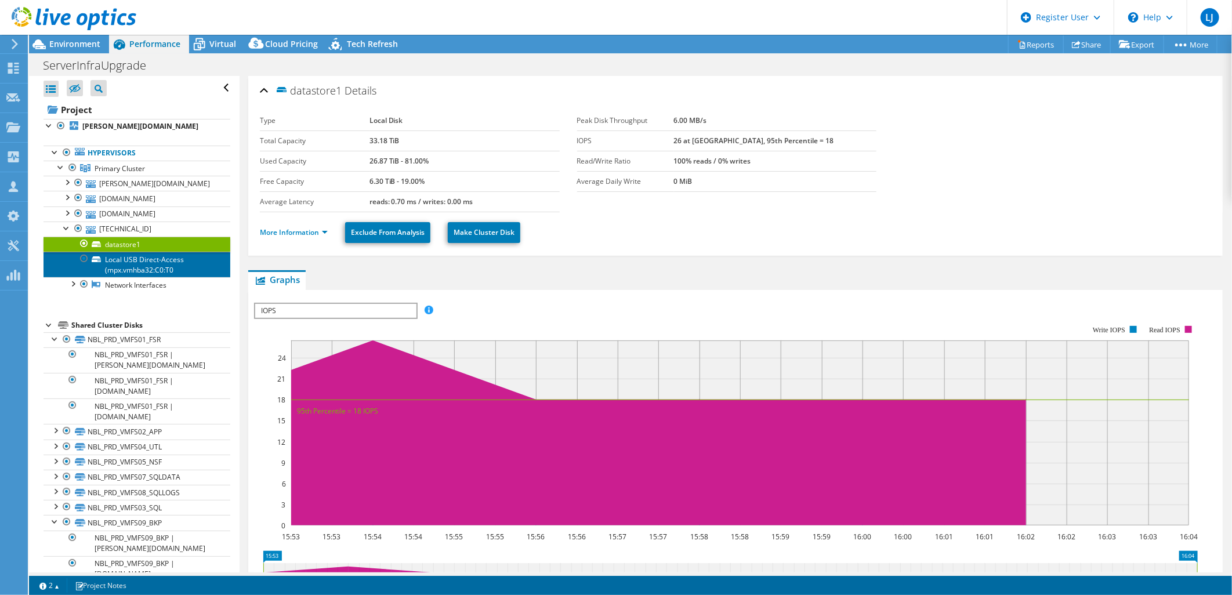
click at [121, 260] on link "Local USB Direct-Access (mpx.vmhba32:C0:T0" at bounding box center [137, 265] width 187 height 26
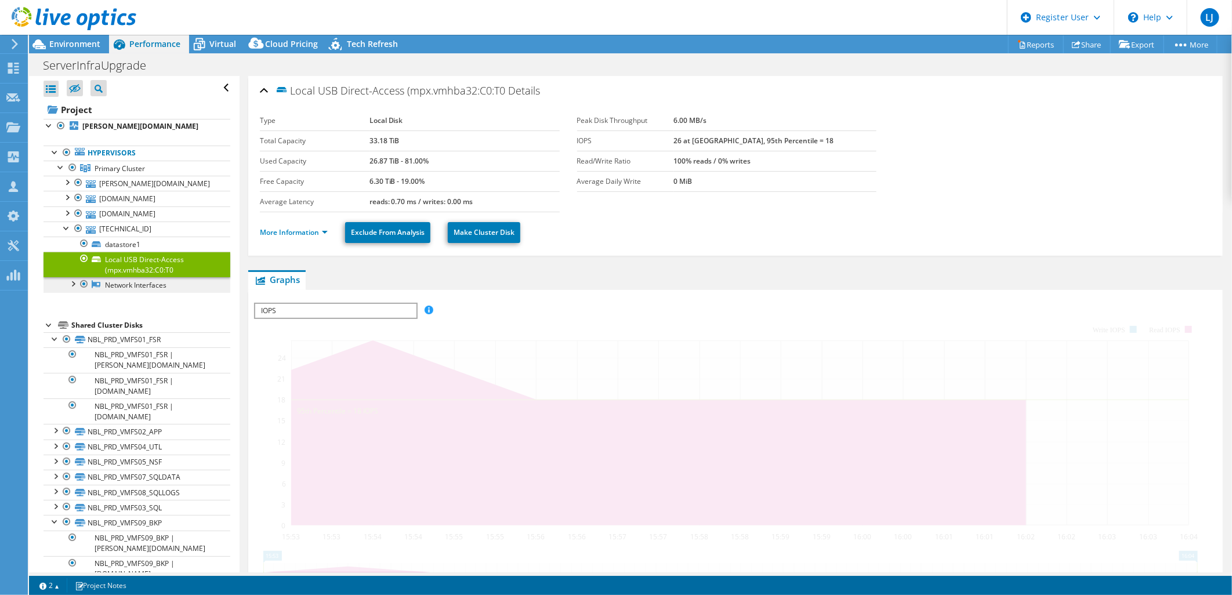
click at [124, 285] on link "Network Interfaces" at bounding box center [137, 284] width 187 height 15
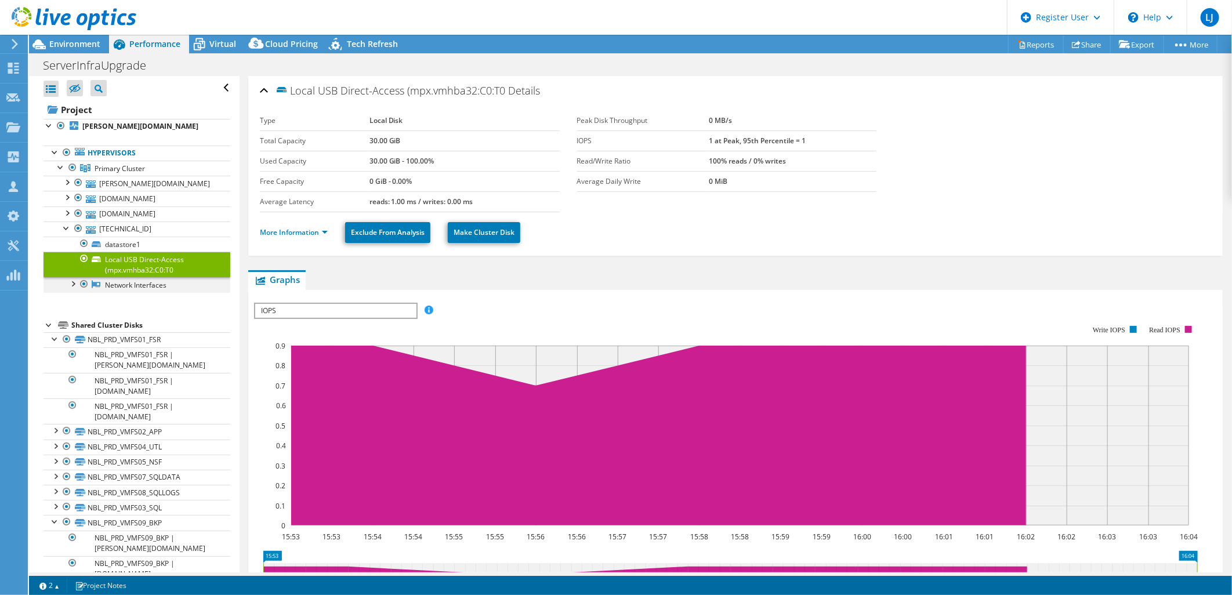
click at [75, 288] on div at bounding box center [73, 283] width 12 height 12
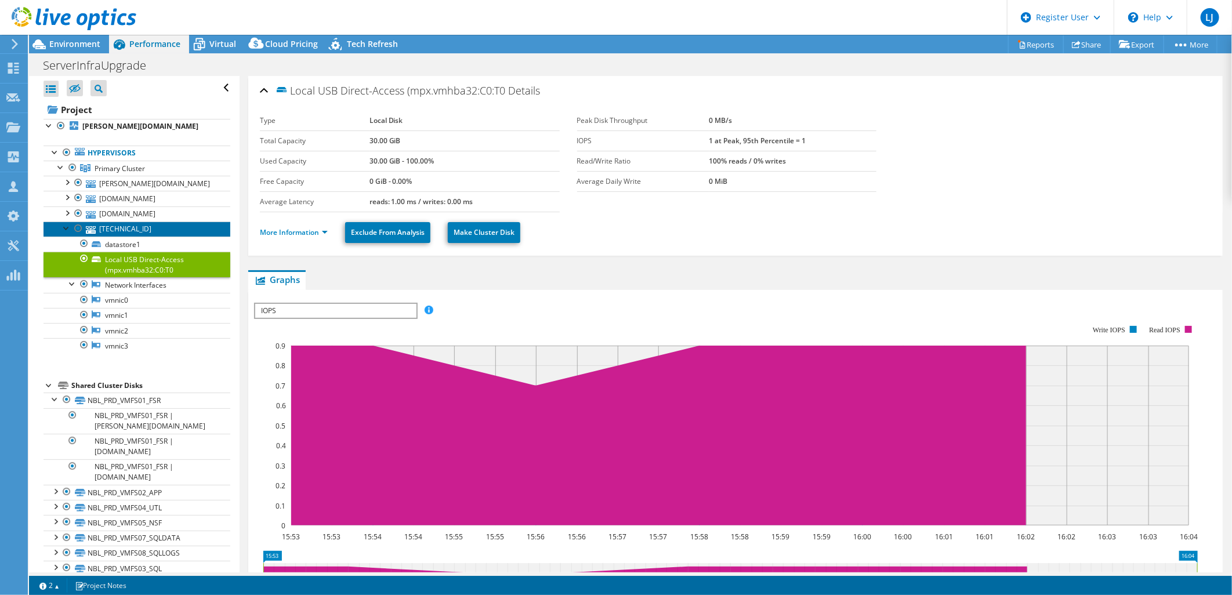
click at [123, 232] on link "148.95.94.74" at bounding box center [137, 229] width 187 height 15
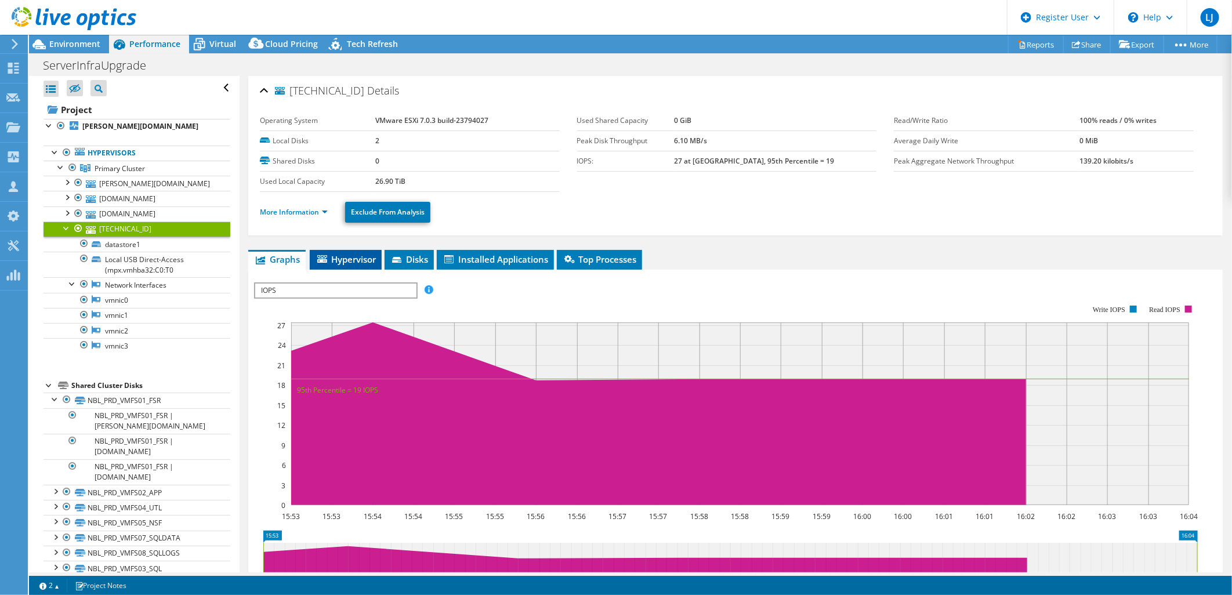
click at [360, 254] on span "Hypervisor" at bounding box center [346, 260] width 60 height 12
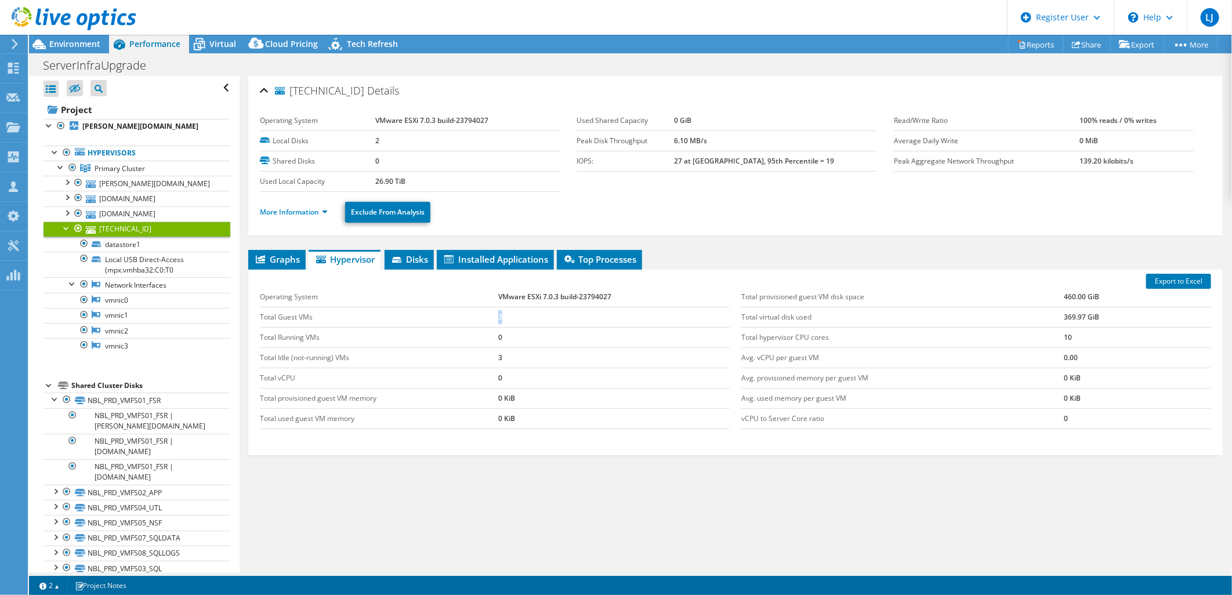
drag, startPoint x: 495, startPoint y: 316, endPoint x: 513, endPoint y: 314, distance: 18.6
click at [513, 314] on tr "Total Guest VMs 3" at bounding box center [495, 317] width 470 height 20
click at [430, 351] on td "Total Idle (not-running) VMs" at bounding box center [379, 357] width 238 height 20
drag, startPoint x: 511, startPoint y: 358, endPoint x: 462, endPoint y: 352, distance: 49.1
click at [463, 353] on tr "Total Idle (not-running) VMs 3" at bounding box center [495, 357] width 470 height 20
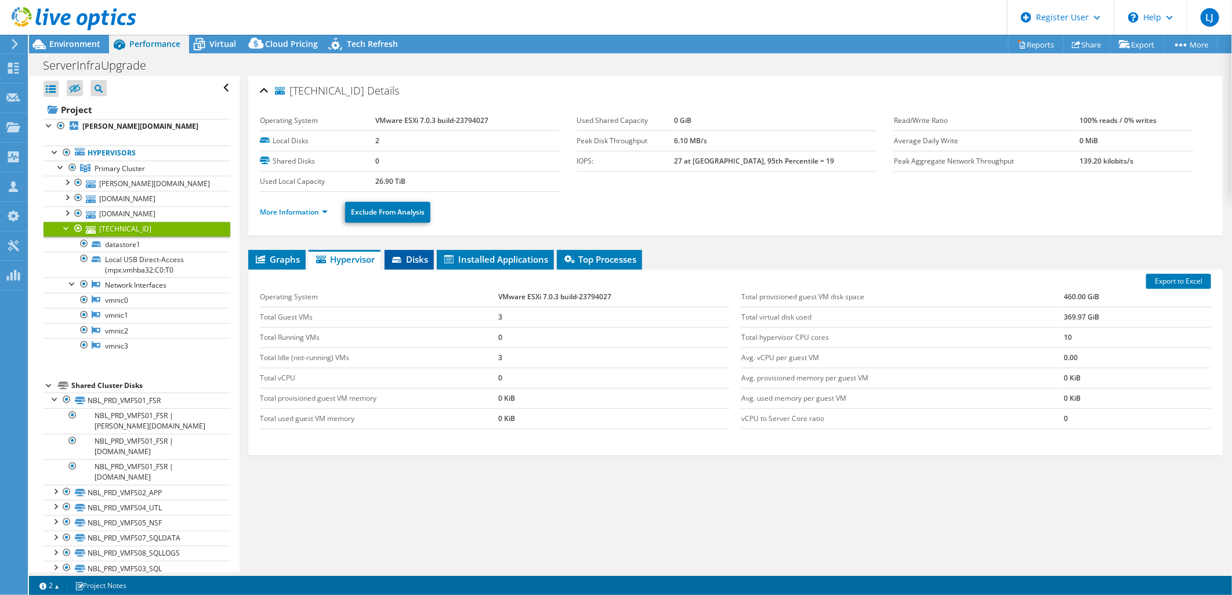
drag, startPoint x: 462, startPoint y: 352, endPoint x: 415, endPoint y: 253, distance: 109.2
click at [415, 254] on span "Disks" at bounding box center [409, 260] width 38 height 12
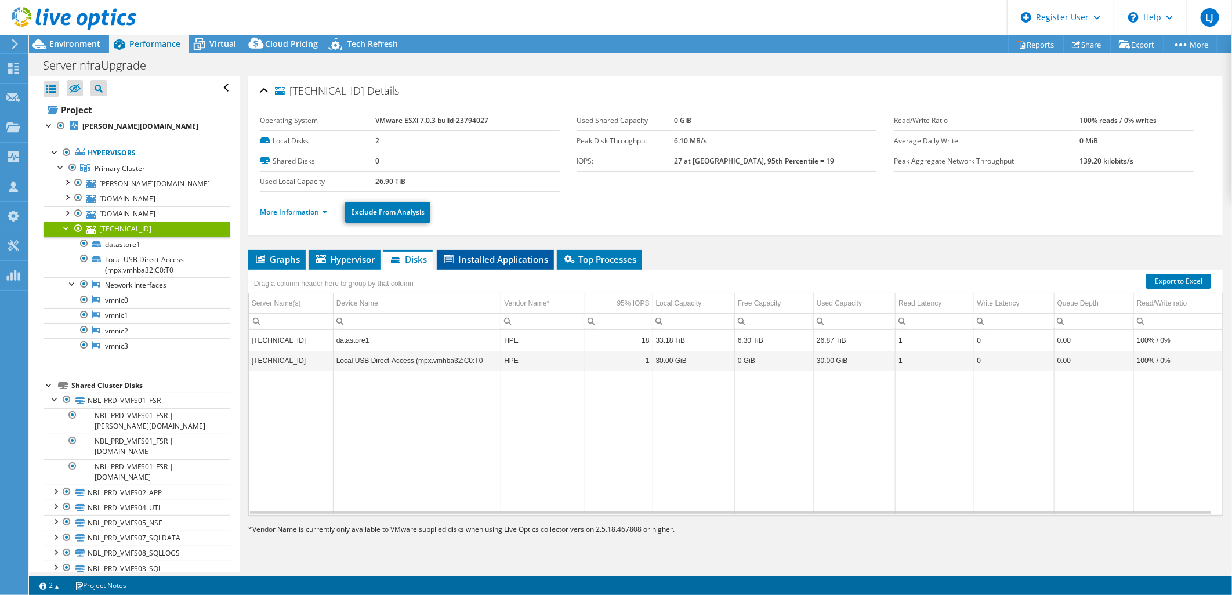
click at [472, 250] on li "Installed Applications" at bounding box center [495, 260] width 117 height 20
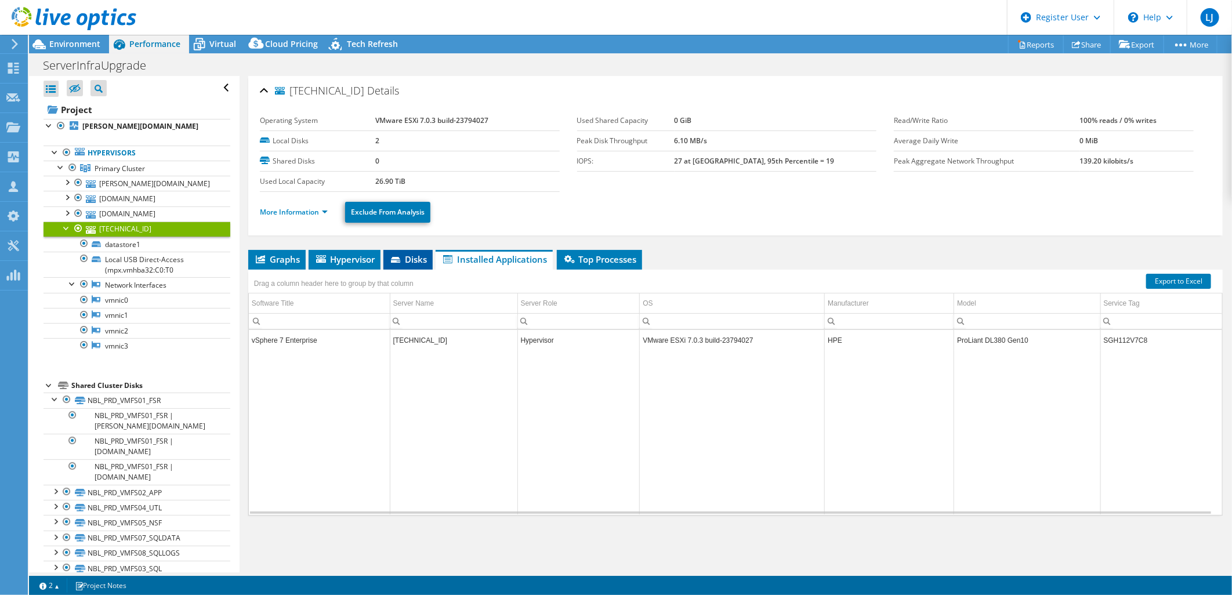
click at [389, 259] on li "Disks" at bounding box center [407, 260] width 49 height 20
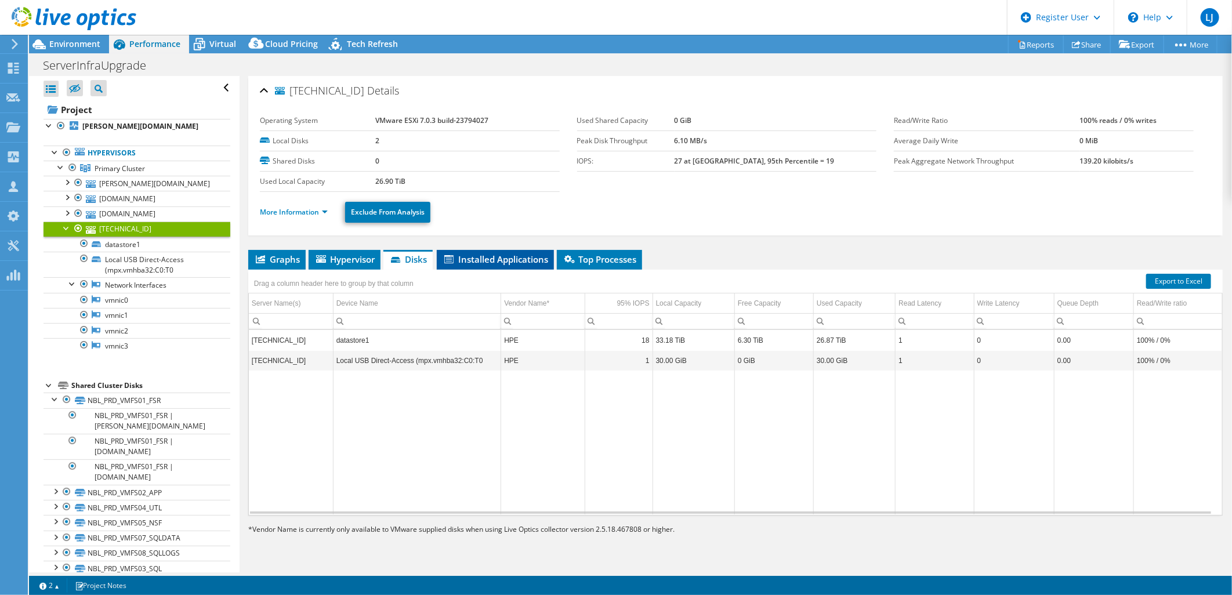
click at [467, 255] on span "Installed Applications" at bounding box center [496, 260] width 106 height 12
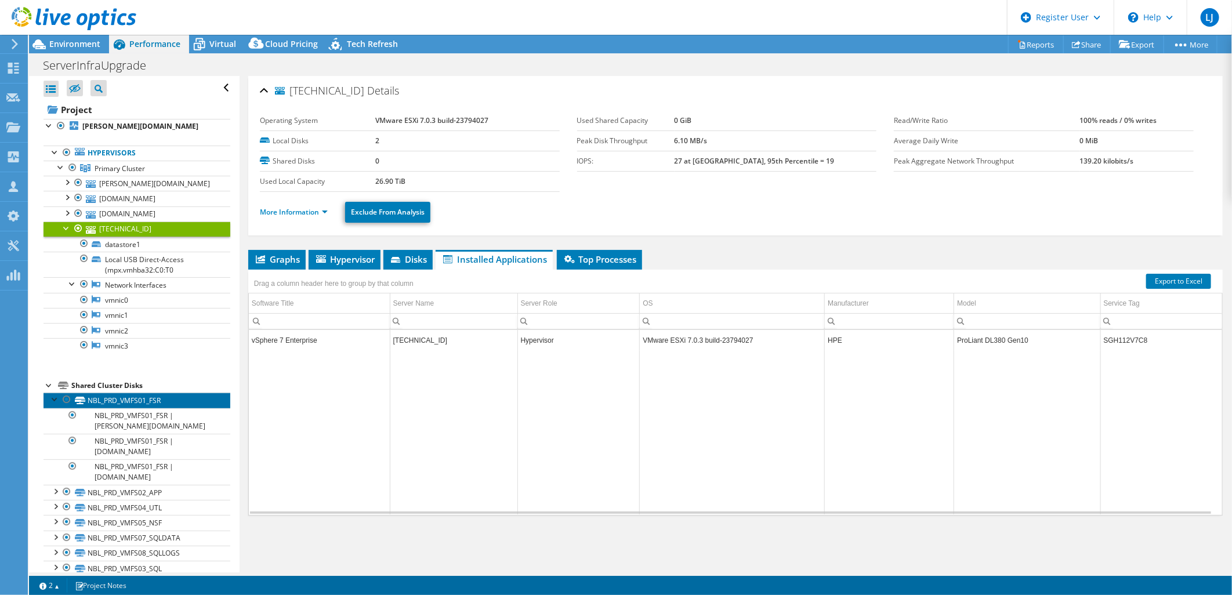
click at [124, 401] on link "NBL_PRD_VMFS01_FSR" at bounding box center [137, 400] width 187 height 15
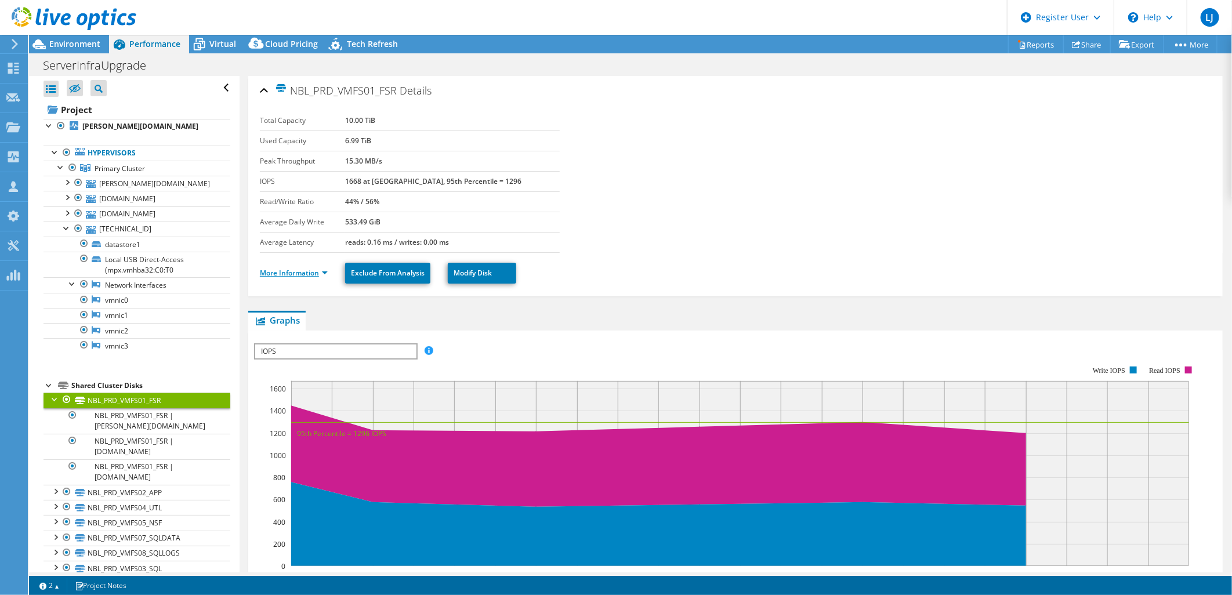
click at [276, 269] on link "More Information" at bounding box center [294, 273] width 68 height 10
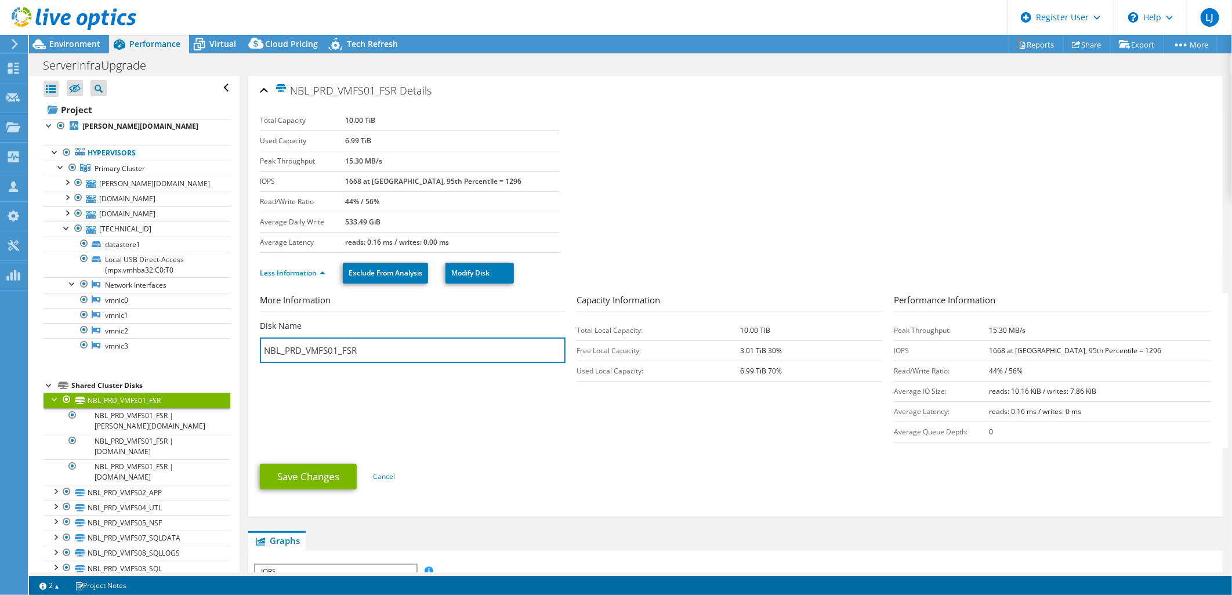
drag, startPoint x: 281, startPoint y: 354, endPoint x: 241, endPoint y: 354, distance: 40.0
click at [244, 352] on div "NBL_PRD_VMFS01_FSR Details Total Capacity 10.00 TiB Used Capacity 6.99 TiB Peak…" at bounding box center [736, 558] width 992 height 964
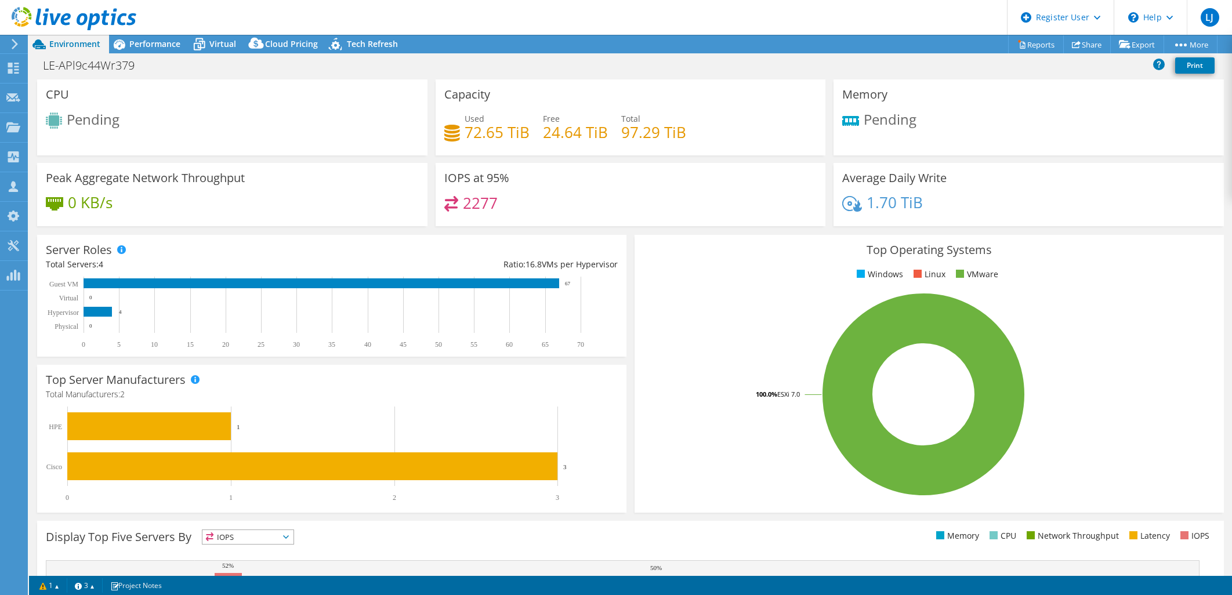
select select "USD"
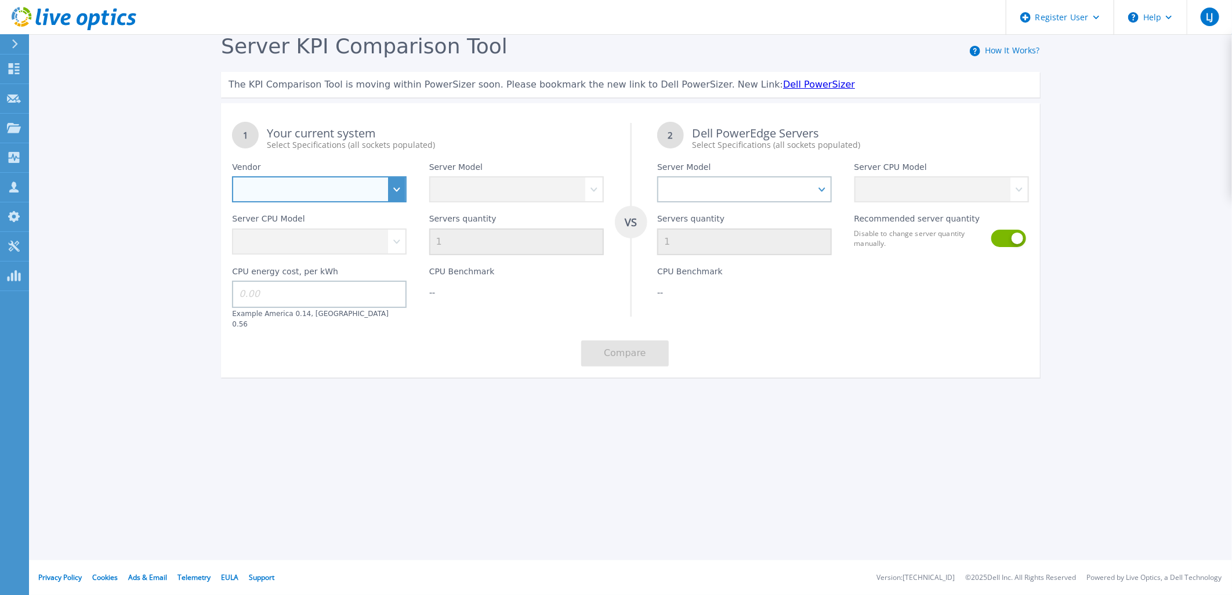
click at [320, 186] on select "Dell HPE Lenovo Supermicro" at bounding box center [319, 189] width 175 height 26
click at [232, 177] on select "Dell HPE Lenovo Supermicro" at bounding box center [319, 189] width 175 height 26
click at [364, 180] on select "Dell HPE Lenovo Supermicro" at bounding box center [319, 189] width 175 height 26
select select "Dell"
click at [232, 177] on select "Dell HPE Lenovo Supermicro" at bounding box center [319, 189] width 175 height 26
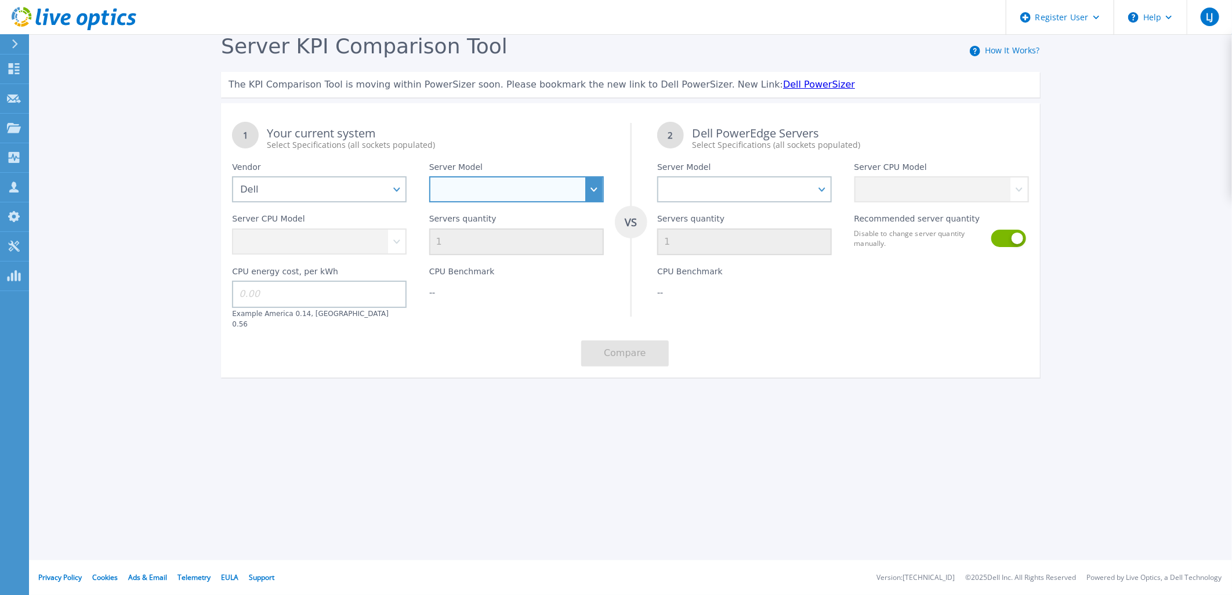
click at [517, 178] on select "PowerEdge C6520 PowerEdge C6525 PowerEdge HS5610 PowerEdge HS5620 PowerEdge R24…" at bounding box center [516, 189] width 175 height 26
select select "PowerEdge R630"
click at [429, 177] on select "PowerEdge C6520 PowerEdge C6525 PowerEdge HS5610 PowerEdge HS5620 PowerEdge R24…" at bounding box center [516, 189] width 175 height 26
click at [520, 437] on div "Register User Help LJ Dell User [PERSON_NAME] [PERSON_NAME][EMAIL_ADDRESS][DOMA…" at bounding box center [616, 297] width 1232 height 595
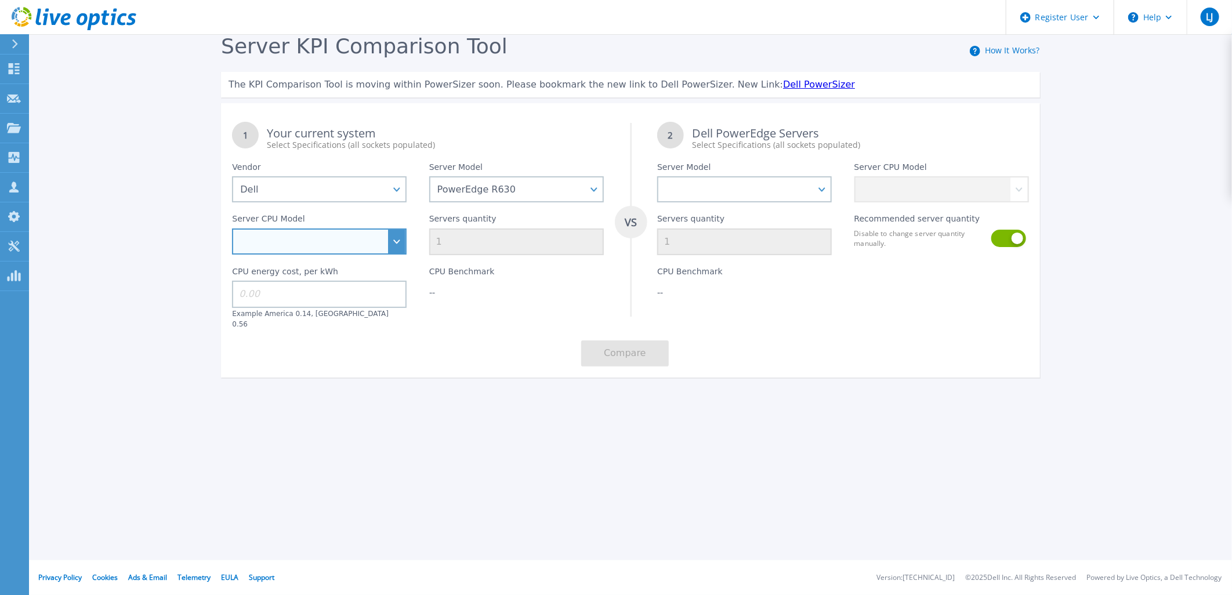
click at [278, 244] on select "Intel Xeon E5-2603 v4 1.7GHz Intel Xeon E5-2609 v4 1.7GHz Intel Xeon E5-2620 v4…" at bounding box center [319, 242] width 175 height 26
select select "335076"
click at [232, 229] on select "Intel Xeon E5-2603 v4 1.7GHz Intel Xeon E5-2609 v4 1.7GHz Intel Xeon E5-2620 v4…" at bounding box center [319, 242] width 175 height 26
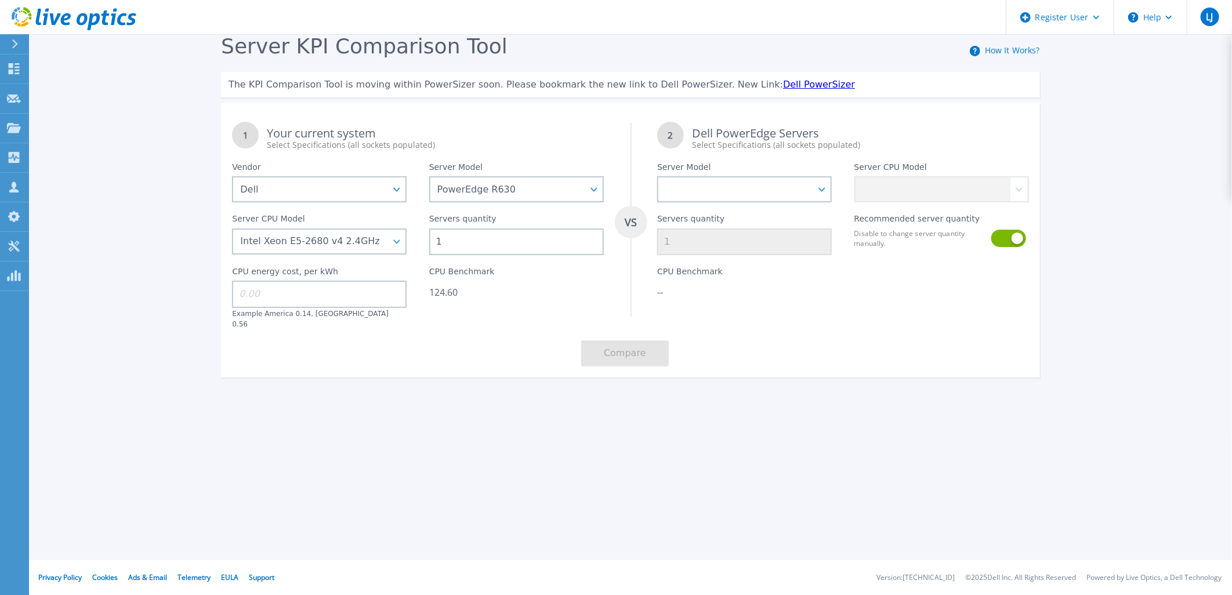
click at [422, 423] on div "Register User Help LJ Dell User [PERSON_NAME] [PERSON_NAME][EMAIL_ADDRESS][DOMA…" at bounding box center [616, 297] width 1232 height 595
click at [524, 242] on input "1" at bounding box center [516, 242] width 175 height 27
drag, startPoint x: 526, startPoint y: 242, endPoint x: 375, endPoint y: 242, distance: 150.3
click at [375, 242] on div "1 Your current system Select Specifications (all sockets populated) VS 2 Dell P…" at bounding box center [630, 244] width 819 height 267
type input "3"
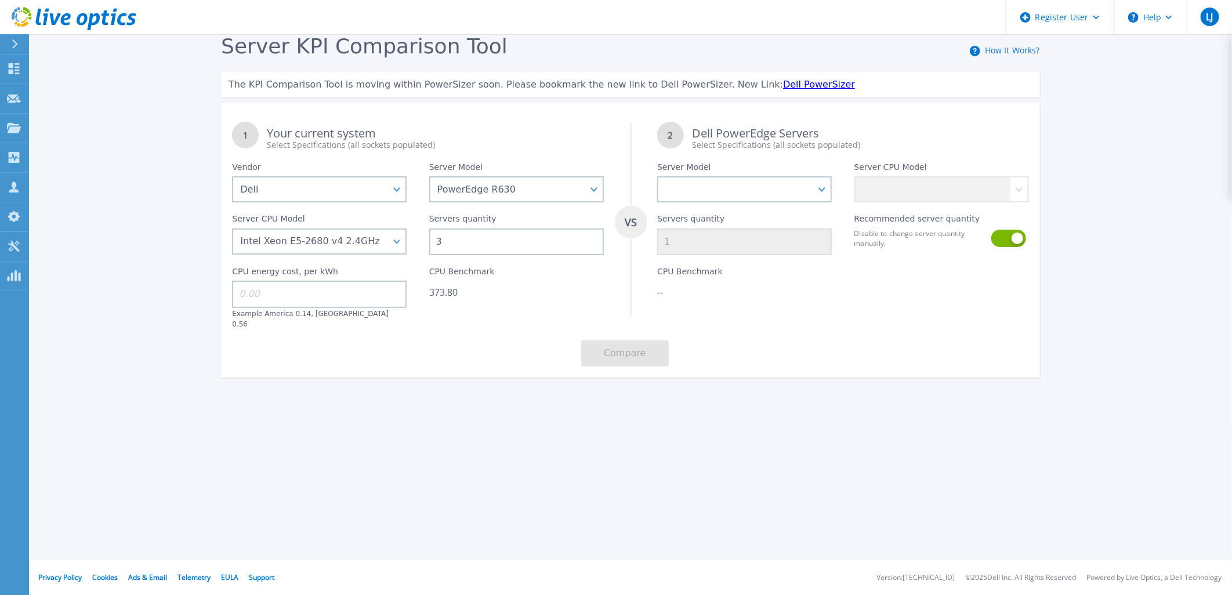
click at [414, 389] on div "Server KPI Comparison Tool How It Works? The KPI Comparison Tool is moving with…" at bounding box center [616, 216] width 1232 height 433
click at [315, 289] on input at bounding box center [319, 294] width 175 height 27
type input "0.25"
click at [407, 483] on div "Register User Help LJ Dell User [PERSON_NAME] [PERSON_NAME][EMAIL_ADDRESS][DOMA…" at bounding box center [616, 297] width 1232 height 595
click at [758, 198] on select "PowerEdge C6520 PowerEdge C6525 PowerEdge HS5610 PowerEdge HS5620 PowerEdge R24…" at bounding box center [744, 189] width 175 height 26
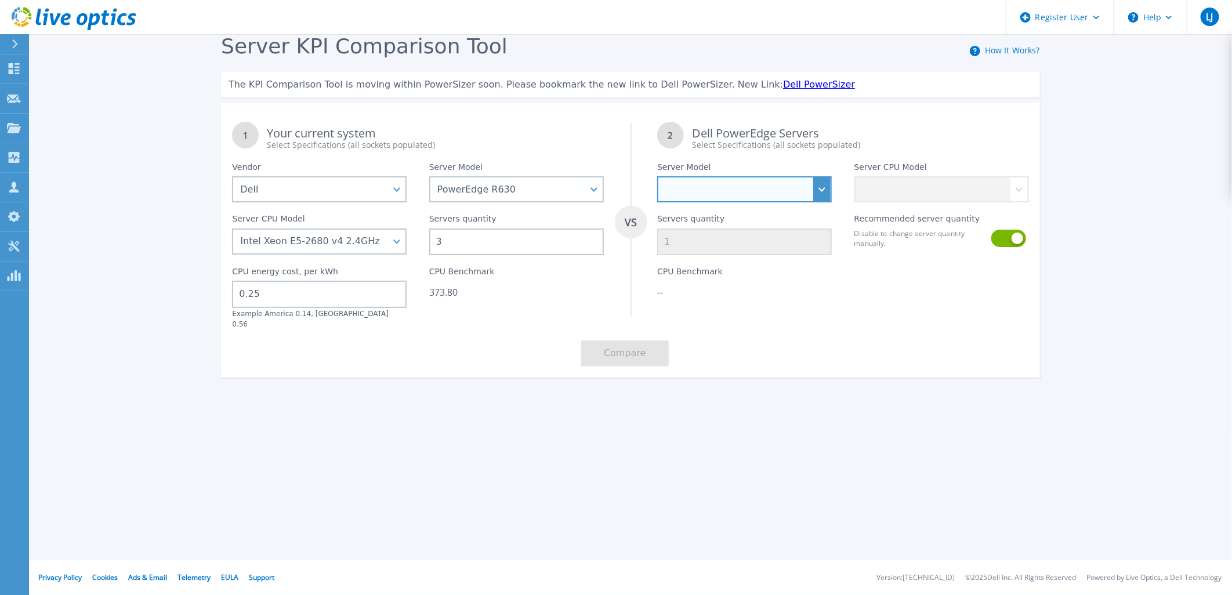
select select "PowerEdge R670"
click at [657, 177] on select "PowerEdge C6520 PowerEdge C6525 PowerEdge HS5610 PowerEdge HS5620 PowerEdge R24…" at bounding box center [744, 189] width 175 height 26
click at [766, 406] on div "Server KPI Comparison Tool How It Works? The KPI Comparison Tool is moving with…" at bounding box center [616, 216] width 1232 height 433
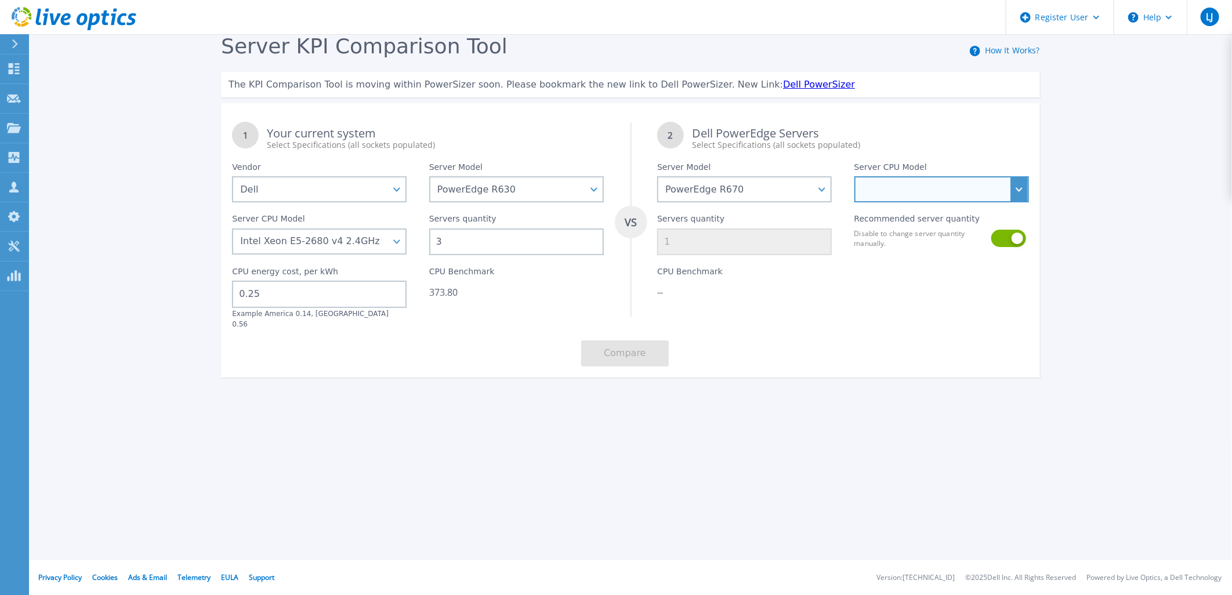
click at [937, 184] on select "Intel Xeon 6710E 2.4GHz Intel Xeon 6740E 2.4GHz Intel Xeon 6756E 1.8GHz Intel X…" at bounding box center [942, 189] width 175 height 26
click at [855, 177] on select "Intel Xeon 6710E 2.4GHz Intel Xeon 6740E 2.4GHz Intel Xeon 6756E 1.8GHz Intel X…" at bounding box center [942, 189] width 175 height 26
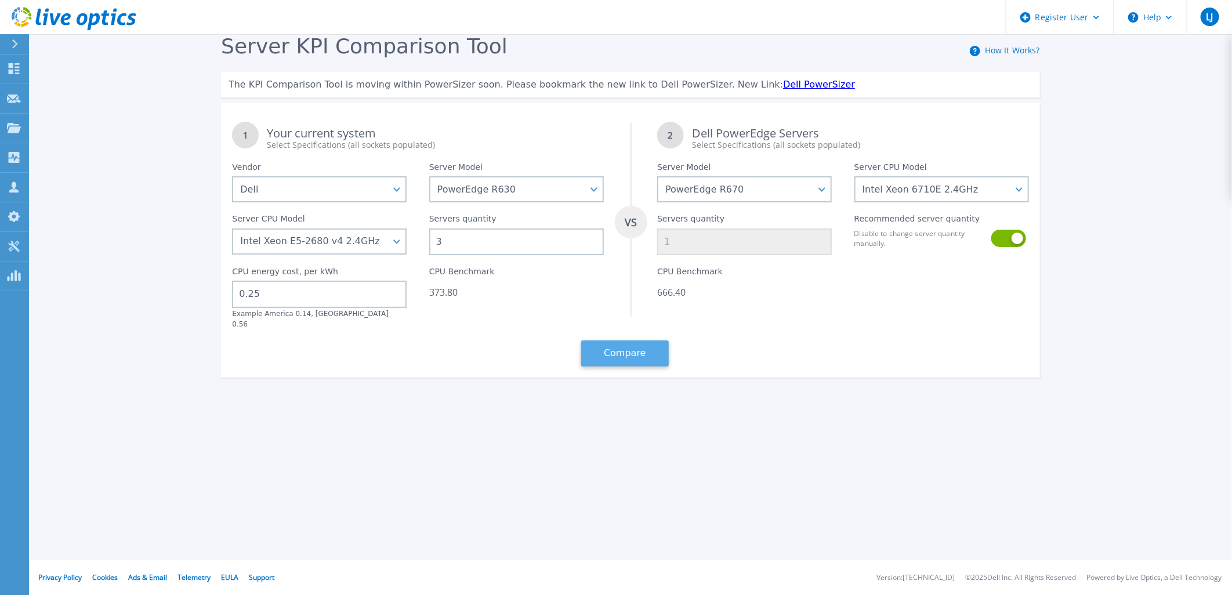
click at [624, 348] on button "Compare" at bounding box center [625, 354] width 88 height 26
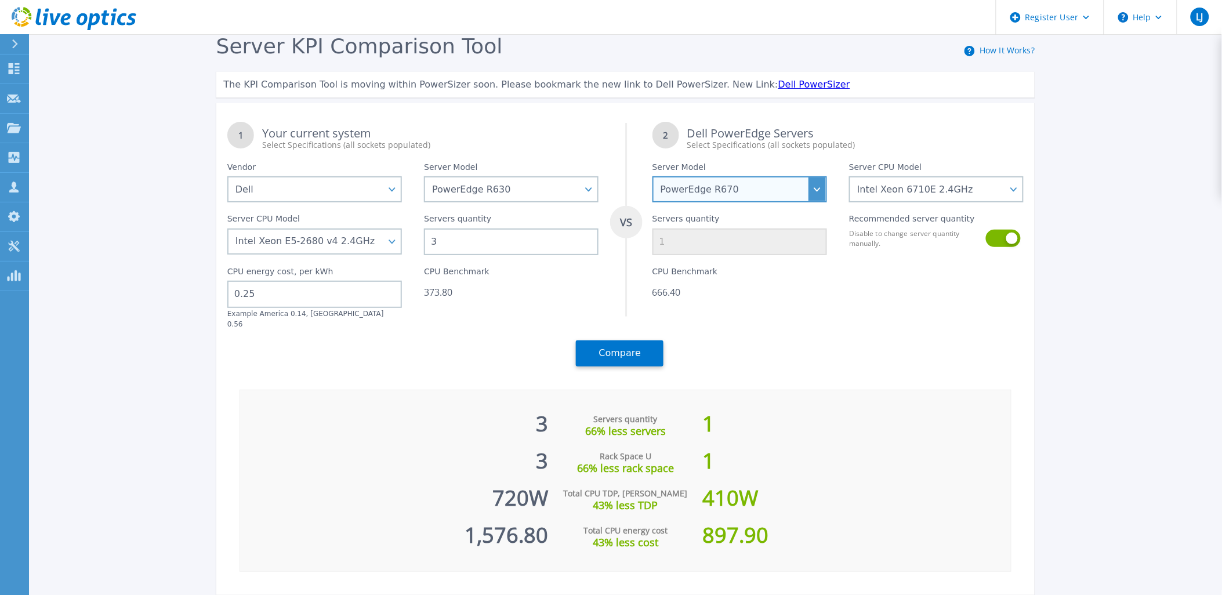
click at [824, 195] on select "PowerEdge C6520 PowerEdge C6525 PowerEdge HS5610 PowerEdge HS5620 PowerEdge R24…" at bounding box center [740, 189] width 175 height 26
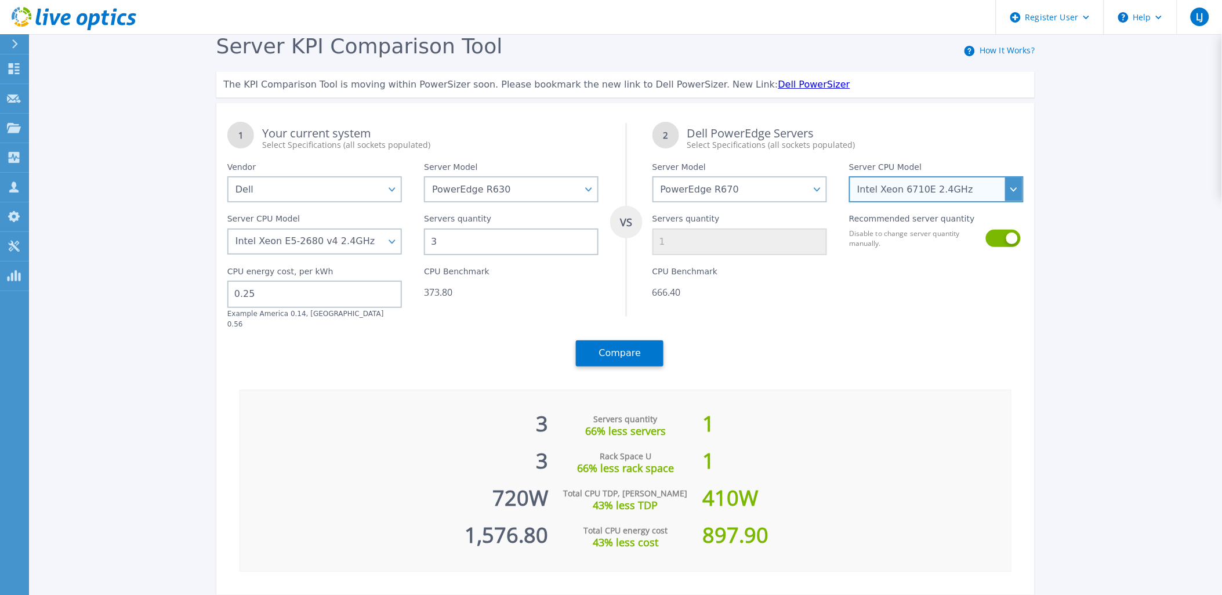
click at [1009, 189] on select "Intel Xeon 6710E 2.4GHz Intel Xeon 6740E 2.4GHz Intel Xeon 6756E 1.8GHz Intel X…" at bounding box center [936, 189] width 175 height 26
click at [1005, 183] on select "Intel Xeon 6710E 2.4GHz Intel Xeon 6740E 2.4GHz Intel Xeon 6756E 1.8GHz Intel X…" at bounding box center [936, 189] width 175 height 26
click at [1012, 187] on select "Intel Xeon 6710E 2.4GHz Intel Xeon 6740E 2.4GHz Intel Xeon 6756E 1.8GHz Intel X…" at bounding box center [936, 189] width 175 height 26
select select "337343"
click at [854, 177] on select "Intel Xeon 6710E 2.4GHz Intel Xeon 6740E 2.4GHz Intel Xeon 6756E 1.8GHz Intel X…" at bounding box center [936, 189] width 175 height 26
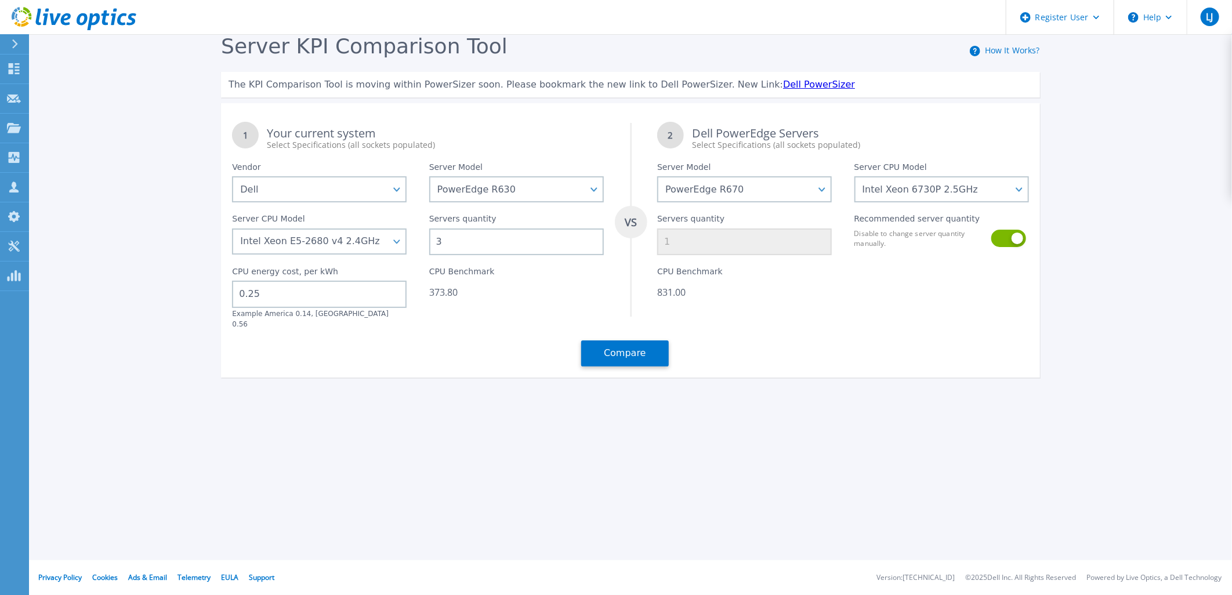
click at [860, 308] on div at bounding box center [941, 292] width 197 height 74
click at [608, 341] on button "Compare" at bounding box center [625, 354] width 88 height 26
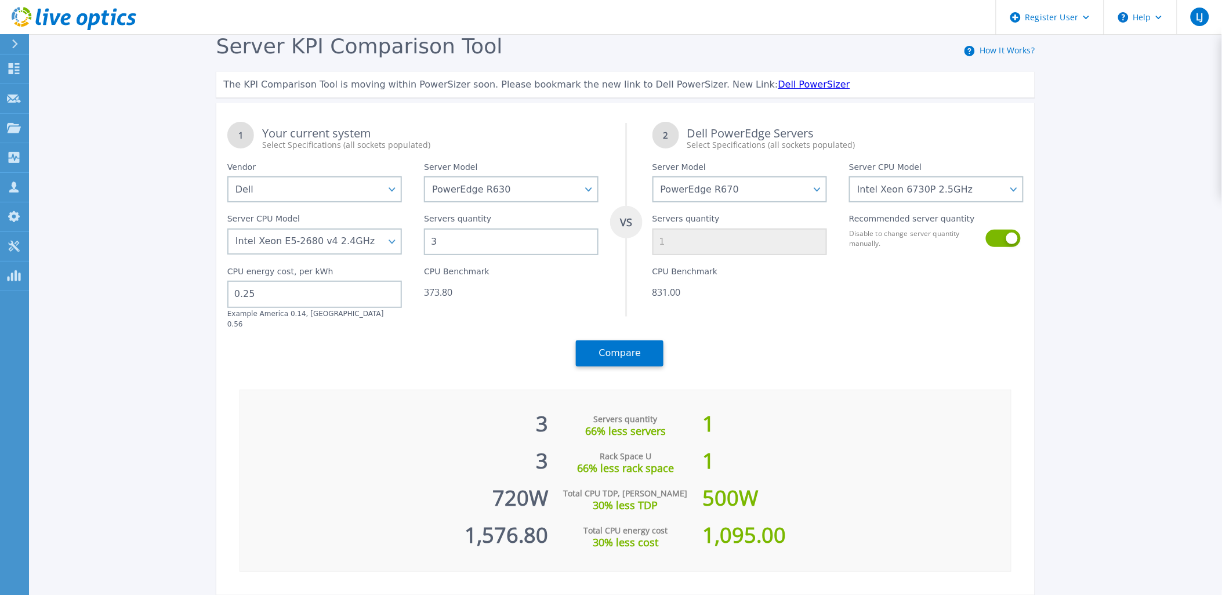
click at [457, 240] on input "3" at bounding box center [511, 242] width 175 height 27
click at [471, 306] on div "CPU Benchmark 373.80" at bounding box center [511, 292] width 197 height 74
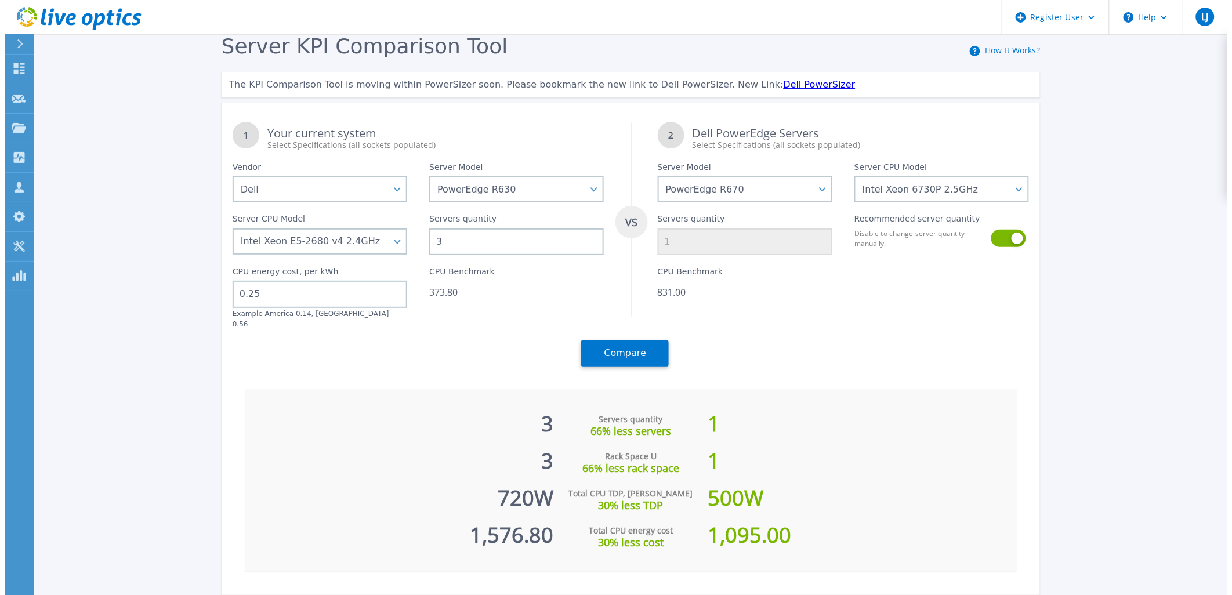
scroll to position [1, 0]
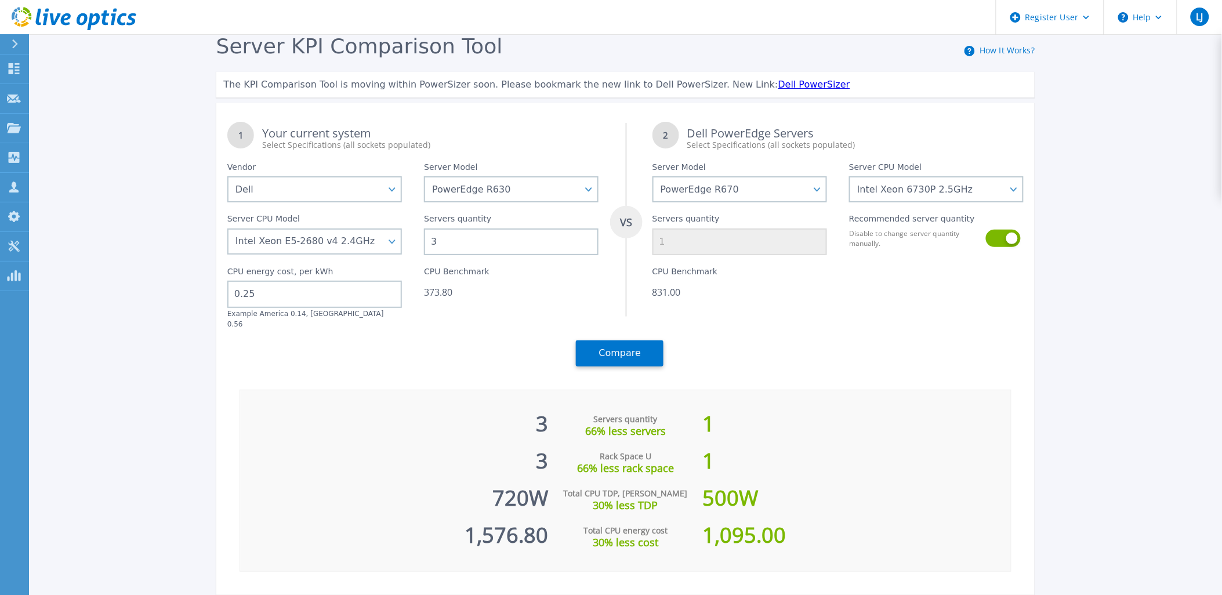
drag, startPoint x: 474, startPoint y: 242, endPoint x: 416, endPoint y: 251, distance: 58.7
click at [416, 251] on div "Servers quantity 3" at bounding box center [511, 228] width 197 height 53
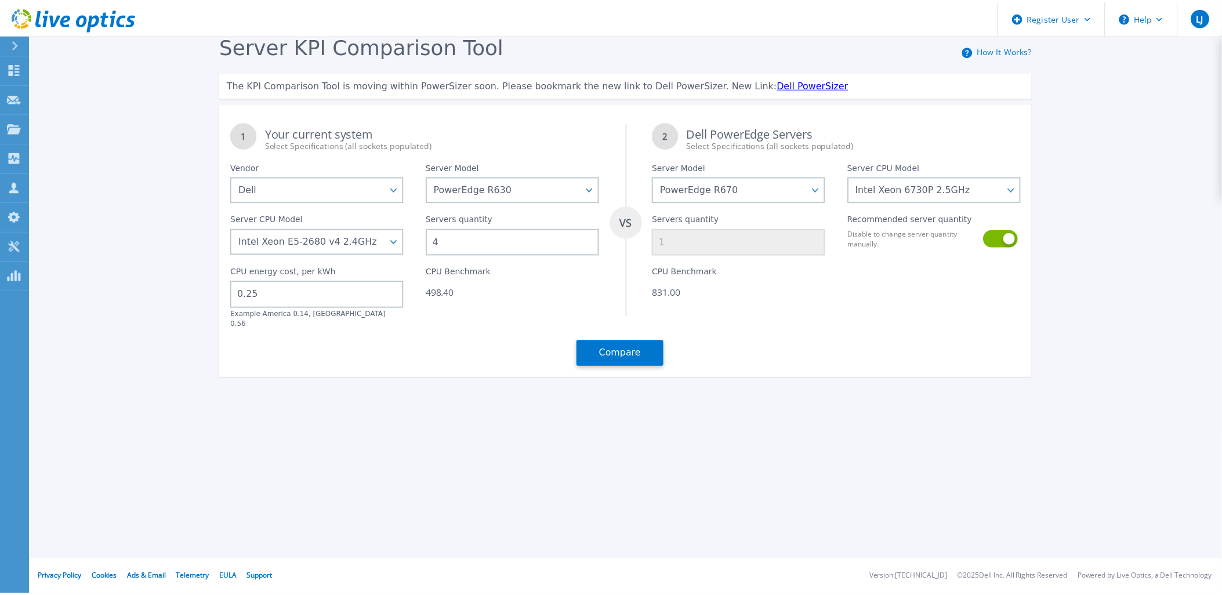
scroll to position [0, 0]
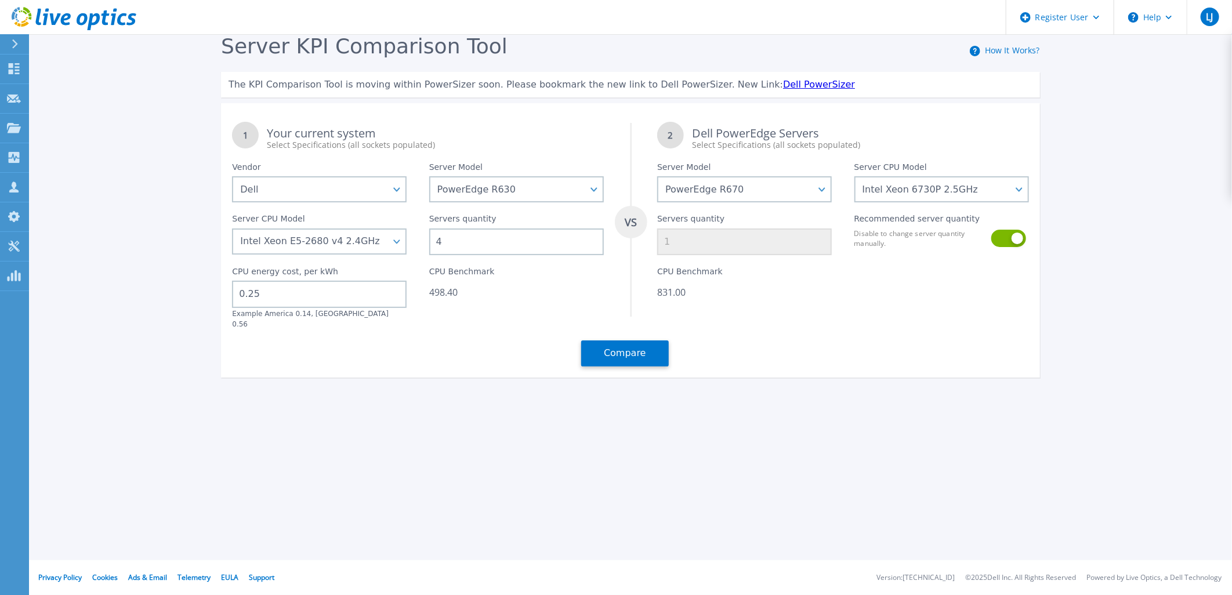
click at [503, 303] on div "CPU Benchmark 498.40" at bounding box center [516, 292] width 197 height 74
drag, startPoint x: 501, startPoint y: 241, endPoint x: 413, endPoint y: 245, distance: 87.7
click at [413, 245] on div "1 Your current system Select Specifications (all sockets populated) VS 2 Dell P…" at bounding box center [630, 244] width 819 height 267
type input "3"
click at [518, 326] on div "1 Your current system Select Specifications (all sockets populated) VS 2 Dell P…" at bounding box center [630, 244] width 819 height 267
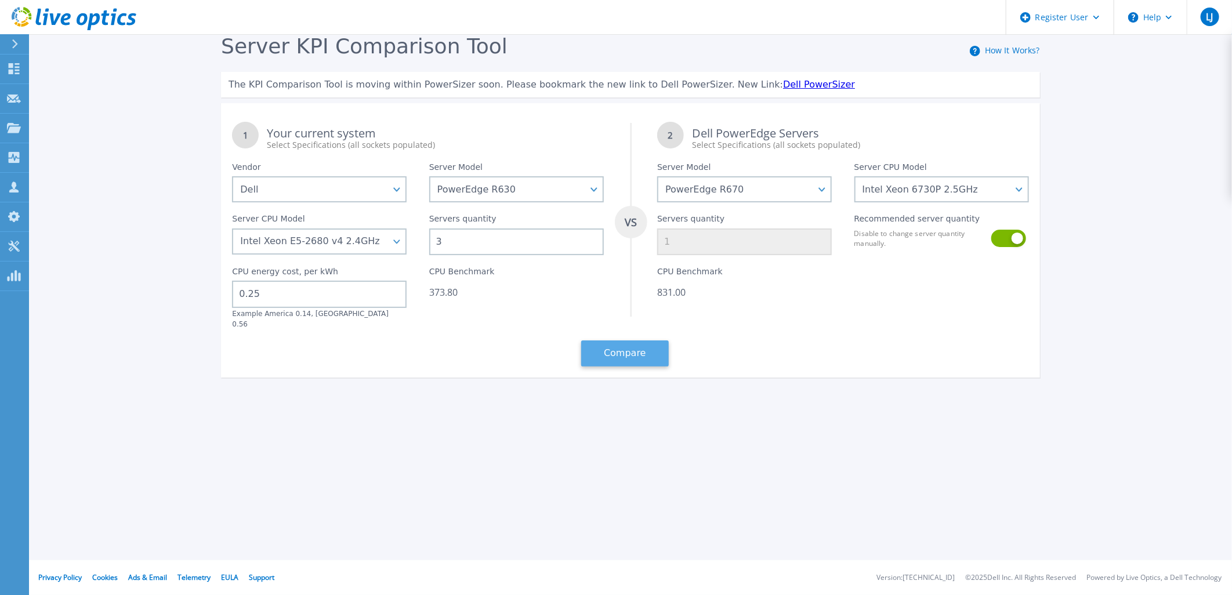
click at [624, 344] on button "Compare" at bounding box center [625, 354] width 88 height 26
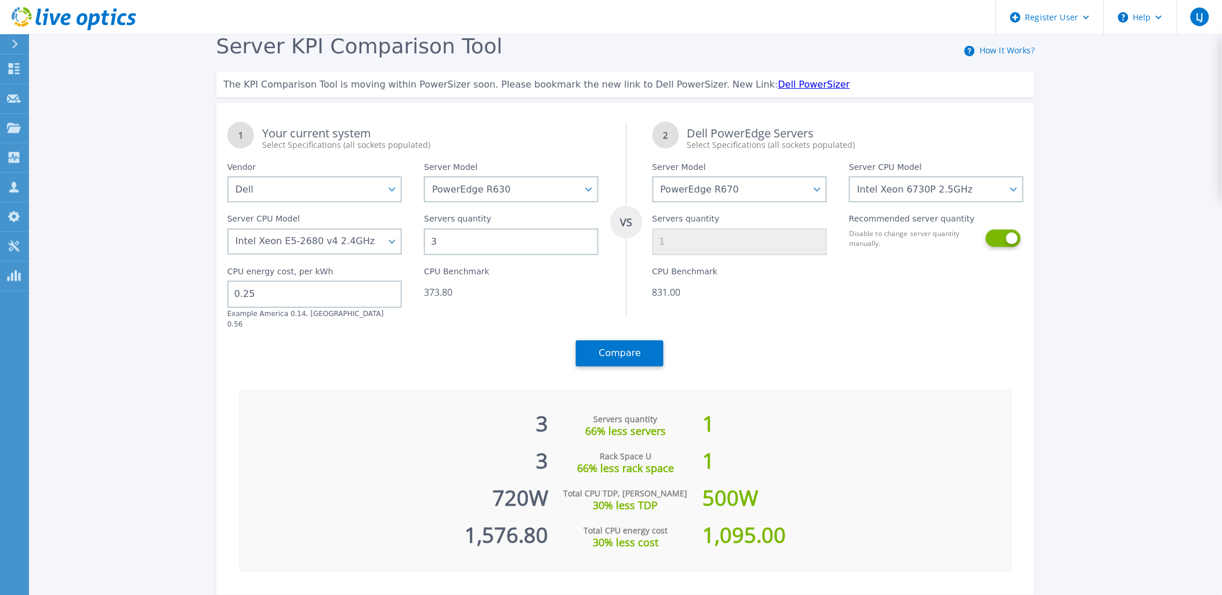
click at [1010, 239] on button at bounding box center [1002, 238] width 33 height 17
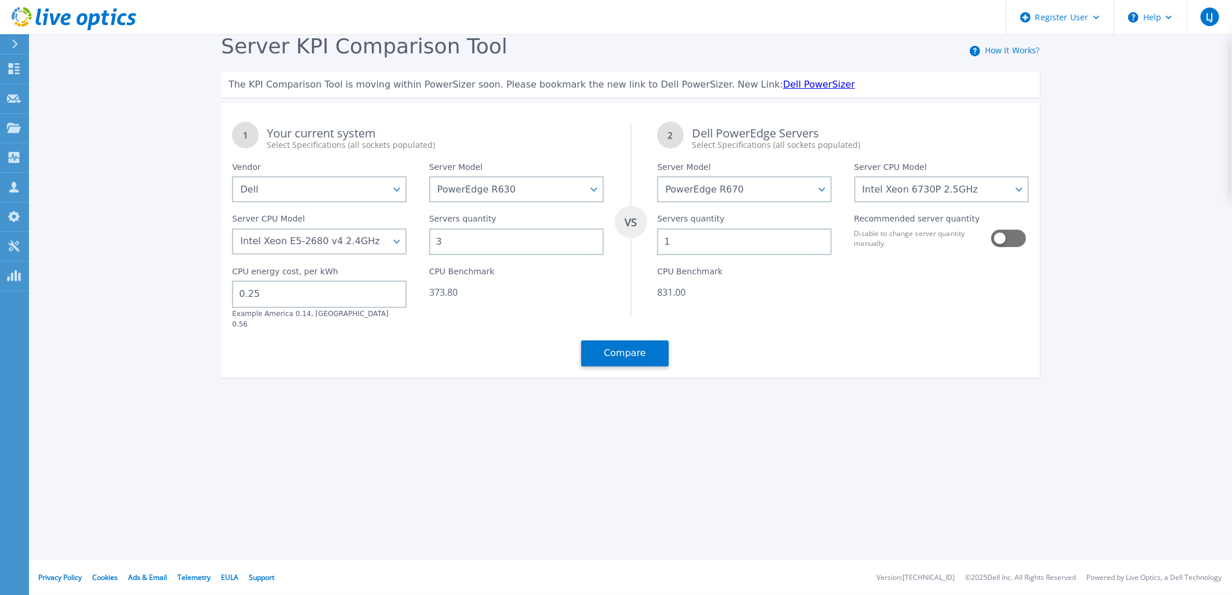
drag, startPoint x: 779, startPoint y: 236, endPoint x: 619, endPoint y: 254, distance: 161.1
click at [618, 244] on div "1 Your current system Select Specifications (all sockets populated) VS 2 Dell P…" at bounding box center [630, 244] width 819 height 267
type input "2"
click at [837, 345] on div "1 Your current system Select Specifications (all sockets populated) VS 2 Dell P…" at bounding box center [630, 244] width 819 height 267
click at [607, 341] on button "Compare" at bounding box center [625, 354] width 88 height 26
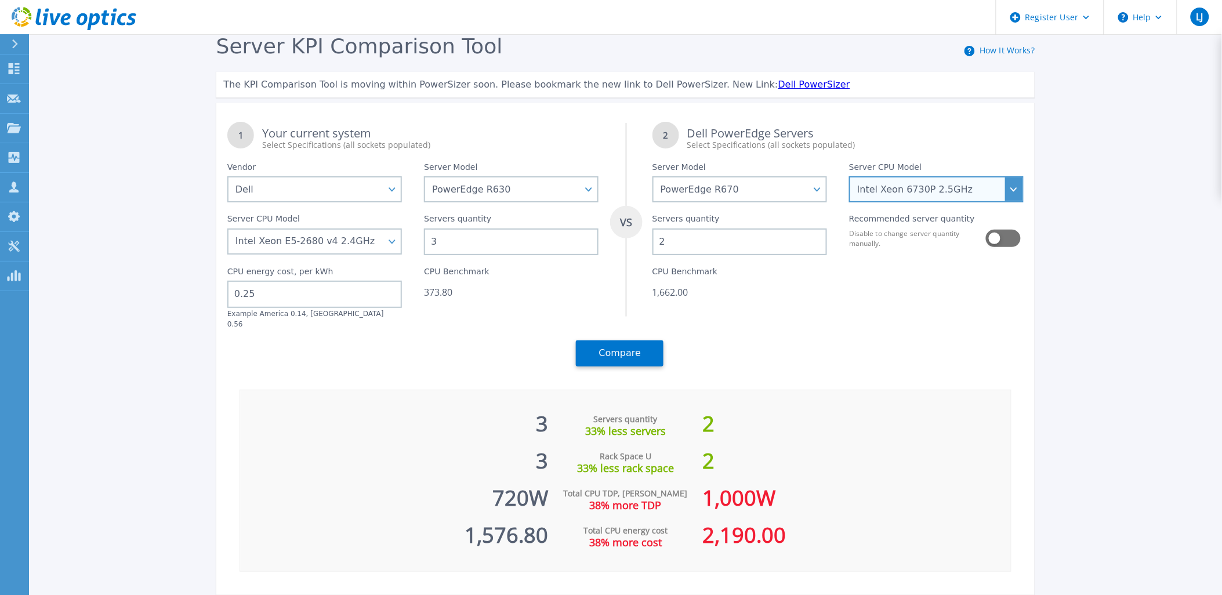
click at [904, 181] on select "Intel Xeon 6710E 2.4GHz Intel Xeon 6740E 2.4GHz Intel Xeon 6756E 1.8GHz Intel X…" at bounding box center [936, 189] width 175 height 26
click at [849, 177] on select "Intel Xeon 6710E 2.4GHz Intel Xeon 6740E 2.4GHz Intel Xeon 6756E 1.8GHz Intel X…" at bounding box center [936, 189] width 175 height 26
click at [1012, 189] on select "Intel Xeon 6710E 2.4GHz Intel Xeon 6740E 2.4GHz Intel Xeon 6756E 1.8GHz Intel X…" at bounding box center [936, 189] width 175 height 26
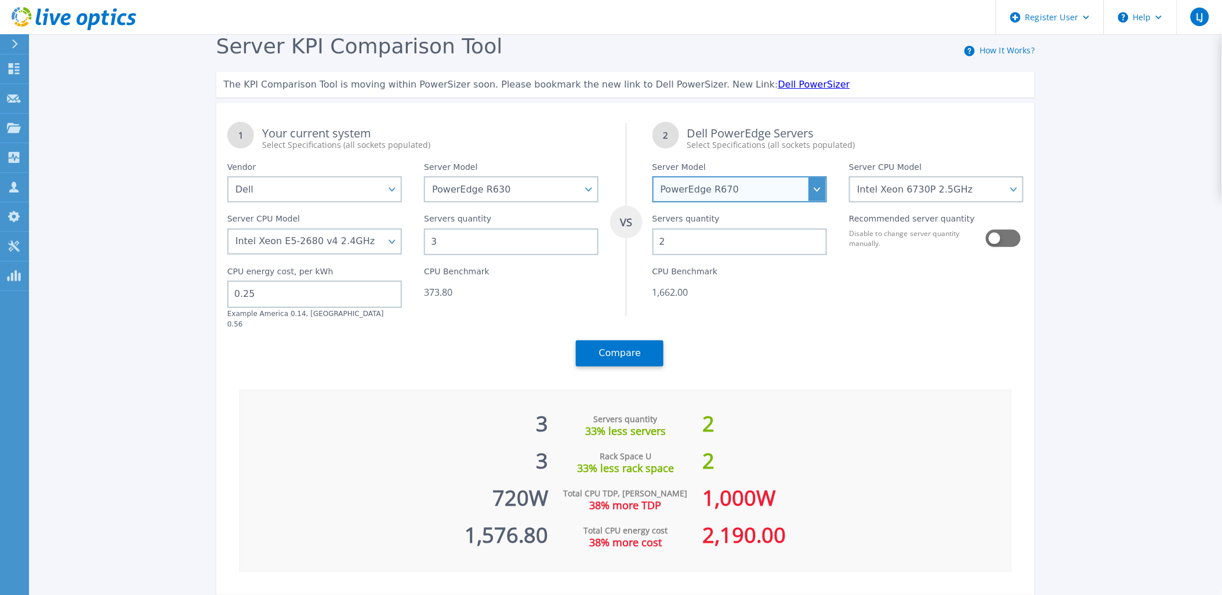
click at [787, 200] on select "PowerEdge C6520 PowerEdge C6525 PowerEdge HS5610 PowerEdge HS5620 PowerEdge R24…" at bounding box center [740, 189] width 175 height 26
select select "PowerEdge R6715"
click at [657, 177] on select "PowerEdge C6520 PowerEdge C6525 PowerEdge HS5610 PowerEdge HS5620 PowerEdge R24…" at bounding box center [740, 189] width 175 height 26
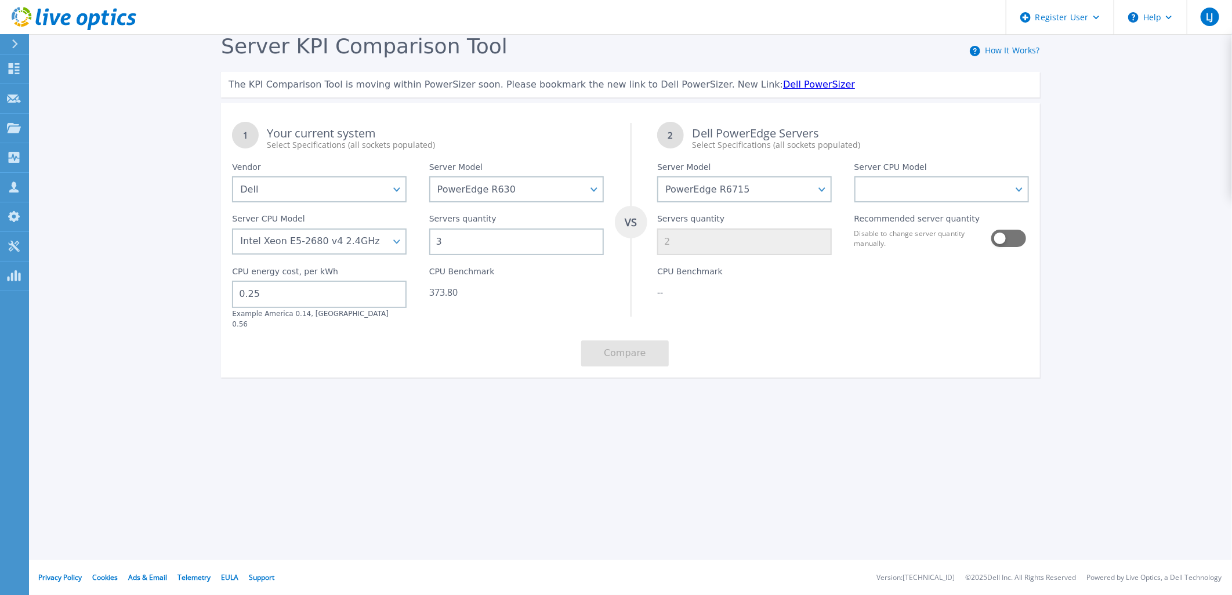
click at [929, 315] on div at bounding box center [941, 292] width 197 height 74
drag, startPoint x: 976, startPoint y: 202, endPoint x: 983, endPoint y: 189, distance: 14.3
click at [976, 202] on select "AMD EPYC 9355P 3.55GHz AMD EPYC 9575F 3.3GHz AMD EPYC 9015 3.6GHz AMD EPYC 9115…" at bounding box center [942, 189] width 175 height 26
click at [1025, 198] on select "AMD EPYC 9355P 3.55GHz AMD EPYC 9575F 3.3GHz AMD EPYC 9015 3.6GHz AMD EPYC 9115…" at bounding box center [942, 189] width 175 height 26
select select "336290"
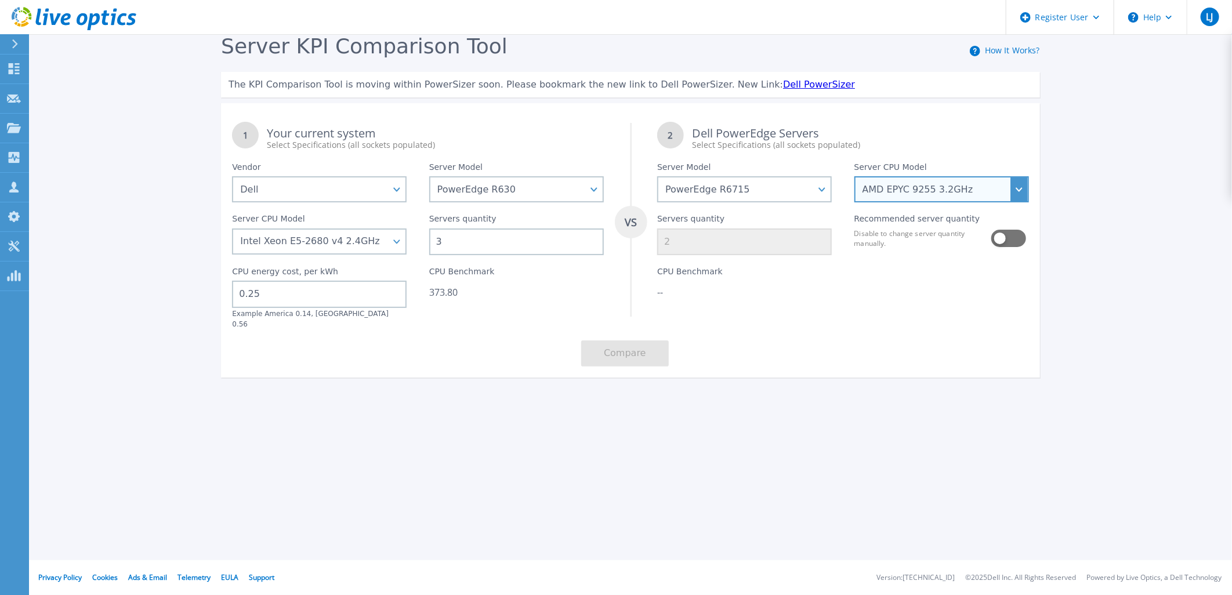
click at [855, 177] on select "AMD EPYC 9355P 3.55GHz AMD EPYC 9575F 3.3GHz AMD EPYC 9015 3.6GHz AMD EPYC 9115…" at bounding box center [942, 189] width 175 height 26
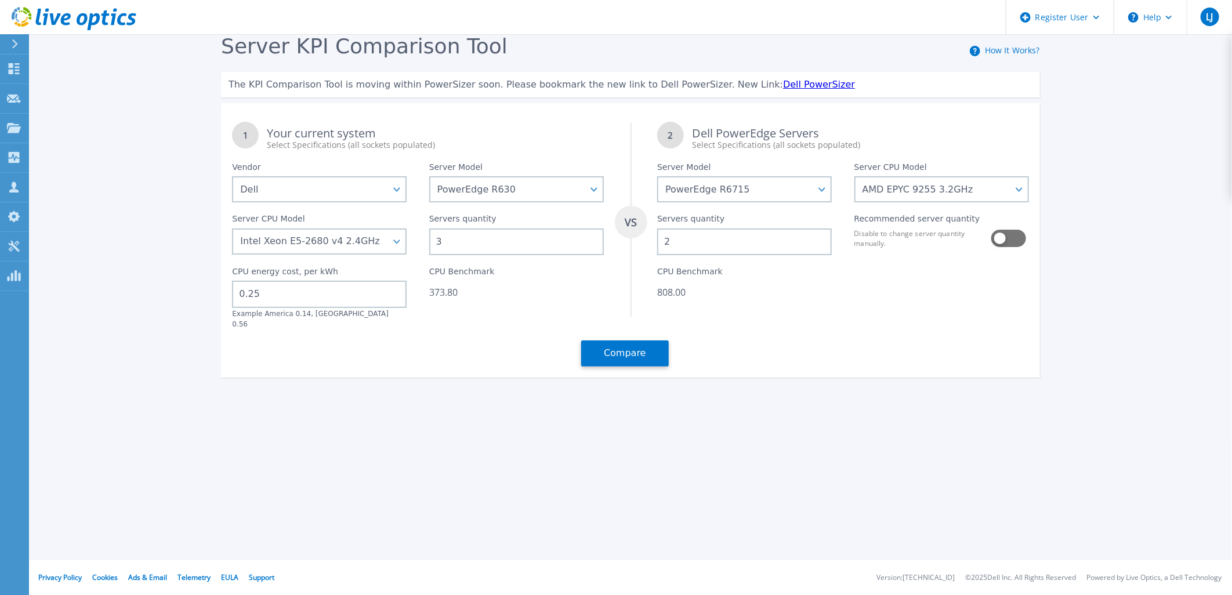
click at [816, 338] on div "1 Your current system Select Specifications (all sockets populated) VS 2 Dell P…" at bounding box center [630, 244] width 819 height 267
drag, startPoint x: 984, startPoint y: 242, endPoint x: 1001, endPoint y: 239, distance: 17.6
click at [999, 240] on div "Disable to change server quantity manually." at bounding box center [942, 239] width 175 height 20
click at [1008, 237] on button at bounding box center [1007, 238] width 33 height 17
click at [605, 354] on button "Compare" at bounding box center [625, 354] width 88 height 26
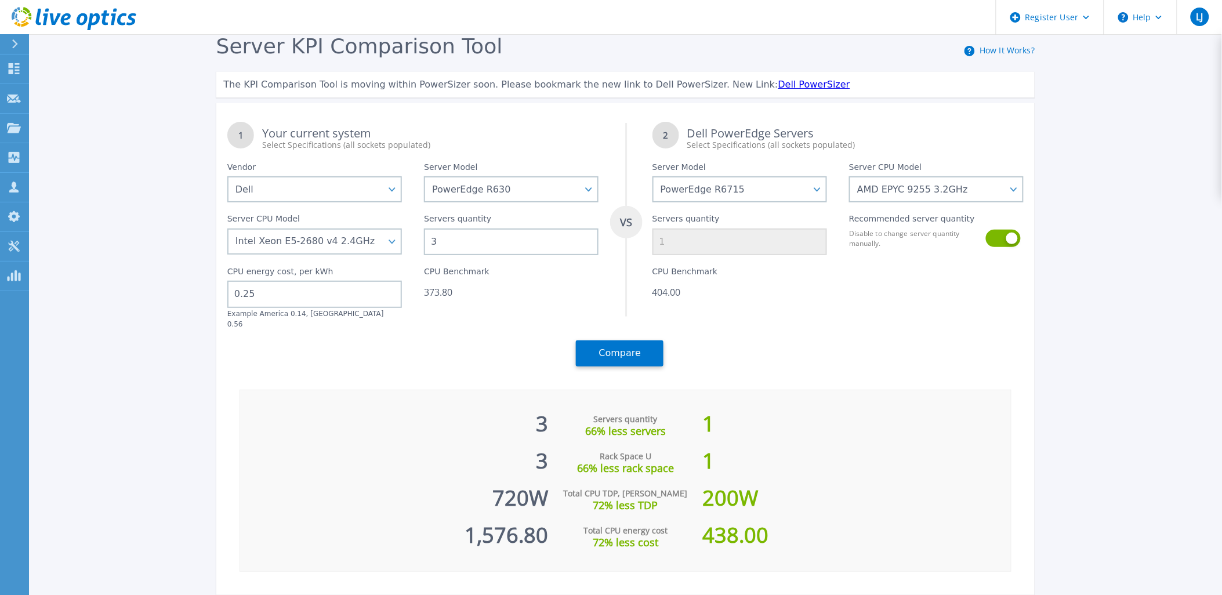
click at [805, 288] on div "404.00" at bounding box center [740, 293] width 175 height 12
click at [1004, 227] on div "Recommended server quantity Disable to change server quantity manually." at bounding box center [936, 228] width 197 height 53
click at [1012, 232] on button at bounding box center [1002, 238] width 33 height 17
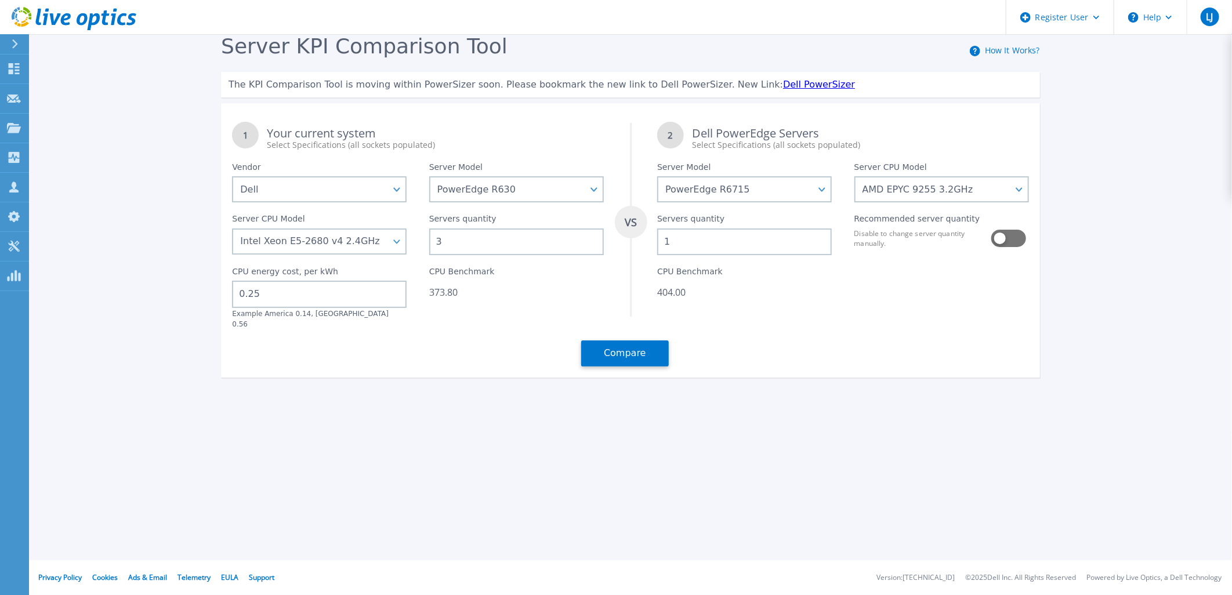
drag, startPoint x: 662, startPoint y: 235, endPoint x: 485, endPoint y: 220, distance: 178.1
click at [491, 220] on div "1 Your current system Select Specifications (all sockets populated) VS 2 Dell P…" at bounding box center [630, 244] width 819 height 267
type input "2"
drag, startPoint x: 523, startPoint y: 299, endPoint x: 562, endPoint y: 320, distance: 44.1
click at [523, 299] on div "CPU Benchmark 373.80" at bounding box center [516, 292] width 197 height 74
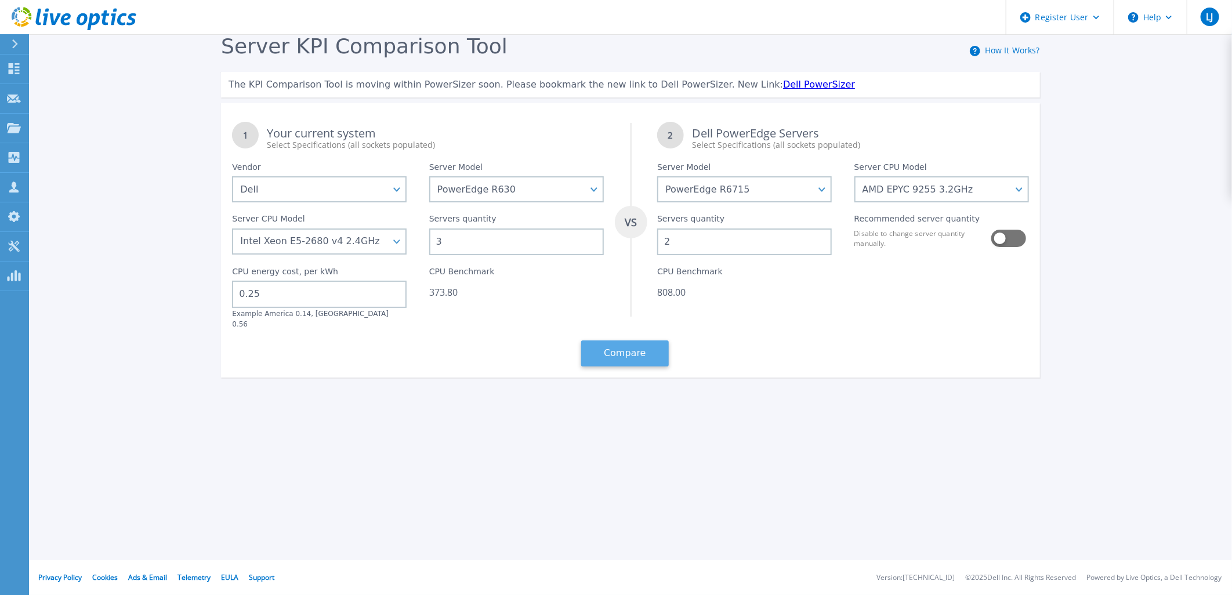
click at [604, 341] on button "Compare" at bounding box center [625, 354] width 88 height 26
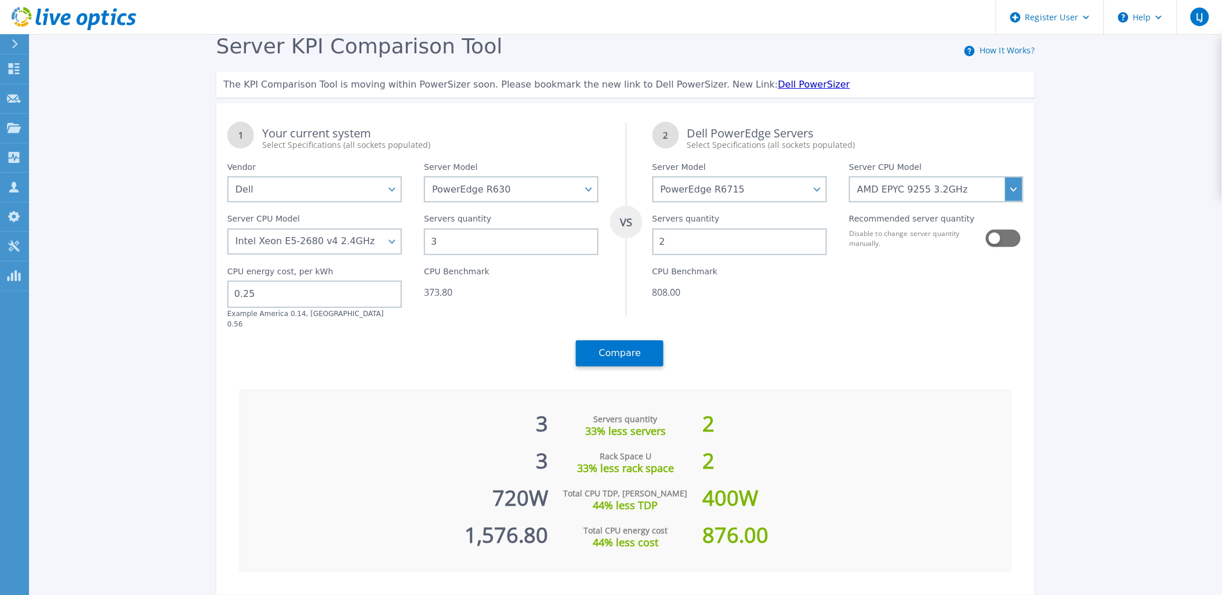
click at [940, 203] on div "Recommended server quantity Disable to change server quantity manually." at bounding box center [936, 228] width 197 height 53
drag, startPoint x: 942, startPoint y: 182, endPoint x: 948, endPoint y: 189, distance: 9.9
click at [942, 182] on select "AMD EPYC 9355P 3.55GHz AMD EPYC 9575F 3.3GHz AMD EPYC 9015 3.6GHz AMD EPYC 9115…" at bounding box center [936, 189] width 175 height 26
click at [982, 198] on select "AMD EPYC 9355P 3.55GHz AMD EPYC 9575F 3.3GHz AMD EPYC 9015 3.6GHz AMD EPYC 9115…" at bounding box center [936, 189] width 175 height 26
select select "336291"
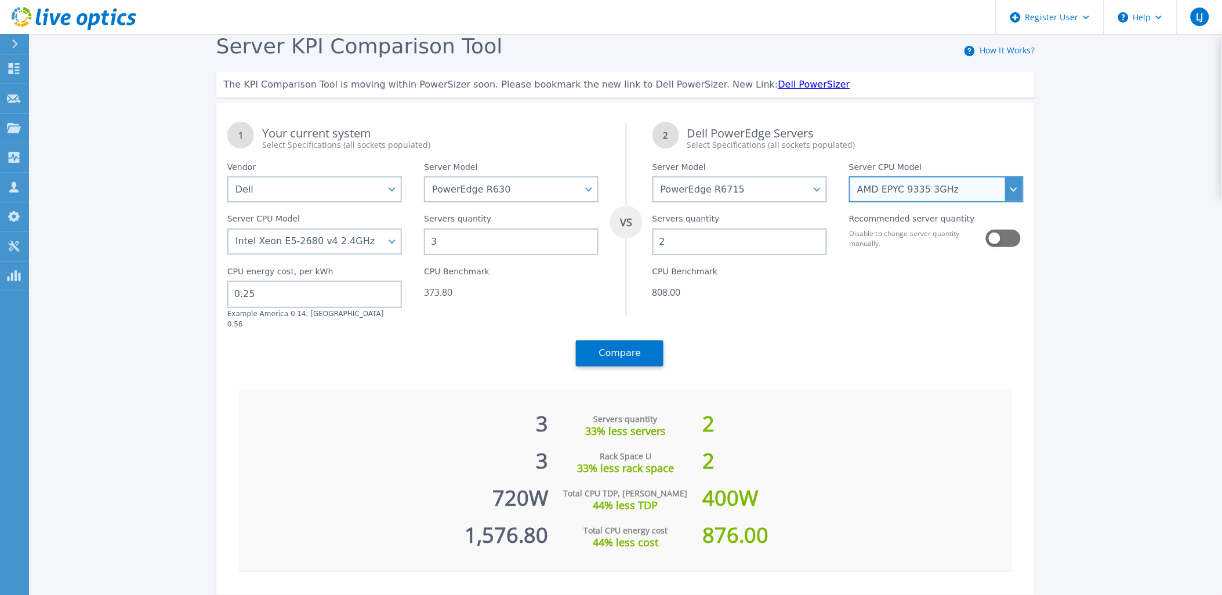
click at [854, 177] on select "AMD EPYC 9355P 3.55GHz AMD EPYC 9575F 3.3GHz AMD EPYC 9015 3.6GHz AMD EPYC 9115…" at bounding box center [936, 189] width 175 height 26
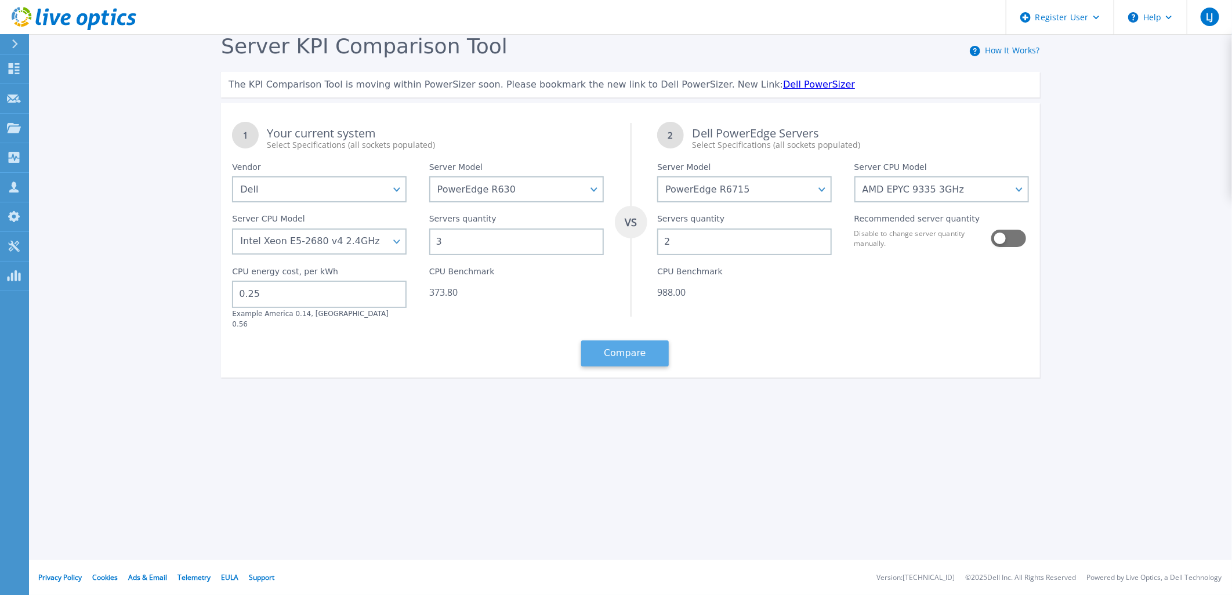
click at [611, 344] on button "Compare" at bounding box center [625, 354] width 88 height 26
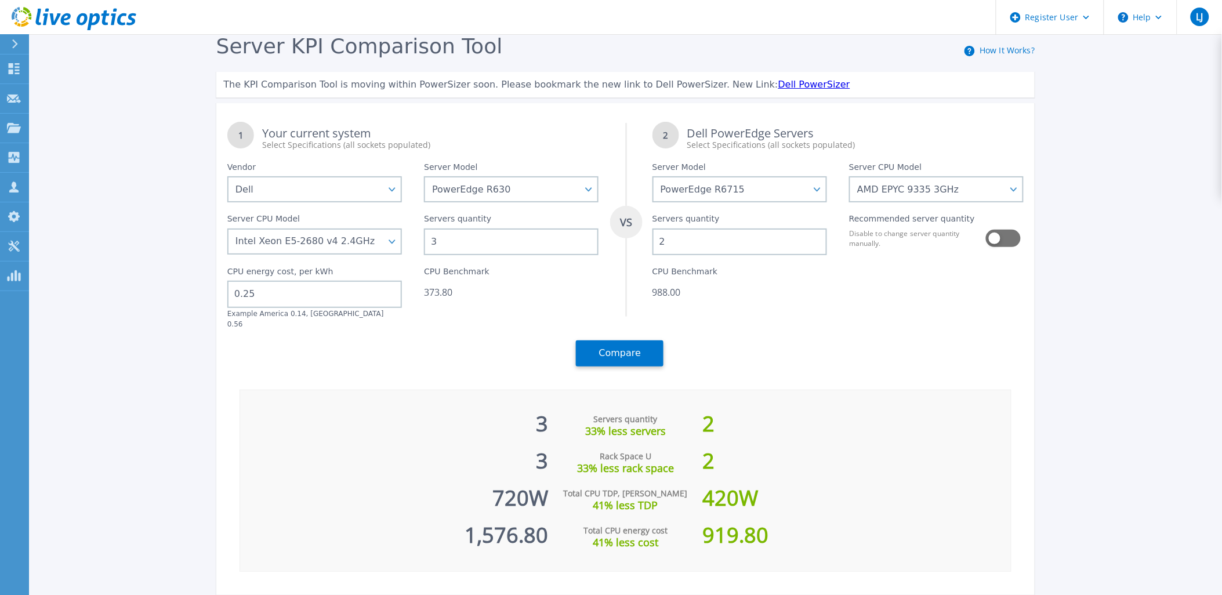
click at [268, 294] on input "0.25" at bounding box center [314, 294] width 175 height 27
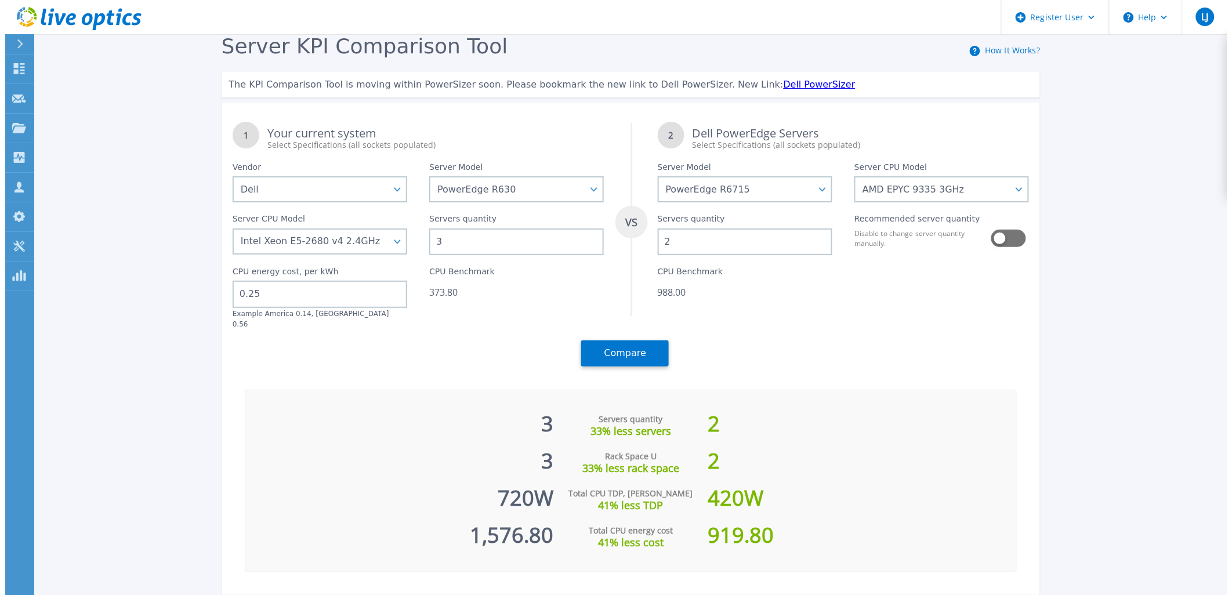
scroll to position [1, 0]
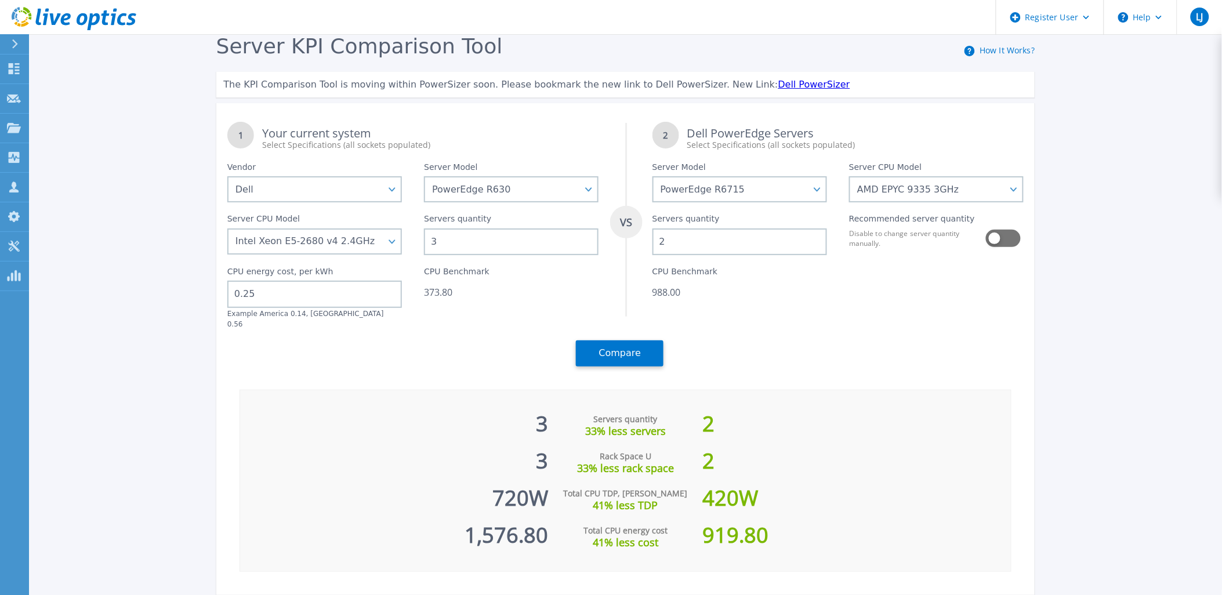
drag, startPoint x: 268, startPoint y: 294, endPoint x: 196, endPoint y: 306, distance: 73.5
click at [196, 306] on div "Server KPI Comparison Tool How It Works? The KPI Comparison Tool is moving with…" at bounding box center [611, 325] width 1222 height 651
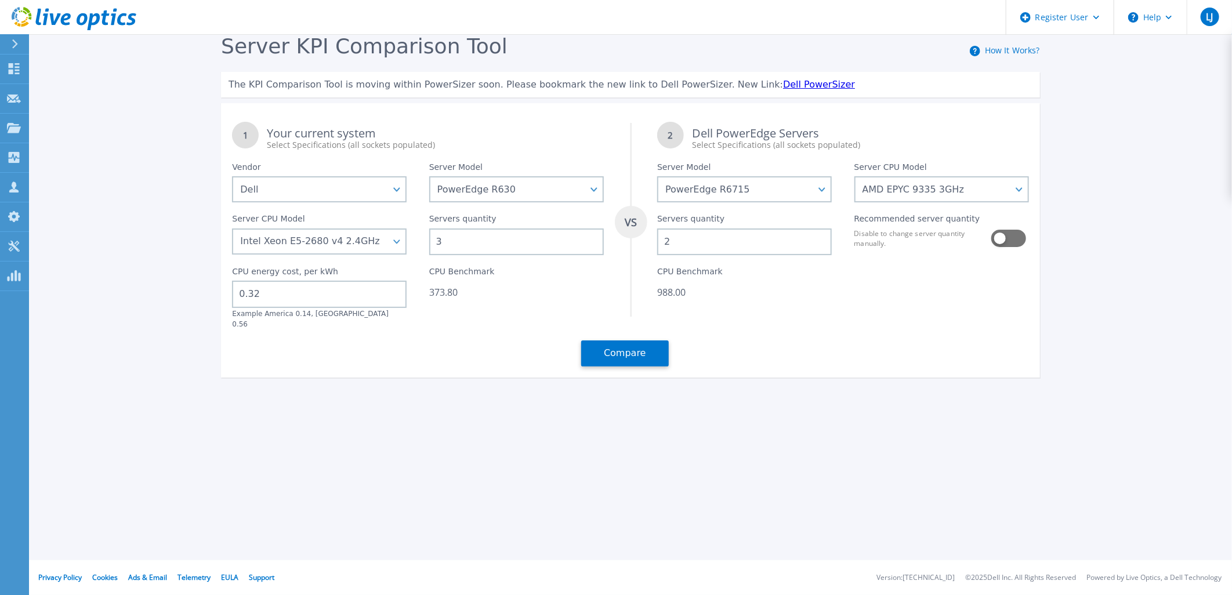
click at [560, 368] on div "Server KPI Comparison Tool How It Works? The KPI Comparison Tool is moving with…" at bounding box center [630, 211] width 841 height 354
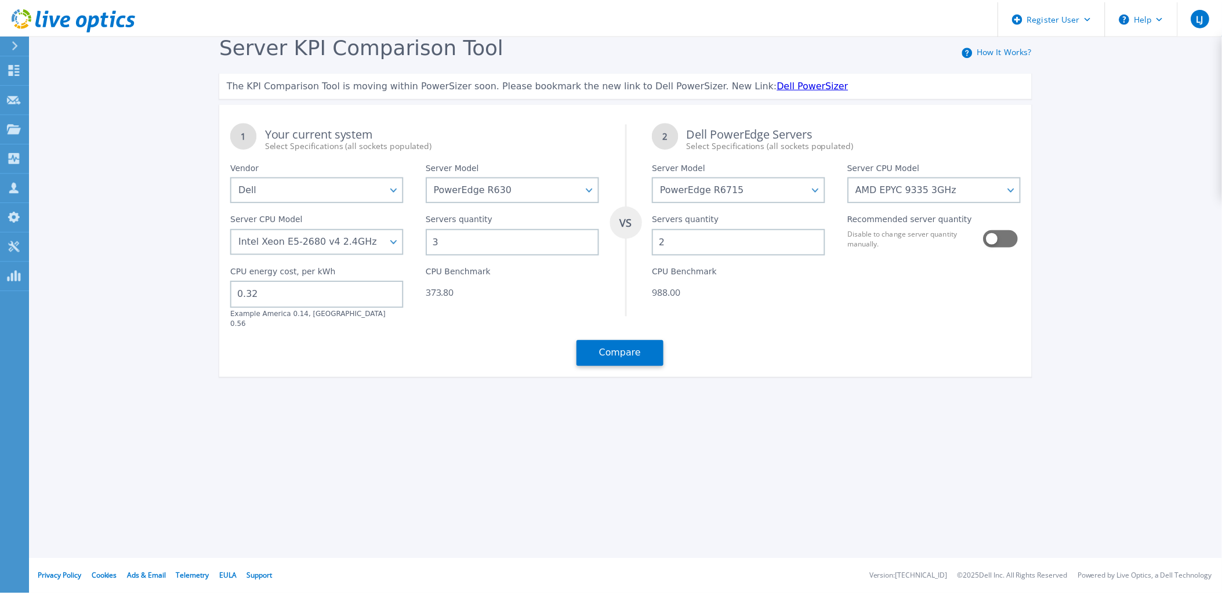
scroll to position [0, 0]
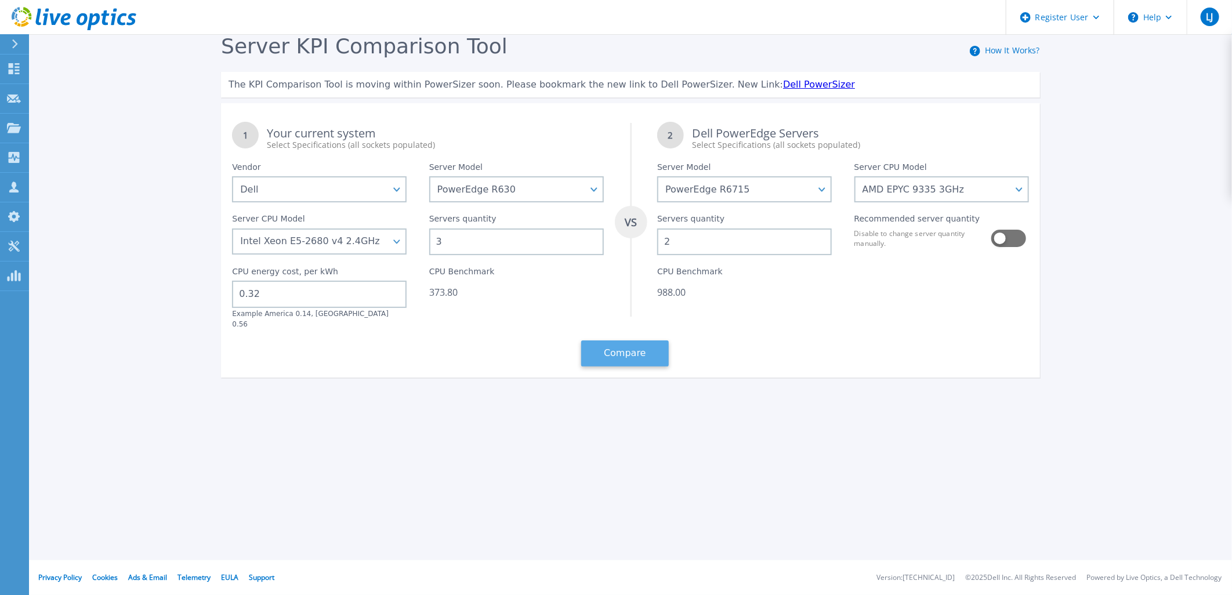
click at [599, 341] on button "Compare" at bounding box center [625, 354] width 88 height 26
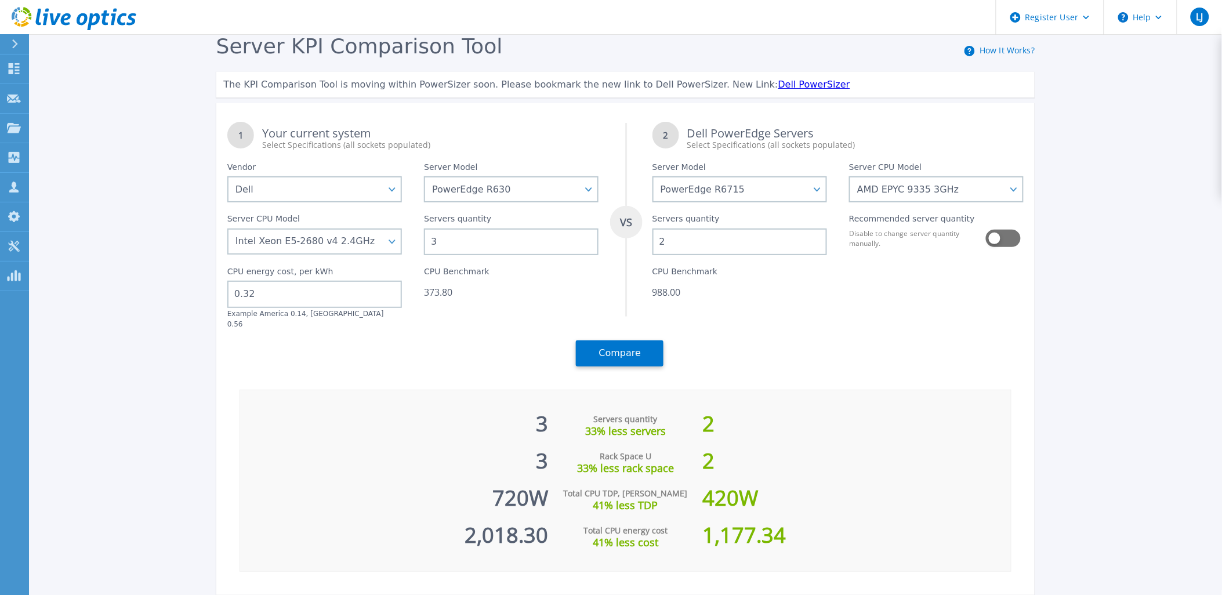
click at [366, 326] on div "1 Your current system Select Specifications (all sockets populated) VS 2 Dell P…" at bounding box center [625, 244] width 819 height 267
drag, startPoint x: 352, startPoint y: 313, endPoint x: 315, endPoint y: 186, distance: 132.2
click at [280, 296] on div "CPU energy cost, per kWh 0.32 Example America 0.14, [GEOGRAPHIC_DATA] 0.56" at bounding box center [314, 292] width 197 height 74
click at [364, 320] on div "1 Your current system Select Specifications (all sockets populated) VS 2 Dell P…" at bounding box center [625, 244] width 819 height 267
click at [314, 305] on input "0.32" at bounding box center [314, 294] width 175 height 27
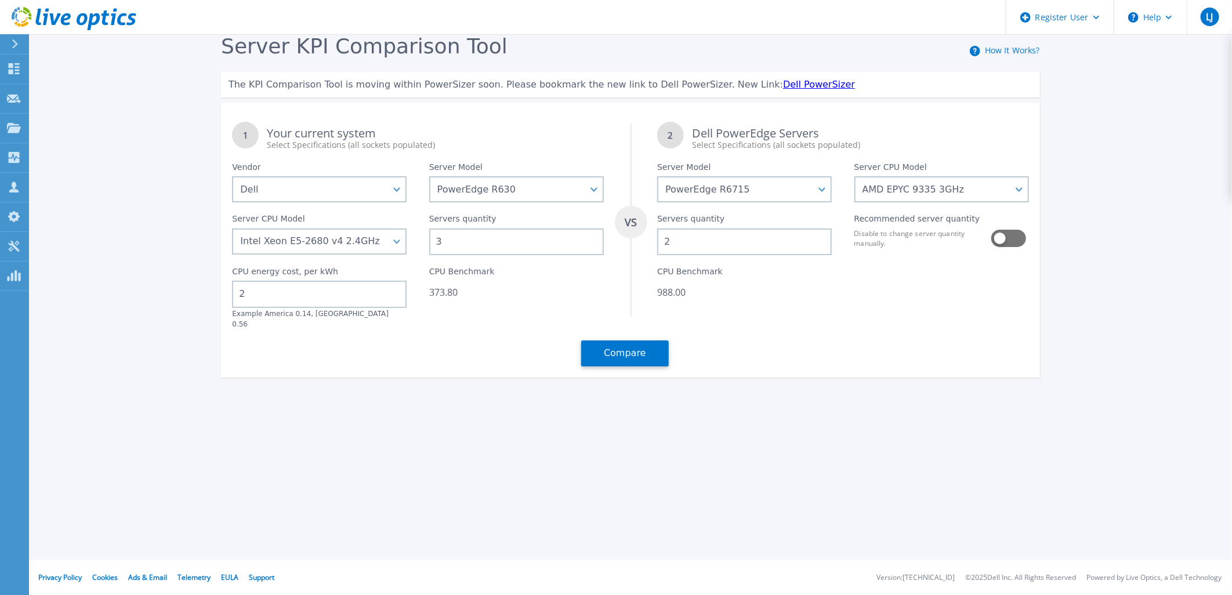
type input "0"
type input "0.25"
click at [482, 408] on div "Server KPI Comparison Tool How It Works? The KPI Comparison Tool is moving with…" at bounding box center [616, 216] width 1232 height 433
click at [613, 341] on button "Compare" at bounding box center [625, 354] width 88 height 26
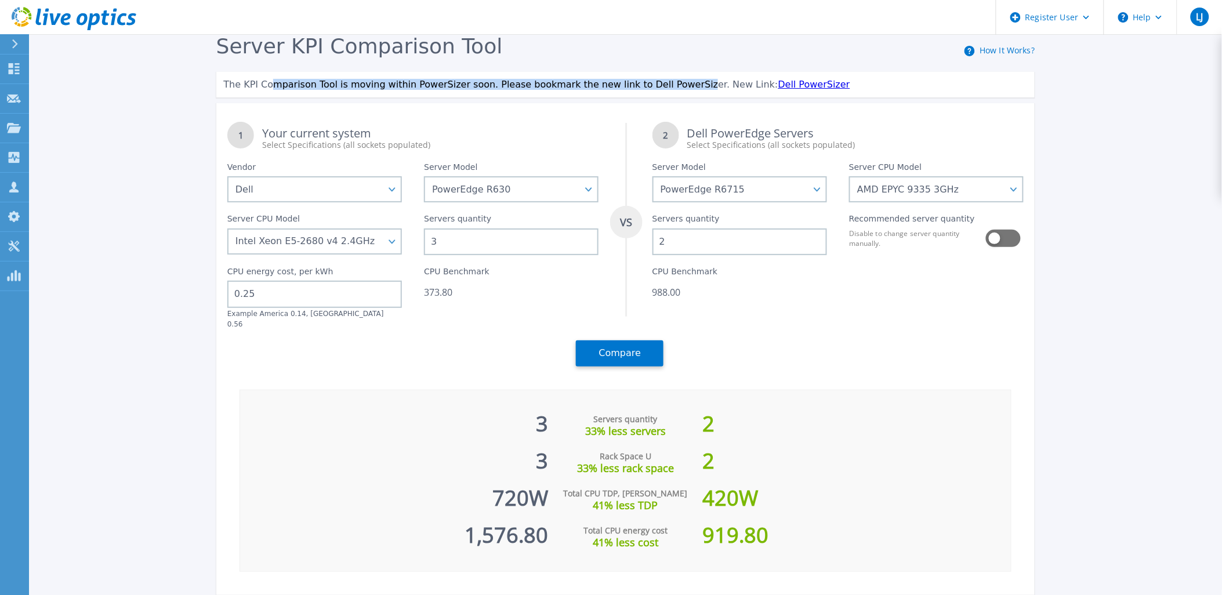
drag, startPoint x: 267, startPoint y: 80, endPoint x: 665, endPoint y: 97, distance: 398.3
click at [665, 97] on div "The KPI Comparison Tool is moving within PowerSizer soon. Please bookmark the n…" at bounding box center [625, 85] width 819 height 26
click at [779, 83] on link "Dell PowerSizer" at bounding box center [815, 84] width 72 height 11
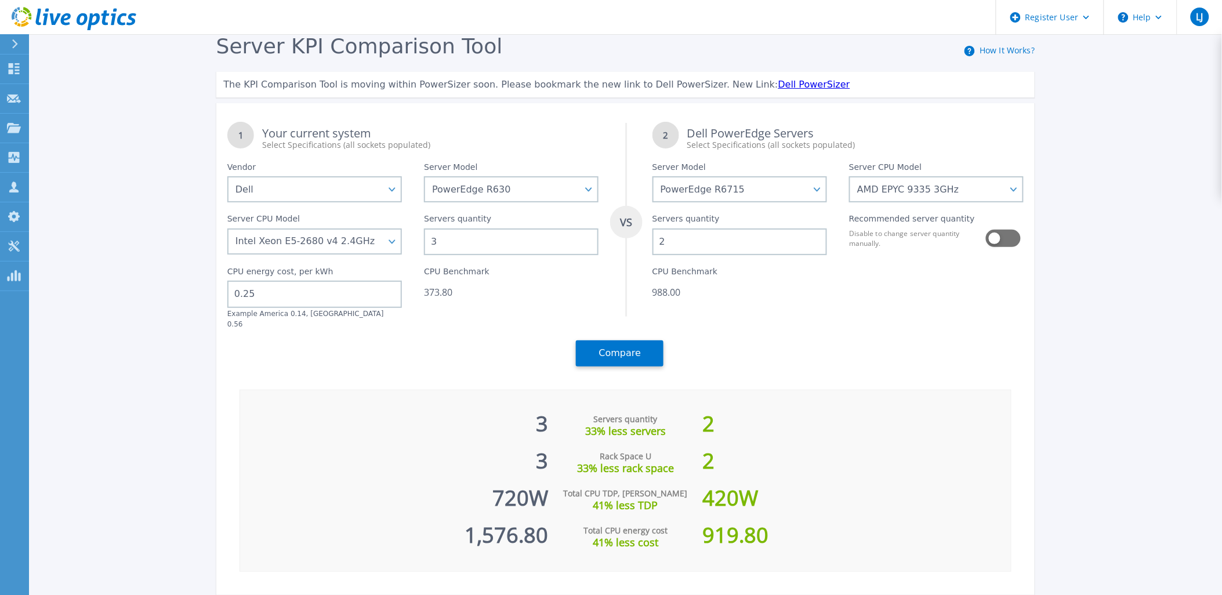
click at [497, 118] on div "1 Your current system Select Specifications (all sockets populated)" at bounding box center [413, 131] width 394 height 40
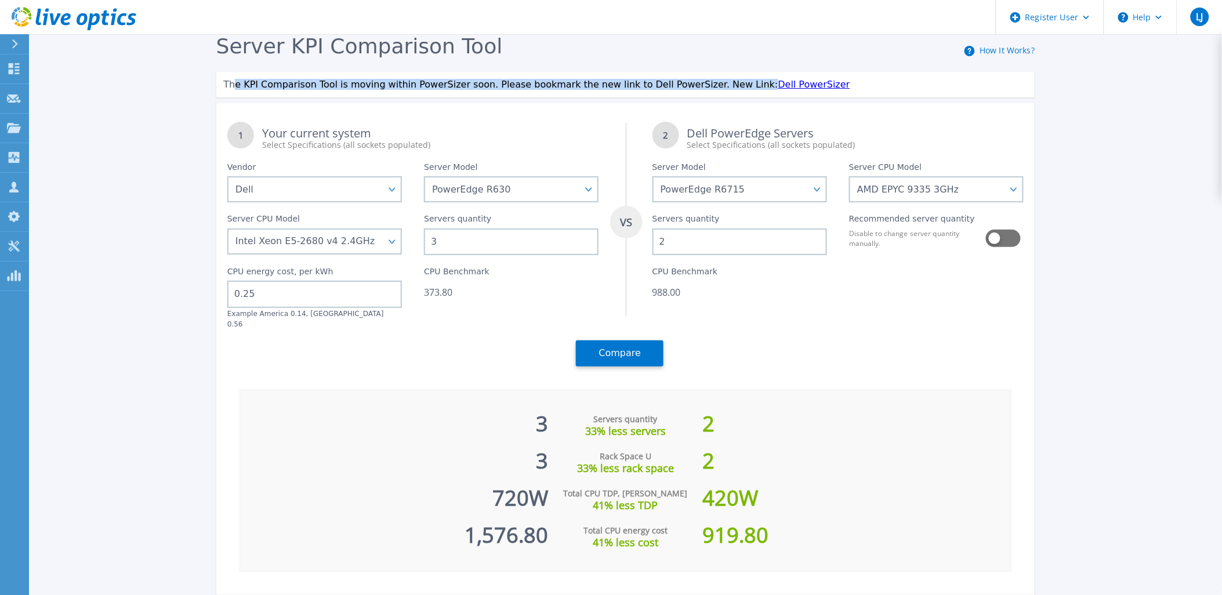
drag, startPoint x: 235, startPoint y: 79, endPoint x: 714, endPoint y: 89, distance: 478.7
click at [714, 89] on span "The KPI Comparison Tool is moving within PowerSizer soon. Please bookmark the n…" at bounding box center [500, 84] width 555 height 11
